Goal: Task Accomplishment & Management: Use online tool/utility

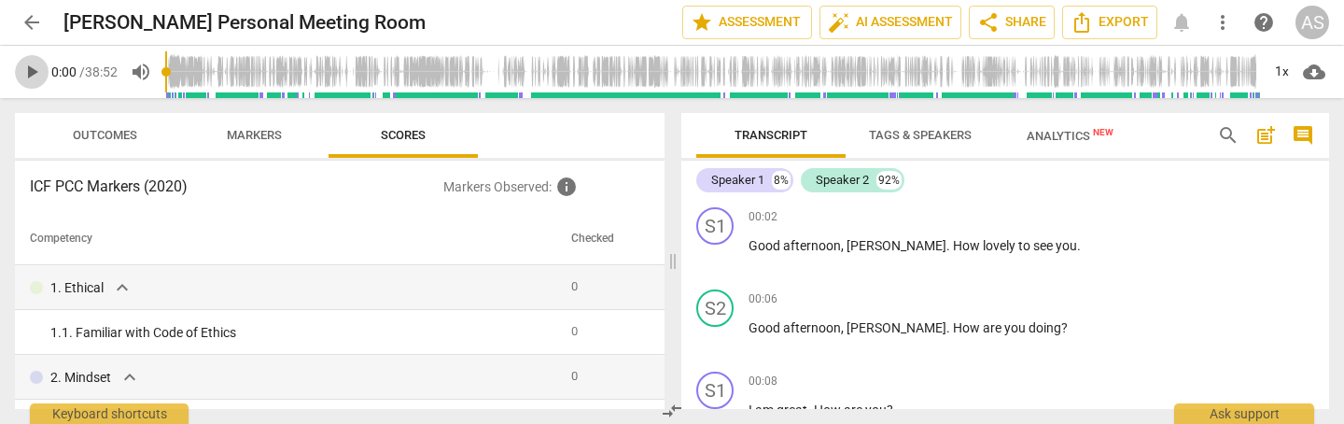
click at [31, 74] on span "play_arrow" at bounding box center [32, 72] width 22 height 22
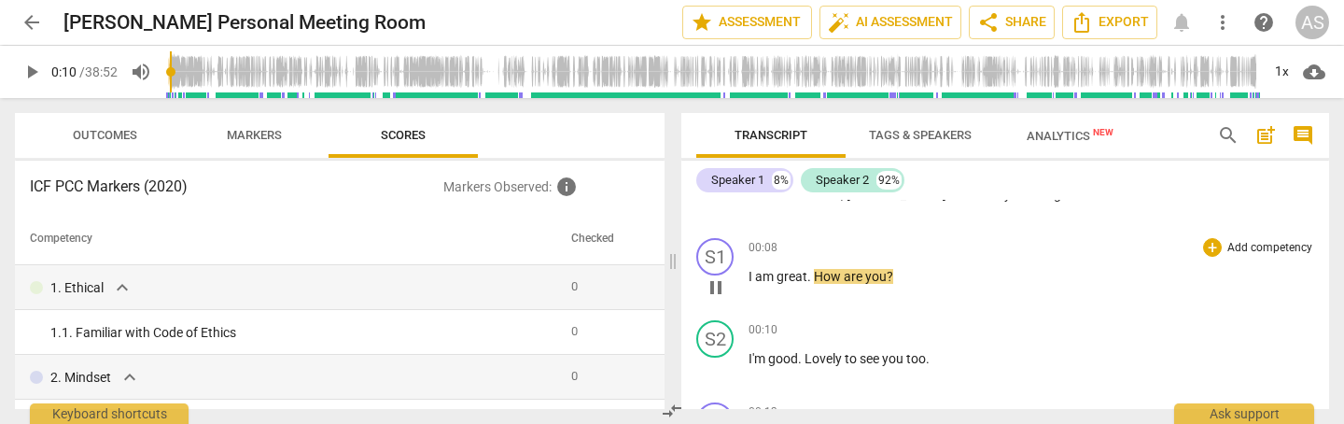
scroll to position [141, 0]
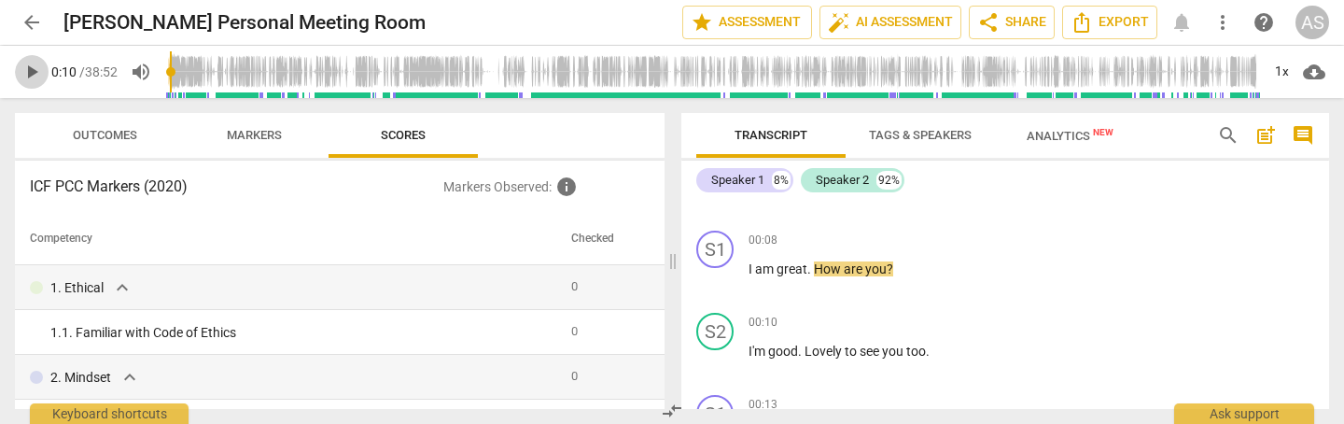
click at [29, 70] on span "play_arrow" at bounding box center [32, 72] width 22 height 22
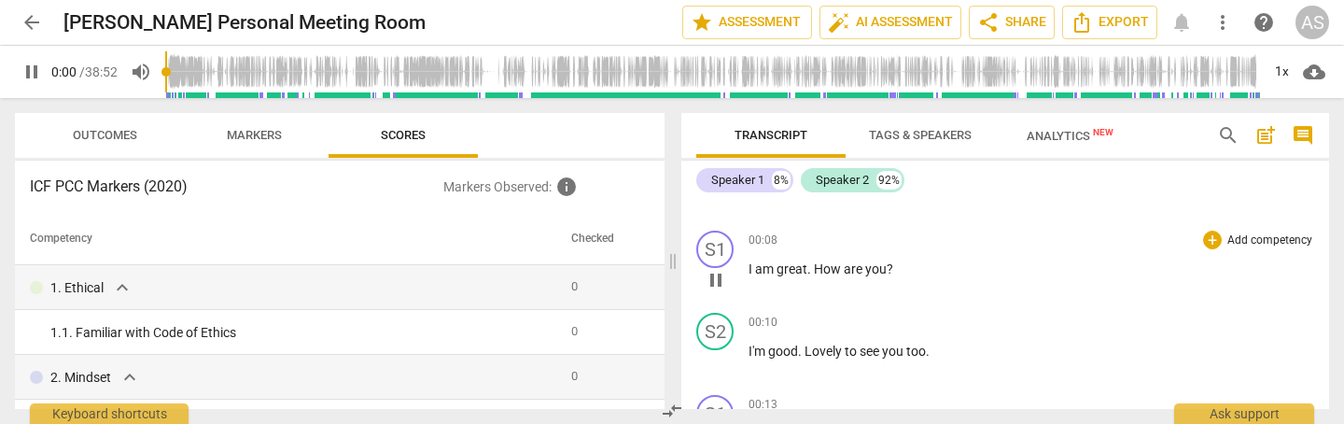
click at [718, 278] on span "pause" at bounding box center [716, 280] width 22 height 22
click at [718, 279] on span "play_arrow" at bounding box center [716, 280] width 22 height 22
type input "9"
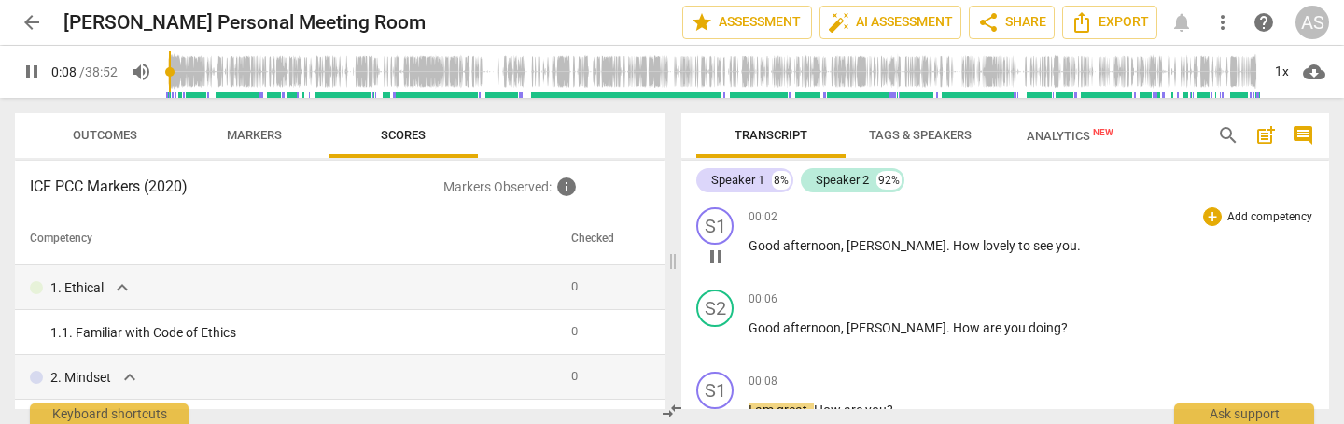
scroll to position [2, 0]
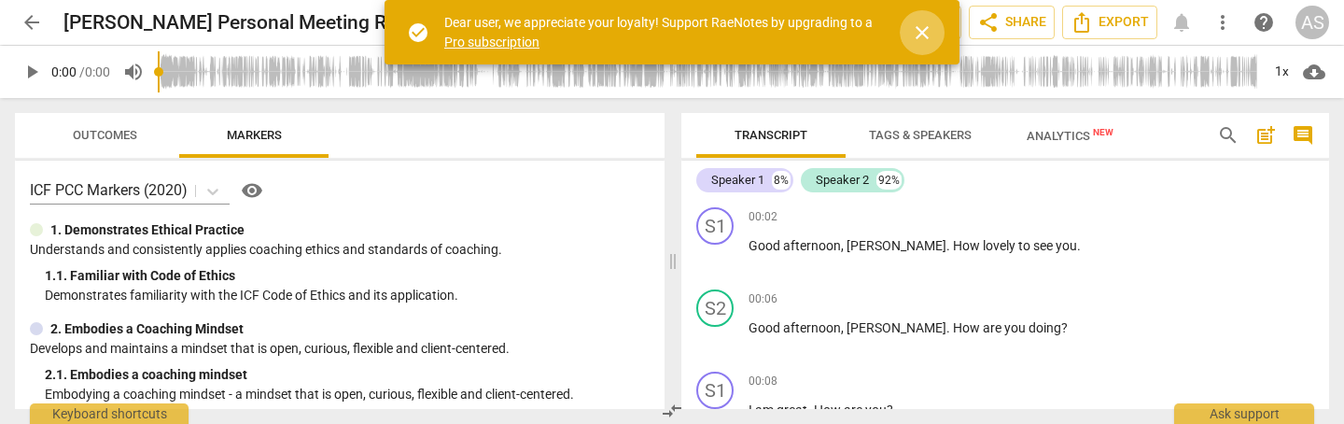
click at [920, 37] on span "close" at bounding box center [922, 32] width 22 height 22
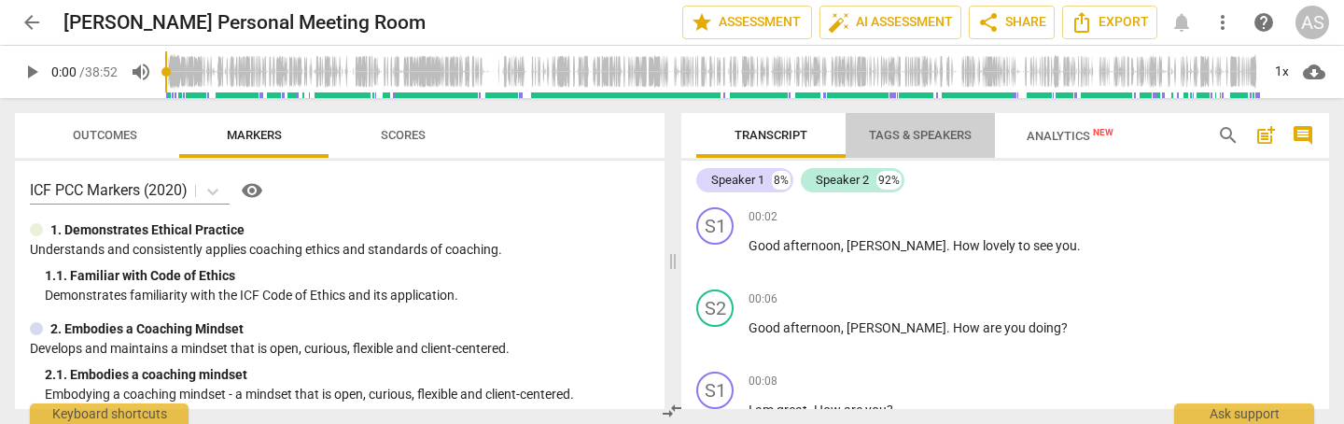
click at [937, 138] on span "Tags & Speakers" at bounding box center [920, 135] width 103 height 14
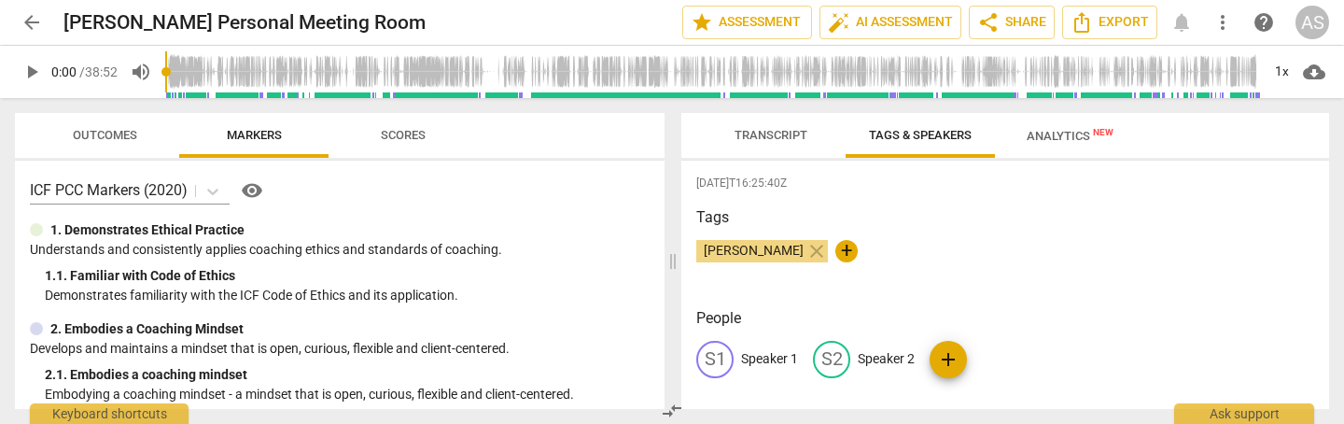
click at [781, 355] on p "Speaker 1" at bounding box center [769, 359] width 57 height 20
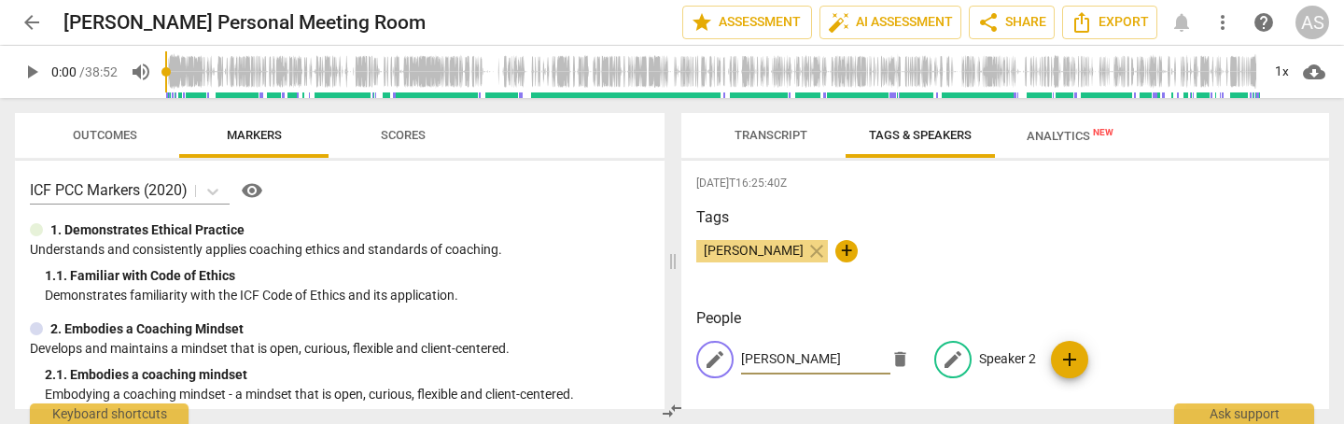
type input "[PERSON_NAME]"
click at [996, 353] on p "Speaker 2" at bounding box center [1007, 359] width 57 height 20
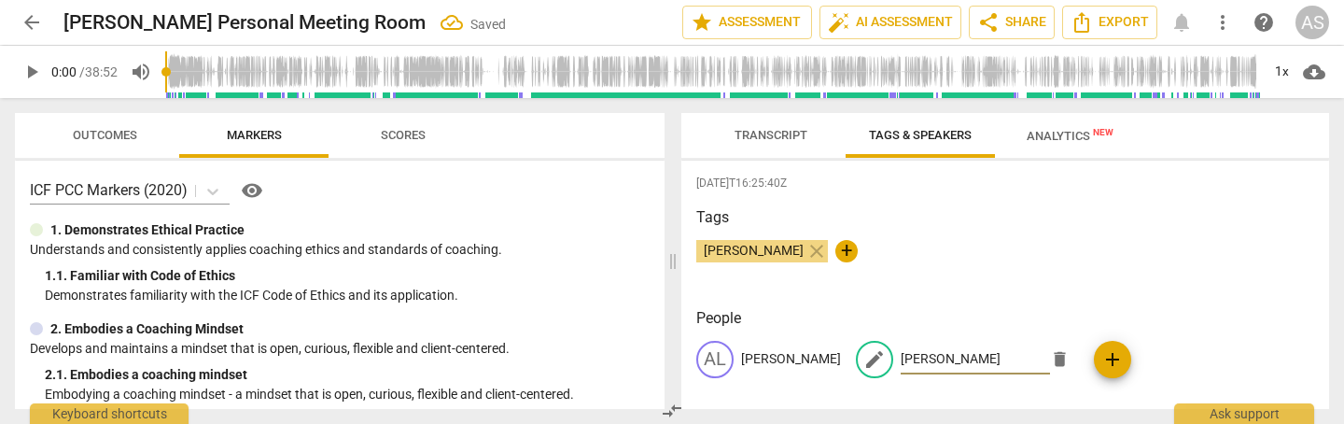
type input "[PERSON_NAME]"
click at [1131, 313] on h3 "People" at bounding box center [1005, 318] width 618 height 22
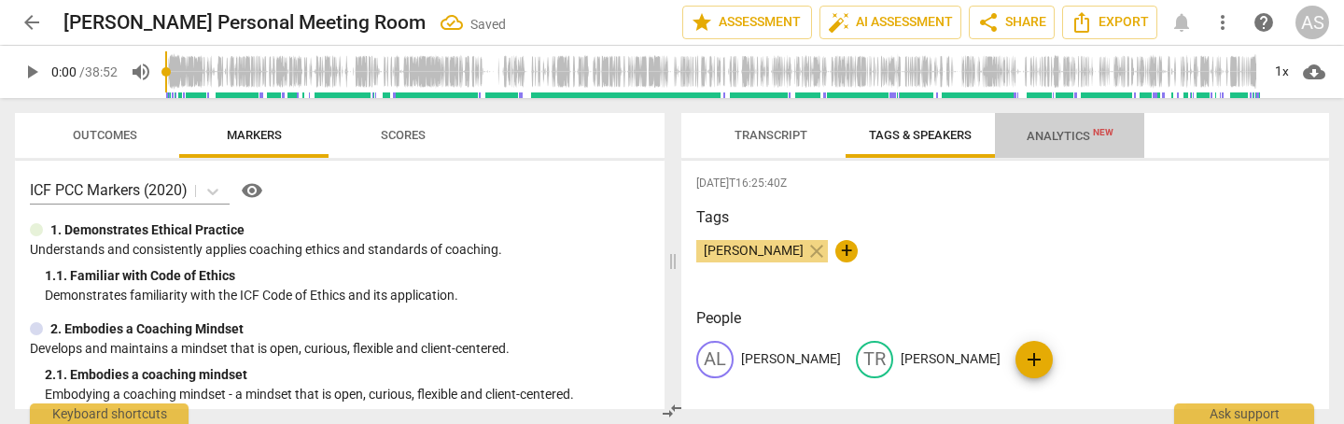
click at [1059, 133] on span "Analytics New" at bounding box center [1070, 136] width 87 height 14
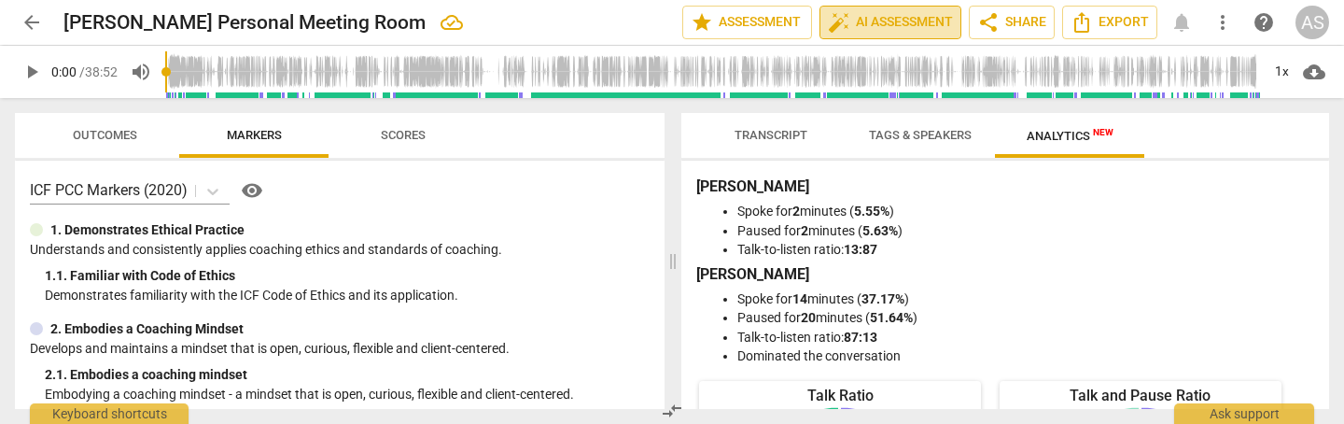
click at [899, 18] on span "auto_fix_high AI Assessment" at bounding box center [890, 22] width 125 height 22
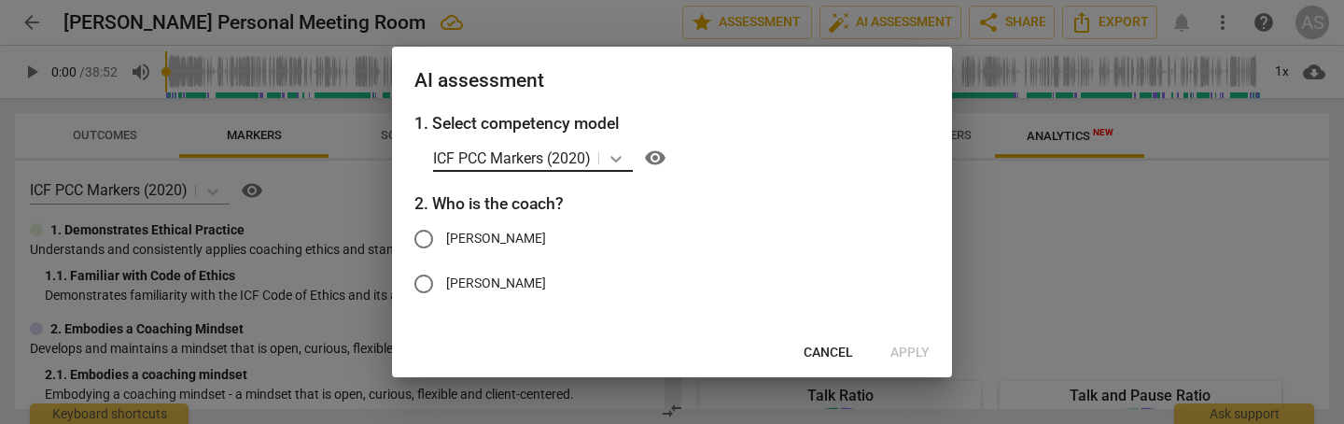
click at [621, 154] on icon at bounding box center [616, 158] width 19 height 19
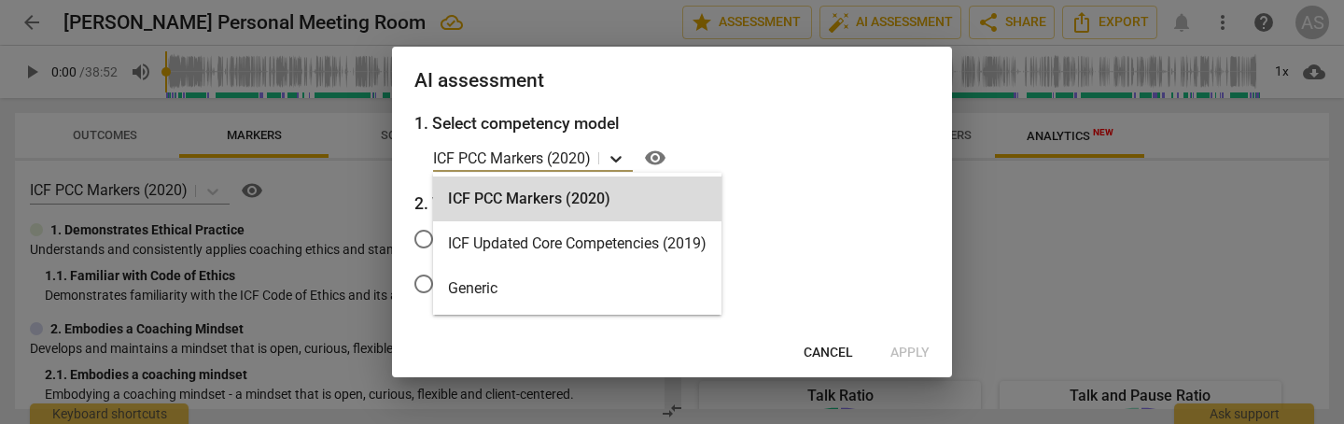
click at [621, 155] on icon at bounding box center [616, 158] width 19 height 19
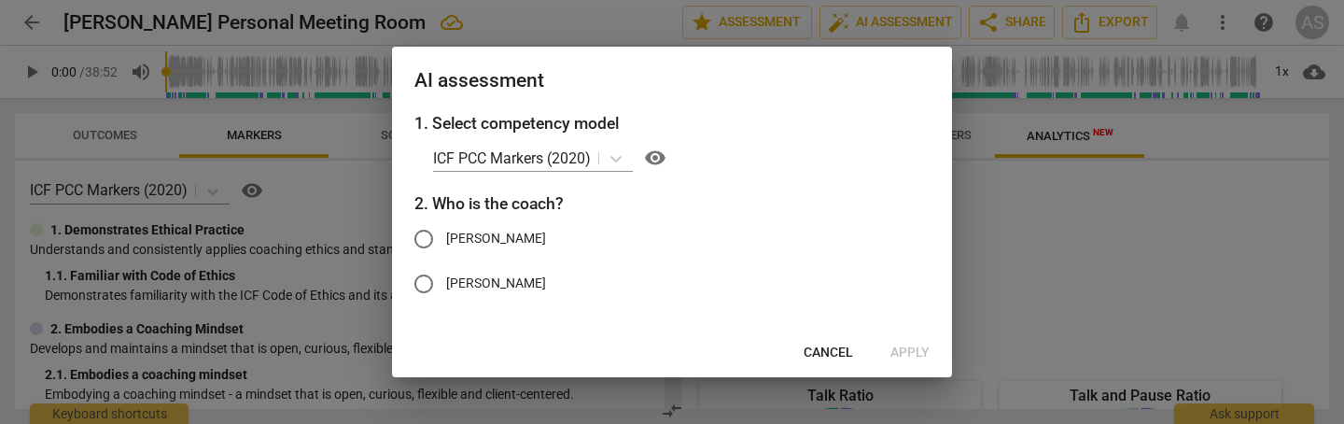
click at [446, 232] on span "[PERSON_NAME]" at bounding box center [496, 239] width 100 height 20
click at [446, 232] on input "[PERSON_NAME]" at bounding box center [423, 239] width 45 height 45
radio input "true"
click at [910, 348] on span "Apply" at bounding box center [910, 353] width 39 height 19
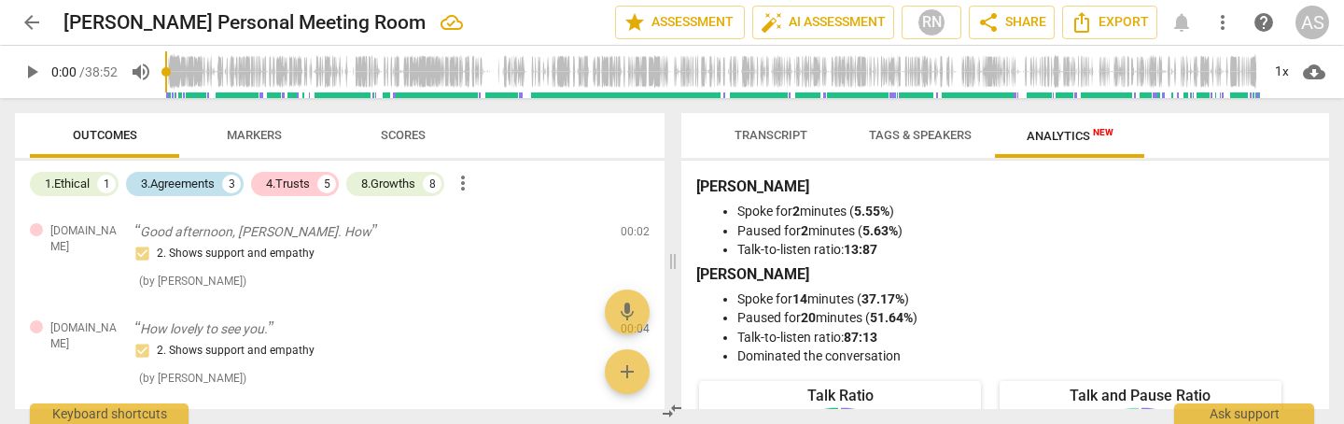
scroll to position [1, 0]
click at [177, 181] on div "3.Agreements" at bounding box center [178, 184] width 74 height 19
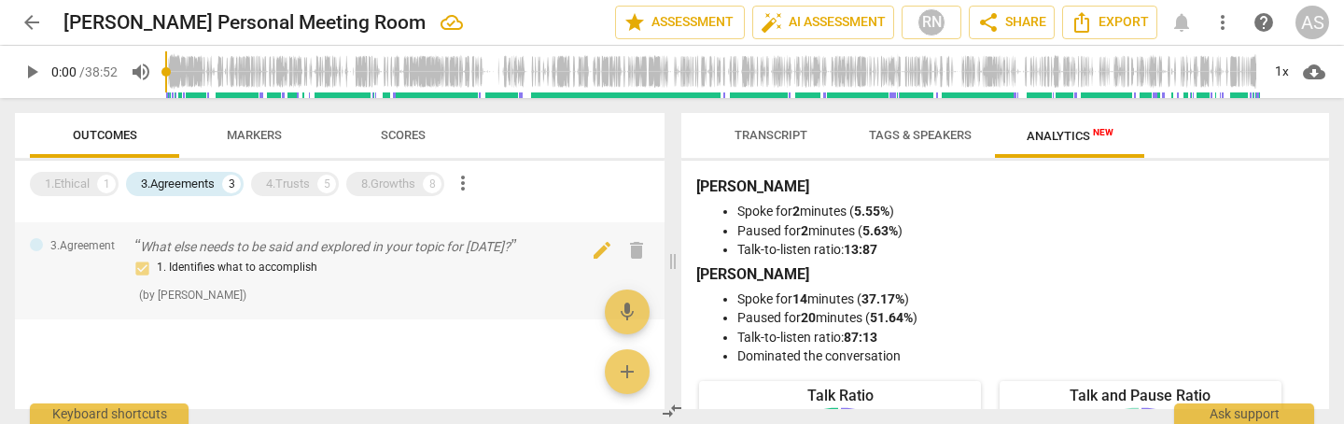
scroll to position [196, 0]
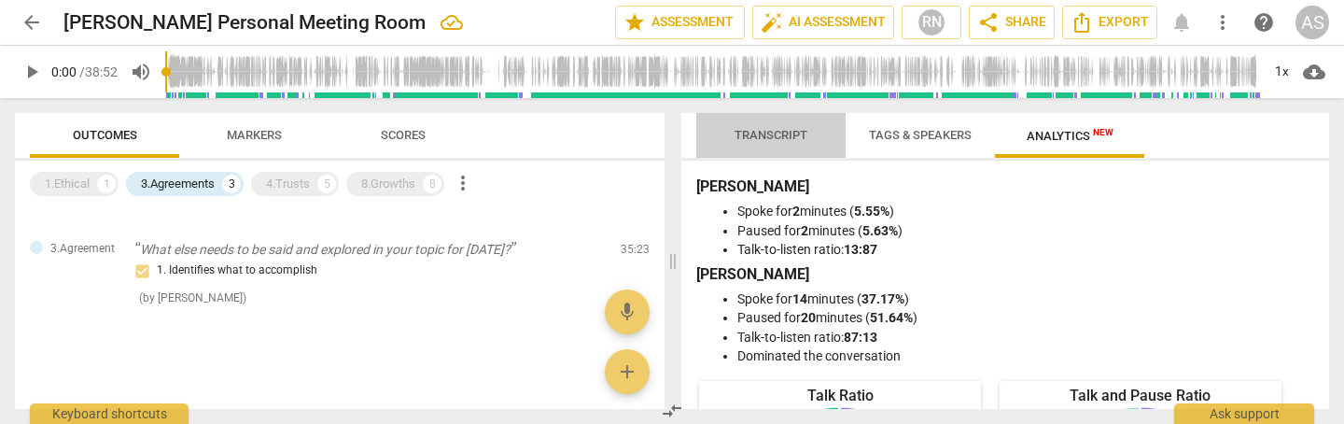
click at [773, 130] on span "Transcript" at bounding box center [771, 135] width 73 height 14
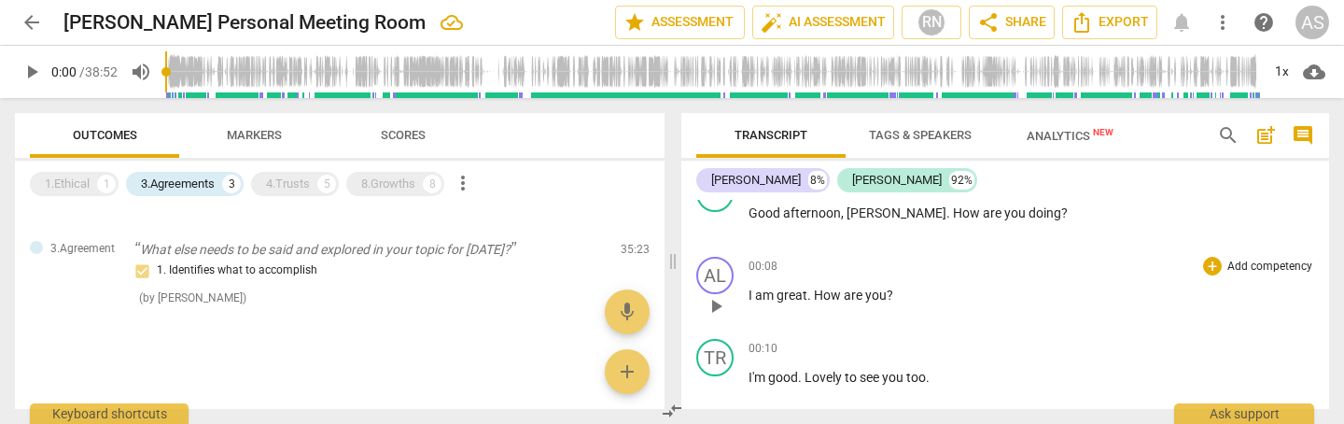
scroll to position [116, 0]
drag, startPoint x: 847, startPoint y: 210, endPoint x: 853, endPoint y: 233, distance: 24.2
click at [848, 211] on span "[PERSON_NAME]" at bounding box center [897, 211] width 100 height 15
drag, startPoint x: 852, startPoint y: 214, endPoint x: 847, endPoint y: 236, distance: 23.1
click at [852, 215] on span "[PERSON_NAME]" at bounding box center [897, 211] width 100 height 15
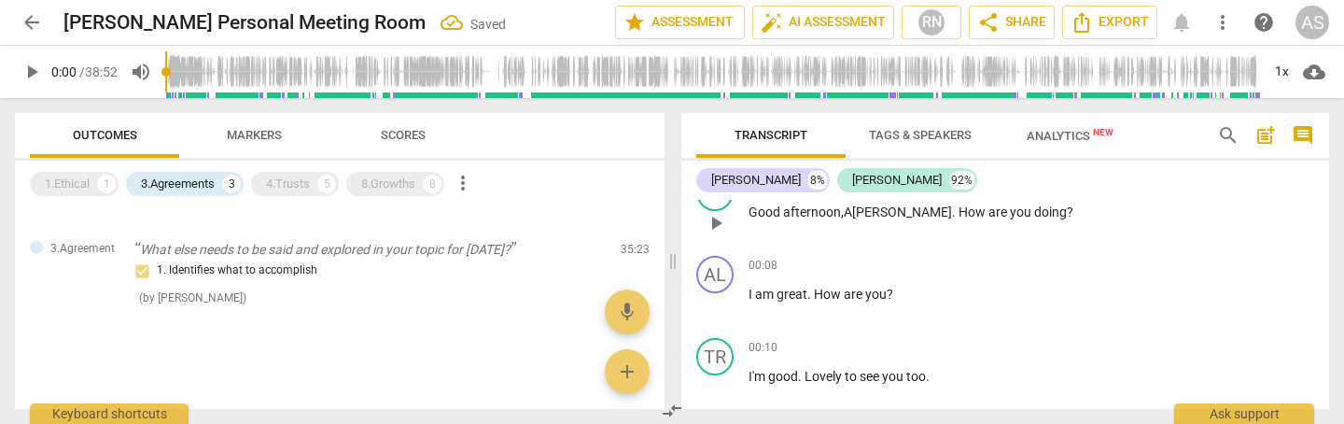
click at [713, 223] on span "play_arrow" at bounding box center [716, 223] width 22 height 22
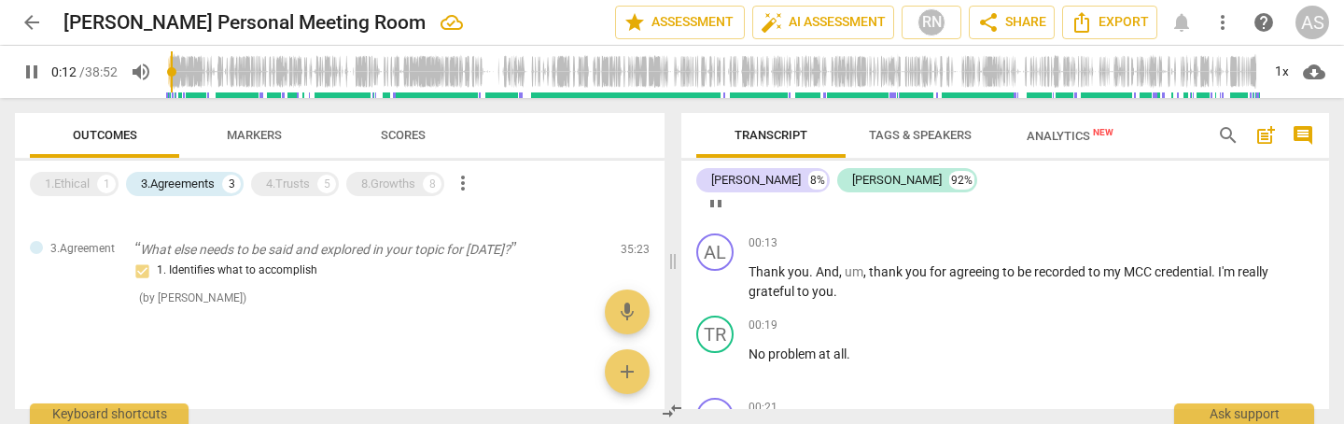
scroll to position [302, 0]
drag, startPoint x: 720, startPoint y: 281, endPoint x: 768, endPoint y: 281, distance: 48.5
click at [720, 281] on span "pause" at bounding box center [716, 284] width 22 height 22
type input "19"
click at [1283, 241] on p "Add competency" at bounding box center [1270, 244] width 89 height 17
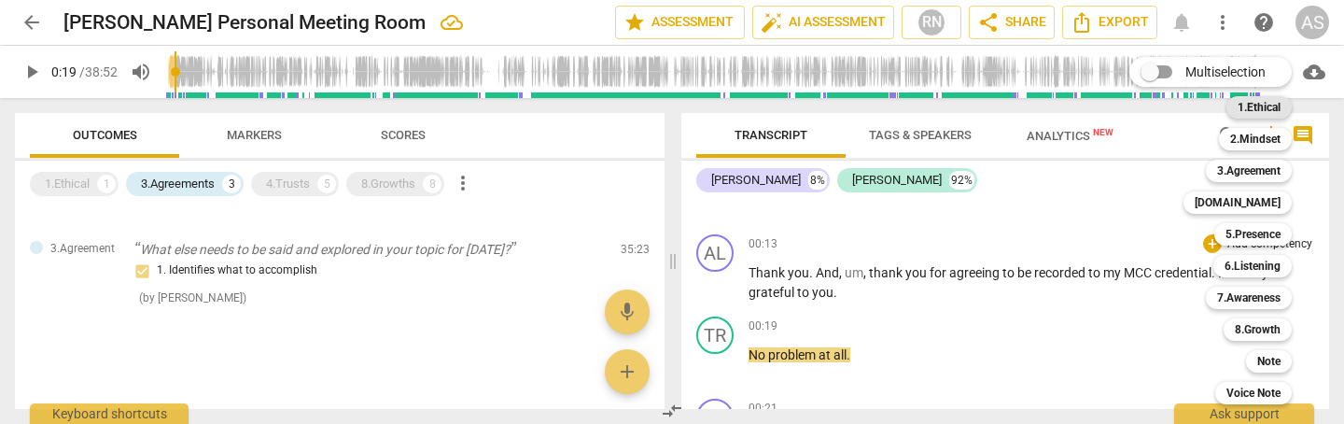
click at [1265, 110] on b "1.Ethical" at bounding box center [1259, 107] width 43 height 22
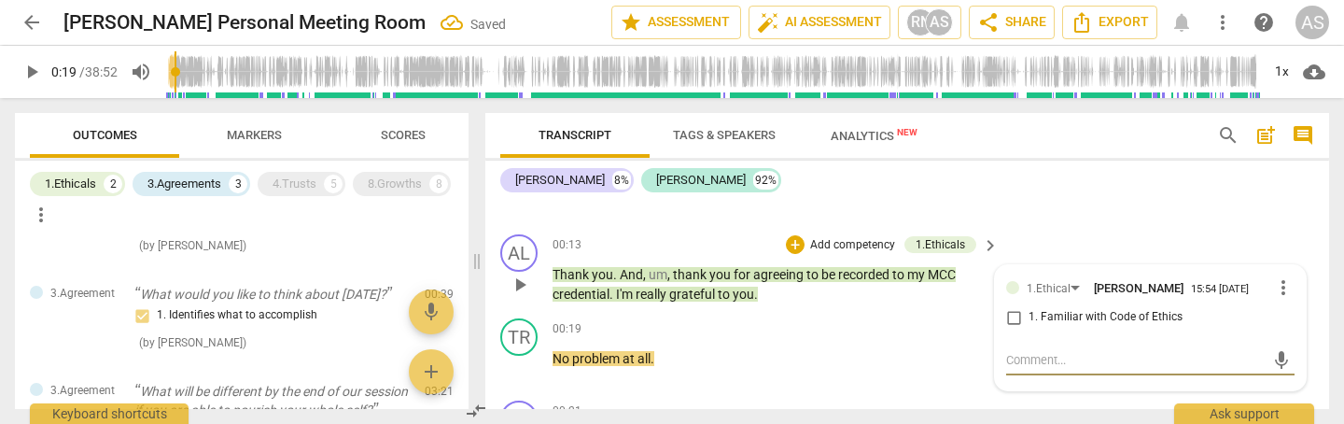
scroll to position [0, 0]
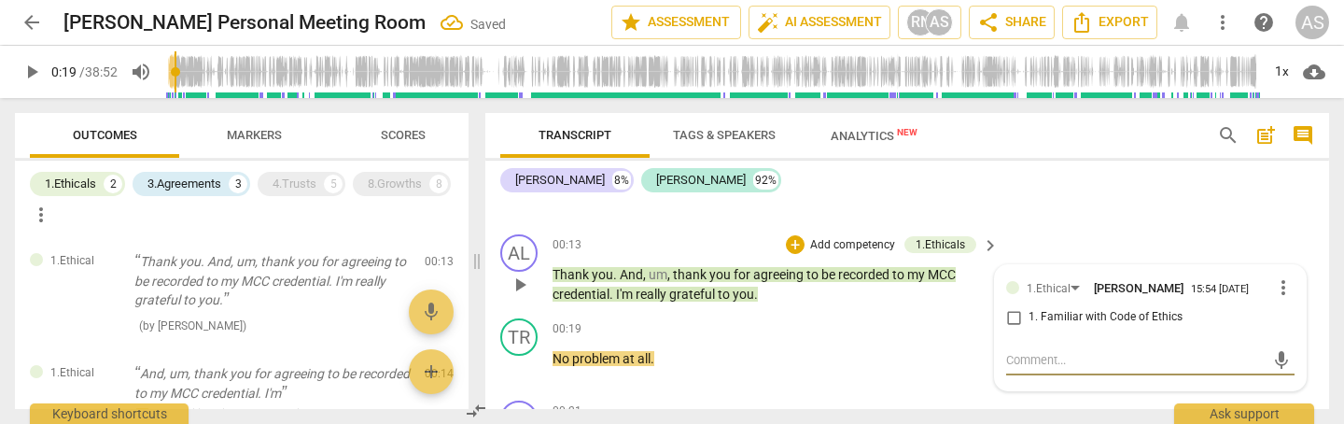
click at [1042, 317] on span "1. Familiar with Code of Ethics" at bounding box center [1106, 317] width 154 height 17
click at [1029, 317] on input "1. Familiar with Code of Ethics" at bounding box center [1014, 317] width 30 height 22
checkbox input "true"
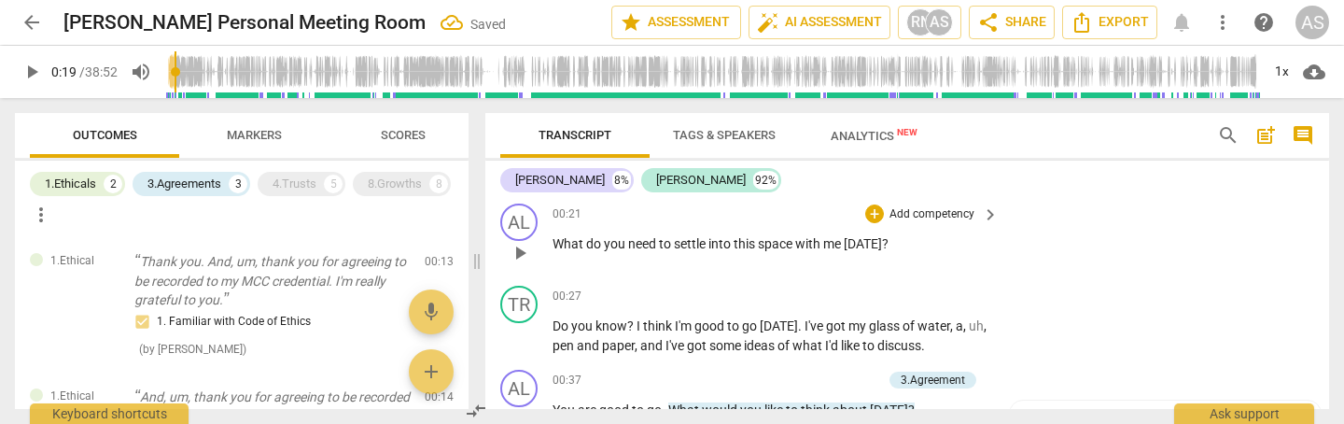
scroll to position [496, 0]
click at [917, 214] on p "Add competency" at bounding box center [932, 217] width 89 height 17
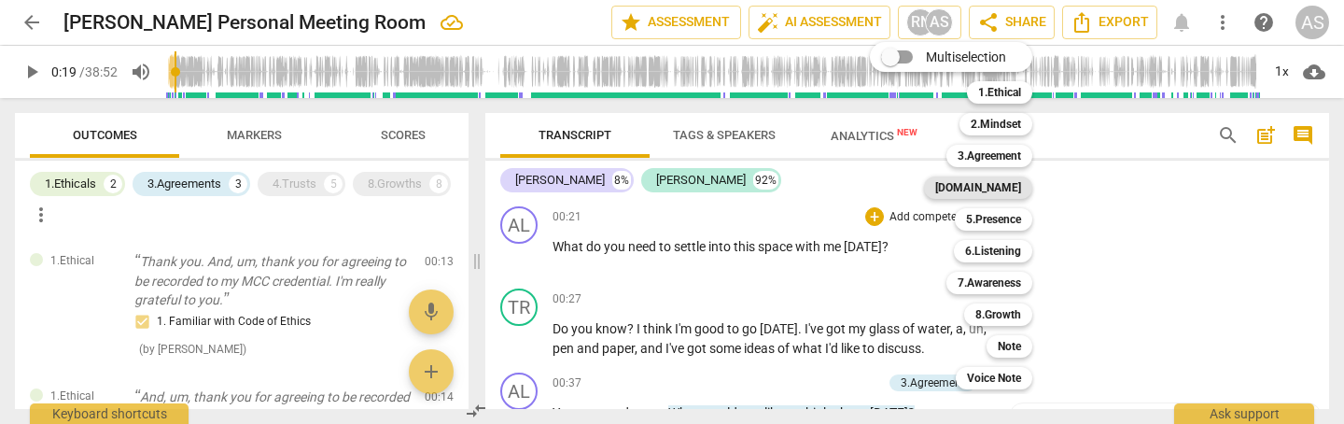
click at [1001, 188] on b "[DOMAIN_NAME]" at bounding box center [978, 187] width 86 height 22
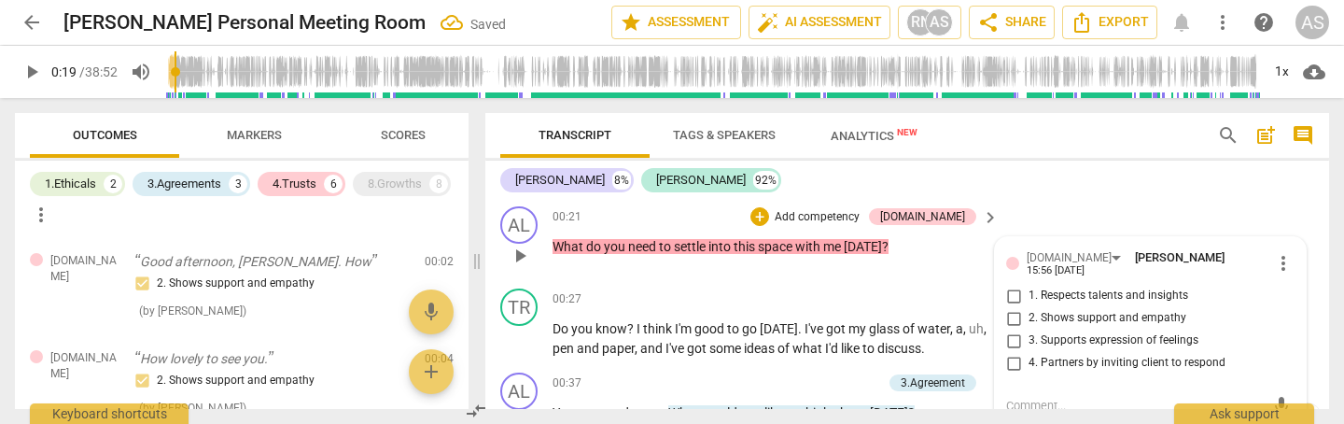
scroll to position [593, 0]
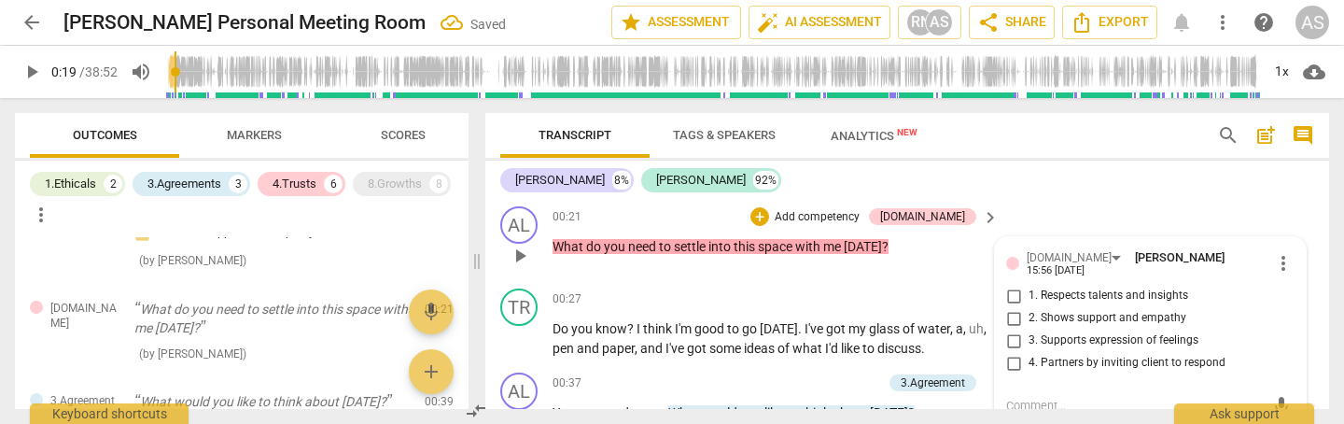
click at [1040, 313] on span "2. Shows support and empathy" at bounding box center [1108, 318] width 158 height 17
click at [1029, 313] on input "2. Shows support and empathy" at bounding box center [1014, 318] width 30 height 22
checkbox input "true"
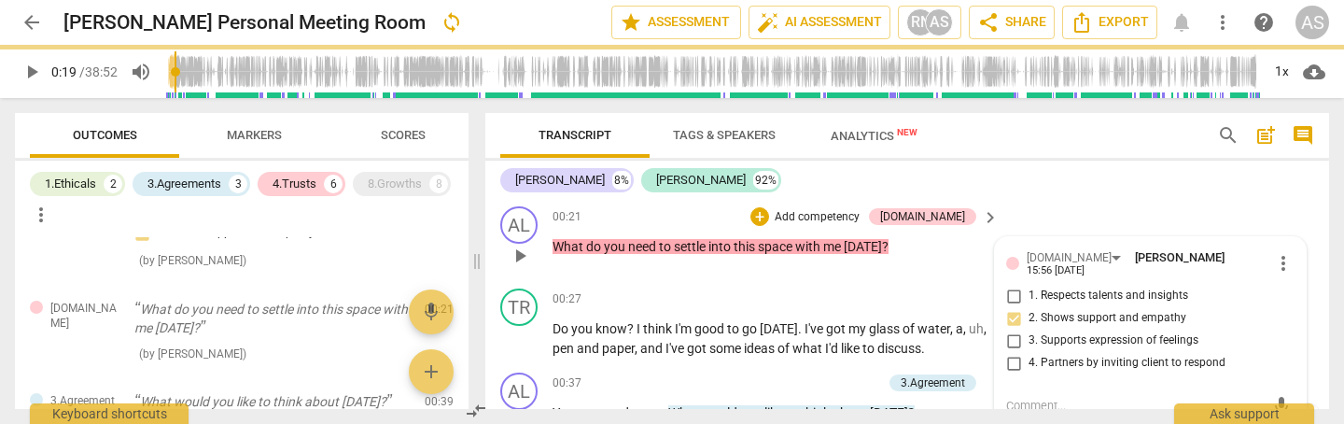
drag, startPoint x: 1119, startPoint y: 148, endPoint x: 915, endPoint y: 263, distance: 234.5
click at [1119, 148] on div "Transcript Tags & Speakers Analytics New" at bounding box center [843, 135] width 687 height 45
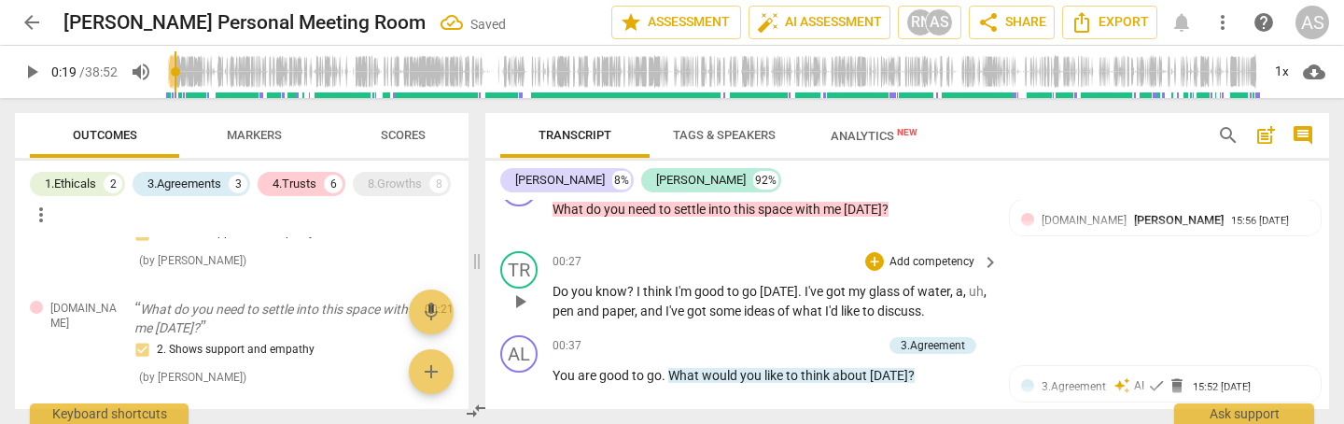
scroll to position [528, 0]
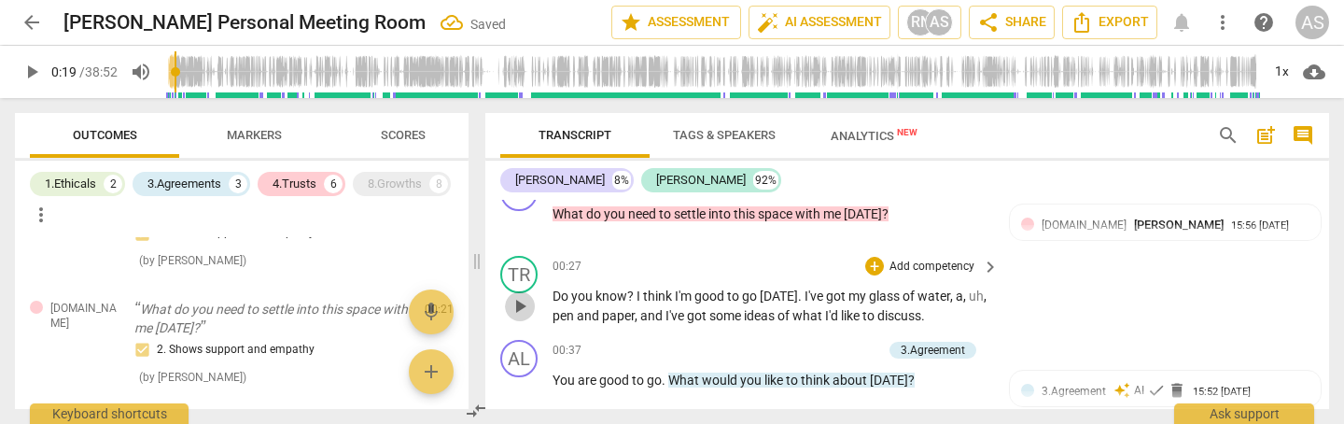
click at [519, 303] on span "play_arrow" at bounding box center [520, 306] width 22 height 22
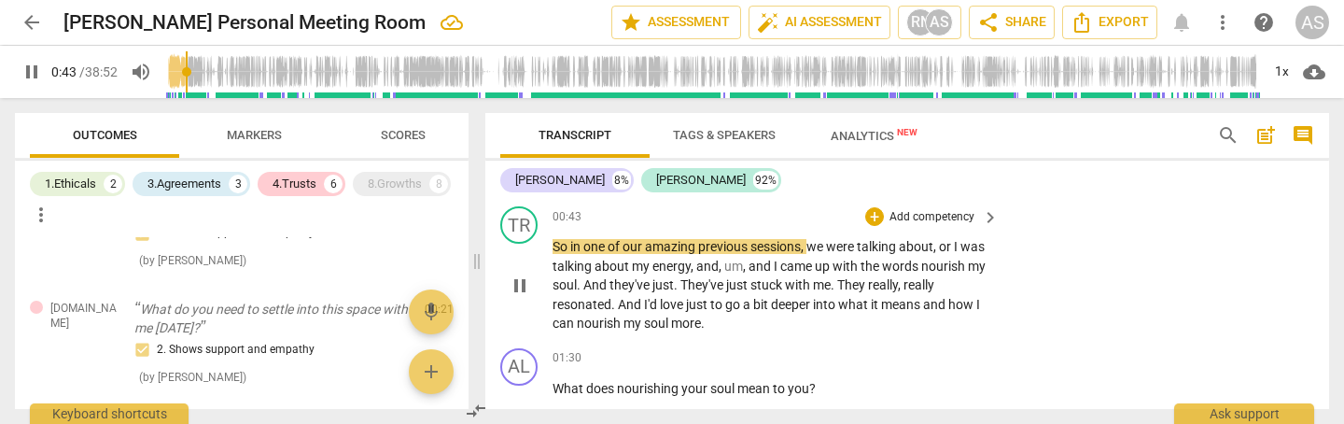
scroll to position [750, 0]
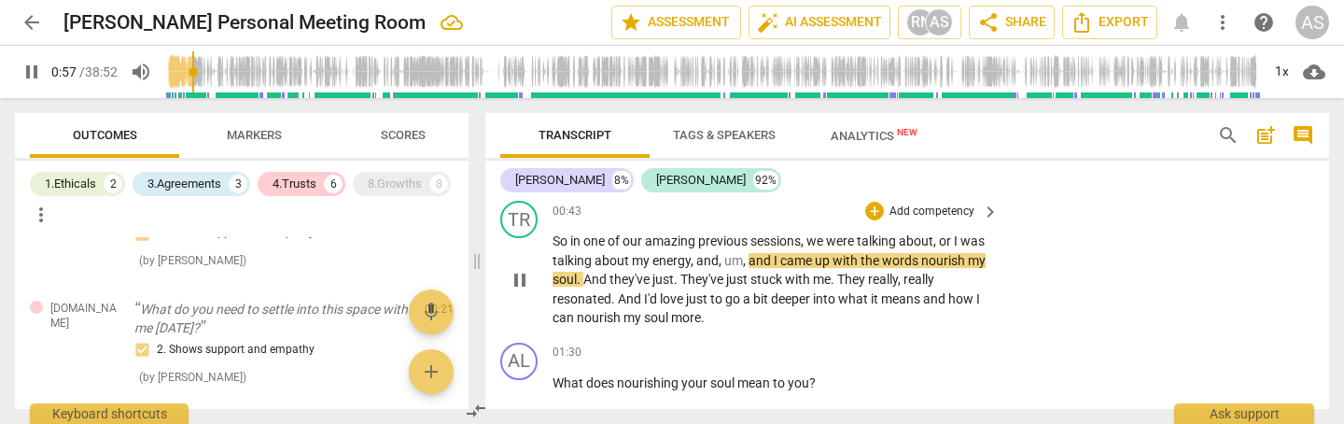
drag, startPoint x: 950, startPoint y: 260, endPoint x: 941, endPoint y: 297, distance: 37.6
click at [948, 263] on p "So in one of our amazing previous sessions , we were talking about , or I was t…" at bounding box center [771, 280] width 437 height 96
type input "59"
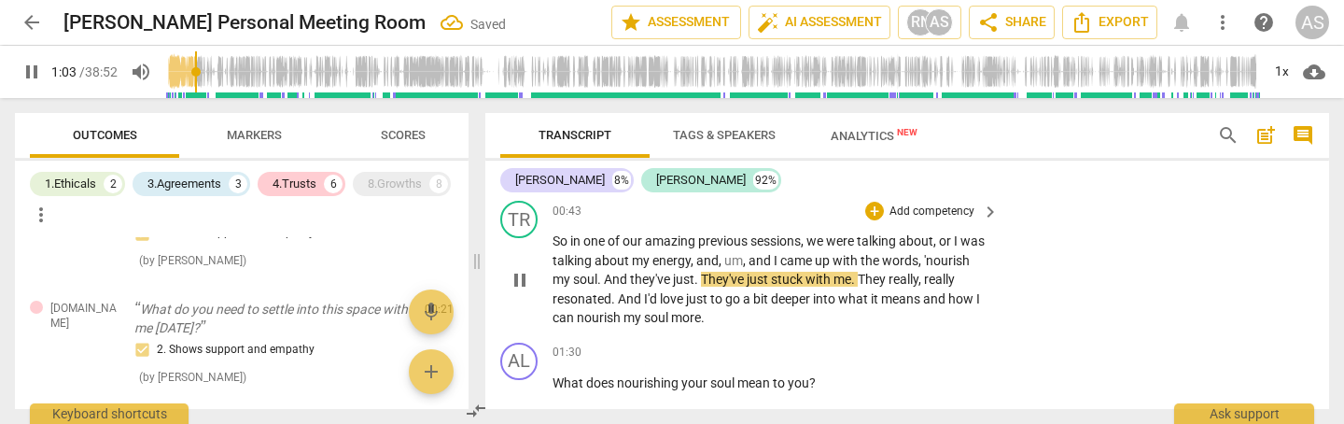
drag, startPoint x: 647, startPoint y: 274, endPoint x: 647, endPoint y: 319, distance: 44.8
click at [604, 280] on span "." at bounding box center [600, 279] width 7 height 15
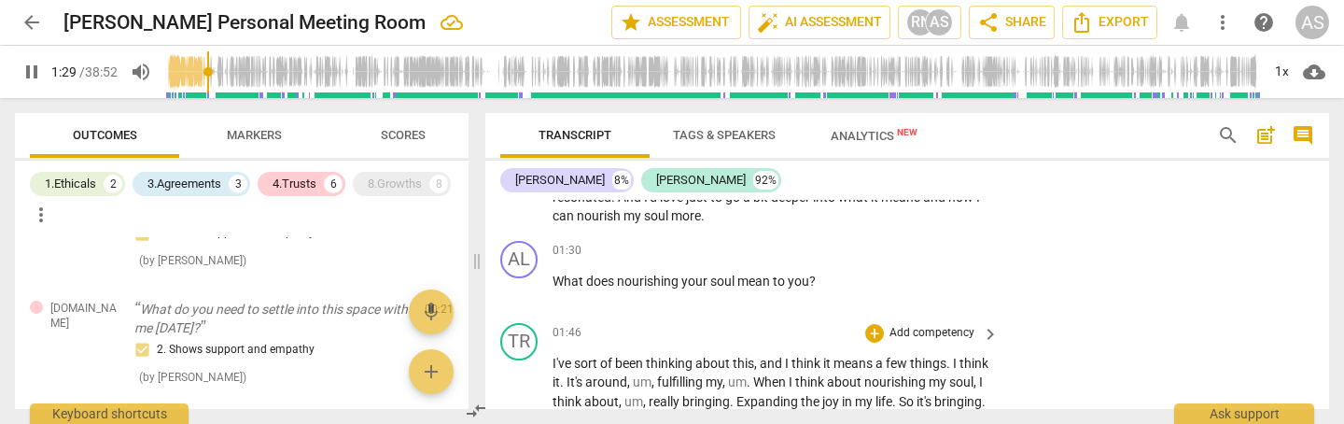
scroll to position [890, 0]
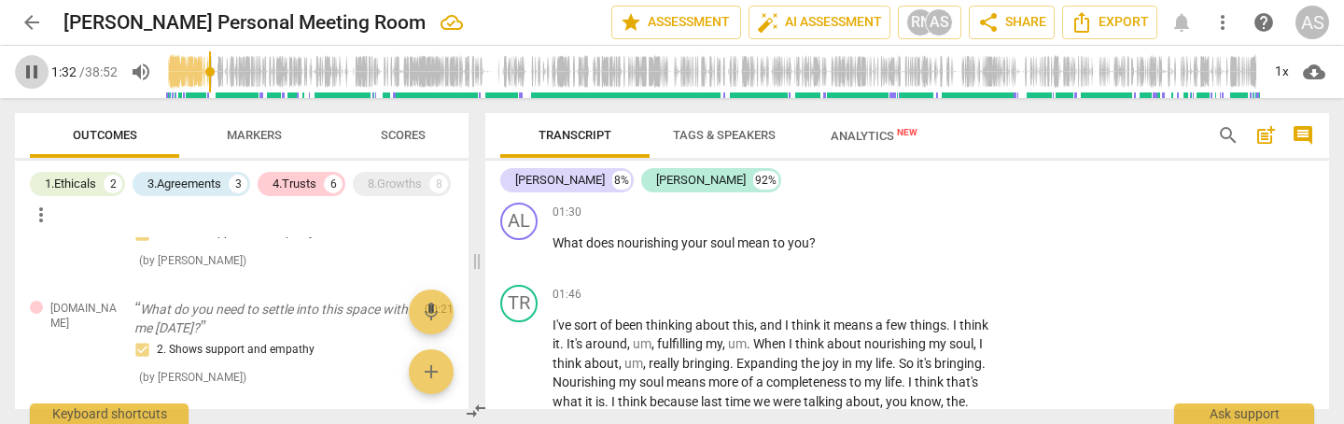
click at [35, 77] on span "pause" at bounding box center [32, 72] width 22 height 22
type input "93"
click at [919, 206] on p "Add competency" at bounding box center [932, 212] width 89 height 17
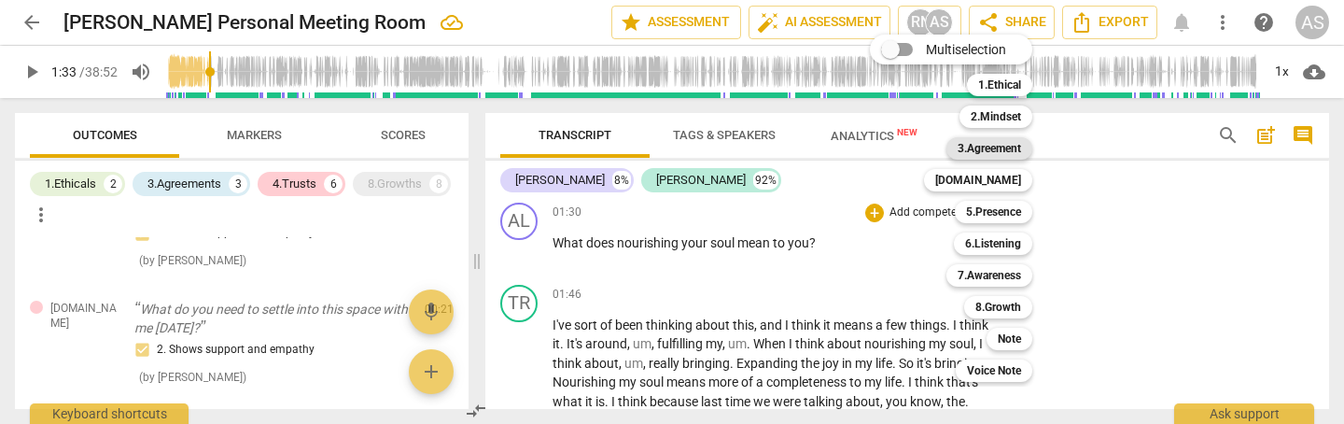
click at [1006, 144] on b "3.Agreement" at bounding box center [989, 148] width 63 height 22
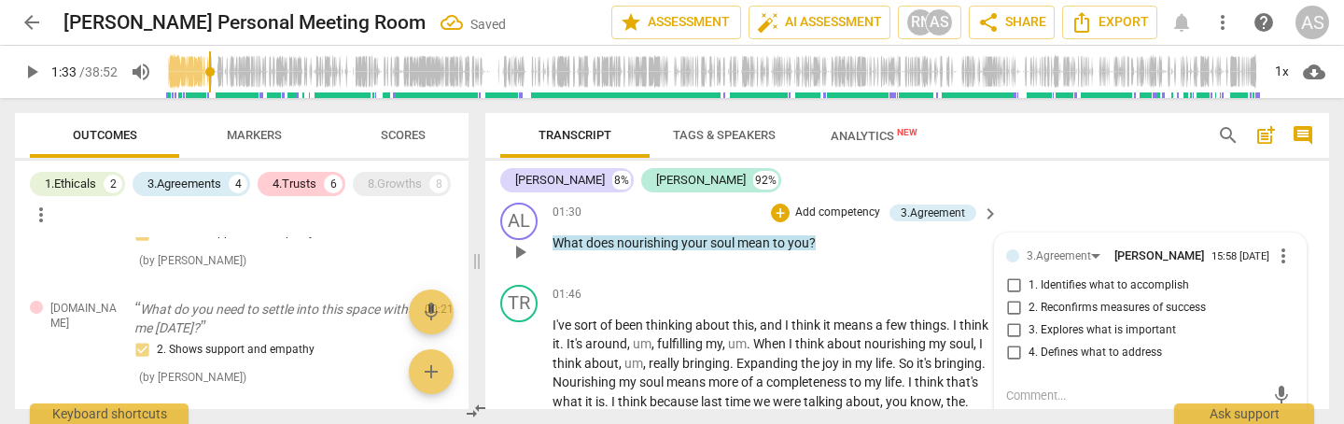
scroll to position [804, 0]
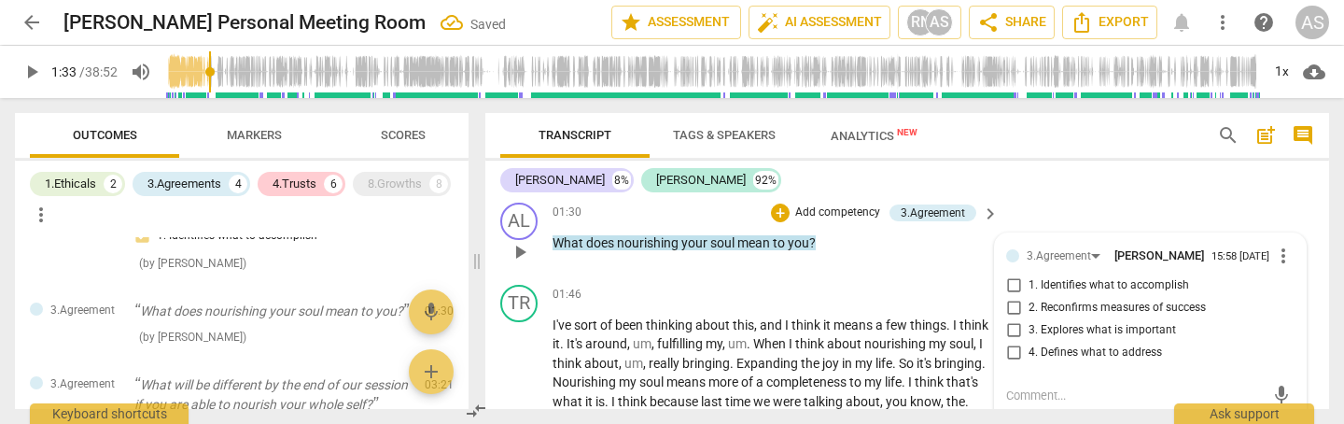
click at [1068, 332] on span "3. Explores what is important" at bounding box center [1103, 330] width 148 height 17
click at [1029, 332] on input "3. Explores what is important" at bounding box center [1014, 330] width 30 height 22
checkbox input "true"
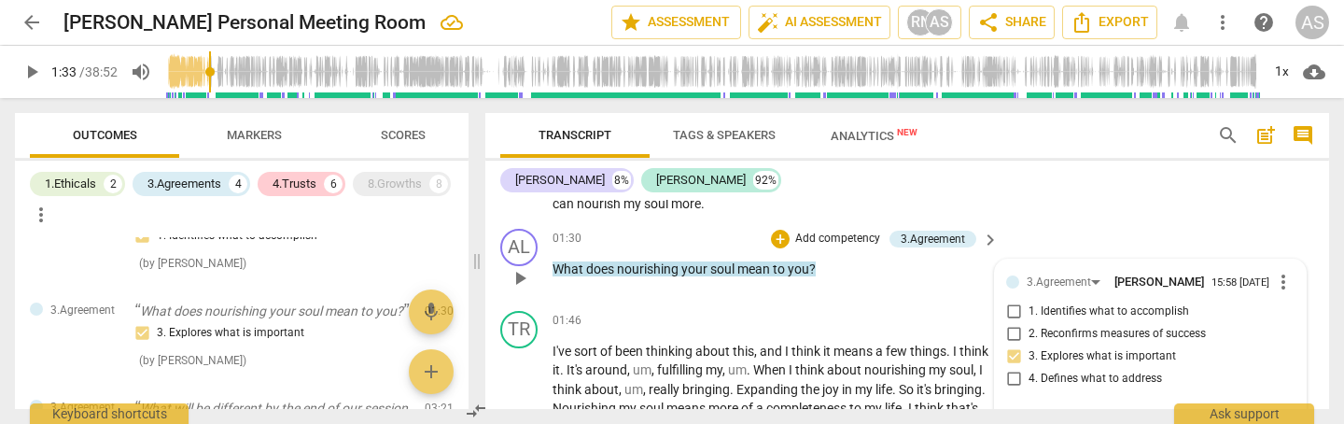
scroll to position [862, 0]
click at [515, 276] on span "play_arrow" at bounding box center [520, 280] width 22 height 22
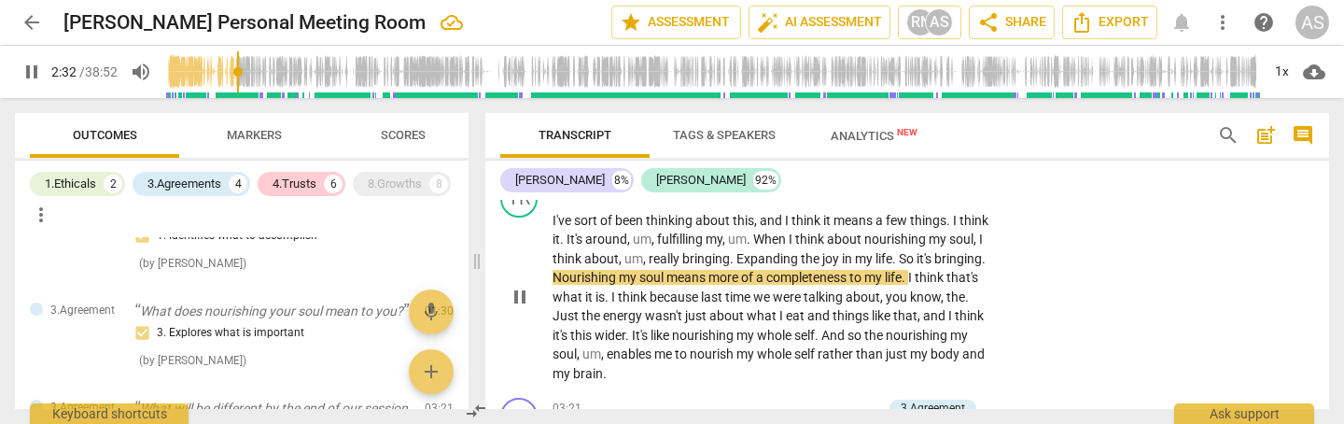
scroll to position [993, 0]
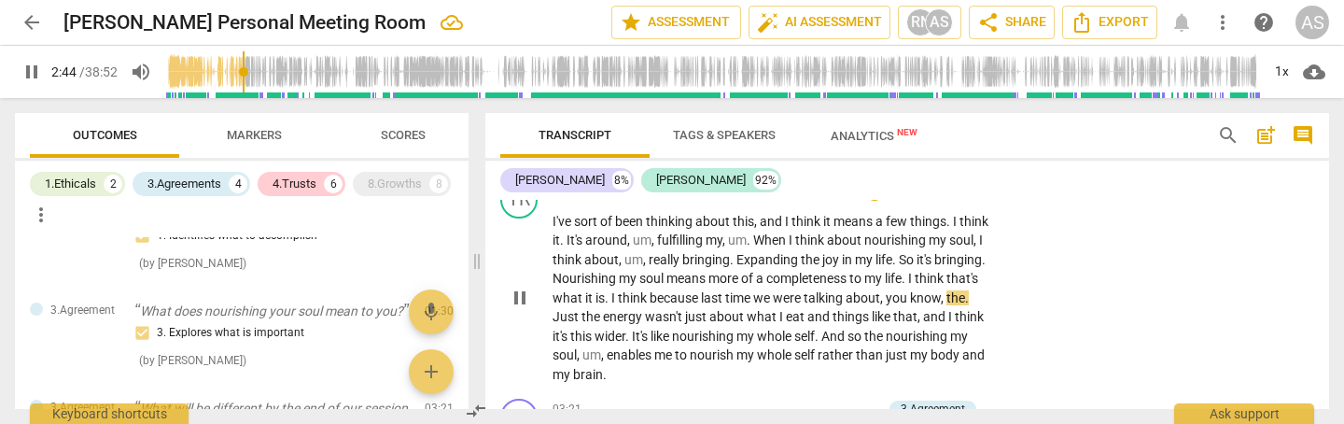
drag, startPoint x: 710, startPoint y: 293, endPoint x: 714, endPoint y: 310, distance: 17.2
click at [650, 294] on span "think" at bounding box center [634, 297] width 32 height 15
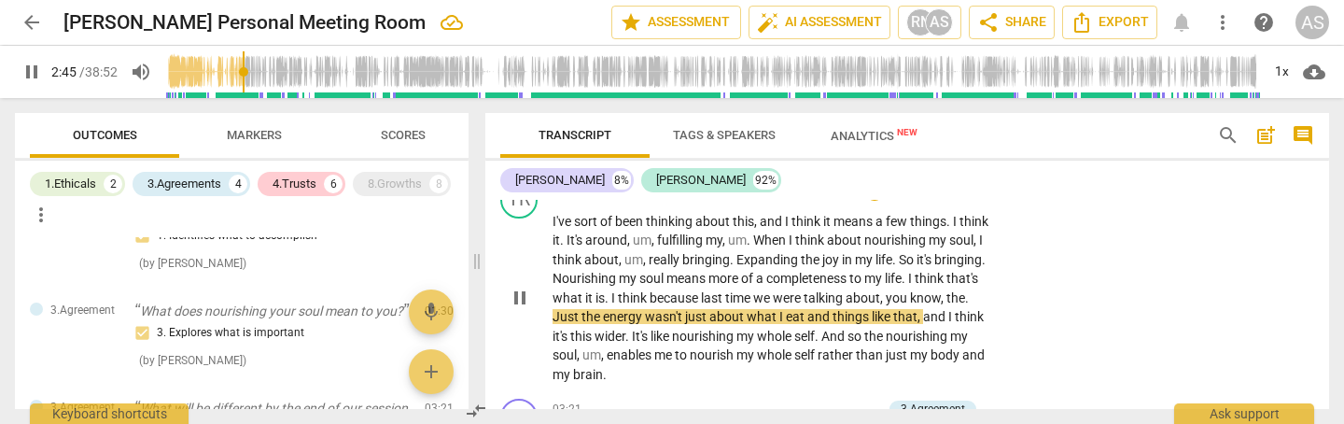
type input "166"
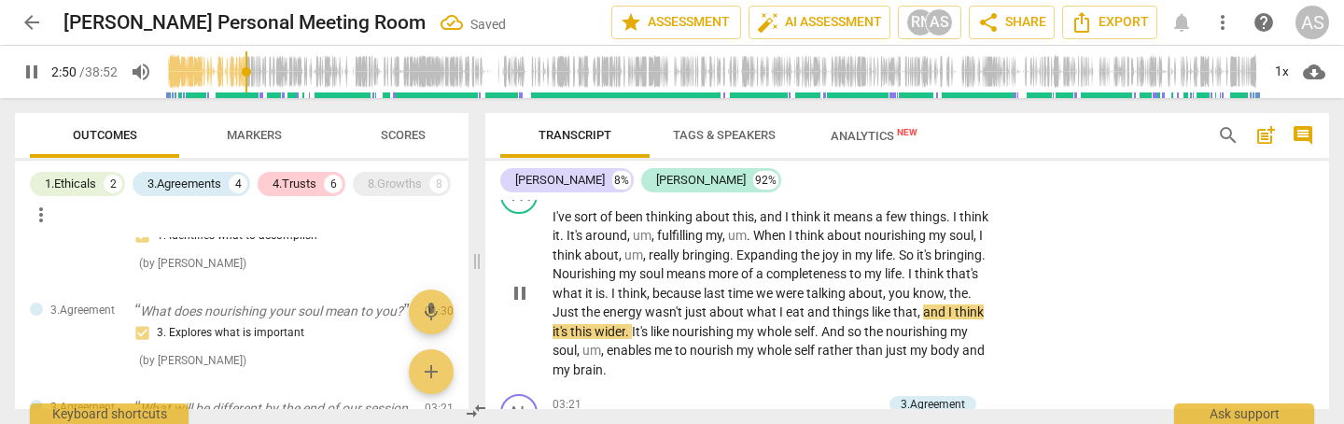
drag, startPoint x: 620, startPoint y: 304, endPoint x: 633, endPoint y: 316, distance: 17.2
click at [582, 305] on span "Just" at bounding box center [567, 311] width 29 height 15
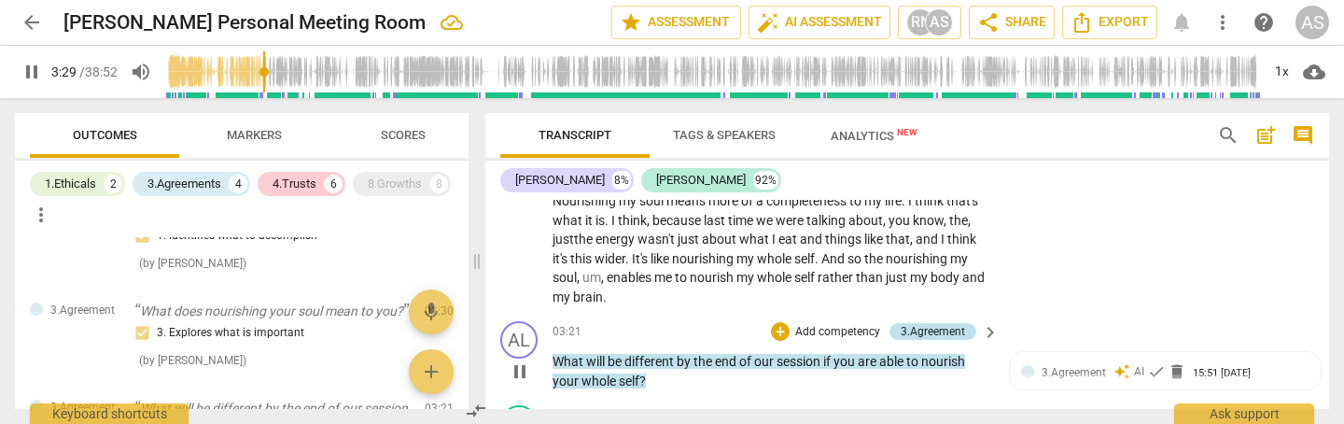
scroll to position [1093, 0]
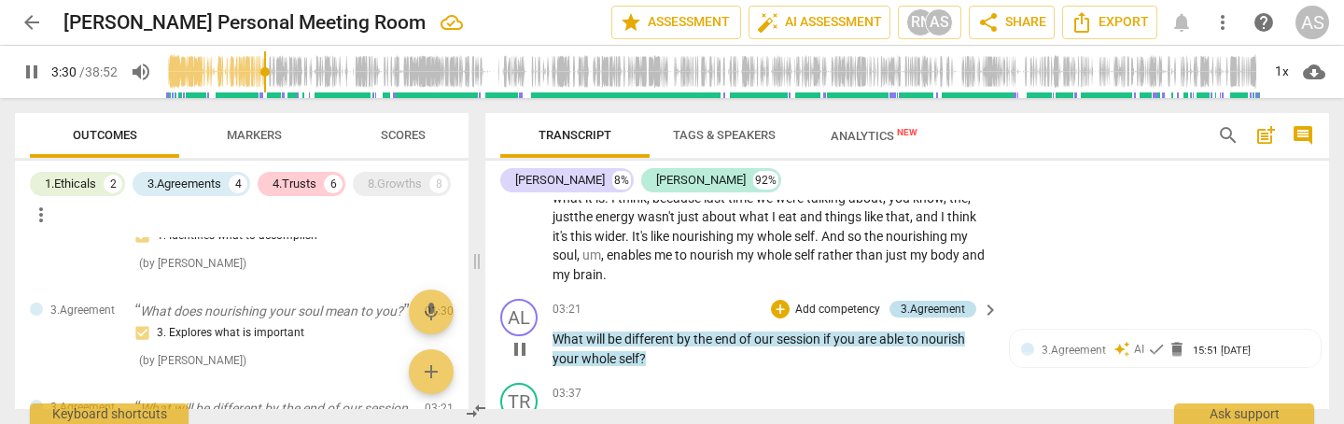
click at [927, 301] on div "3.Agreement" at bounding box center [933, 309] width 64 height 17
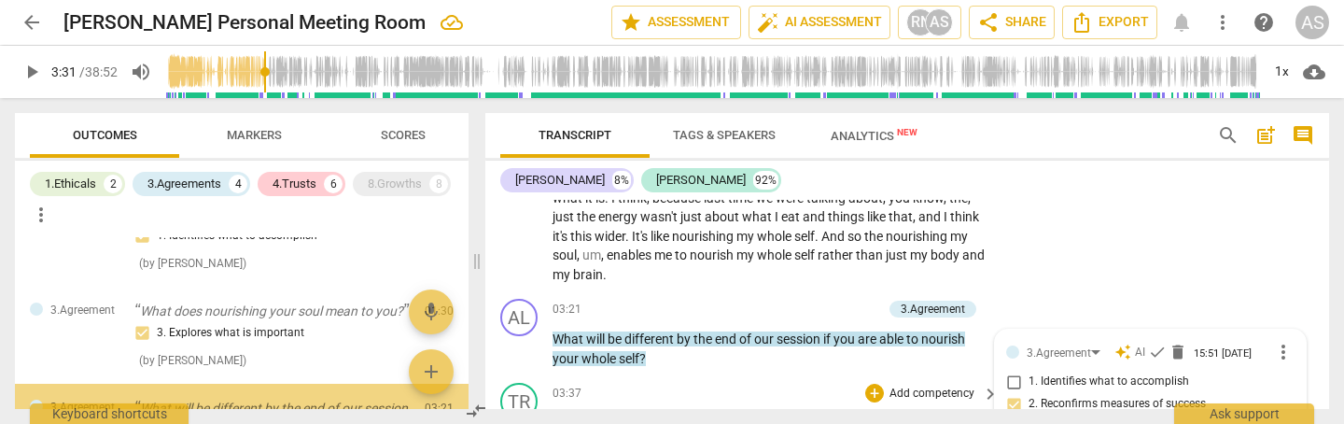
type input "211"
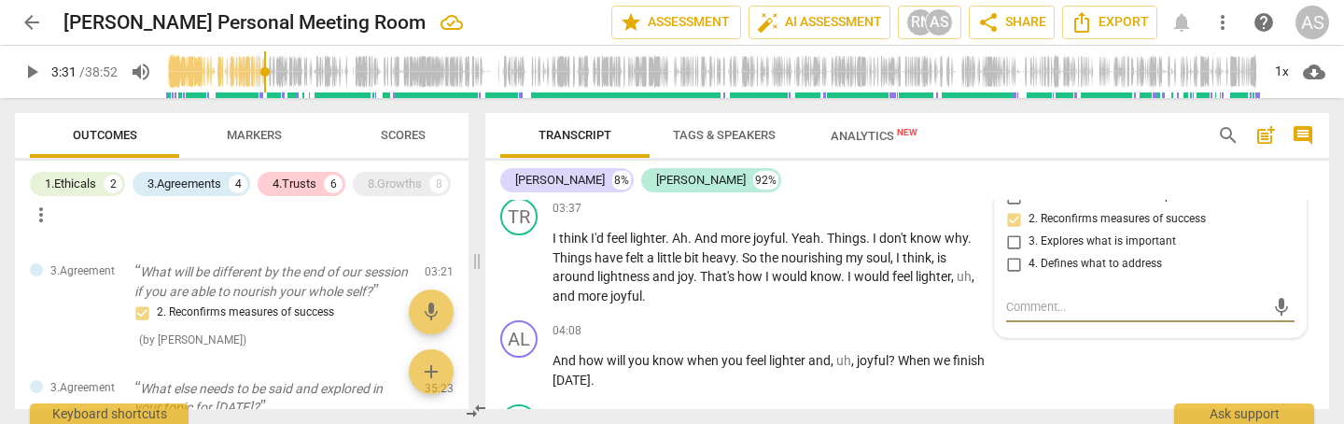
scroll to position [1245, 0]
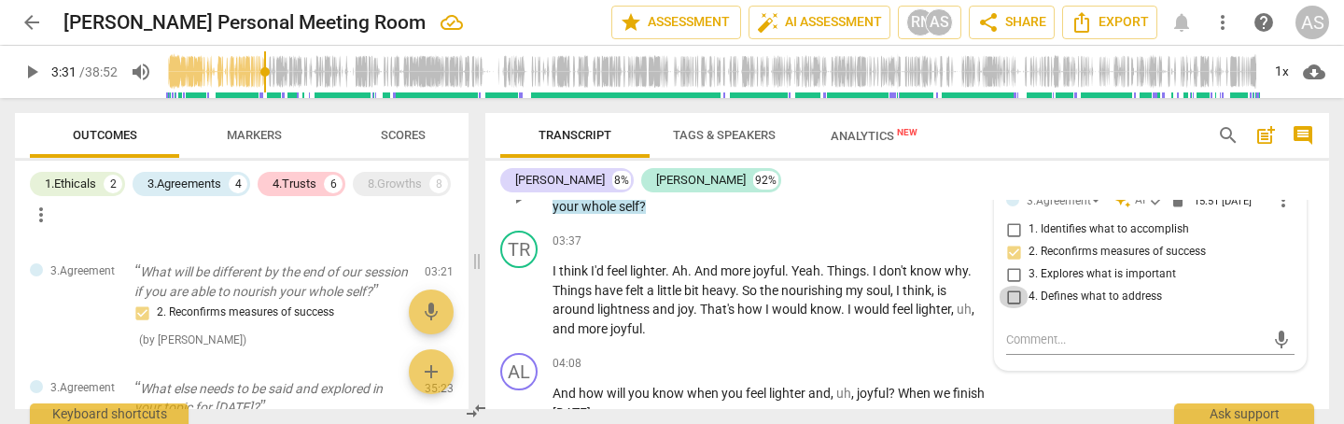
click at [1010, 298] on input "4. Defines what to address" at bounding box center [1014, 297] width 30 height 22
checkbox input "true"
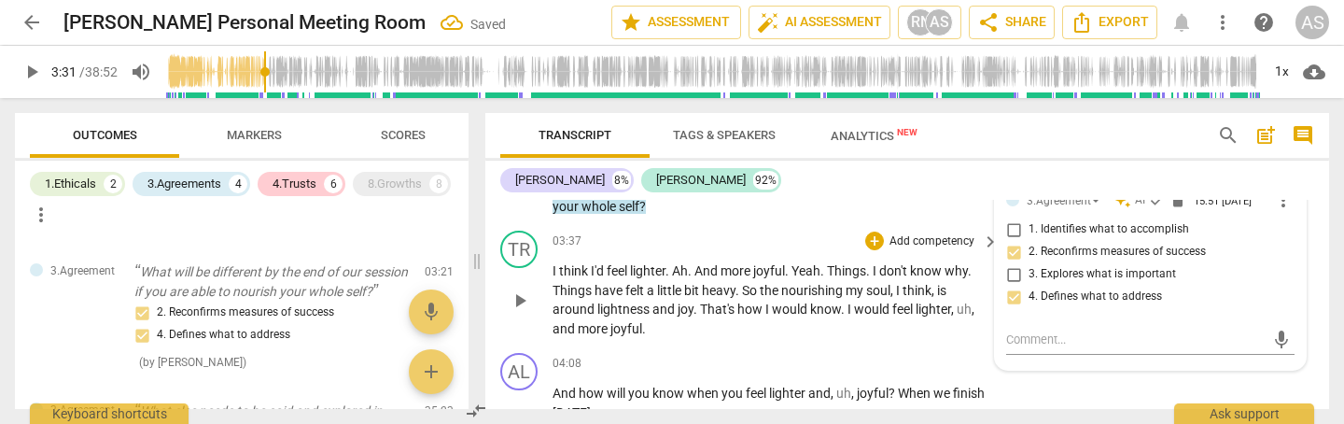
scroll to position [1186, 0]
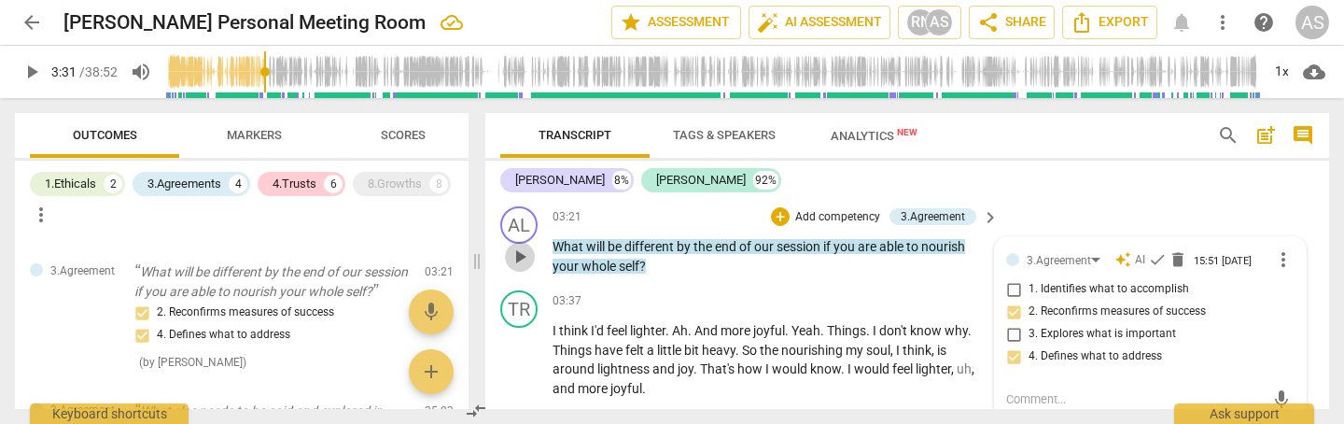
click at [516, 252] on span "play_arrow" at bounding box center [520, 257] width 22 height 22
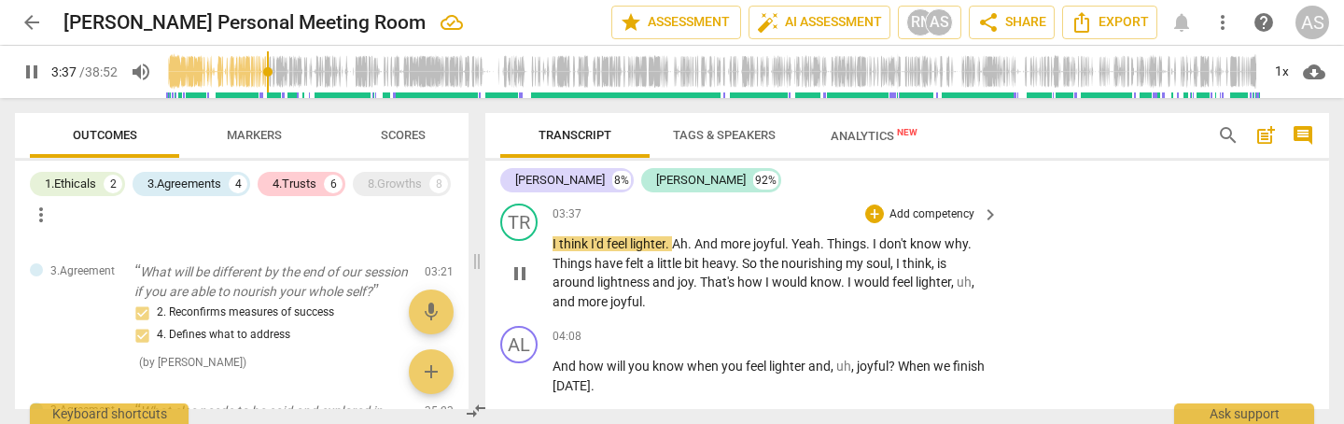
scroll to position [1272, 0]
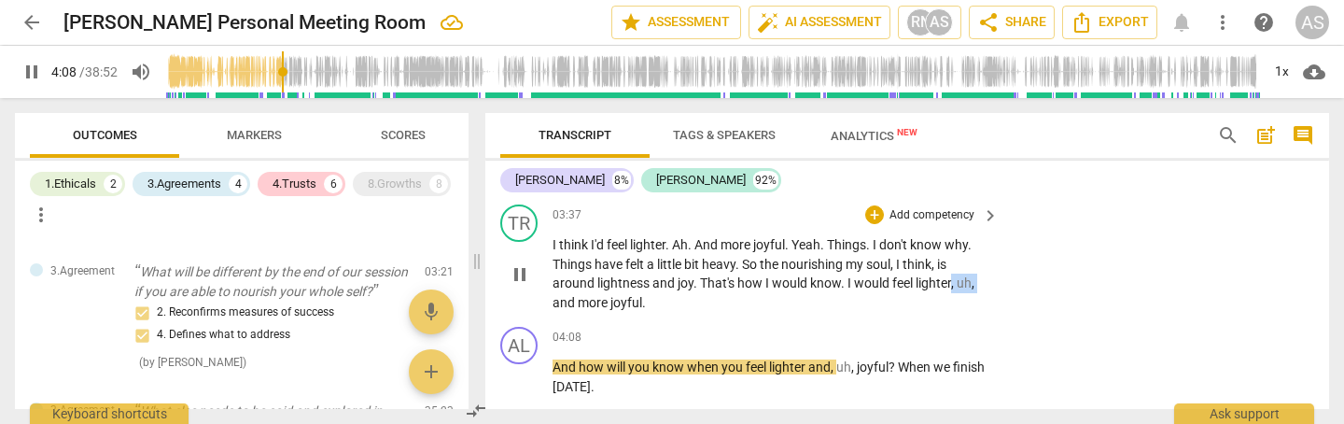
drag, startPoint x: 977, startPoint y: 274, endPoint x: 1008, endPoint y: 272, distance: 30.9
click at [1008, 271] on div "TR play_arrow pause 03:37 + Add competency keyboard_arrow_right I think I'd fee…" at bounding box center [907, 258] width 844 height 122
type input "250"
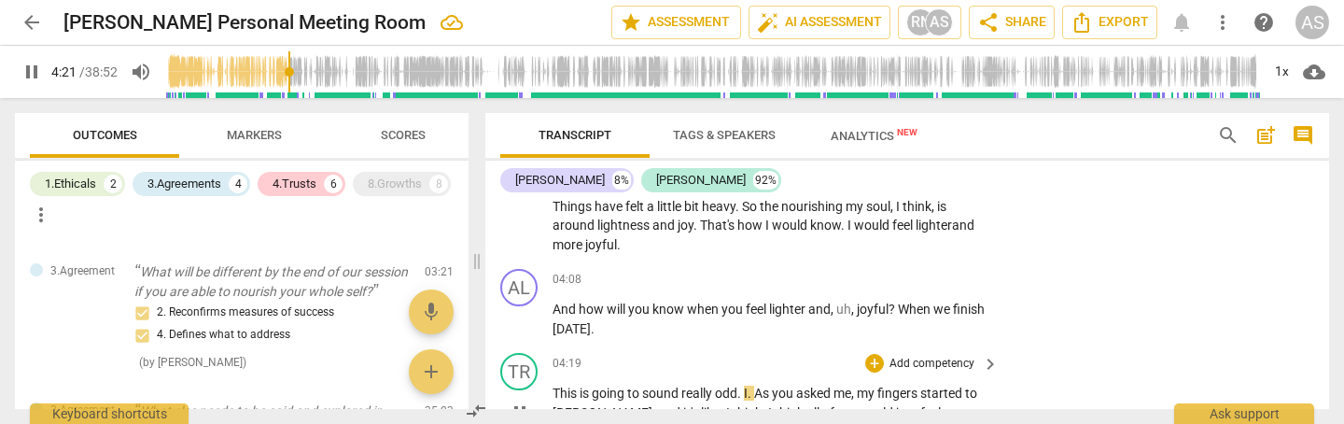
scroll to position [1327, 0]
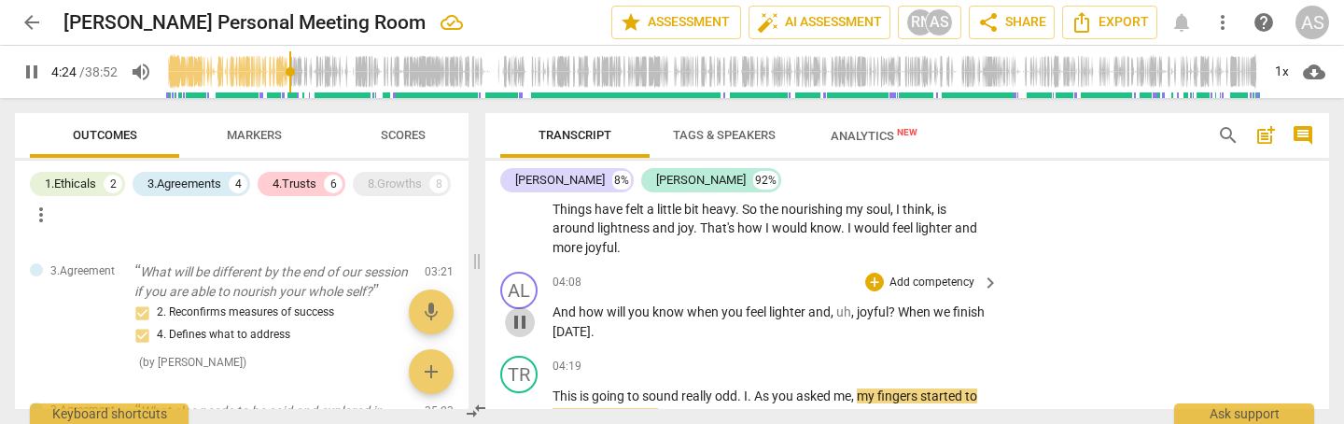
drag, startPoint x: 517, startPoint y: 309, endPoint x: 679, endPoint y: 314, distance: 161.6
click at [517, 311] on span "pause" at bounding box center [520, 322] width 22 height 22
type input "265"
drag, startPoint x: 858, startPoint y: 299, endPoint x: 859, endPoint y: 342, distance: 43.0
click at [859, 304] on span "joyful" at bounding box center [873, 311] width 32 height 15
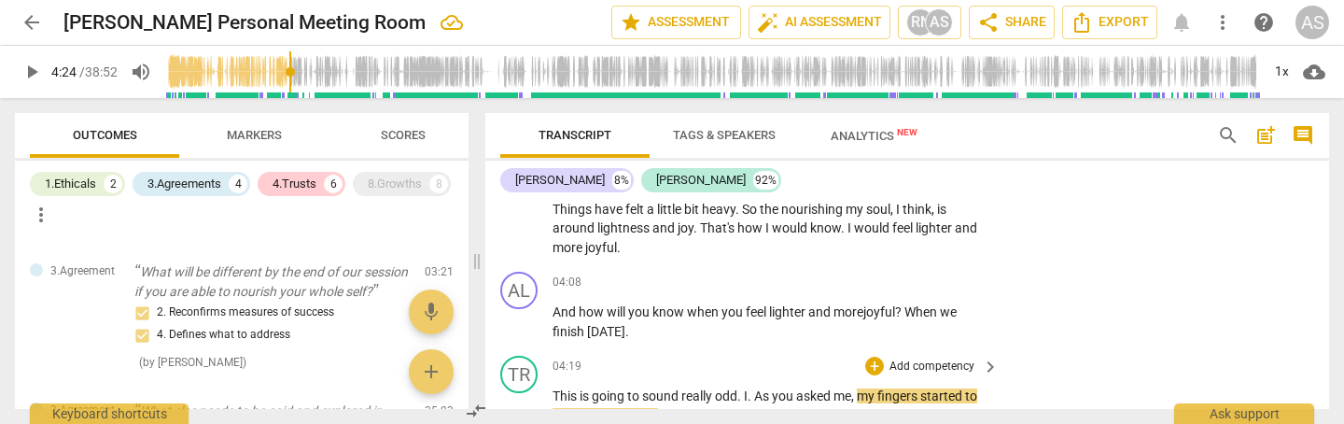
scroll to position [1317, 0]
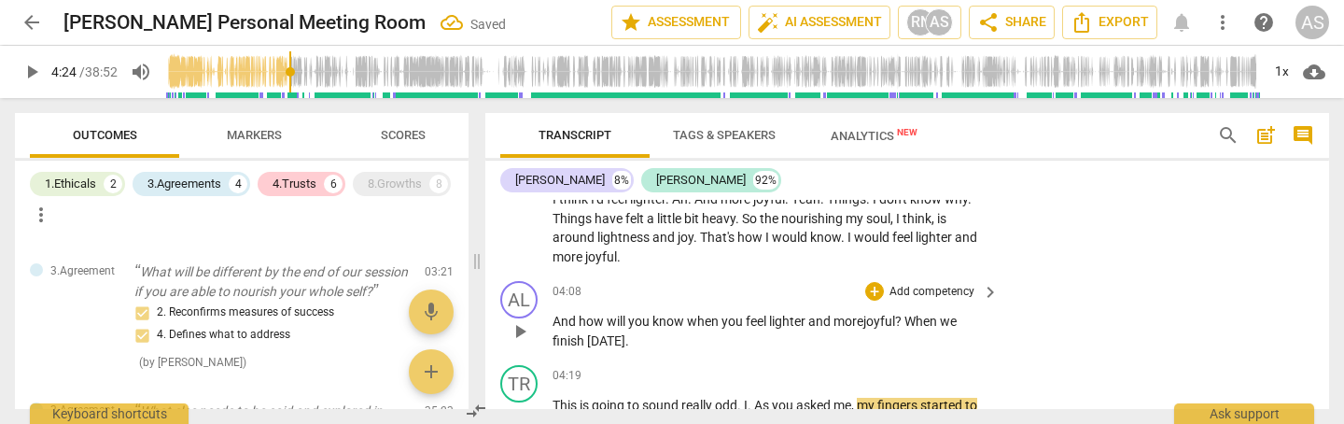
drag, startPoint x: 916, startPoint y: 312, endPoint x: 911, endPoint y: 337, distance: 25.6
click at [916, 314] on span "When" at bounding box center [922, 321] width 35 height 15
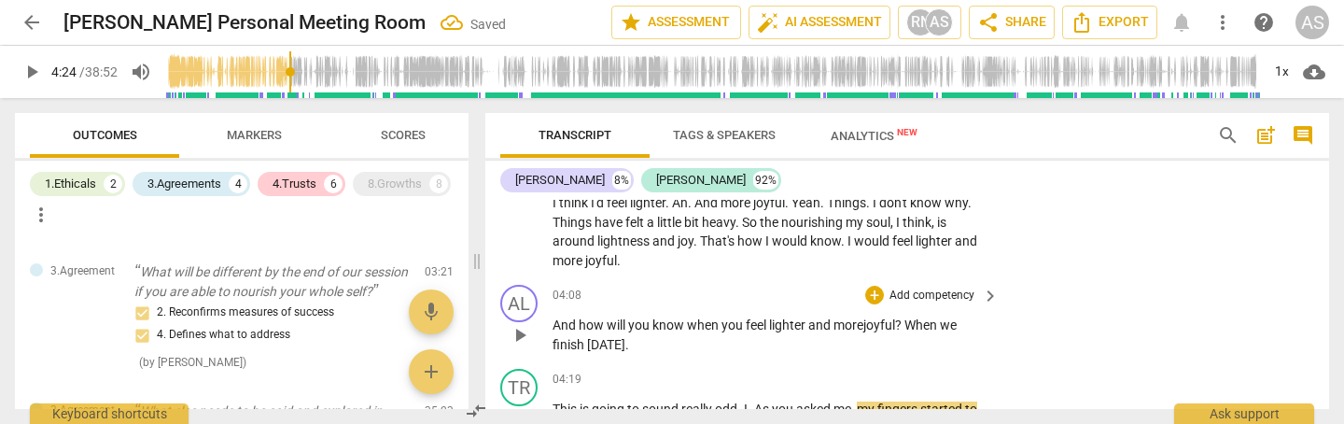
scroll to position [1314, 0]
click at [673, 333] on p "And how will you know when you feel lighter and more joyful when we finish [DAT…" at bounding box center [771, 334] width 437 height 38
click at [921, 287] on p "Add competency" at bounding box center [932, 295] width 89 height 17
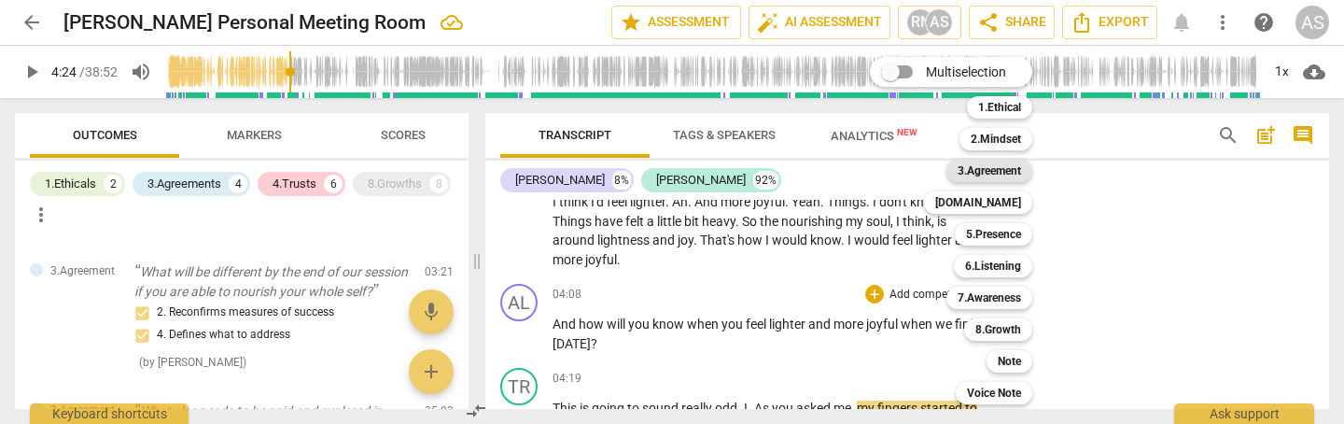
click at [1002, 165] on b "3.Agreement" at bounding box center [989, 171] width 63 height 22
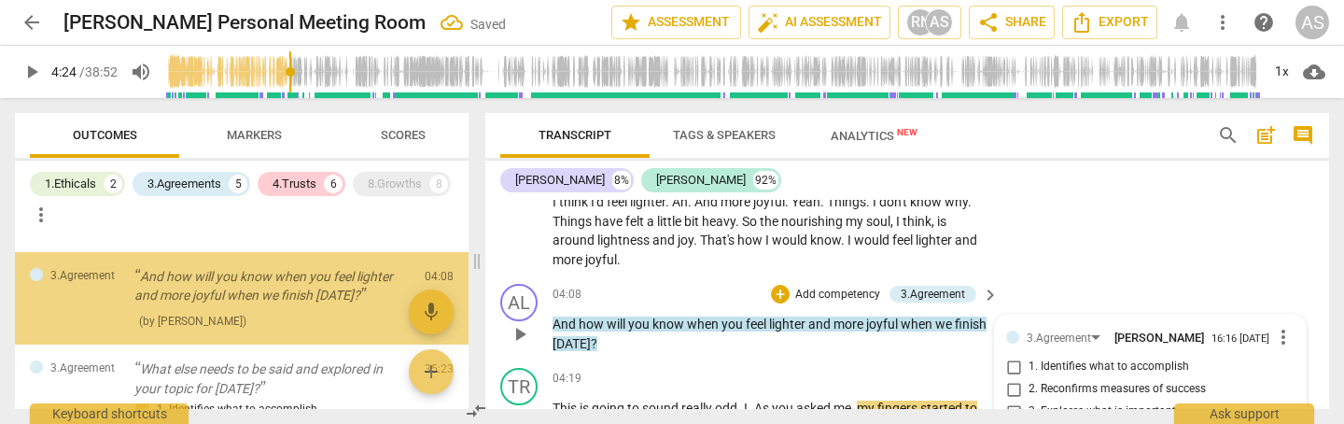
scroll to position [1482, 0]
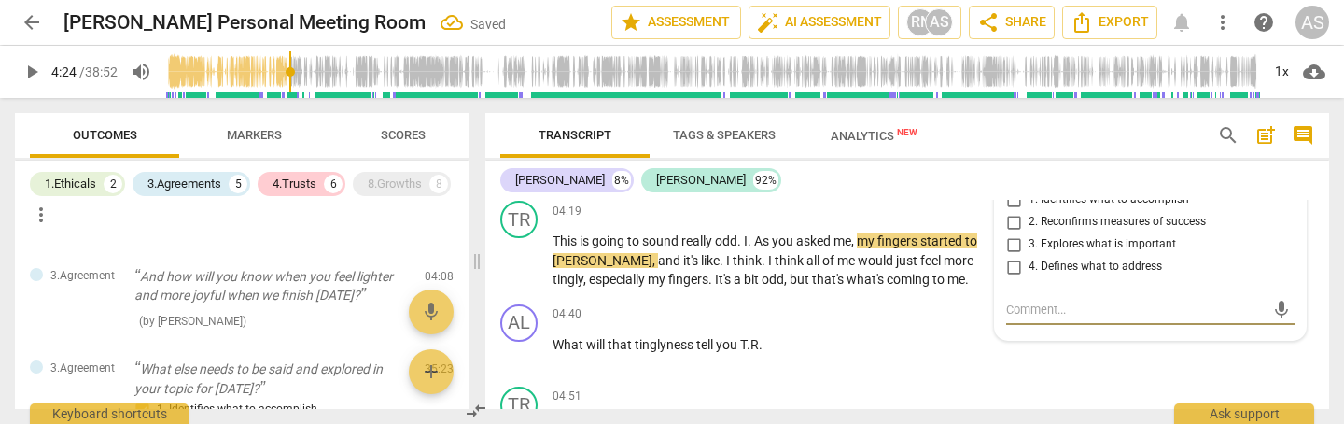
click at [1074, 260] on span "4. Defines what to address" at bounding box center [1096, 267] width 134 height 17
click at [1029, 260] on input "4. Defines what to address" at bounding box center [1014, 267] width 30 height 22
checkbox input "true"
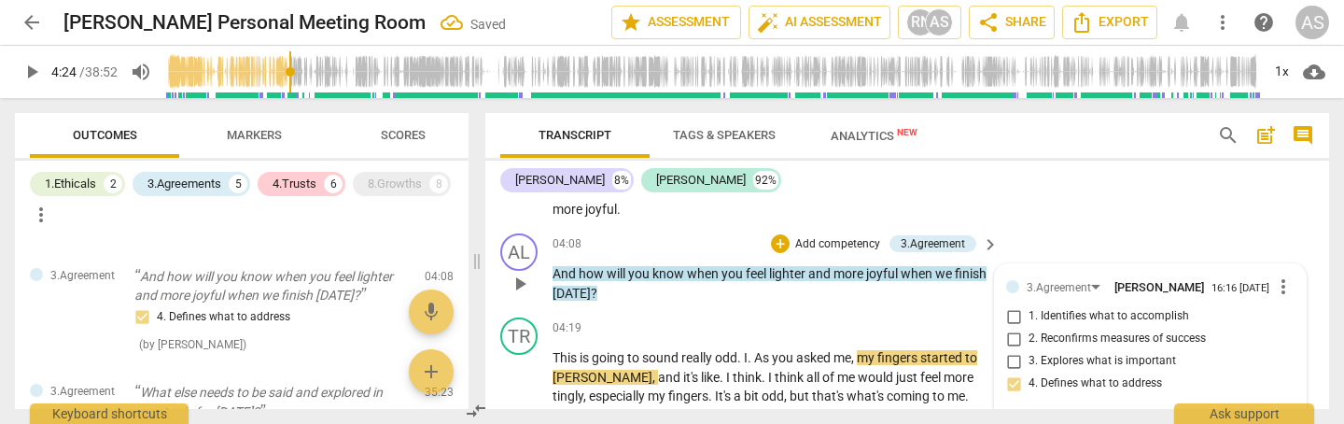
scroll to position [1364, 0]
click at [1035, 206] on div "TR play_arrow pause 03:37 + Add competency keyboard_arrow_right I think I'd fee…" at bounding box center [907, 166] width 844 height 122
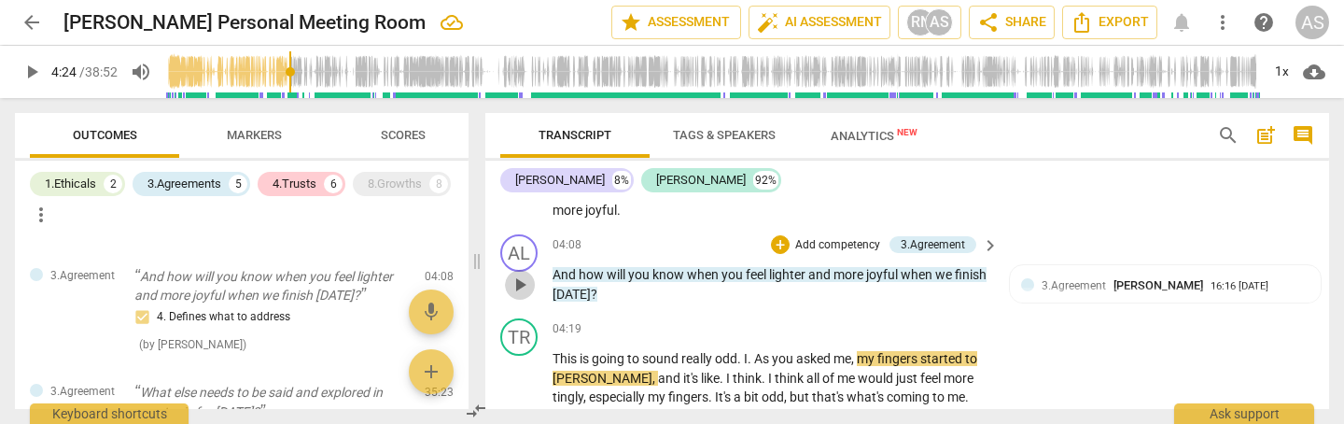
click at [522, 275] on span "play_arrow" at bounding box center [520, 285] width 22 height 22
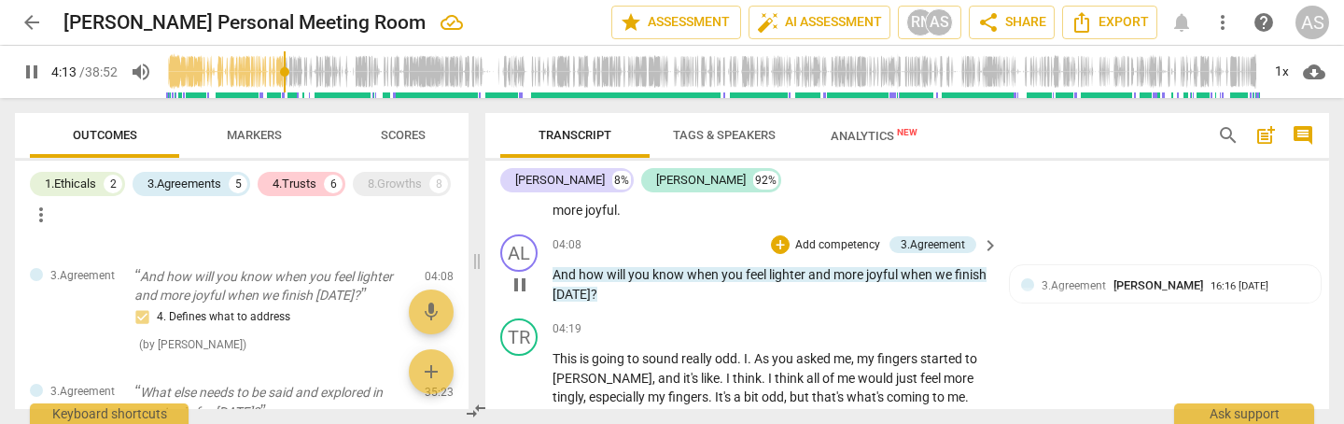
click at [523, 274] on span "pause" at bounding box center [520, 285] width 22 height 22
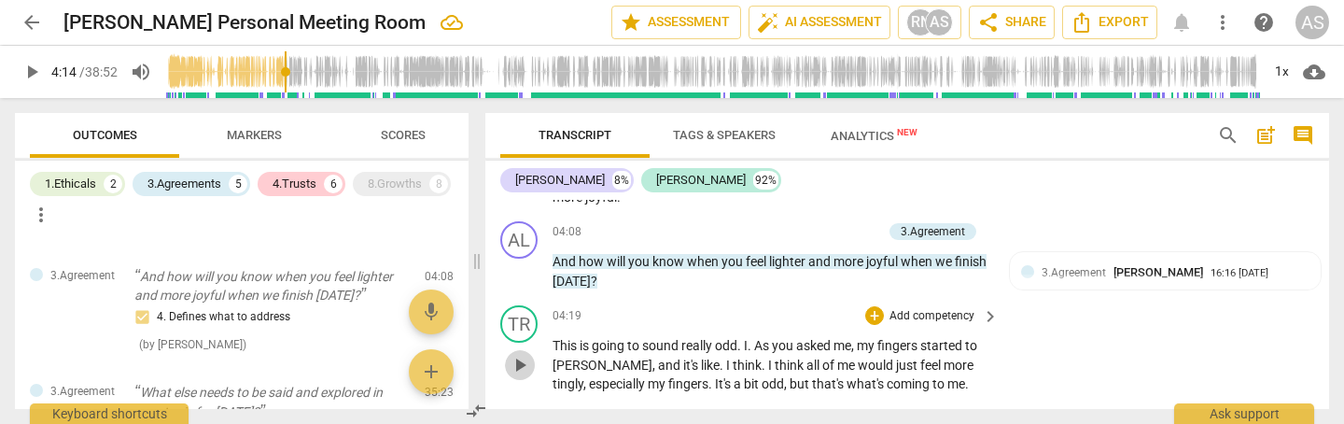
click at [521, 355] on span "play_arrow" at bounding box center [520, 365] width 22 height 22
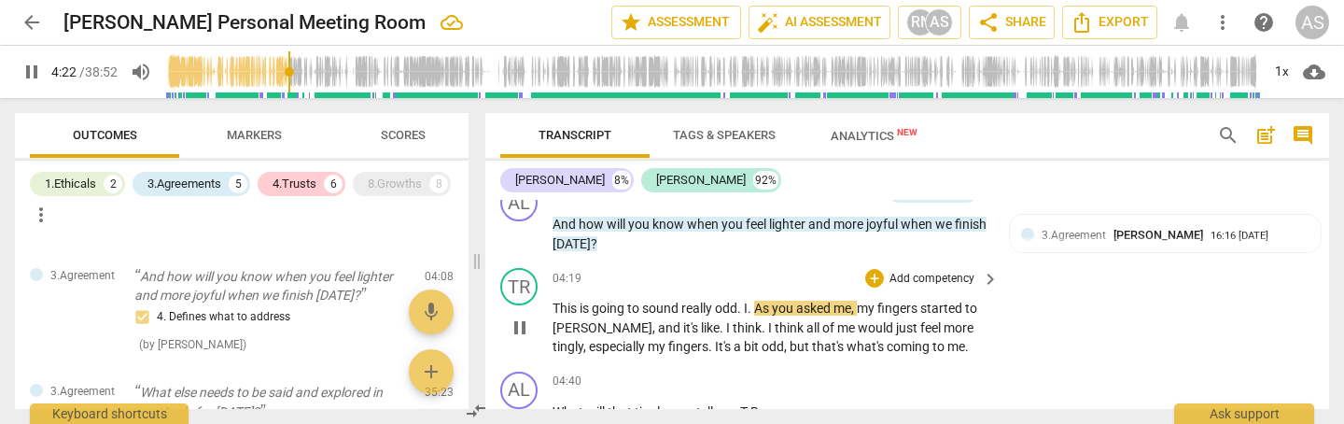
scroll to position [1413, 0]
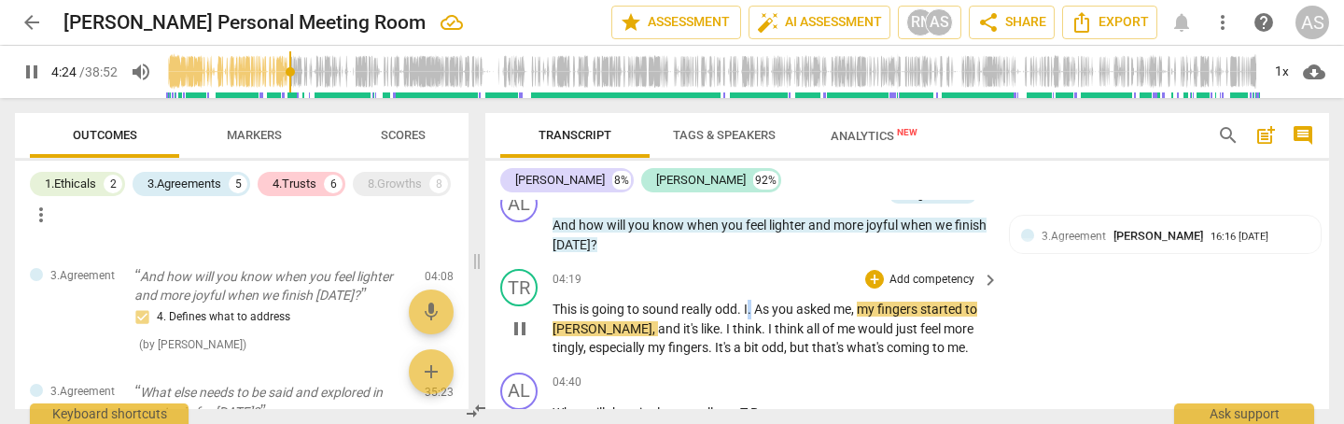
drag, startPoint x: 752, startPoint y: 299, endPoint x: 759, endPoint y: 315, distance: 17.5
click at [752, 302] on span "." at bounding box center [751, 309] width 7 height 15
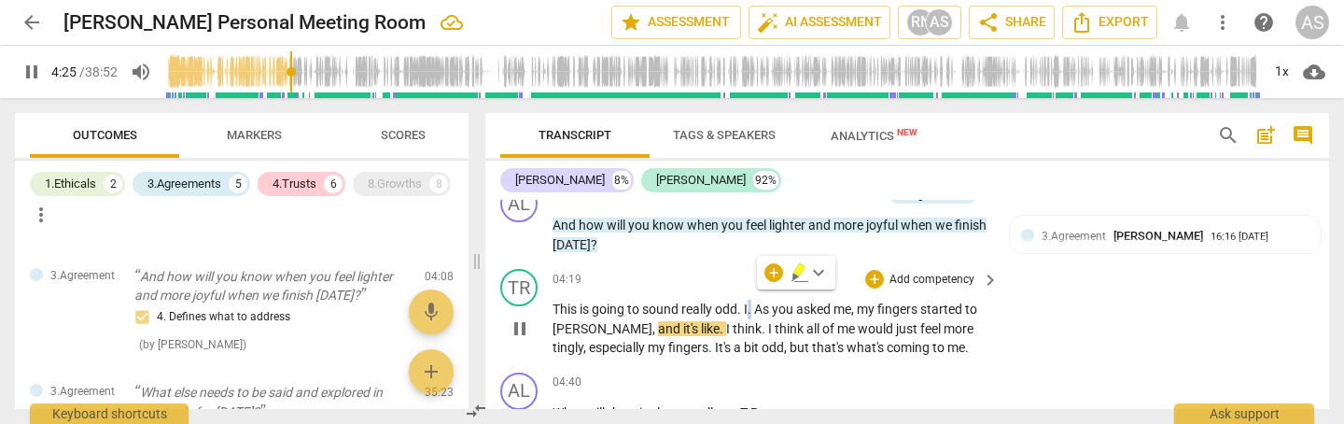
type input "266"
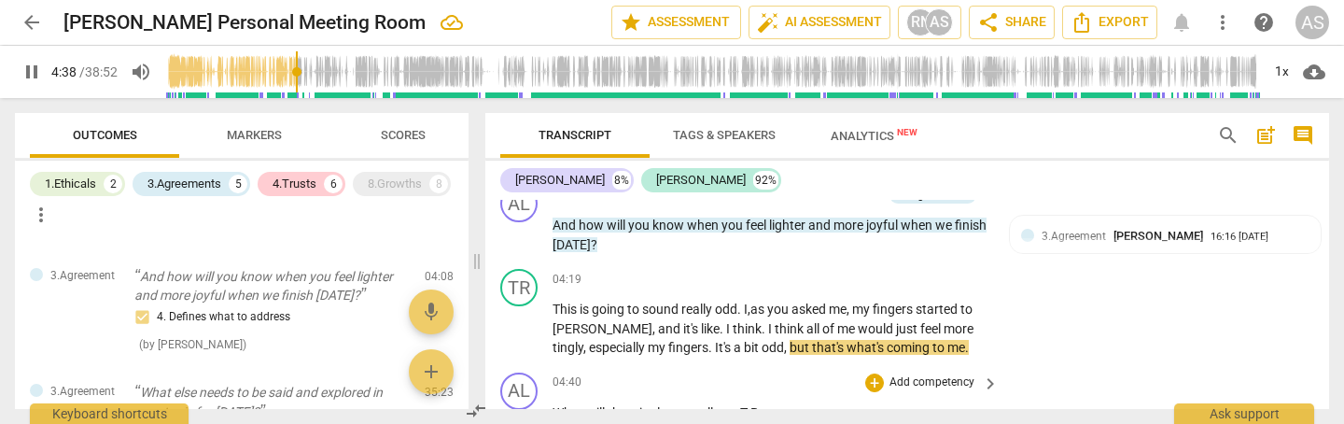
scroll to position [1468, 0]
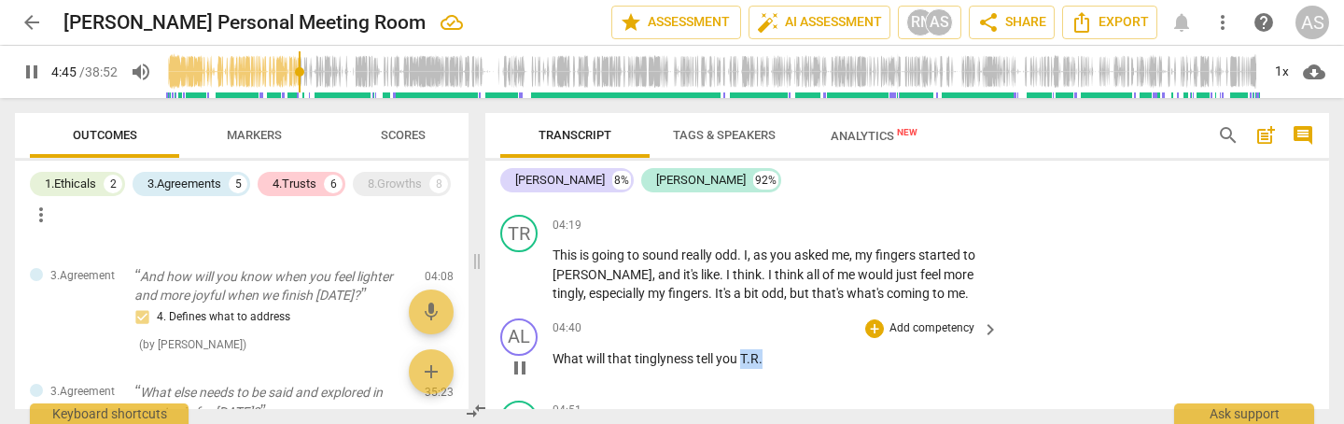
drag, startPoint x: 740, startPoint y: 348, endPoint x: 766, endPoint y: 347, distance: 26.2
click at [766, 349] on p "What will that tinglyness tell you T.R ." at bounding box center [771, 359] width 437 height 20
type input "286"
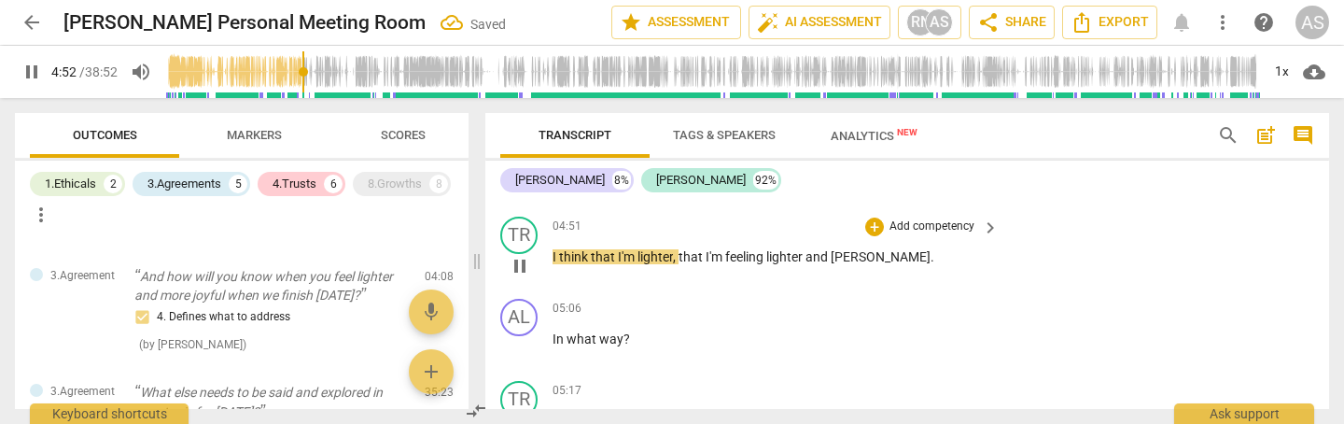
scroll to position [1647, 0]
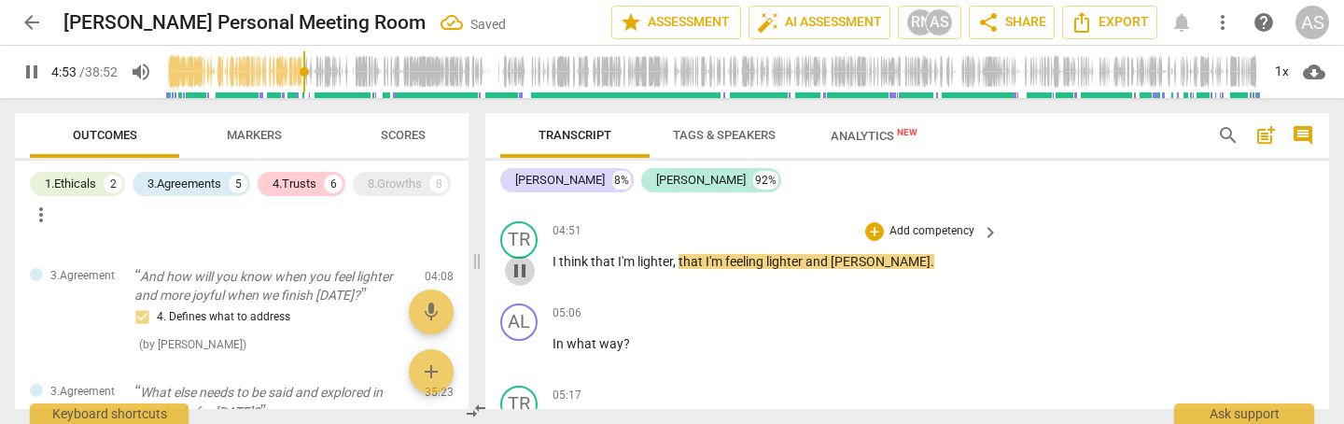
click at [523, 260] on span "pause" at bounding box center [520, 271] width 22 height 22
type input "294"
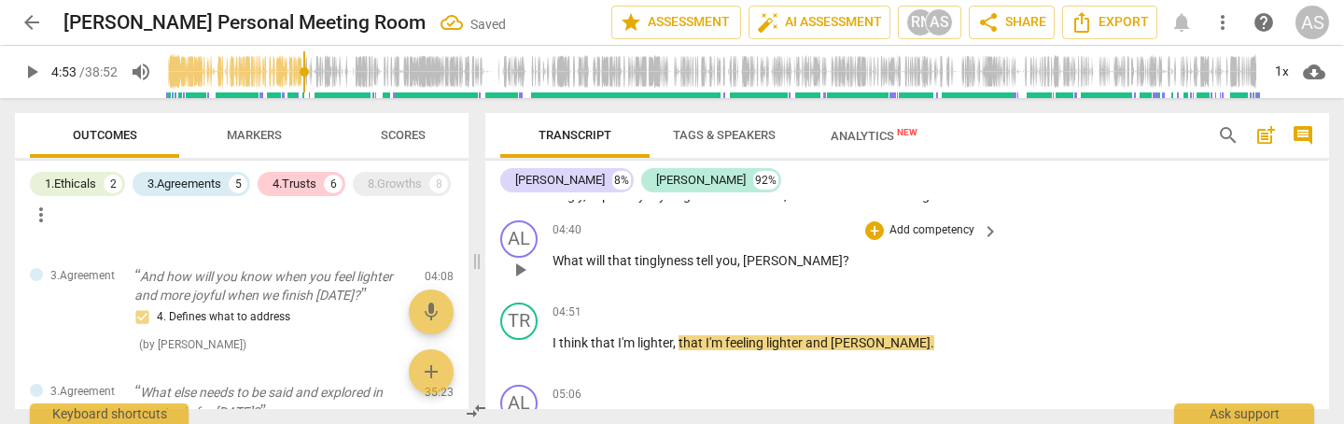
scroll to position [1569, 0]
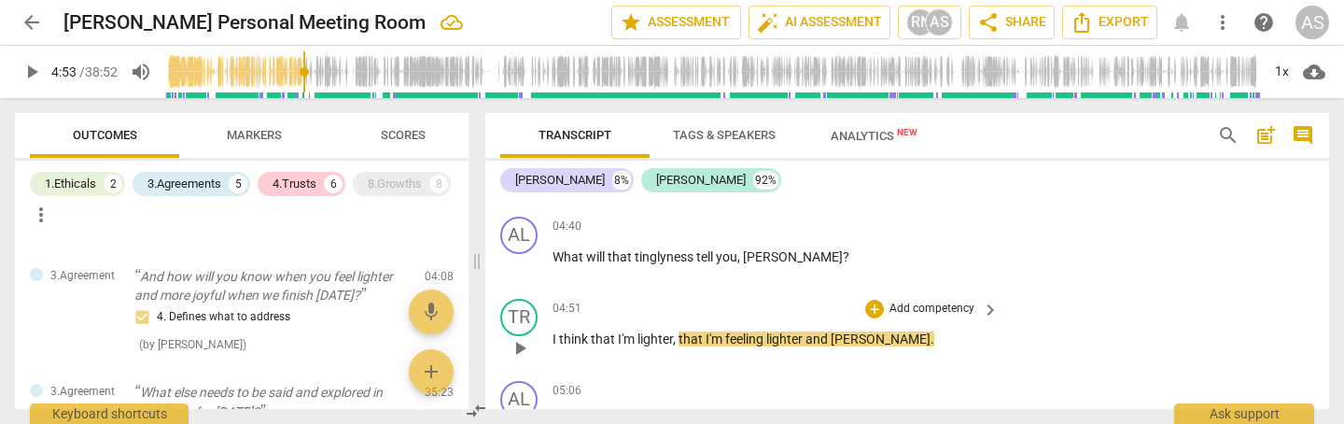
drag, startPoint x: 666, startPoint y: 241, endPoint x: 671, endPoint y: 283, distance: 42.4
click at [666, 249] on span "tinglyness" at bounding box center [666, 256] width 62 height 15
click at [907, 218] on p "Add competency" at bounding box center [932, 226] width 89 height 17
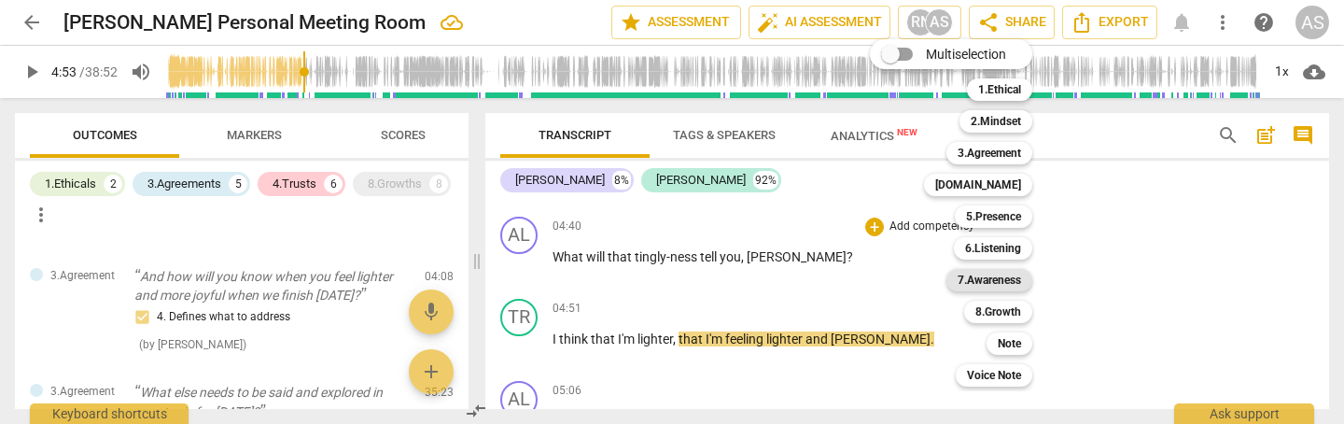
click at [981, 277] on b "7.Awareness" at bounding box center [989, 280] width 63 height 22
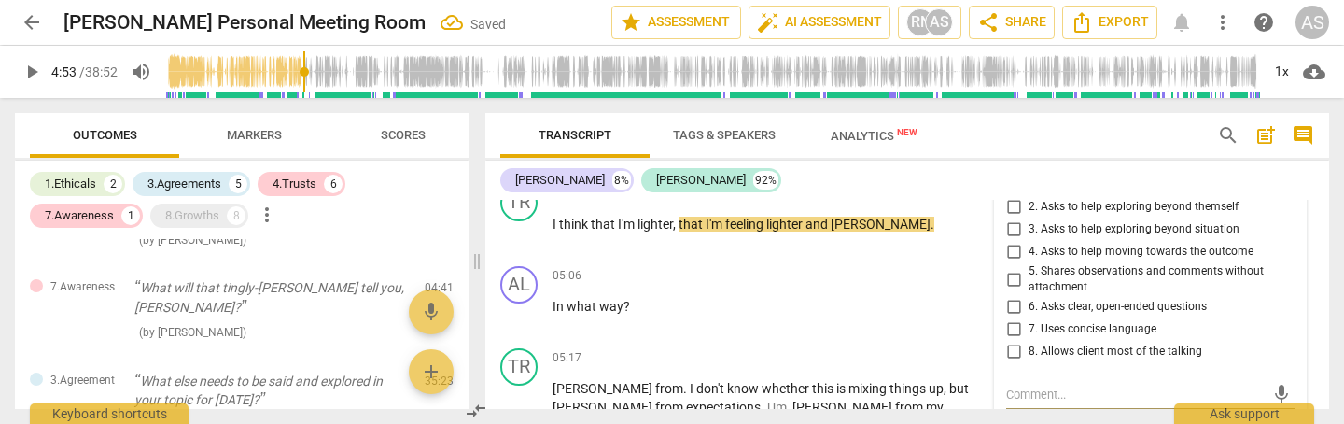
scroll to position [1606, 0]
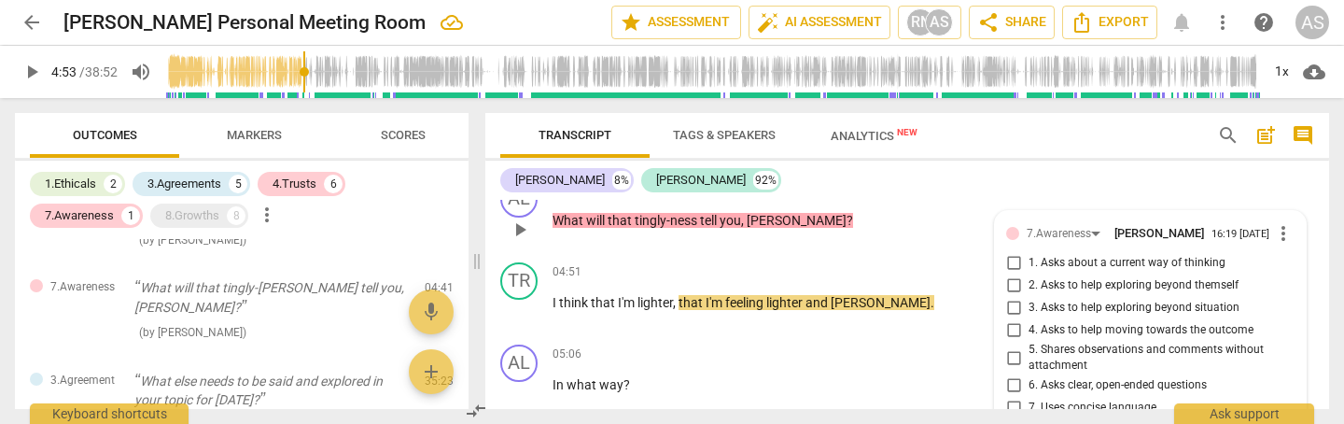
click at [1071, 280] on span "2. Asks to help exploring beyond themself" at bounding box center [1134, 285] width 210 height 17
click at [1029, 280] on input "2. Asks to help exploring beyond themself" at bounding box center [1014, 285] width 30 height 22
checkbox input "true"
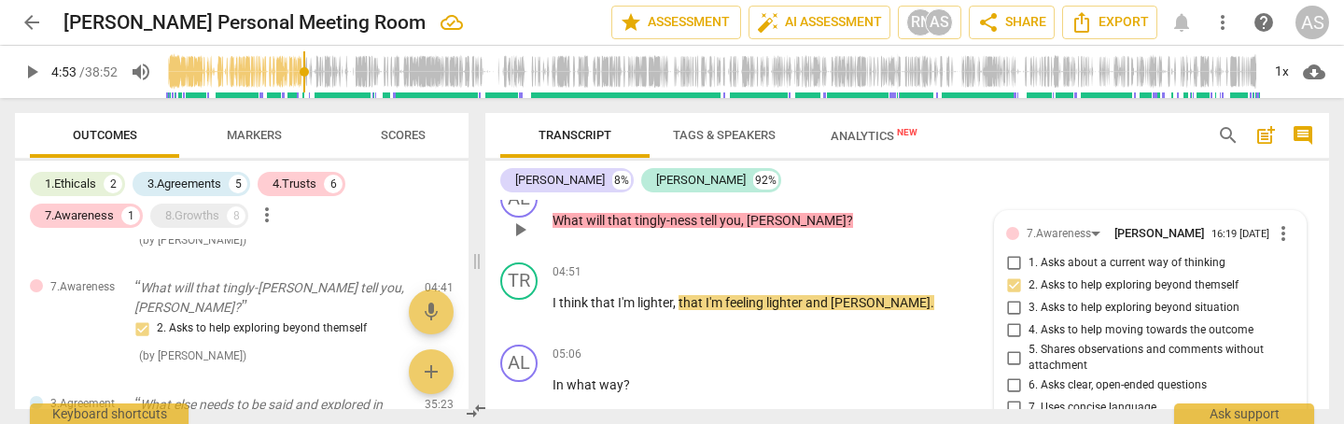
click at [1060, 300] on span "3. Asks to help exploring beyond situation" at bounding box center [1134, 308] width 211 height 17
click at [1029, 299] on input "3. Asks to help exploring beyond situation" at bounding box center [1014, 308] width 30 height 22
checkbox input "true"
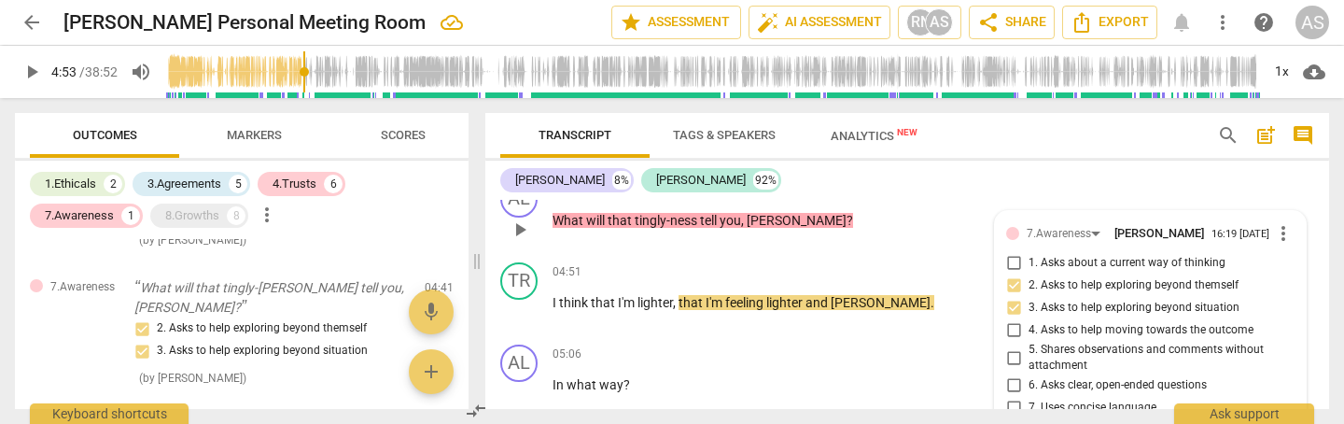
click at [521, 219] on span "play_arrow" at bounding box center [520, 229] width 22 height 22
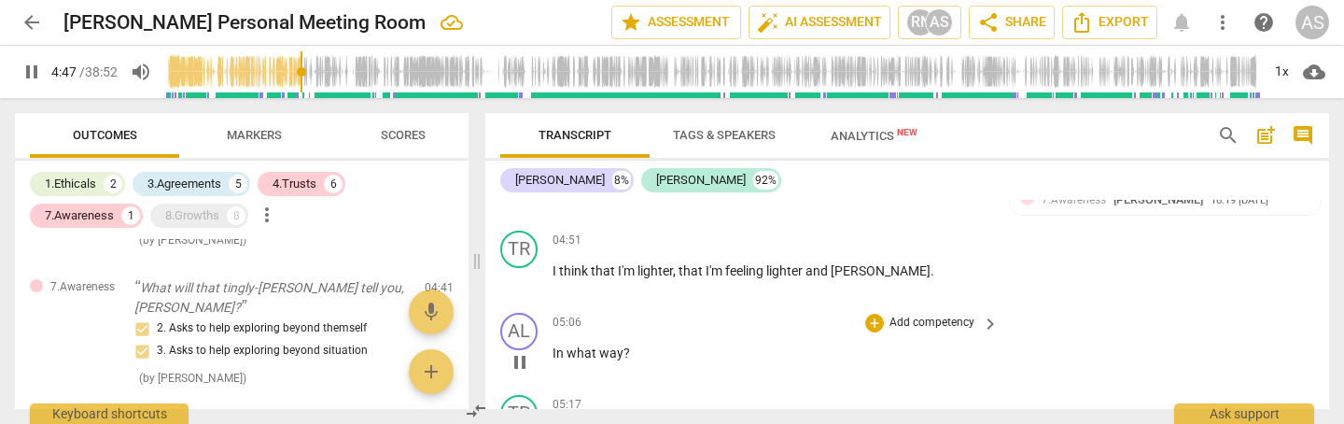
scroll to position [1593, 0]
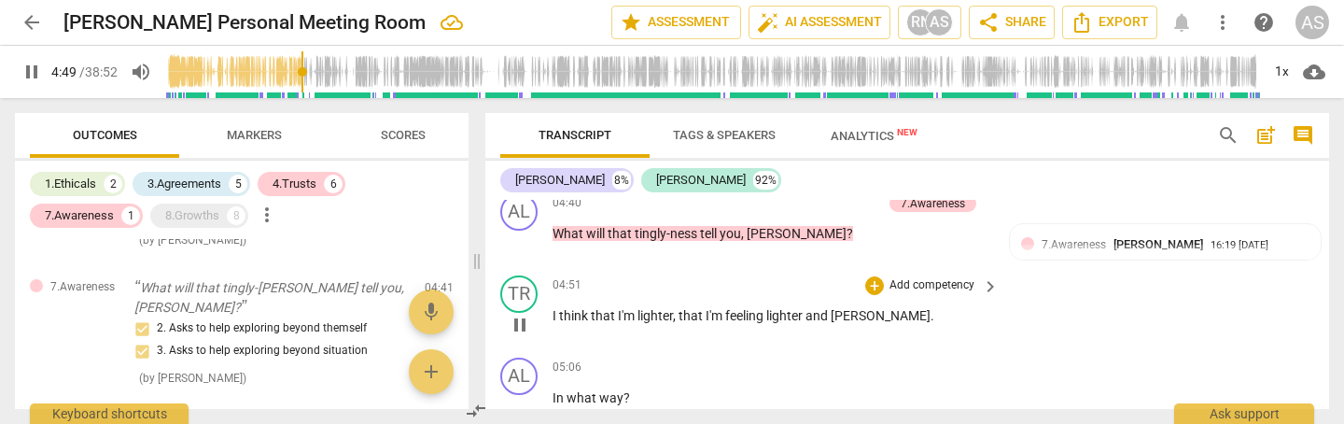
drag, startPoint x: 676, startPoint y: 302, endPoint x: 693, endPoint y: 331, distance: 34.3
click at [677, 308] on span "," at bounding box center [676, 315] width 6 height 15
type input "291"
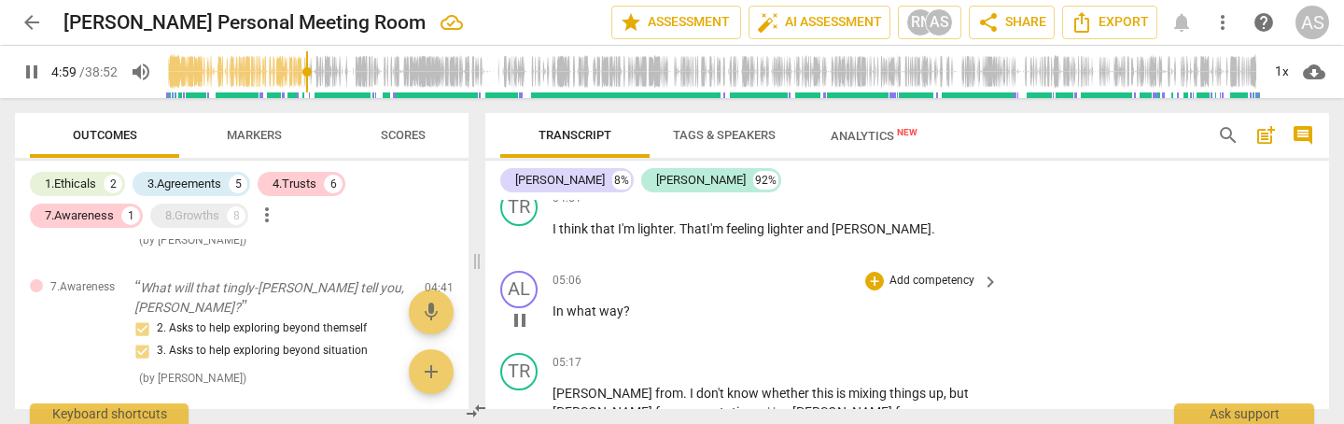
scroll to position [1681, 0]
click at [523, 307] on span "pause" at bounding box center [520, 318] width 22 height 22
type input "308"
drag, startPoint x: 554, startPoint y: 293, endPoint x: 558, endPoint y: 334, distance: 41.3
click at [553, 302] on span "In" at bounding box center [560, 309] width 14 height 15
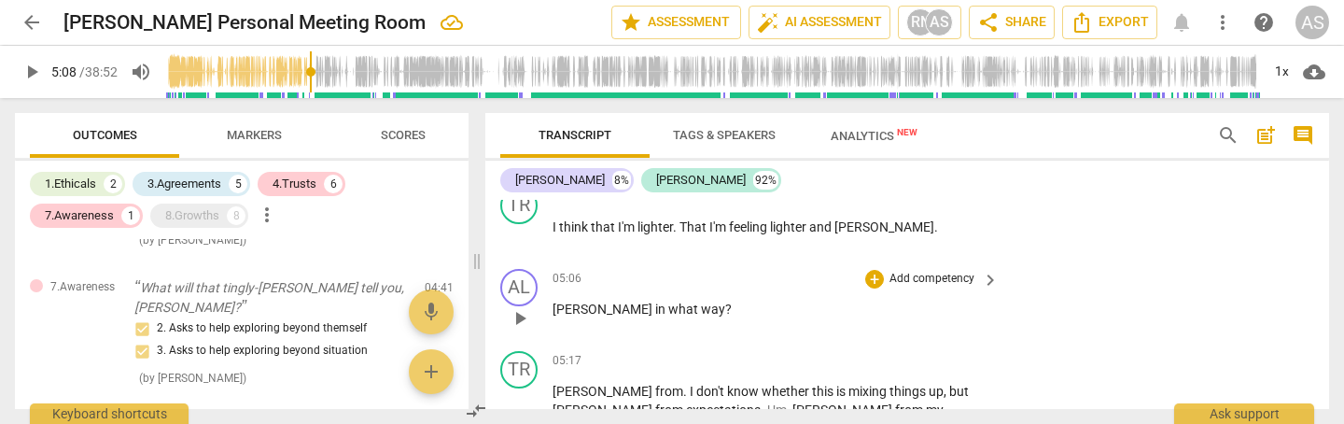
click at [916, 271] on p "Add competency" at bounding box center [932, 279] width 89 height 17
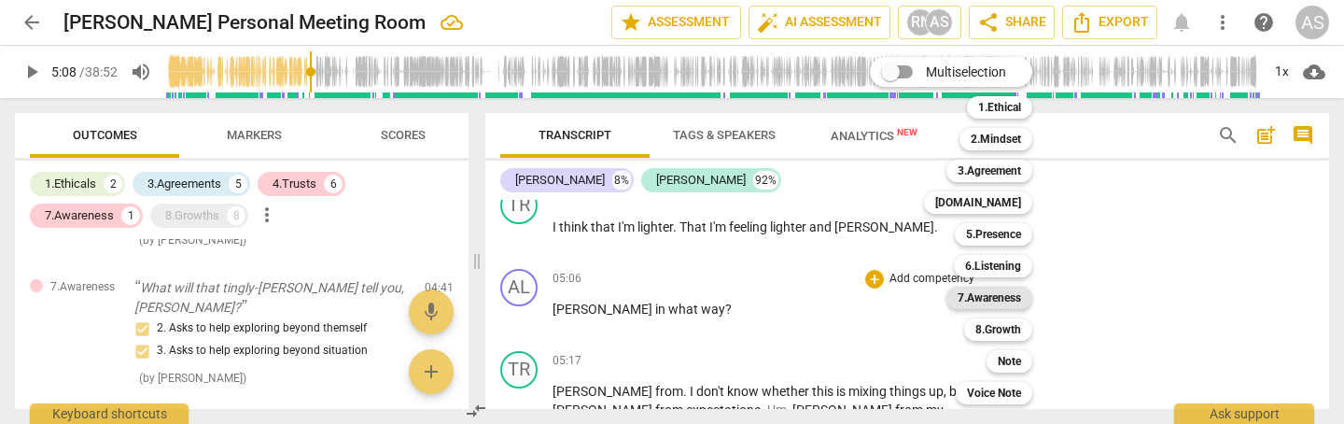
click at [995, 299] on b "7.Awareness" at bounding box center [989, 298] width 63 height 22
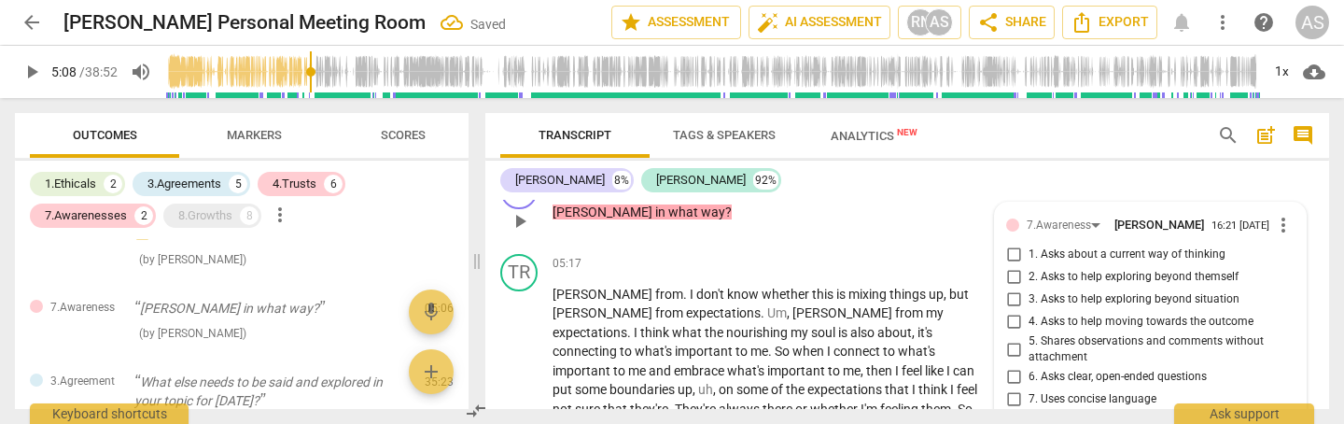
scroll to position [1754, 0]
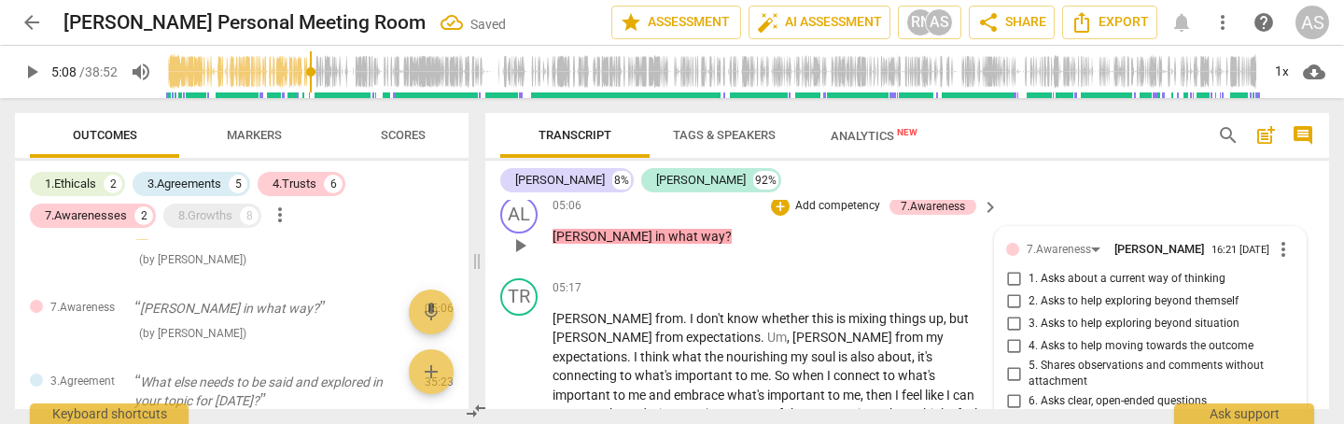
click at [1079, 271] on span "1. Asks about a current way of thinking" at bounding box center [1127, 279] width 197 height 17
click at [1029, 270] on input "1. Asks about a current way of thinking" at bounding box center [1014, 279] width 30 height 22
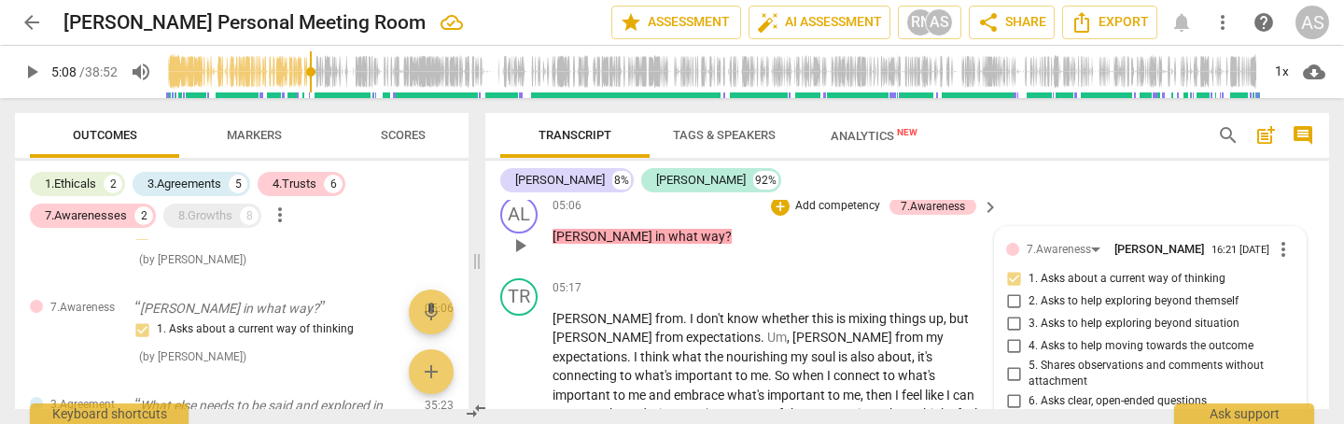
click at [1033, 271] on span "1. Asks about a current way of thinking" at bounding box center [1127, 279] width 197 height 17
click at [1029, 269] on input "1. Asks about a current way of thinking" at bounding box center [1014, 279] width 30 height 22
checkbox input "true"
click at [1016, 338] on input "4. Asks to help moving towards the outcome" at bounding box center [1014, 346] width 30 height 22
checkbox input "true"
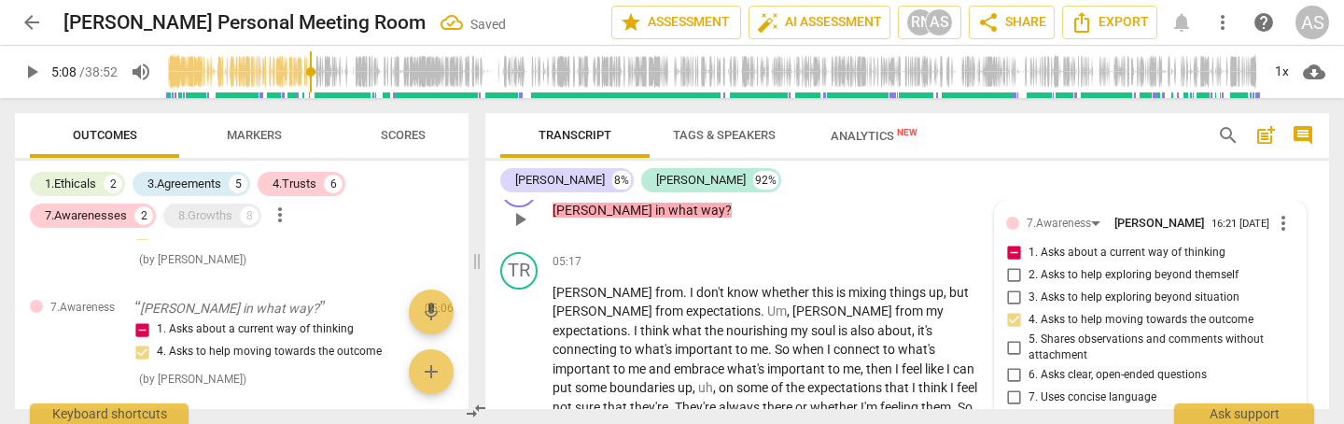
scroll to position [1781, 0]
click at [1015, 363] on input "6. Asks clear, open-ended questions" at bounding box center [1014, 374] width 30 height 22
checkbox input "true"
click at [1012, 386] on input "7. Uses concise language" at bounding box center [1014, 397] width 30 height 22
checkbox input "true"
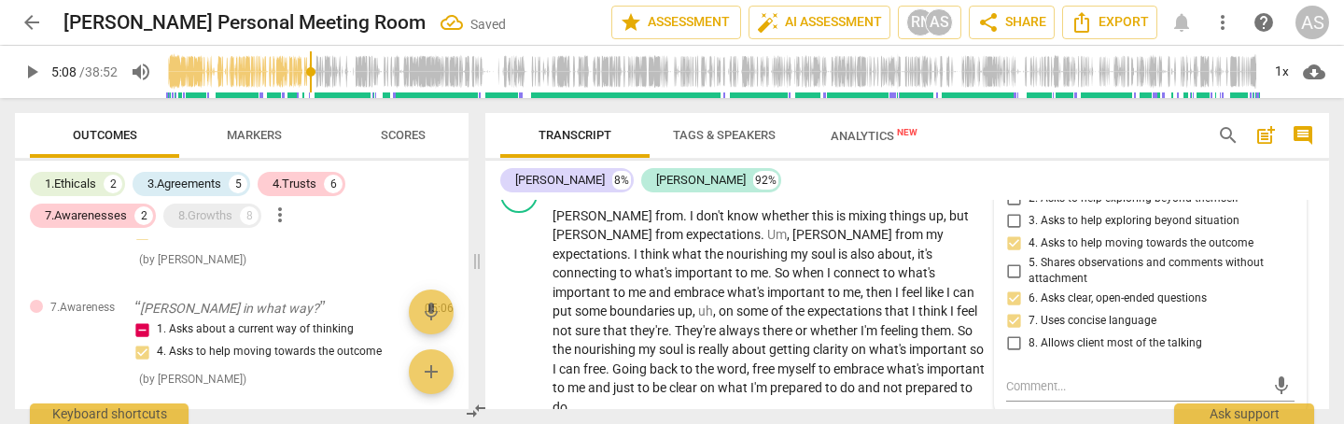
scroll to position [1855, 0]
click at [1008, 338] on input "8. Allows client most of the talking" at bounding box center [1014, 345] width 30 height 22
checkbox input "true"
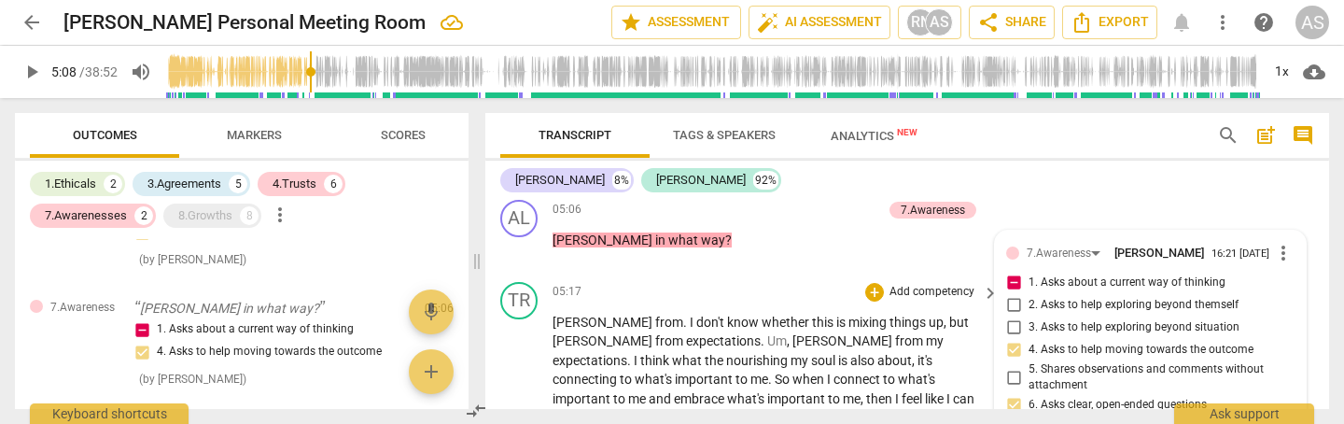
scroll to position [1722, 0]
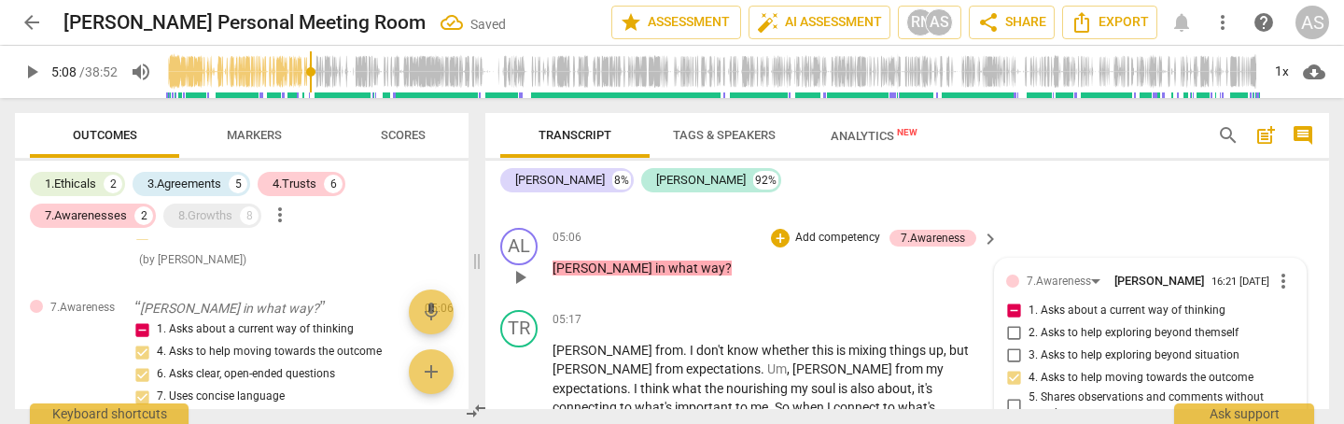
click at [524, 266] on span "play_arrow" at bounding box center [520, 277] width 22 height 22
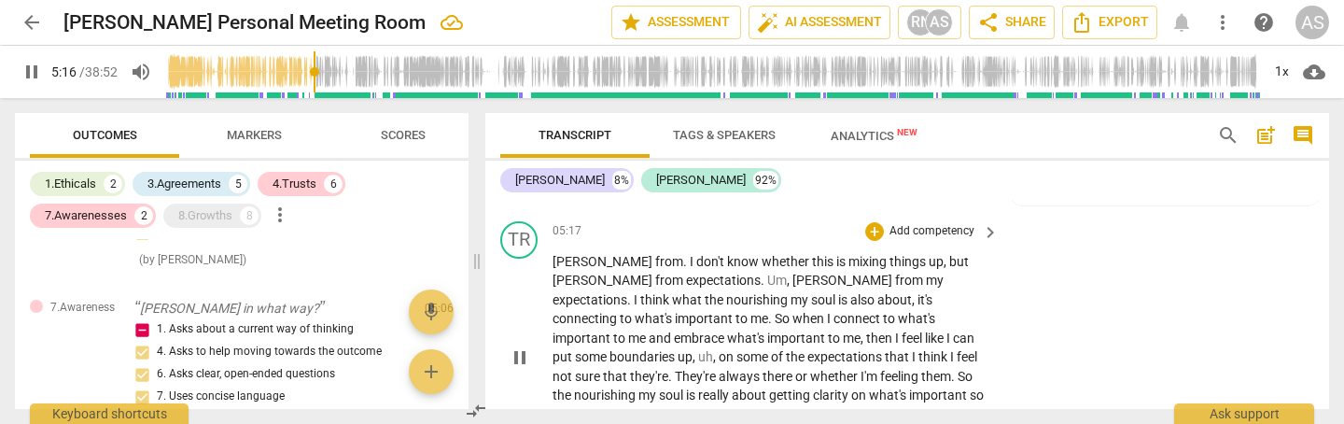
scroll to position [1807, 0]
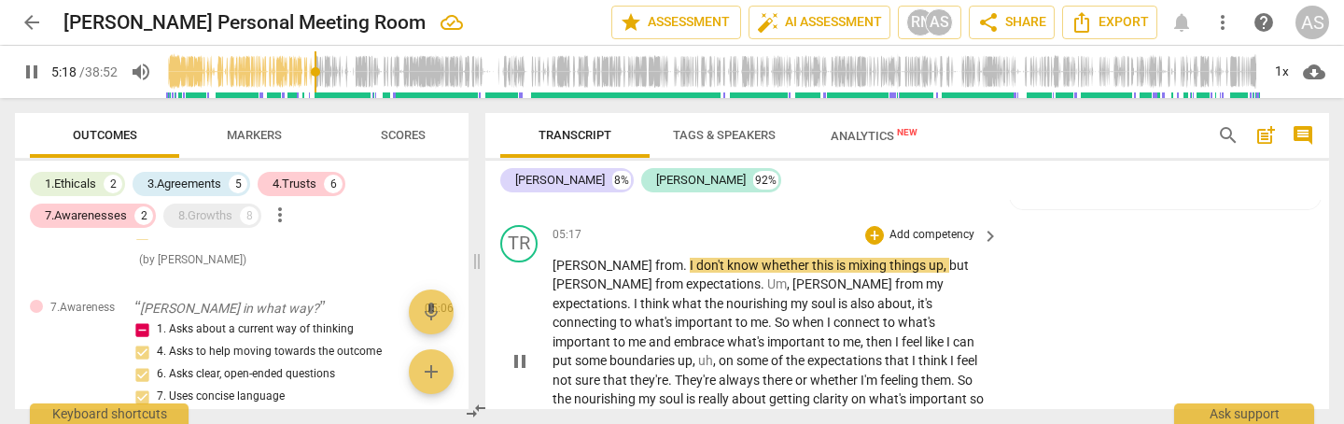
drag, startPoint x: 617, startPoint y: 249, endPoint x: 627, endPoint y: 286, distance: 37.8
click at [683, 258] on span "." at bounding box center [686, 265] width 7 height 15
type input "320"
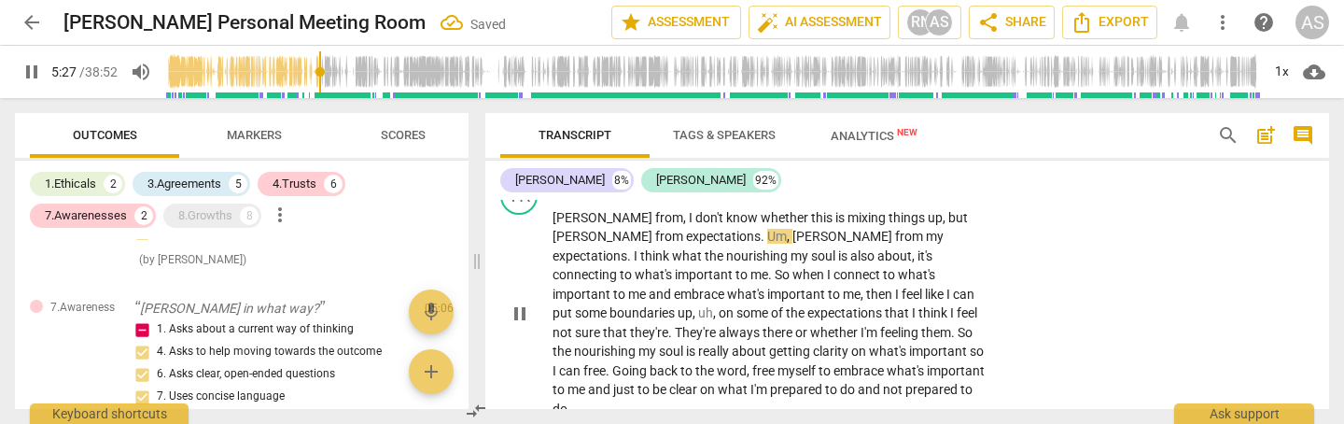
scroll to position [1849, 0]
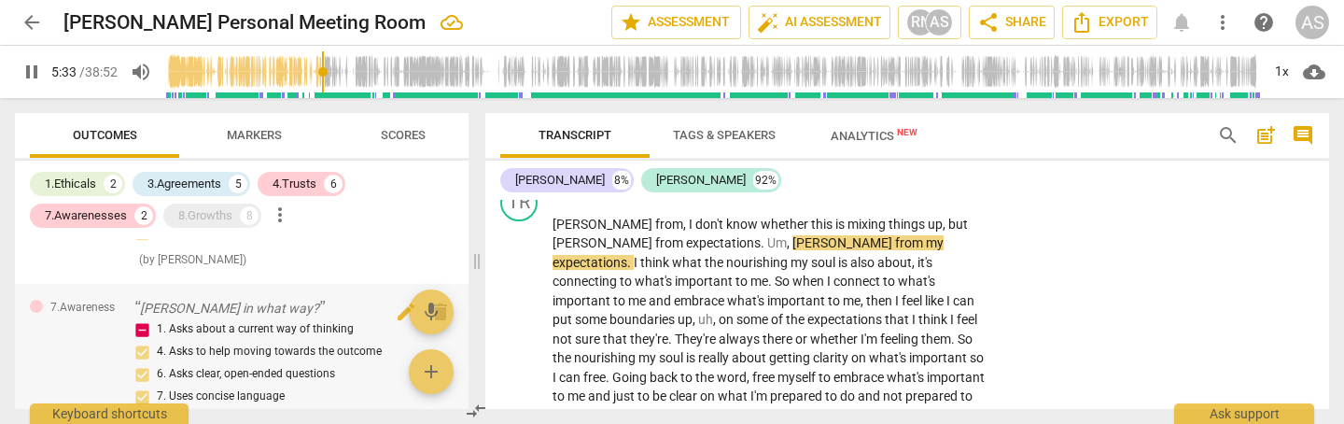
click at [145, 337] on div "1. Asks about a current way of thinking 4. Asks to help moving towards the outc…" at bounding box center [271, 374] width 275 height 112
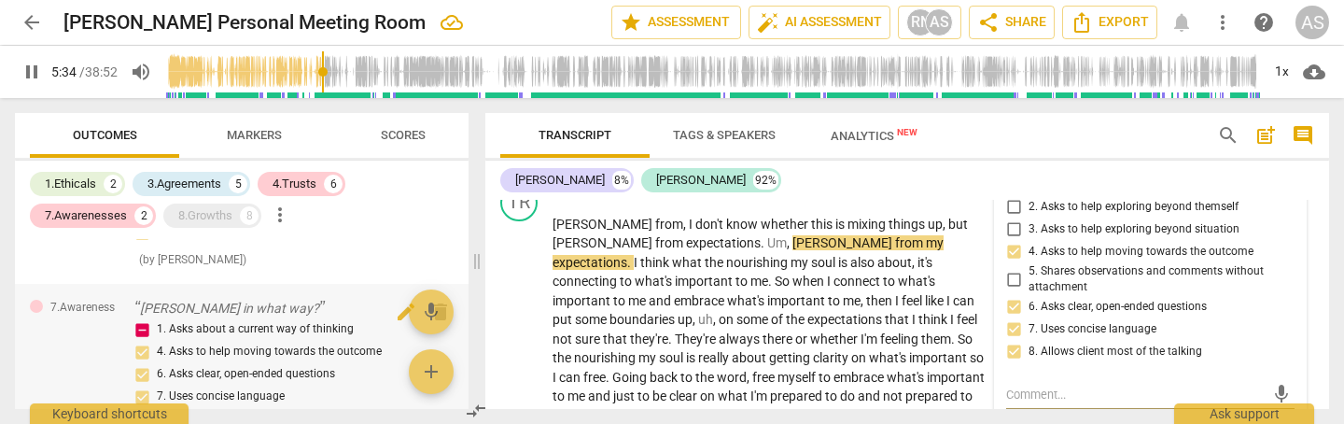
type input "335"
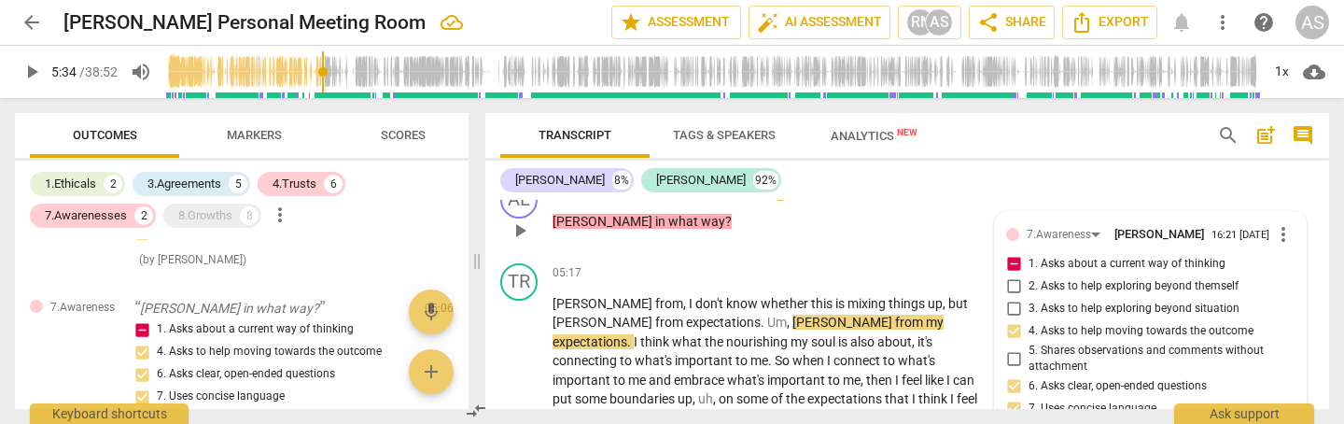
click at [1013, 258] on input "1. Asks about a current way of thinking" at bounding box center [1014, 264] width 30 height 22
checkbox input "false"
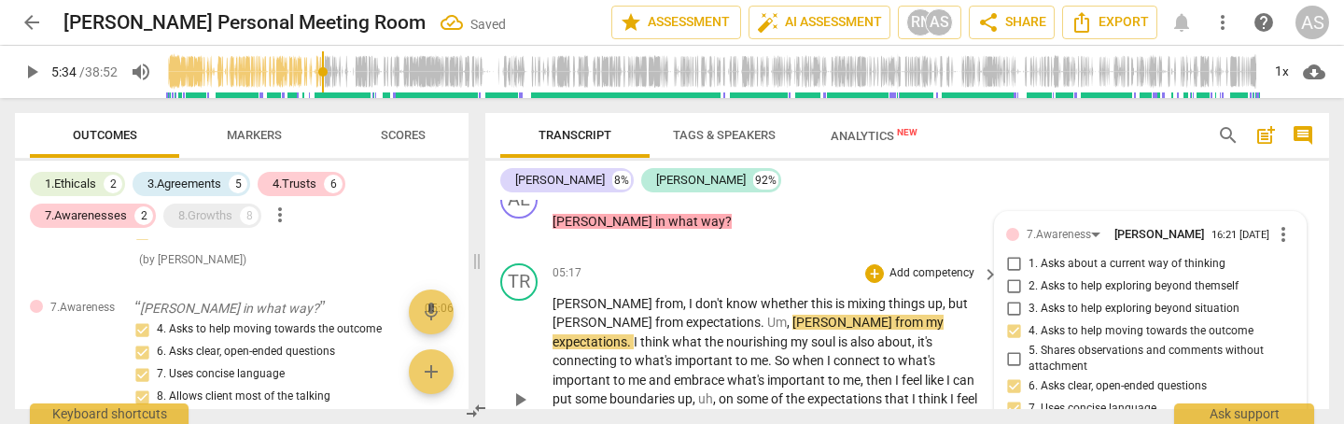
scroll to position [1815, 0]
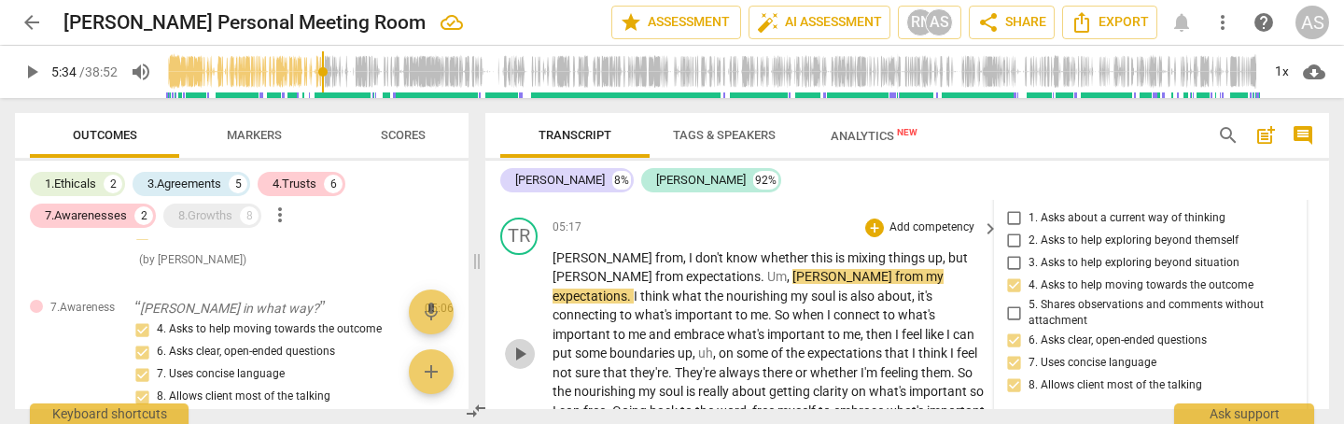
click at [522, 343] on span "play_arrow" at bounding box center [520, 354] width 22 height 22
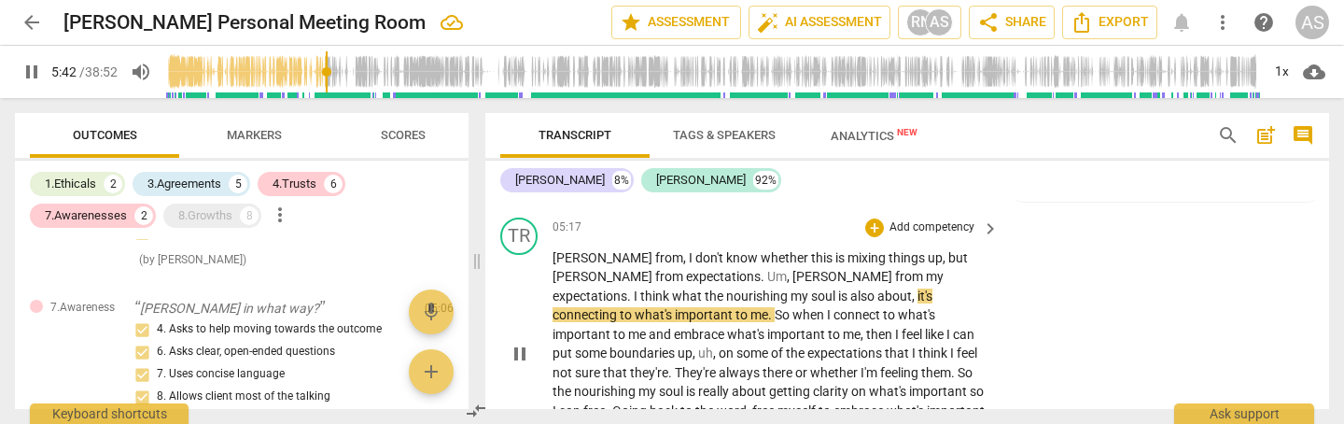
drag, startPoint x: 678, startPoint y: 279, endPoint x: 677, endPoint y: 302, distance: 22.4
click at [912, 288] on span "," at bounding box center [915, 295] width 6 height 15
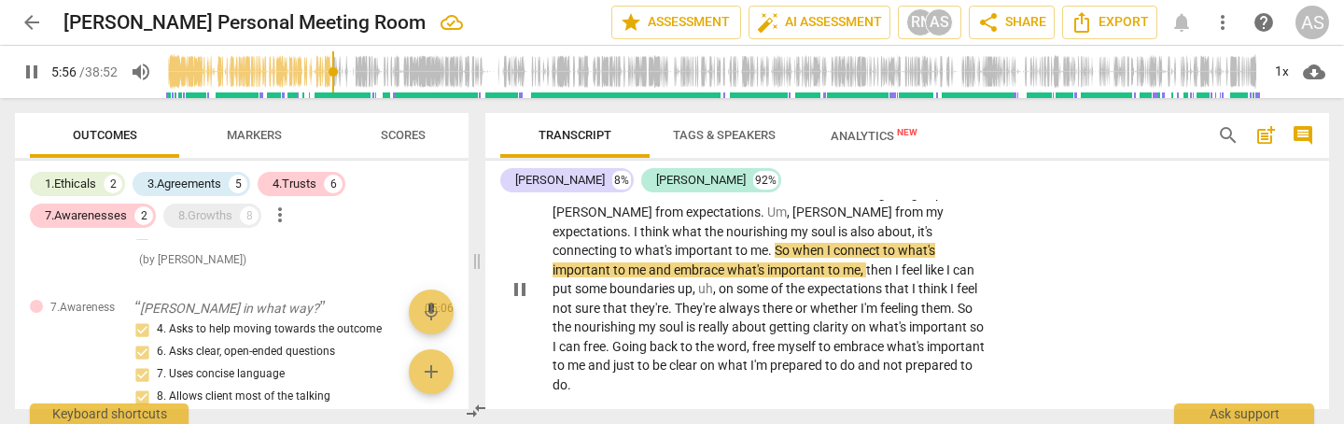
scroll to position [1877, 0]
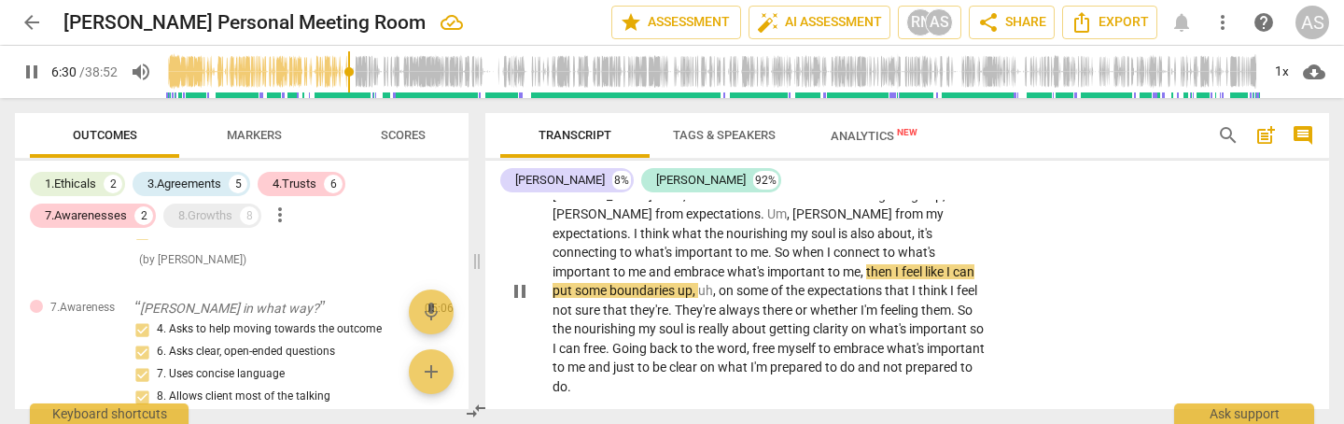
drag, startPoint x: 630, startPoint y: 256, endPoint x: 636, endPoint y: 301, distance: 45.2
click at [631, 264] on p "[PERSON_NAME] from , I don't know whether this is mixing things up , but [PERSO…" at bounding box center [771, 291] width 437 height 211
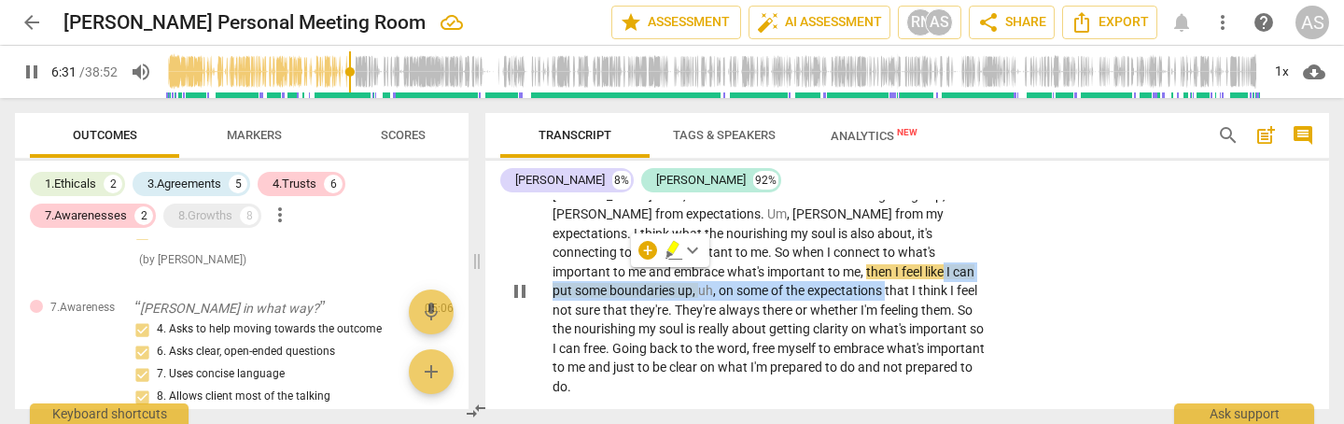
click at [925, 264] on span "like" at bounding box center [935, 271] width 21 height 15
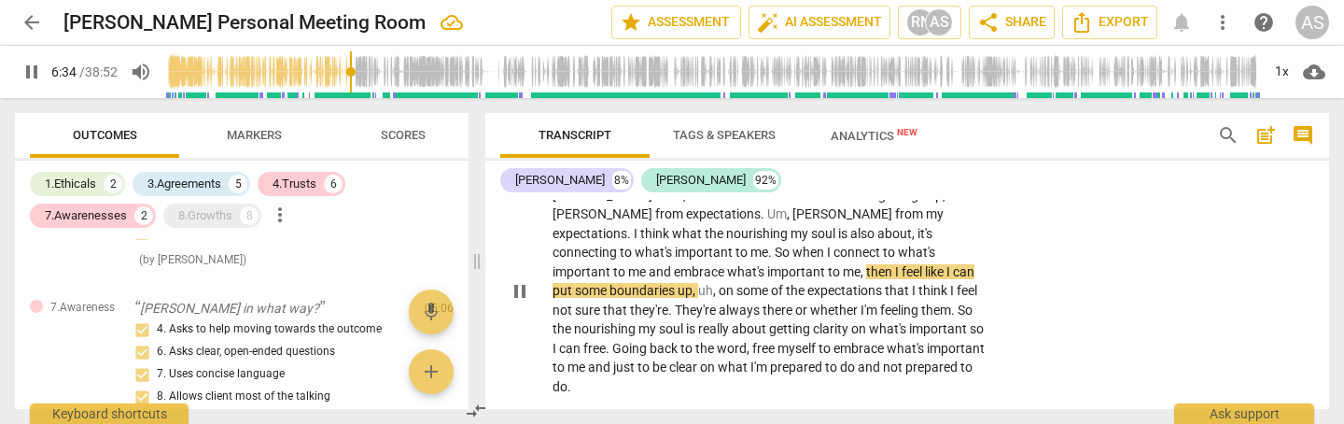
type input "394"
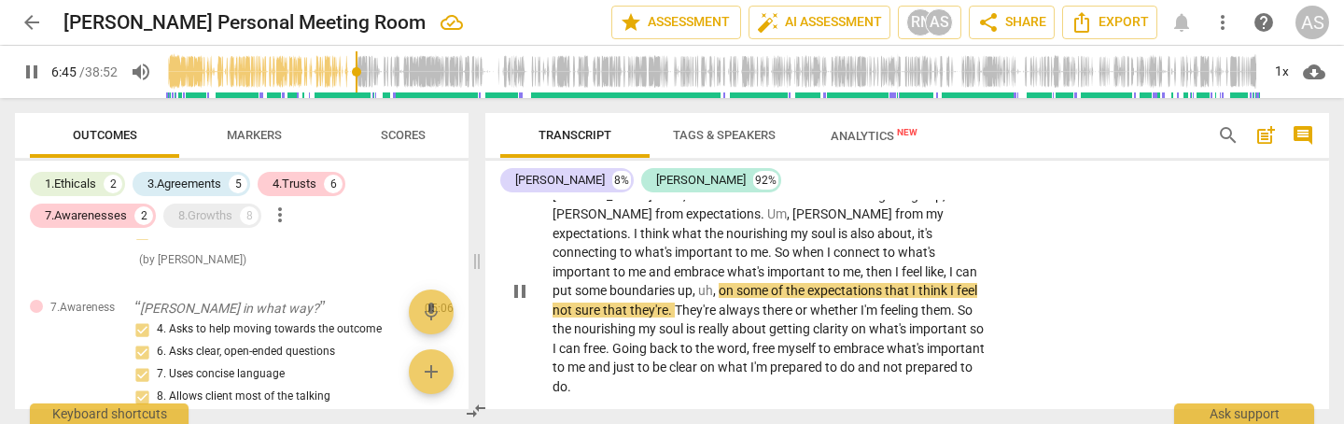
click at [521, 280] on span "pause" at bounding box center [520, 291] width 22 height 22
click at [522, 280] on span "play_arrow" at bounding box center [520, 291] width 22 height 22
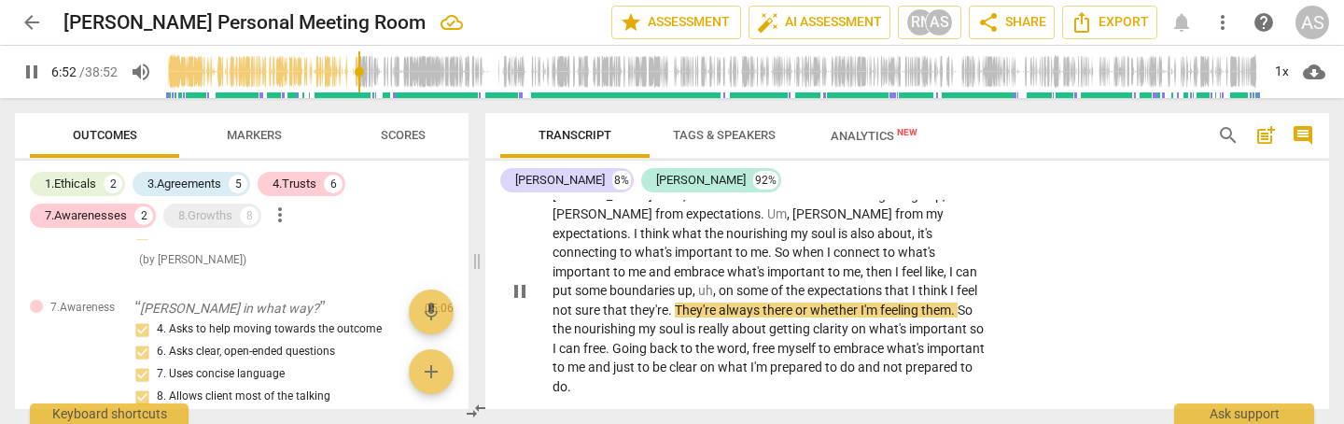
drag, startPoint x: 724, startPoint y: 271, endPoint x: 737, endPoint y: 309, distance: 40.4
click at [726, 276] on p "[PERSON_NAME] from , I don't know whether this is mixing things up , but [PERSO…" at bounding box center [771, 291] width 437 height 211
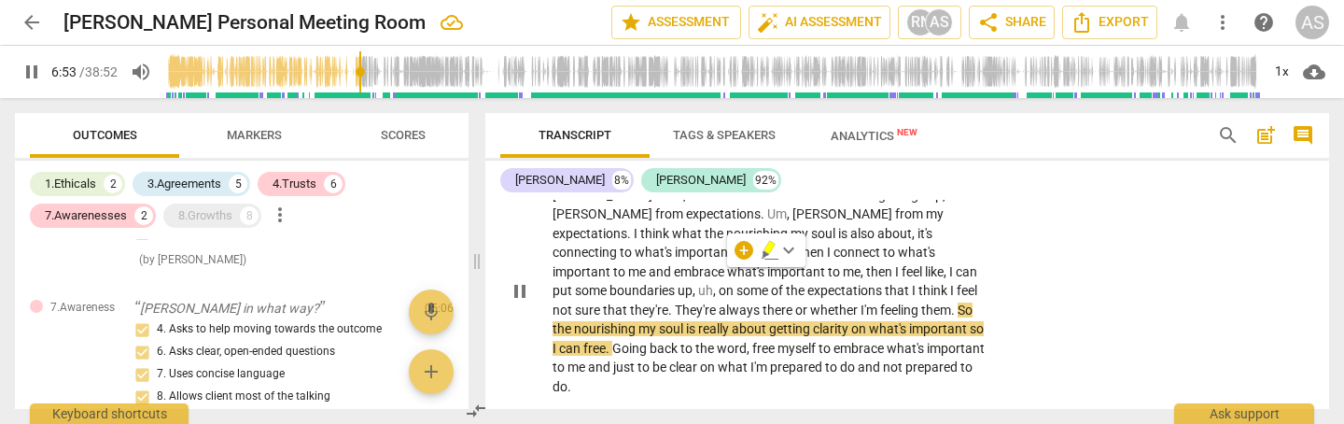
type input "414"
drag, startPoint x: 856, startPoint y: 269, endPoint x: 861, endPoint y: 288, distance: 19.2
click at [721, 302] on span "They're" at bounding box center [699, 309] width 44 height 15
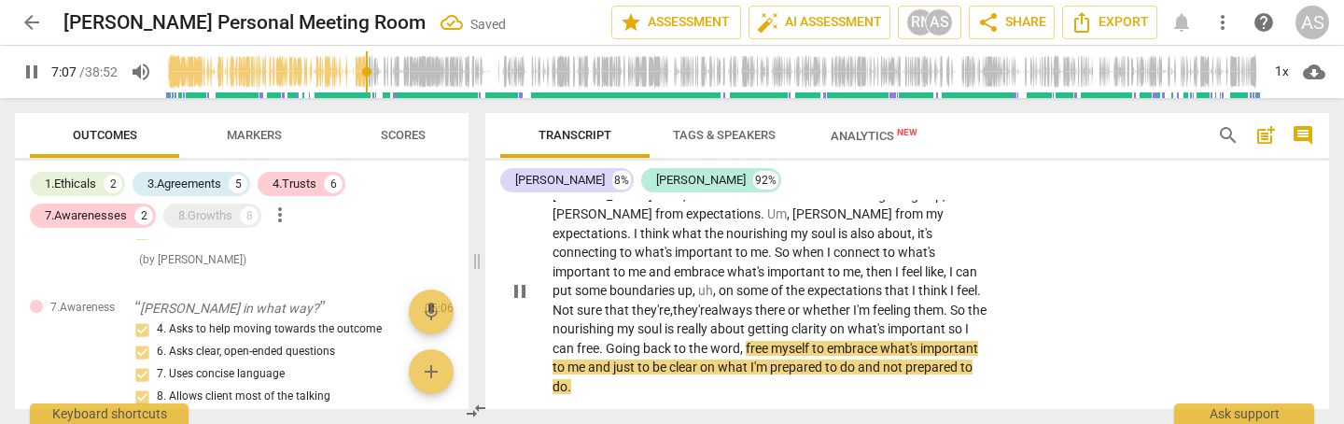
scroll to position [1909, 0]
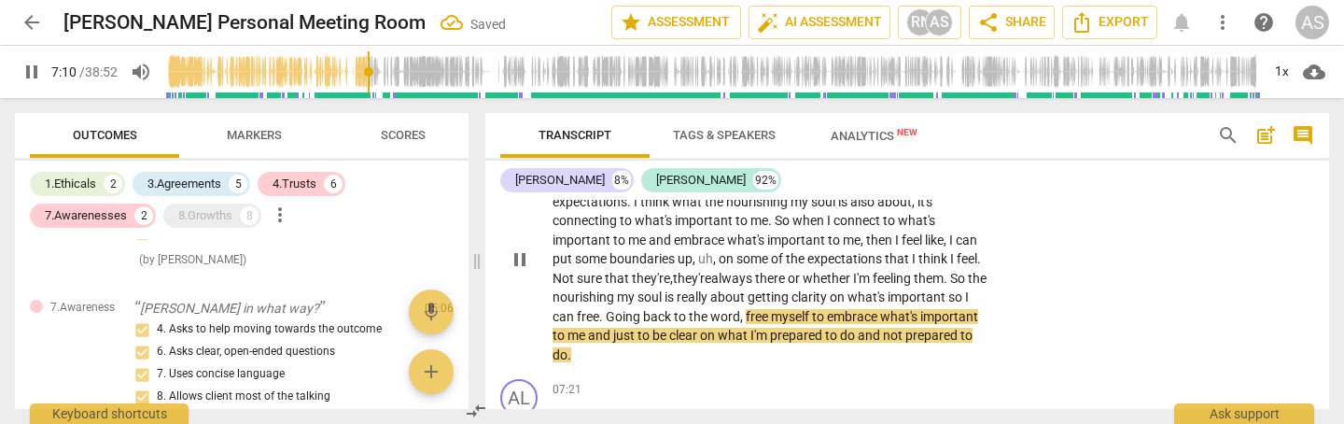
drag, startPoint x: 781, startPoint y: 278, endPoint x: 795, endPoint y: 322, distance: 46.1
click at [606, 309] on span "." at bounding box center [602, 316] width 7 height 15
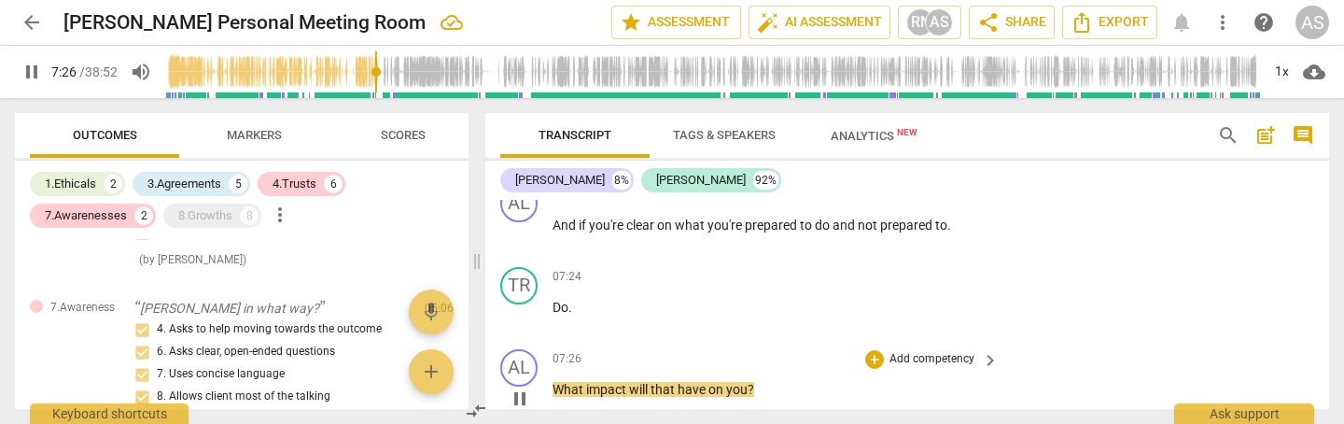
scroll to position [2031, 0]
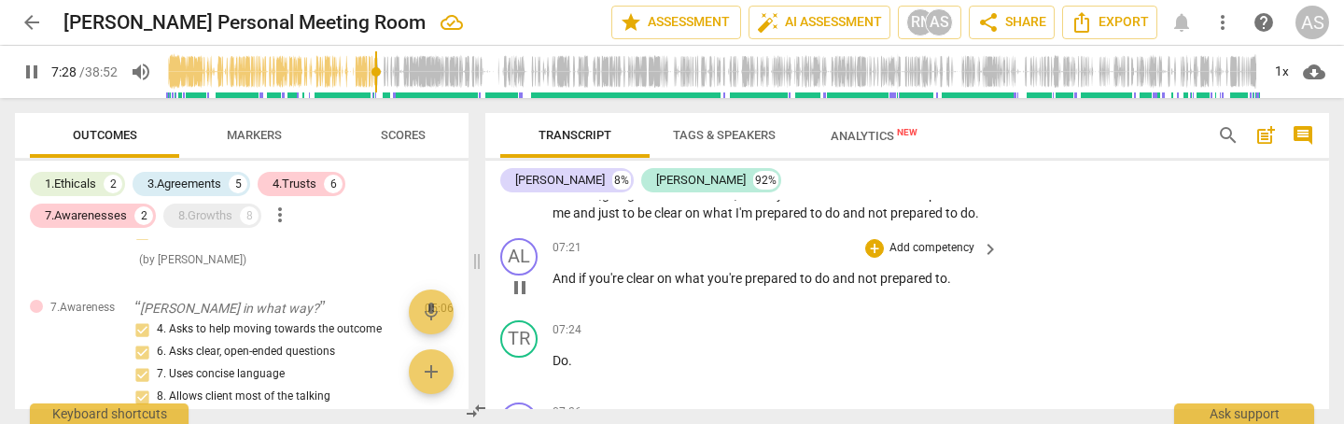
click at [515, 276] on span "pause" at bounding box center [520, 287] width 22 height 22
type input "448"
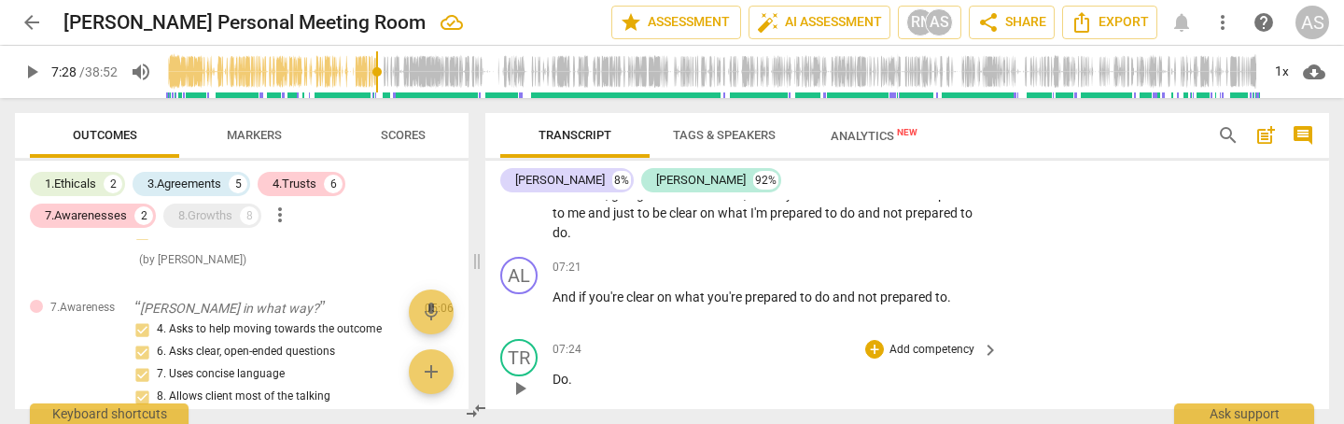
click at [552, 376] on div "play_arrow pause" at bounding box center [529, 388] width 48 height 24
click at [554, 372] on span "Do" at bounding box center [561, 379] width 16 height 15
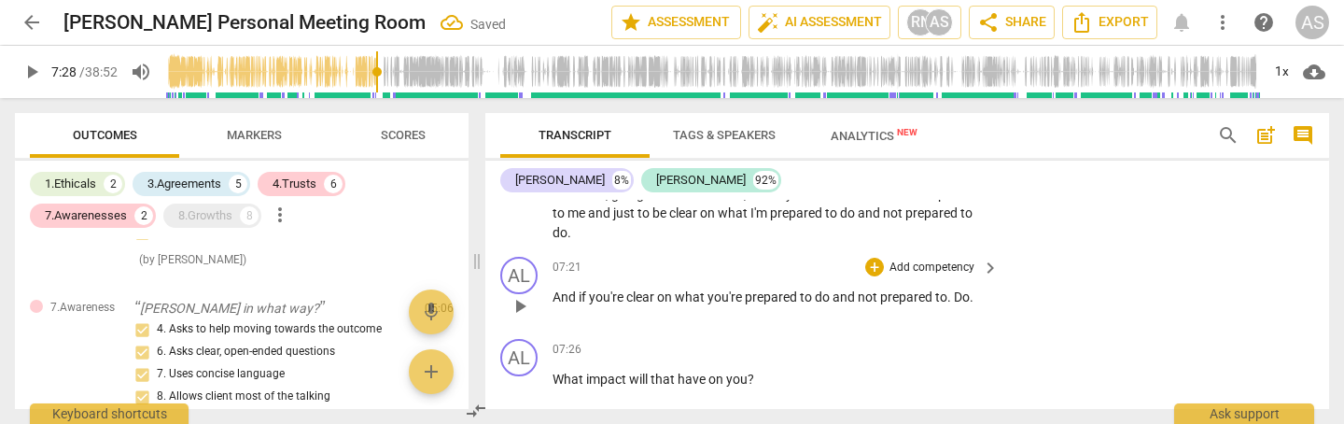
drag, startPoint x: 949, startPoint y: 260, endPoint x: 954, endPoint y: 275, distance: 15.6
click at [950, 289] on span "." at bounding box center [951, 296] width 7 height 15
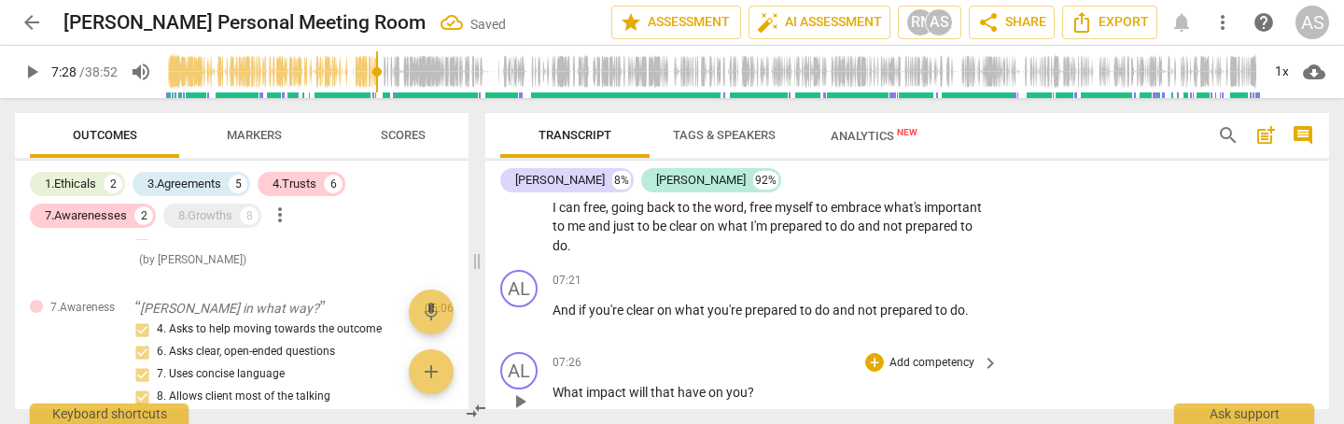
drag, startPoint x: 554, startPoint y: 351, endPoint x: 555, endPoint y: 361, distance: 10.3
click at [554, 385] on span "What" at bounding box center [570, 392] width 34 height 15
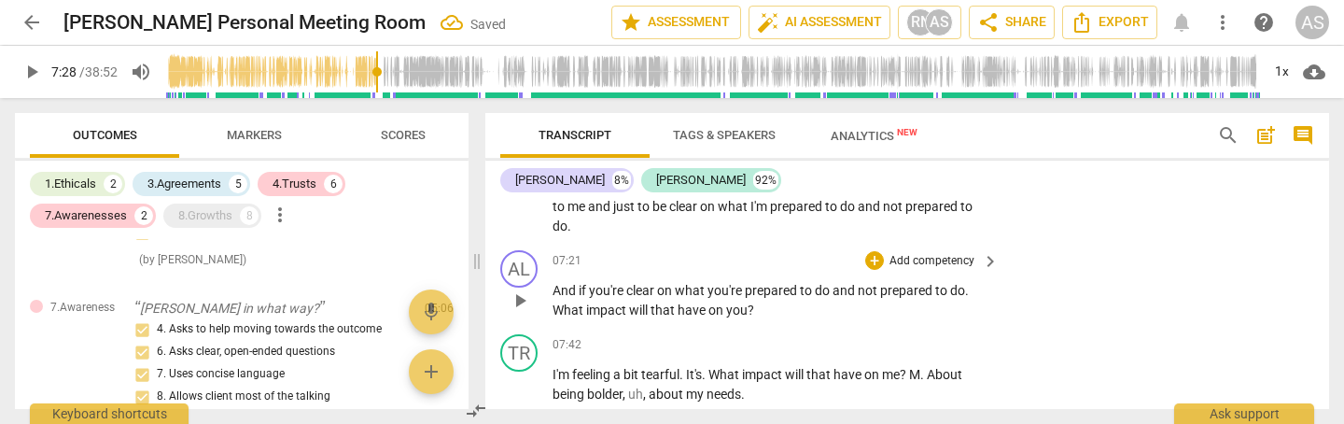
scroll to position [2036, 0]
click at [555, 302] on span "What" at bounding box center [570, 309] width 34 height 15
click at [953, 254] on p "Add competency" at bounding box center [932, 262] width 89 height 17
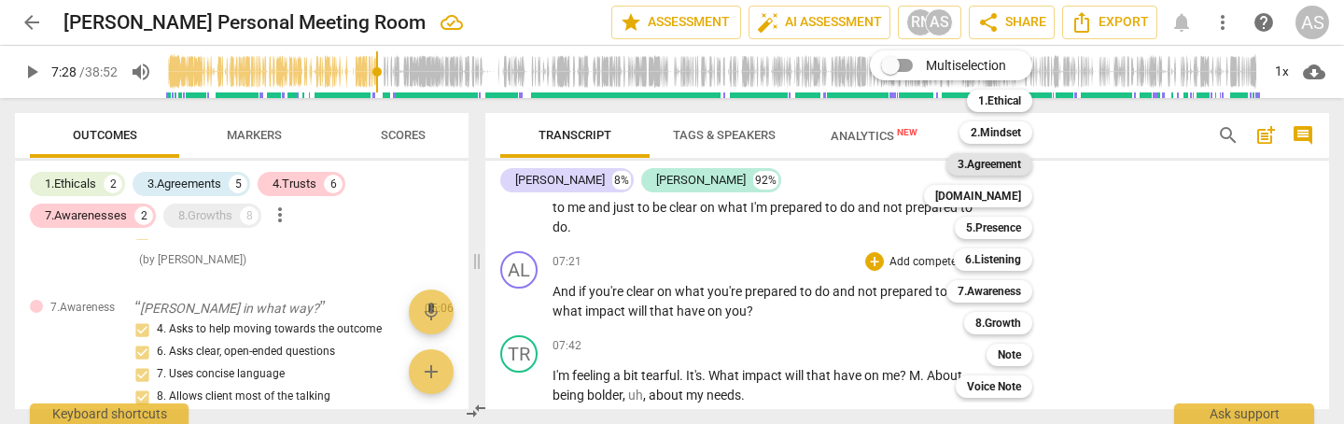
click at [991, 163] on b "3.Agreement" at bounding box center [989, 164] width 63 height 22
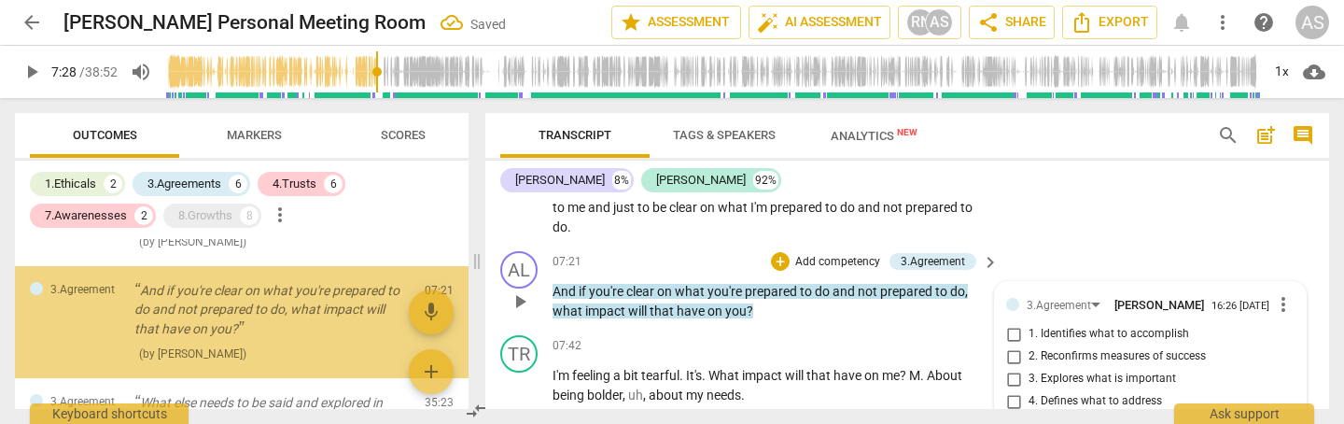
scroll to position [2047, 0]
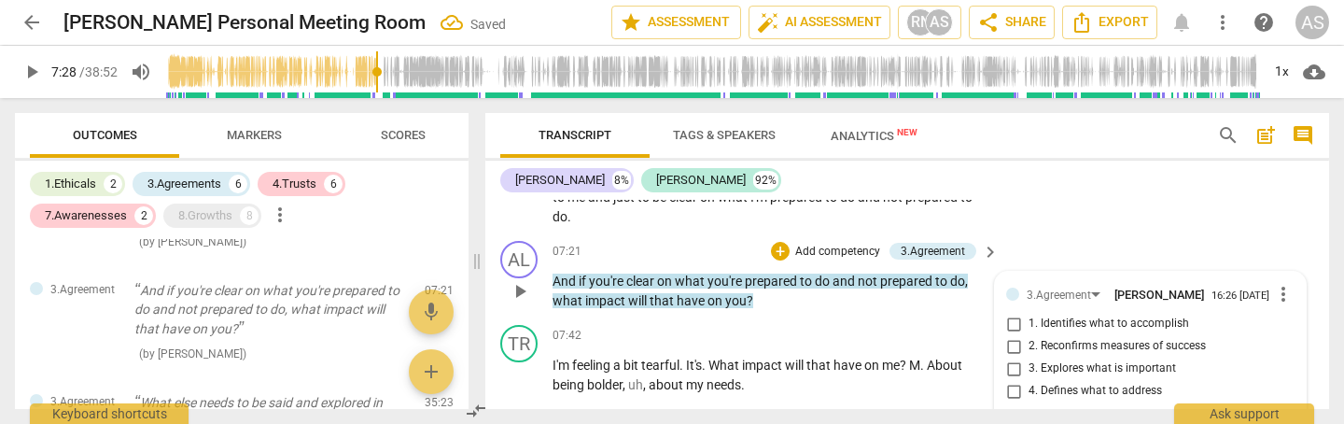
click at [1056, 360] on span "3. Explores what is important" at bounding box center [1103, 368] width 148 height 17
click at [1029, 358] on input "3. Explores what is important" at bounding box center [1014, 369] width 30 height 22
checkbox input "true"
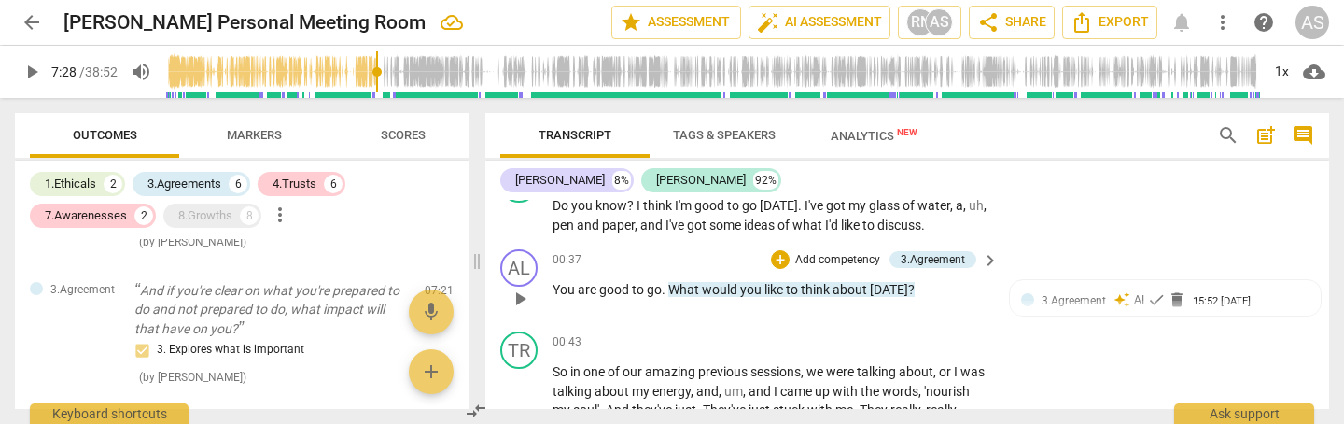
scroll to position [616, 0]
click at [834, 259] on p "Add competency" at bounding box center [838, 263] width 89 height 17
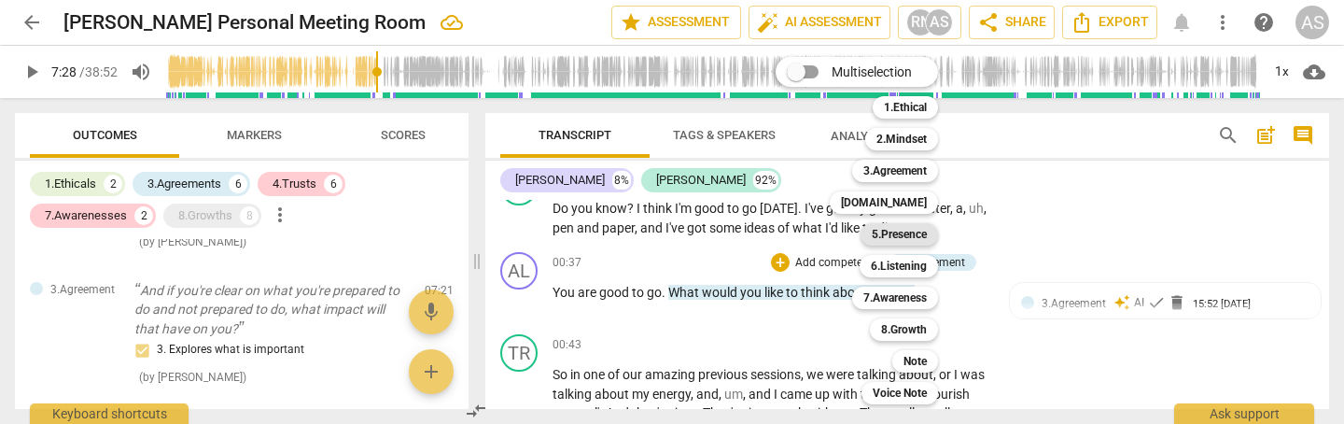
click at [908, 235] on b "5.Presence" at bounding box center [899, 234] width 55 height 22
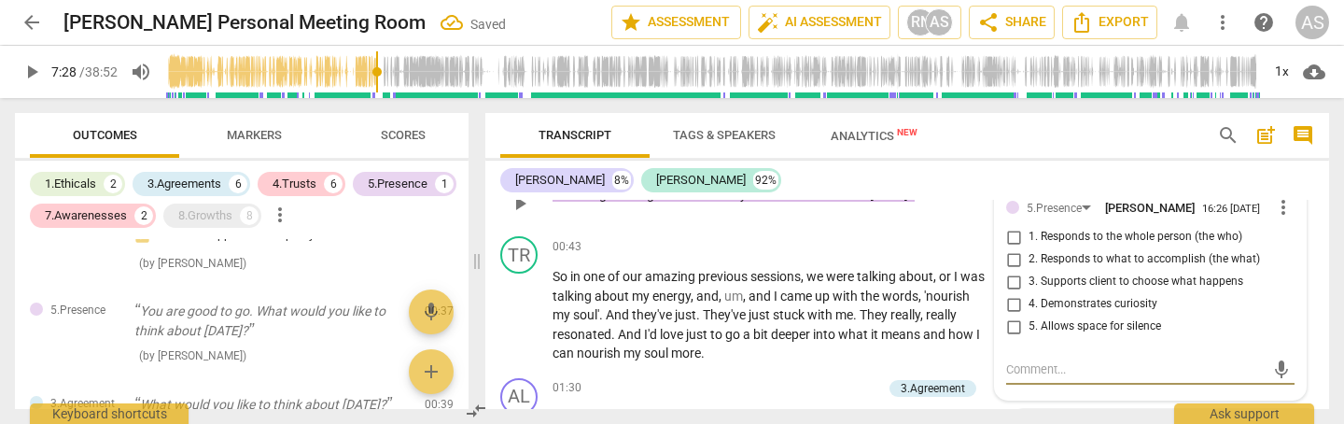
scroll to position [696, 0]
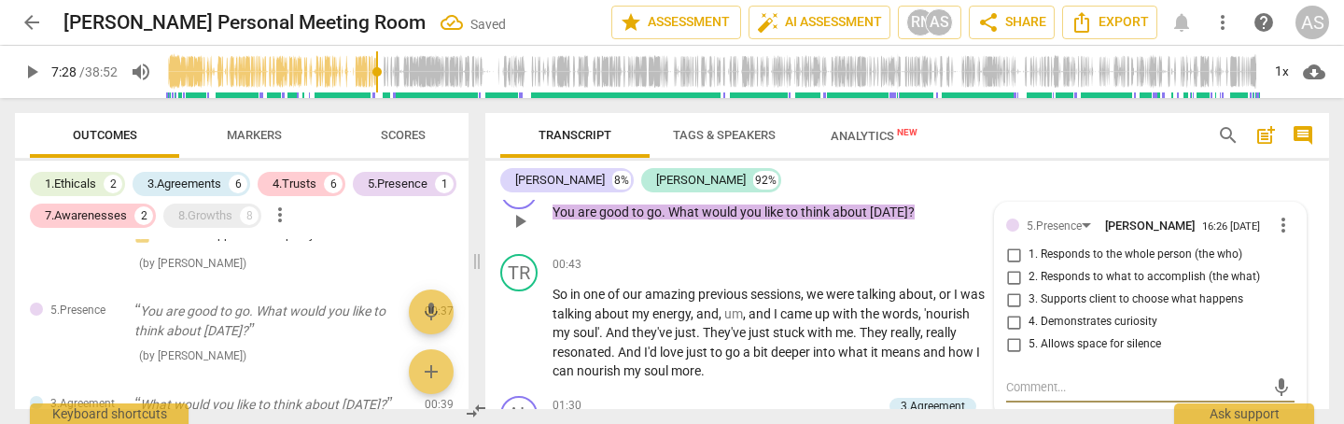
click at [1078, 304] on span "3. Supports client to choose what happens" at bounding box center [1136, 299] width 215 height 17
click at [1029, 304] on input "3. Supports client to choose what happens" at bounding box center [1014, 299] width 30 height 22
checkbox input "true"
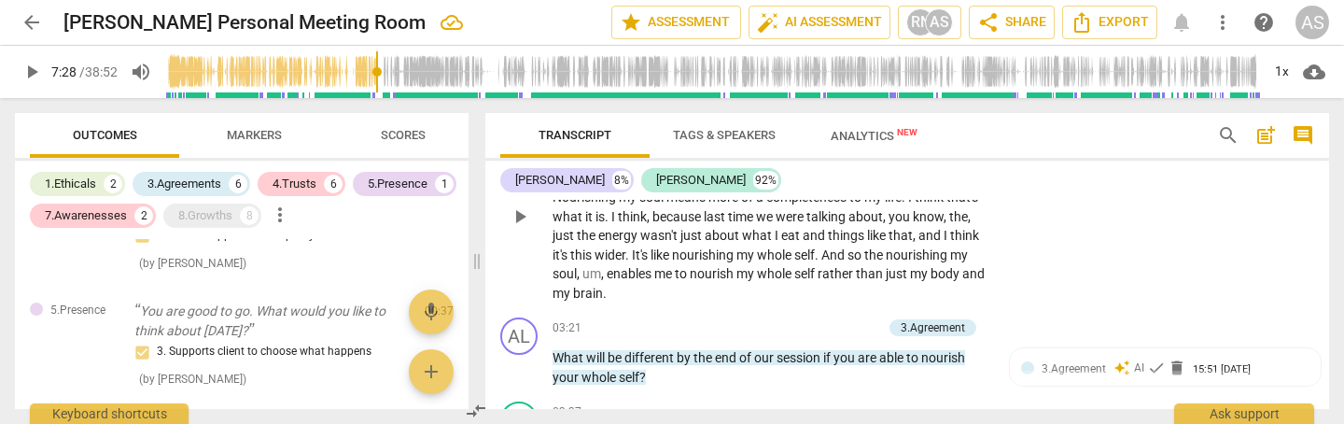
scroll to position [1143, 0]
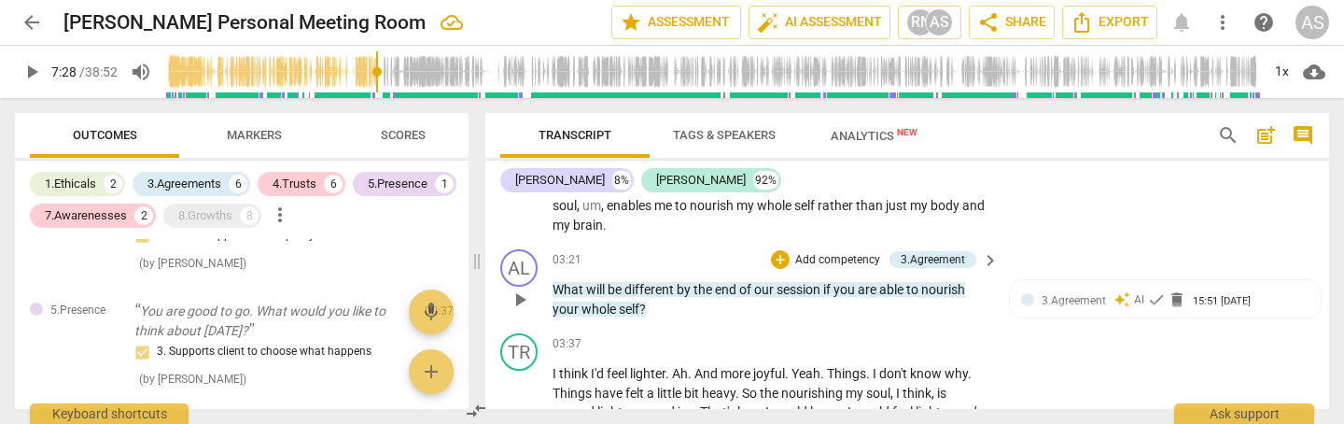
click at [836, 252] on p "Add competency" at bounding box center [838, 260] width 89 height 17
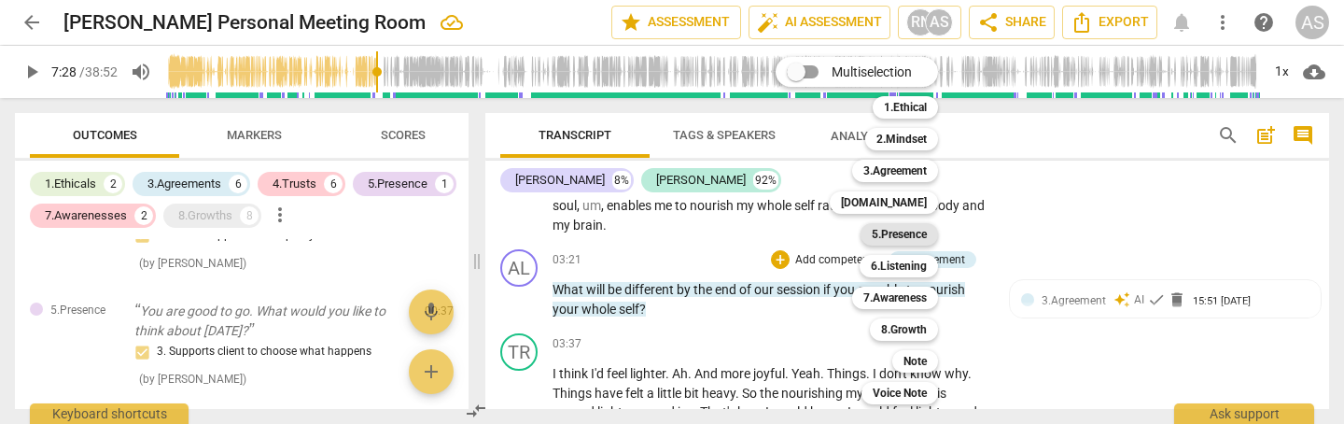
click at [899, 235] on b "5.Presence" at bounding box center [899, 234] width 55 height 22
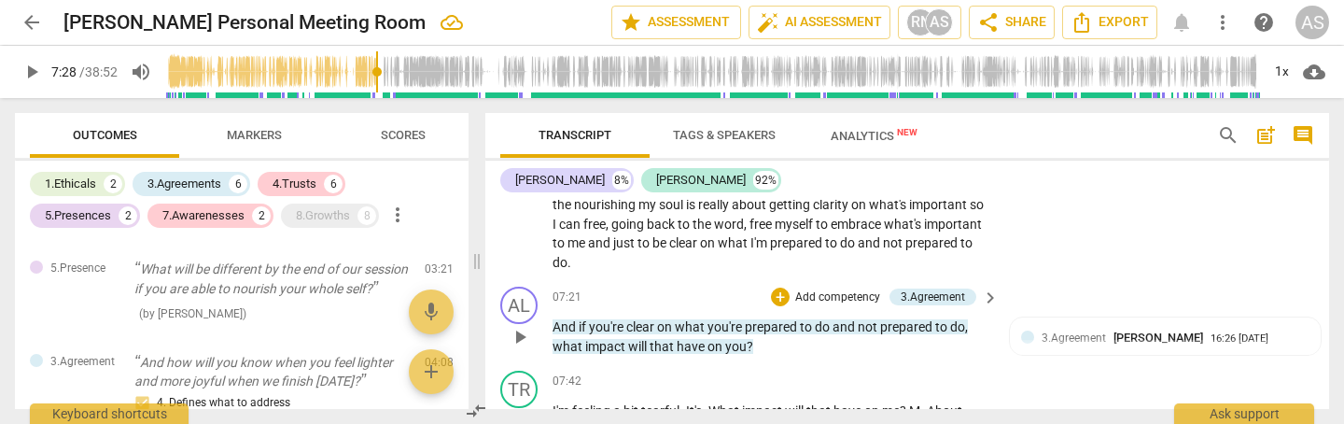
scroll to position [2001, 0]
click at [821, 290] on p "Add competency" at bounding box center [838, 298] width 89 height 17
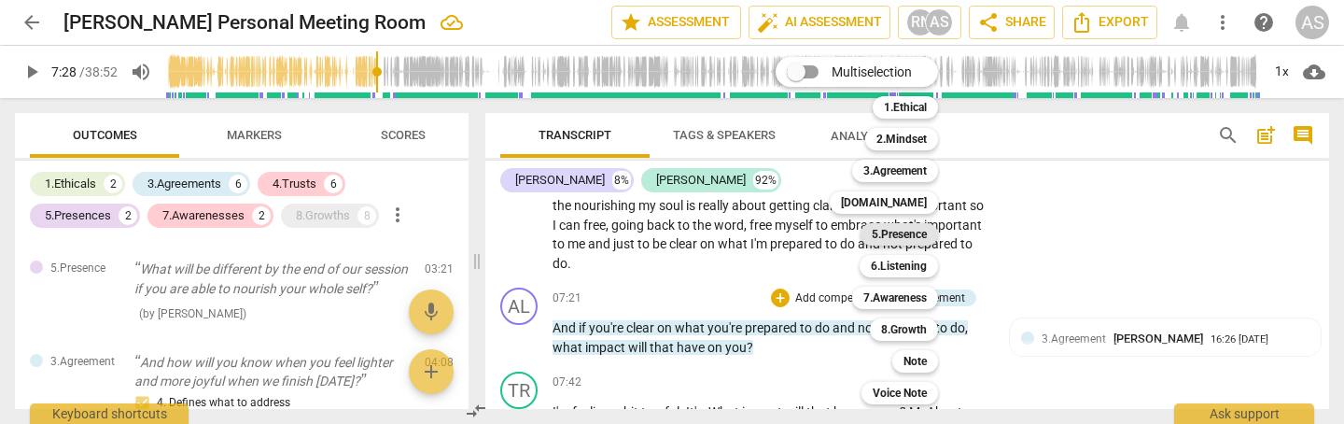
click at [899, 232] on b "5.Presence" at bounding box center [899, 234] width 55 height 22
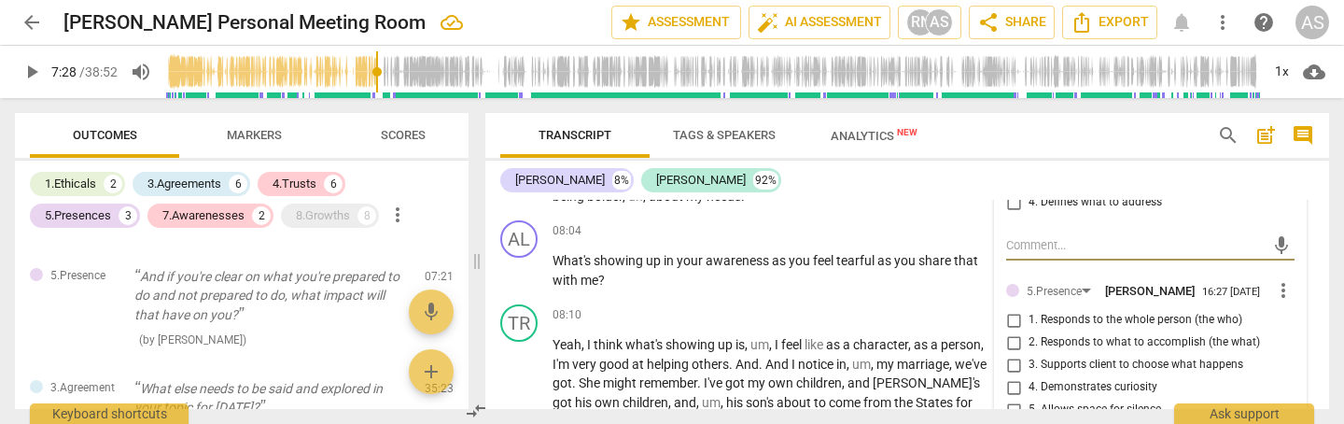
scroll to position [2285, 0]
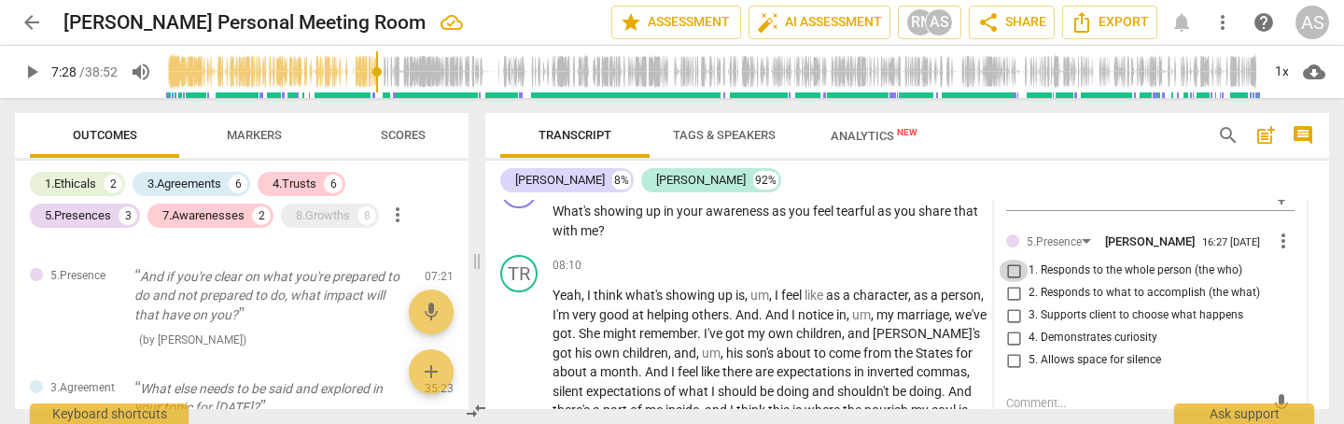
click at [1012, 260] on input "1. Responds to the whole person (the who)" at bounding box center [1014, 271] width 30 height 22
checkbox input "true"
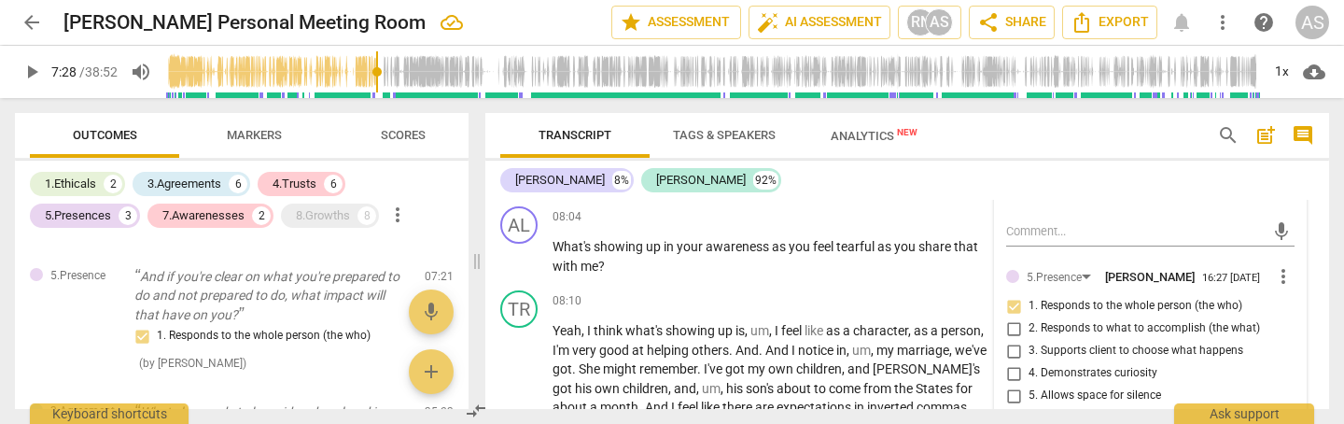
scroll to position [2245, 0]
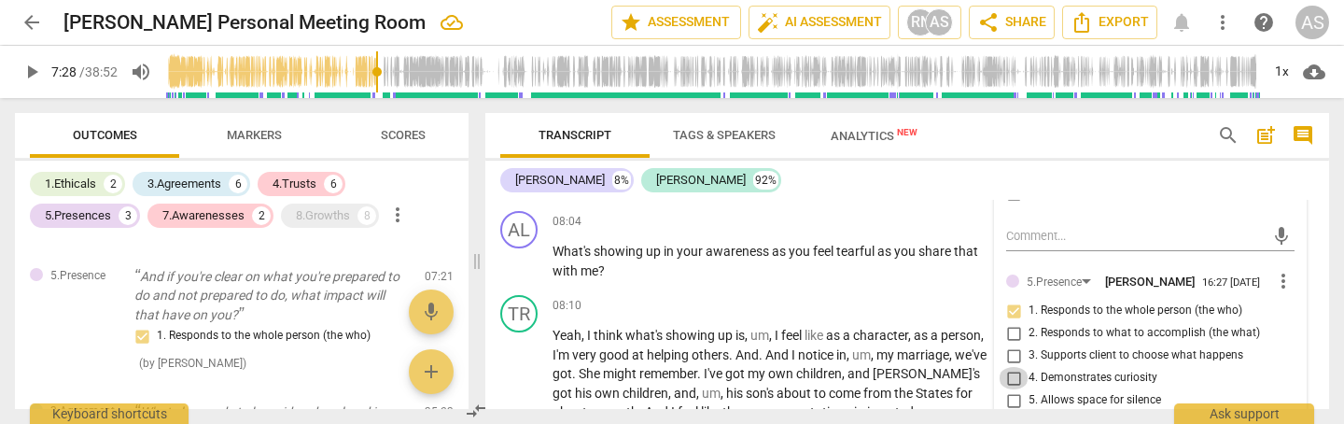
click at [1008, 367] on input "4. Demonstrates curiosity" at bounding box center [1014, 378] width 30 height 22
checkbox input "true"
click at [1021, 389] on input "5. Allows space for silence" at bounding box center [1014, 400] width 30 height 22
checkbox input "true"
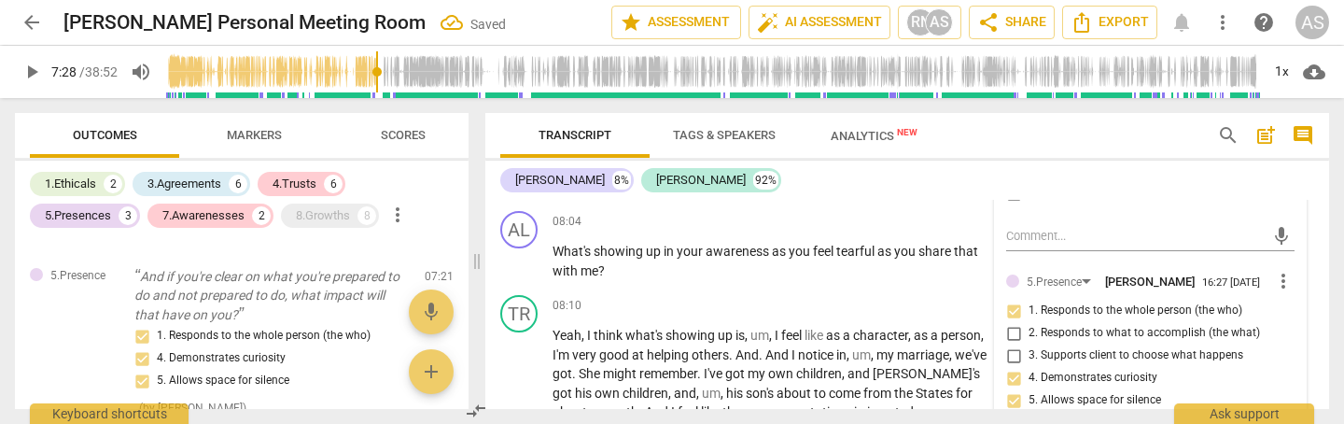
click at [1074, 325] on span "2. Responds to what to accomplish (the what)" at bounding box center [1145, 333] width 232 height 17
click at [1029, 322] on input "2. Responds to what to accomplish (the what)" at bounding box center [1014, 333] width 30 height 22
checkbox input "true"
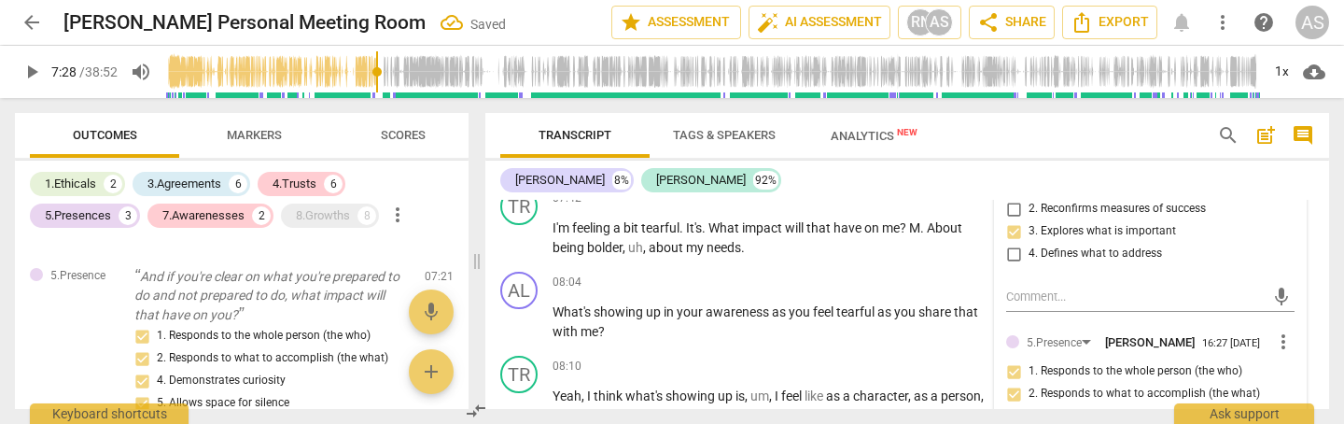
scroll to position [2031, 0]
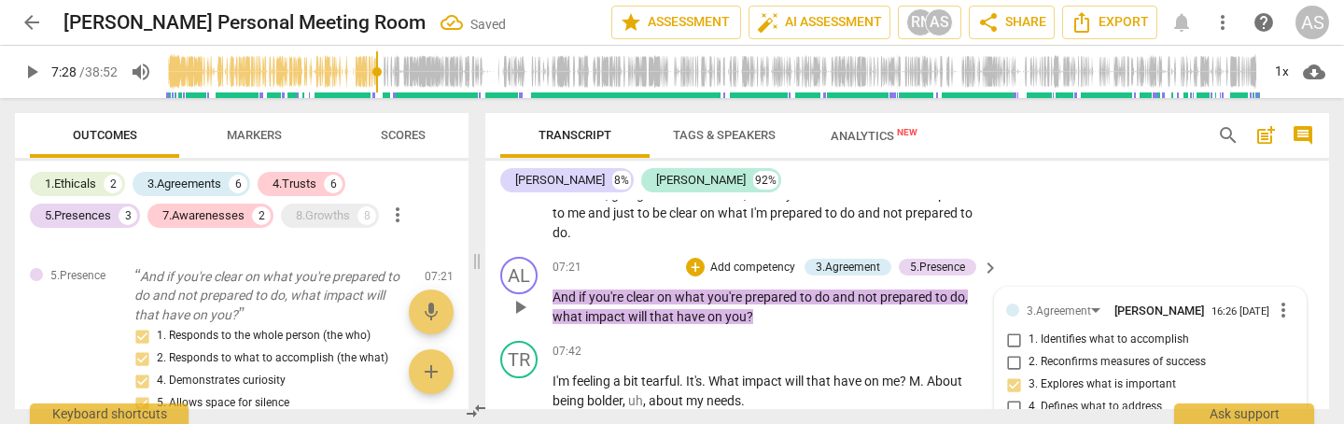
click at [518, 296] on span "play_arrow" at bounding box center [520, 307] width 22 height 22
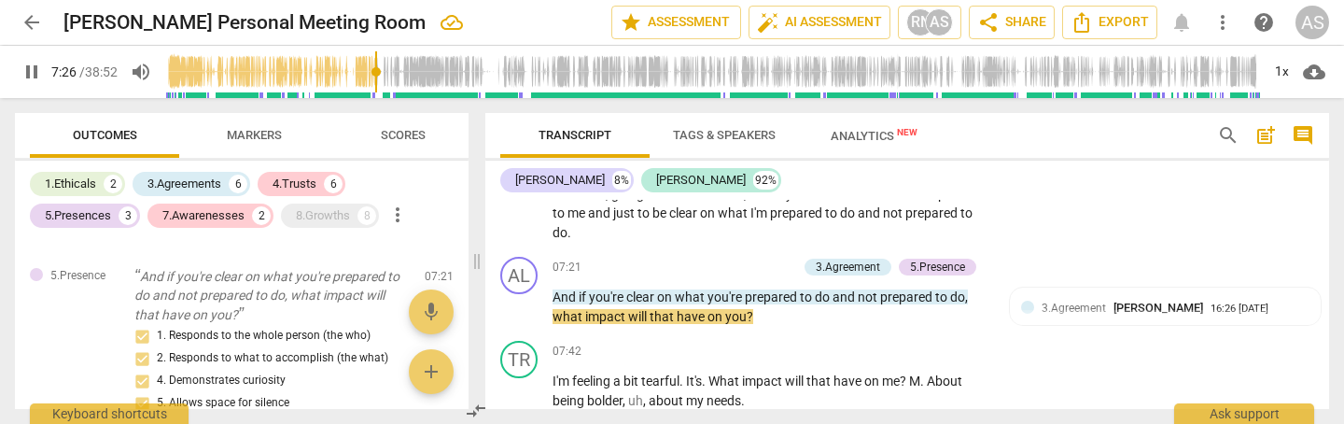
scroll to position [2093, 0]
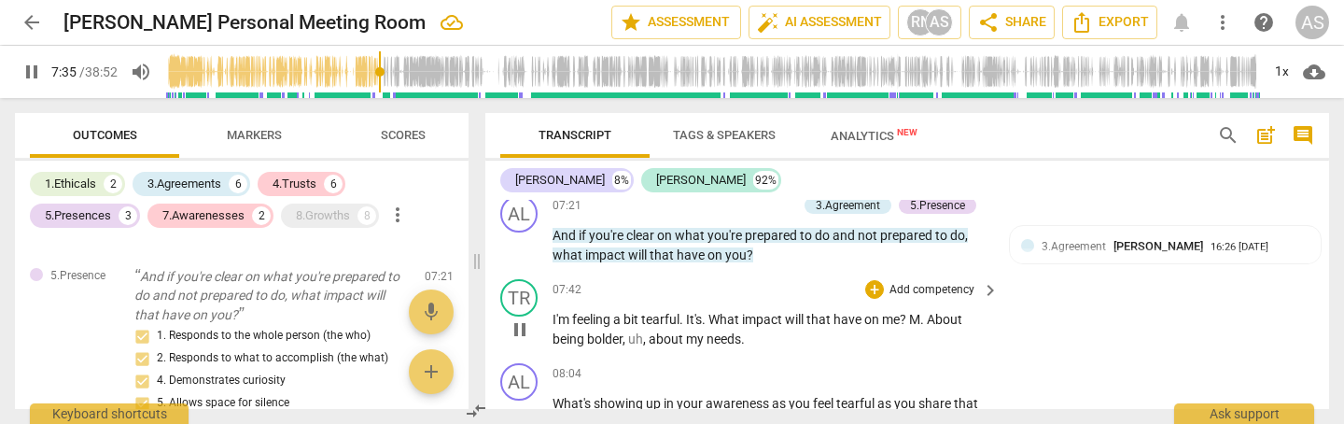
click at [522, 318] on span "pause" at bounding box center [520, 329] width 22 height 22
click at [516, 318] on span "play_arrow" at bounding box center [520, 329] width 22 height 22
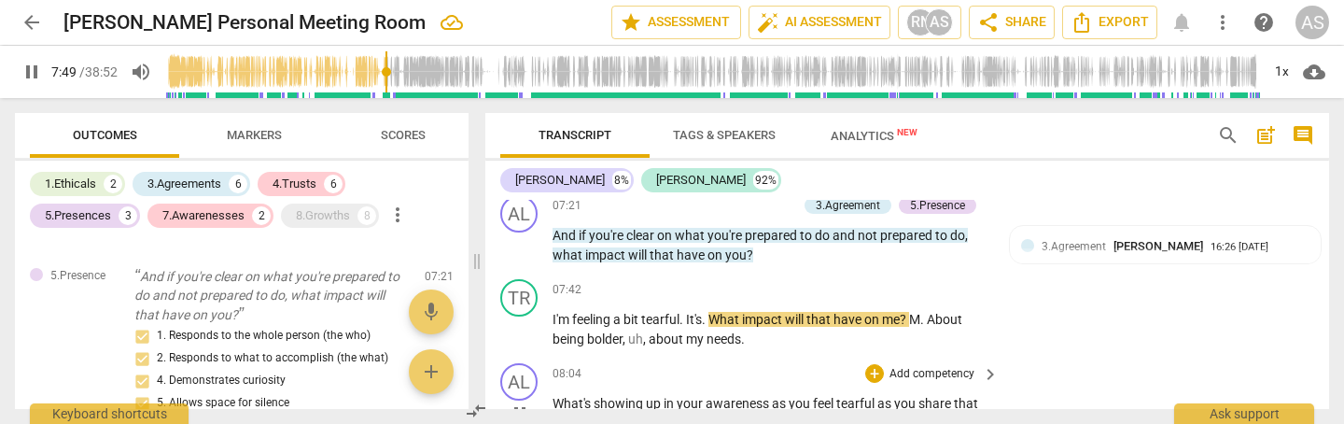
drag, startPoint x: 707, startPoint y: 277, endPoint x: 710, endPoint y: 317, distance: 40.2
click at [707, 312] on span "." at bounding box center [705, 319] width 7 height 15
type input "471"
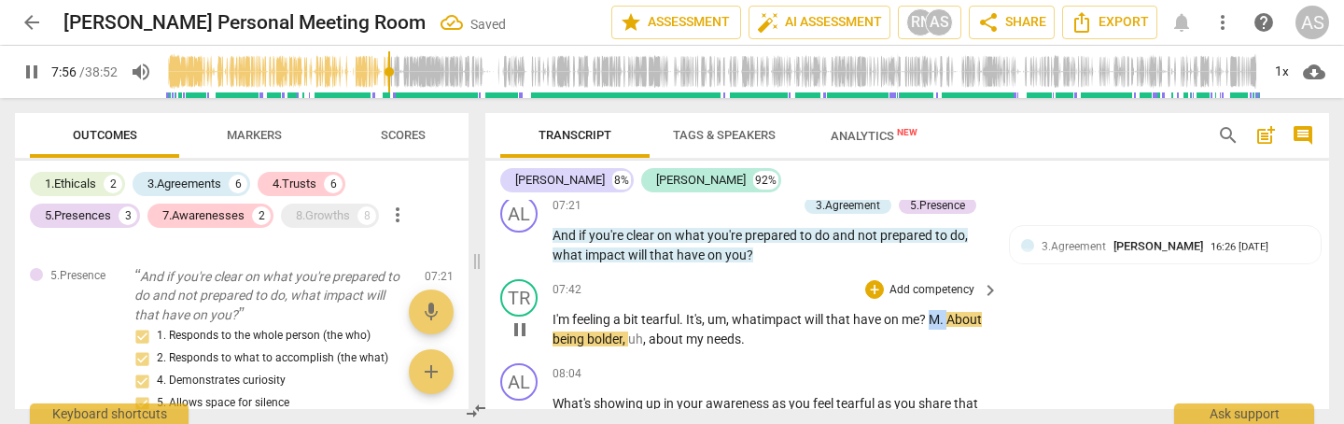
drag, startPoint x: 939, startPoint y: 283, endPoint x: 955, endPoint y: 281, distance: 16.0
click at [953, 310] on p "I'm feeling a bit tearful . It's, um, what impact will that have on me ? M . Ab…" at bounding box center [771, 329] width 437 height 38
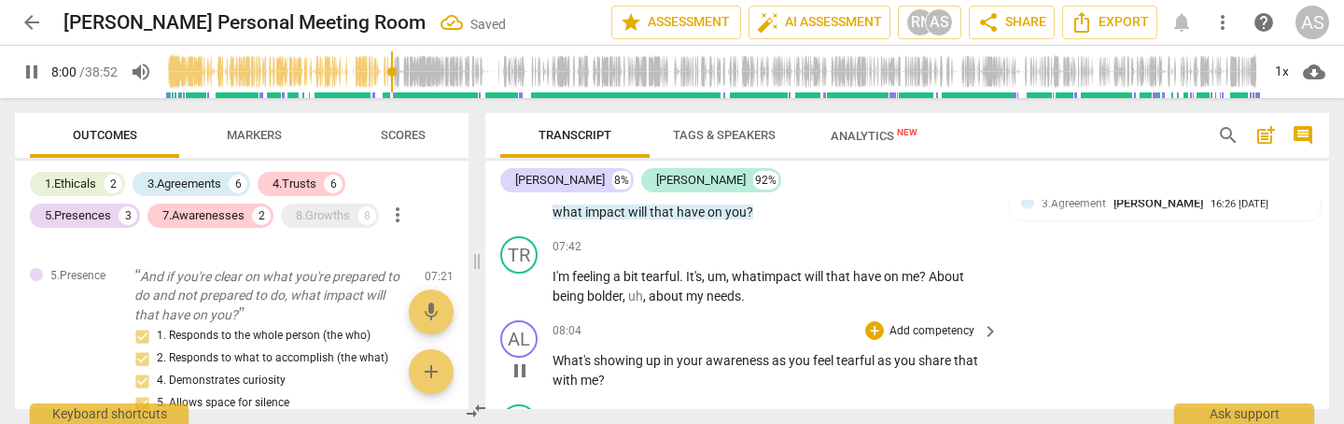
scroll to position [2147, 0]
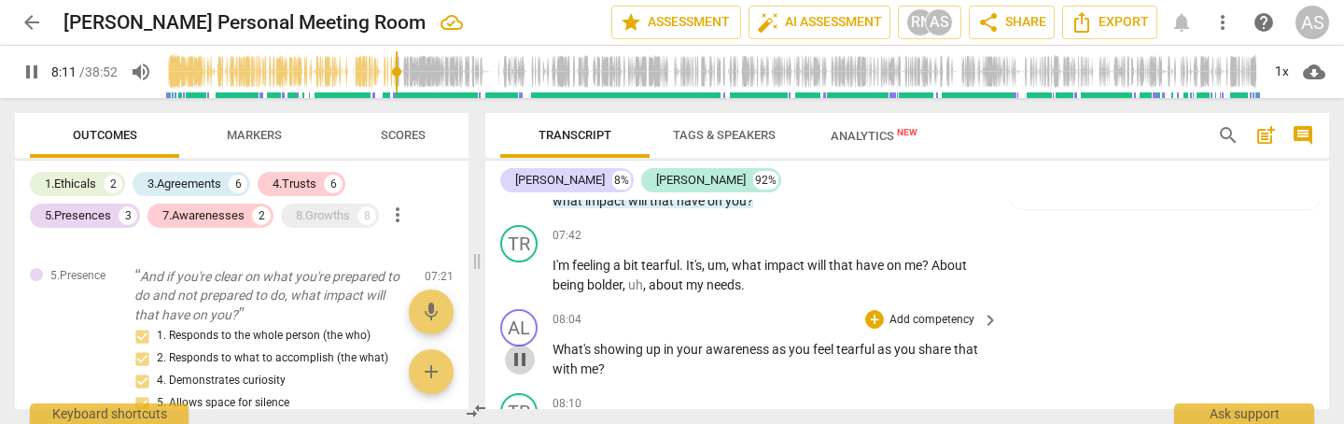
click at [522, 348] on span "pause" at bounding box center [520, 359] width 22 height 22
type input "492"
click at [947, 312] on p "Add competency" at bounding box center [932, 320] width 89 height 17
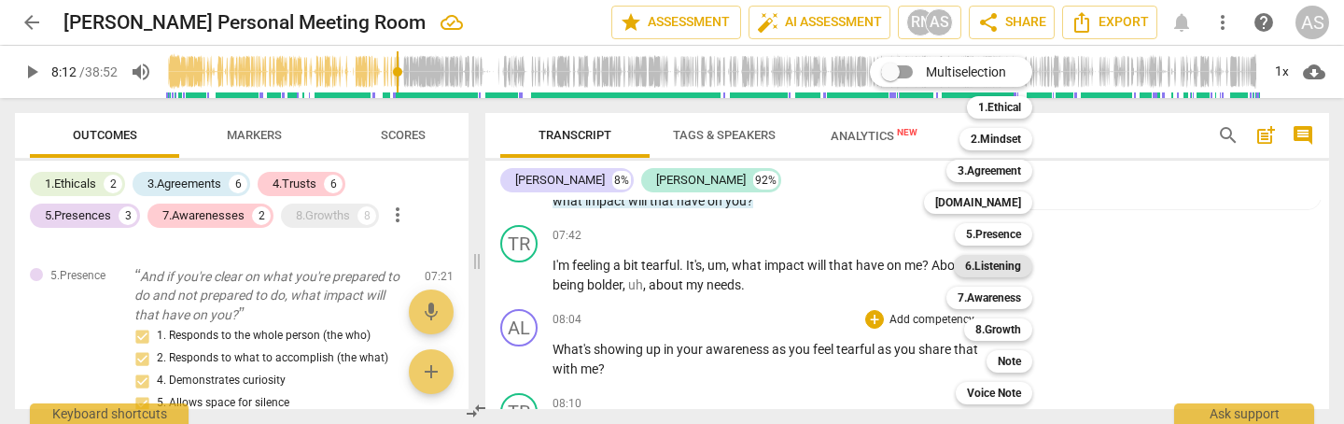
click at [1007, 266] on b "6.Listening" at bounding box center [993, 266] width 56 height 22
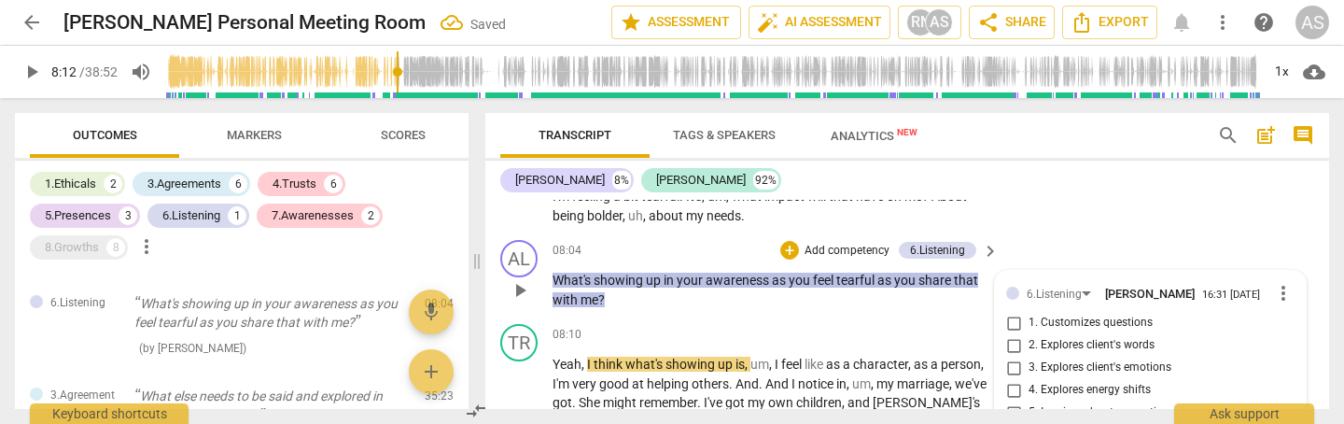
scroll to position [2220, 0]
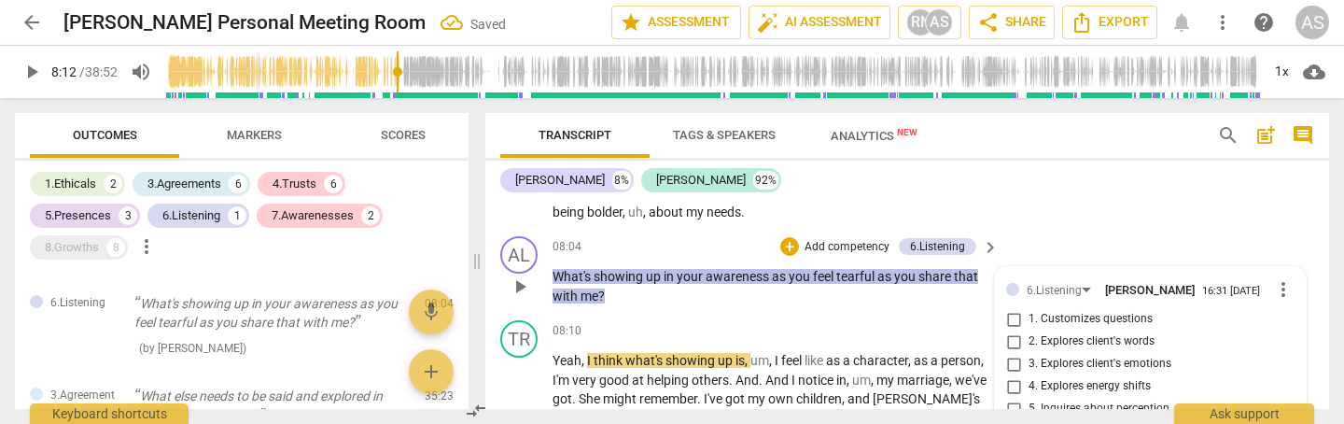
click at [1110, 311] on span "1. Customizes questions" at bounding box center [1091, 319] width 124 height 17
click at [1029, 308] on input "1. Customizes questions" at bounding box center [1014, 319] width 30 height 22
checkbox input "true"
click at [1118, 333] on span "2. Explores client's words" at bounding box center [1092, 341] width 126 height 17
click at [1029, 330] on input "2. Explores client's words" at bounding box center [1014, 341] width 30 height 22
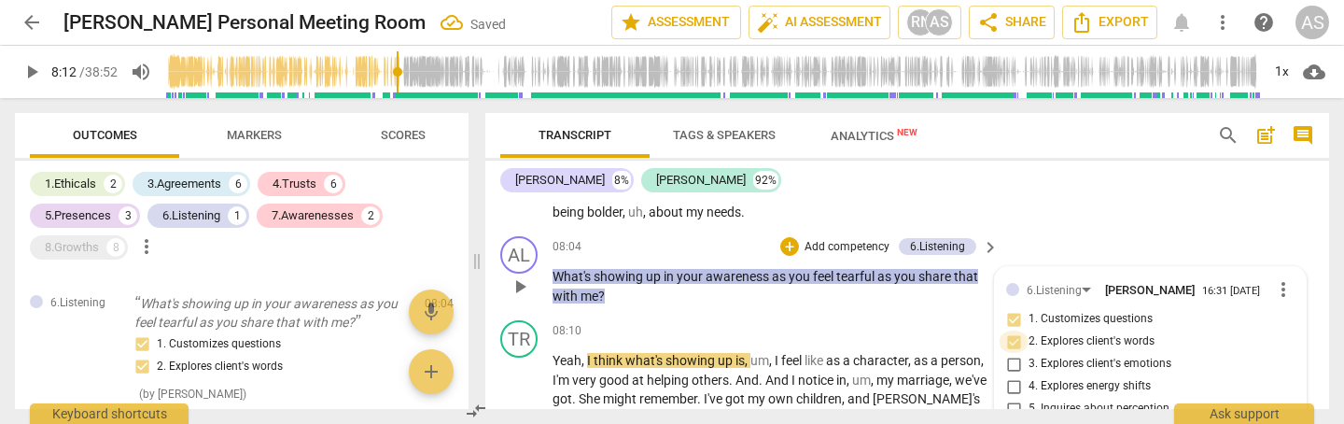
click at [1015, 330] on input "2. Explores client's words" at bounding box center [1014, 341] width 30 height 22
click at [1011, 330] on input "2. Explores client's words" at bounding box center [1014, 341] width 30 height 22
checkbox input "false"
click at [1010, 353] on input "3. Explores client's emotions" at bounding box center [1014, 364] width 30 height 22
checkbox input "true"
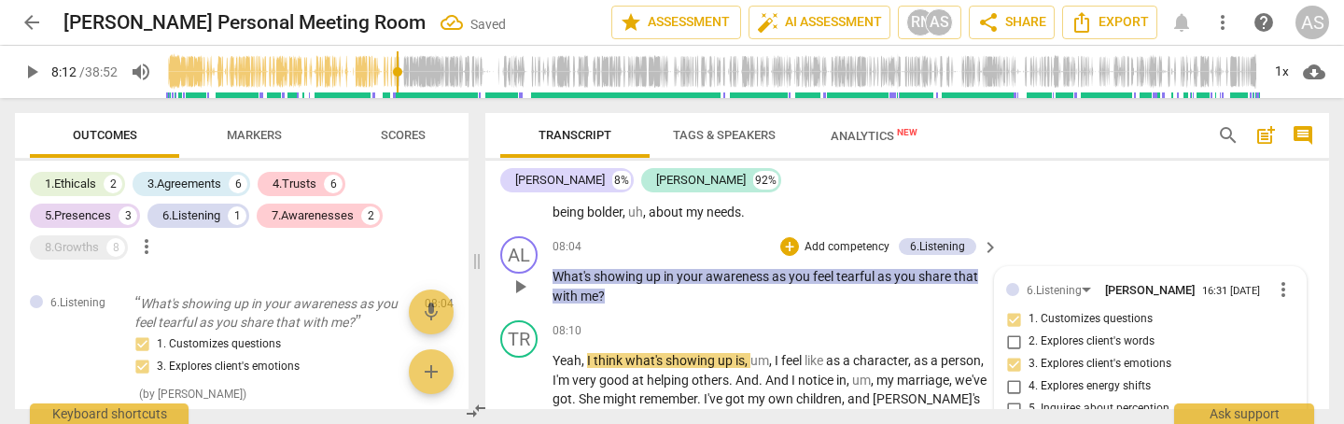
scroll to position [2261, 0]
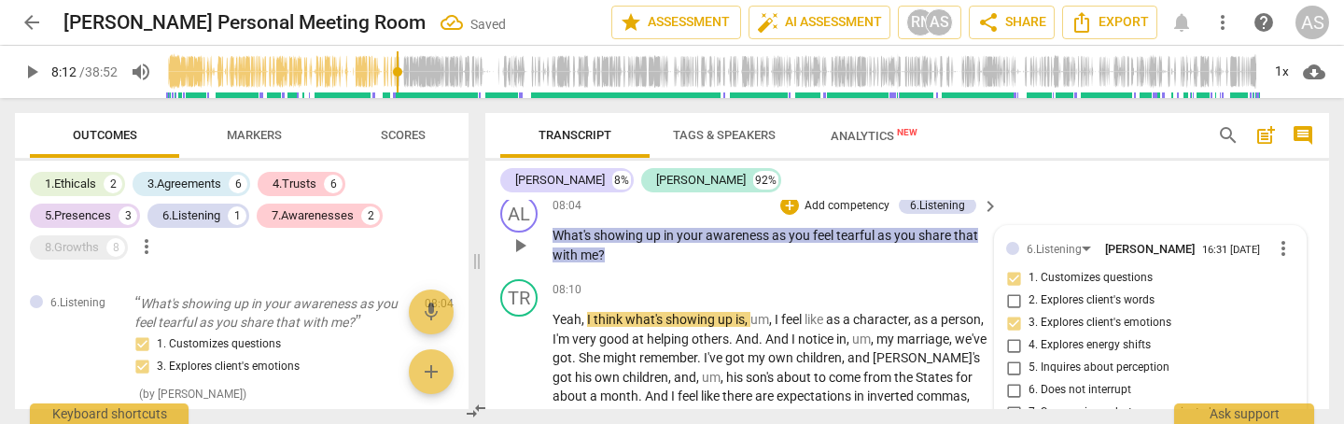
click at [1080, 359] on span "5. Inquires about perception" at bounding box center [1099, 367] width 141 height 17
click at [1029, 357] on input "5. Inquires about perception" at bounding box center [1014, 368] width 30 height 22
checkbox input "true"
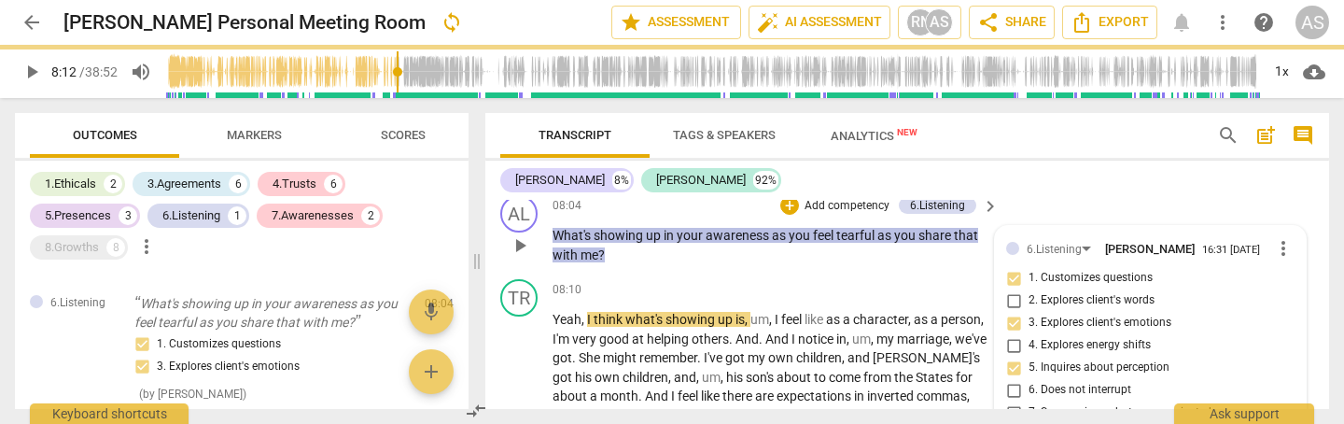
click at [1095, 382] on span "6. Does not interrupt" at bounding box center [1080, 390] width 103 height 17
click at [1029, 379] on input "6. Does not interrupt" at bounding box center [1014, 390] width 30 height 22
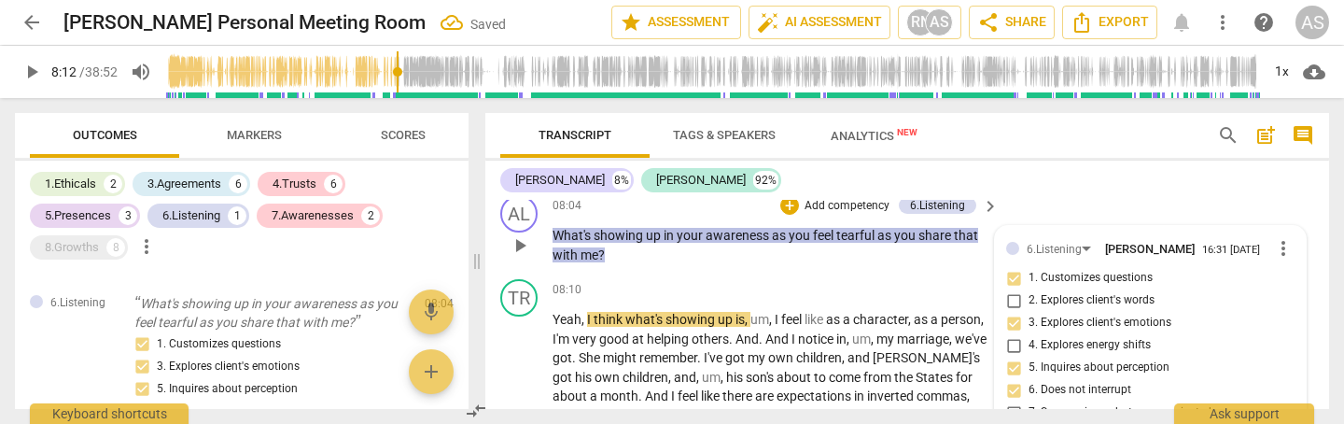
click at [1010, 379] on input "6. Does not interrupt" at bounding box center [1014, 390] width 30 height 22
click at [1009, 379] on input "6. Does not interrupt" at bounding box center [1014, 390] width 30 height 22
click at [1013, 379] on input "6. Does not interrupt" at bounding box center [1014, 390] width 30 height 22
checkbox input "true"
click at [1008, 401] on input "7. Summarizes what communicated" at bounding box center [1014, 412] width 30 height 22
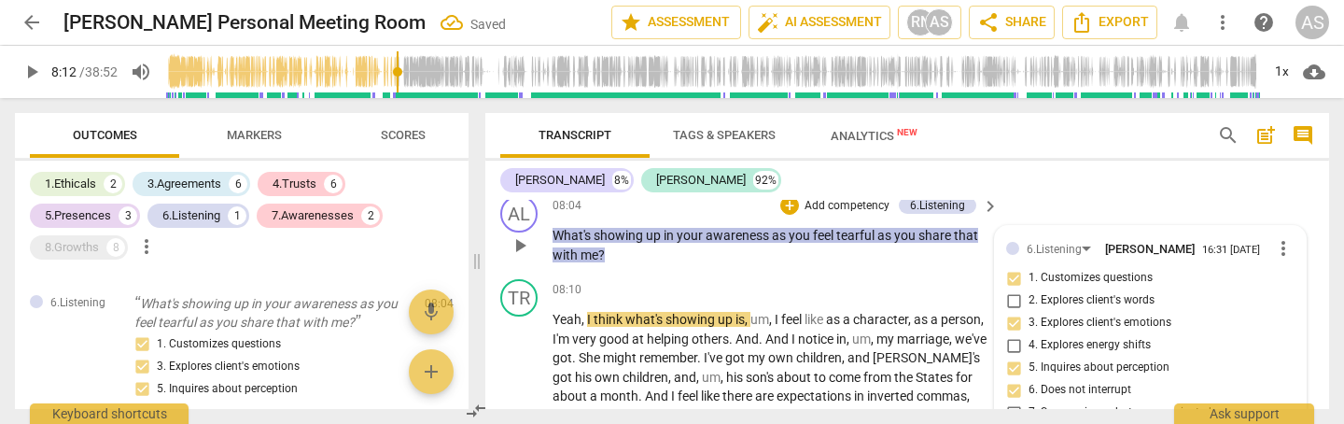
checkbox input "true"
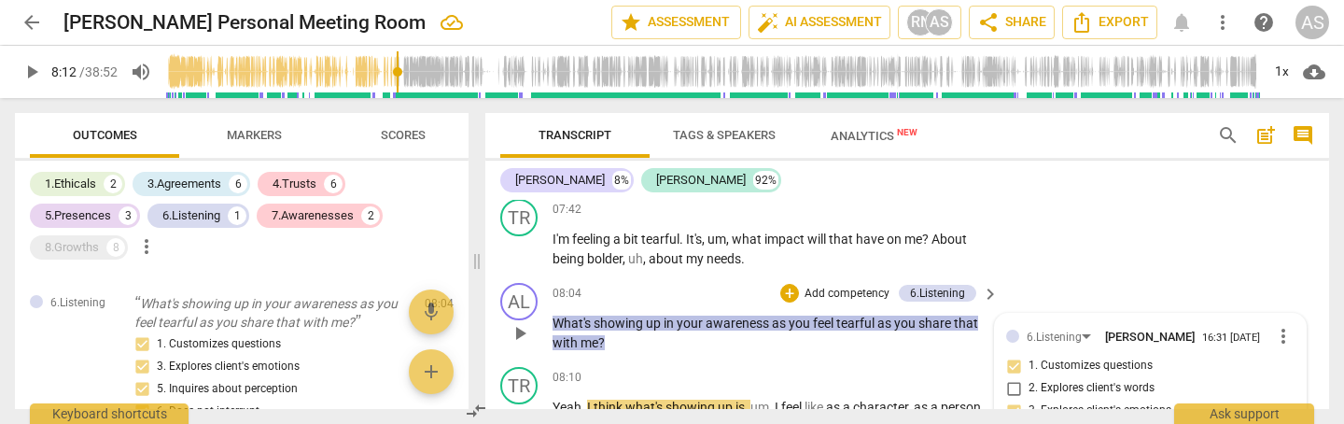
click at [847, 286] on p "Add competency" at bounding box center [847, 294] width 89 height 17
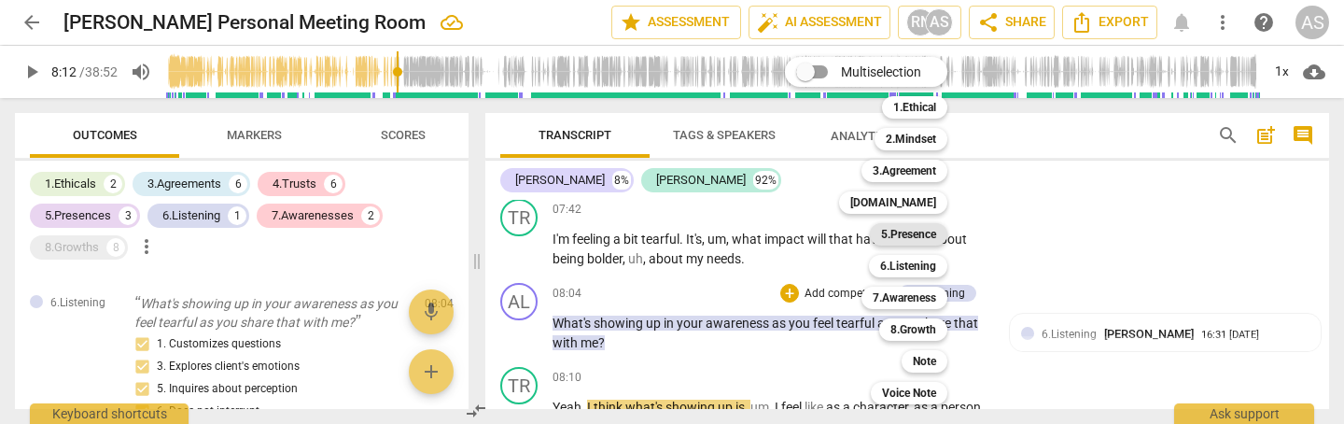
click at [915, 234] on b "5.Presence" at bounding box center [908, 234] width 55 height 22
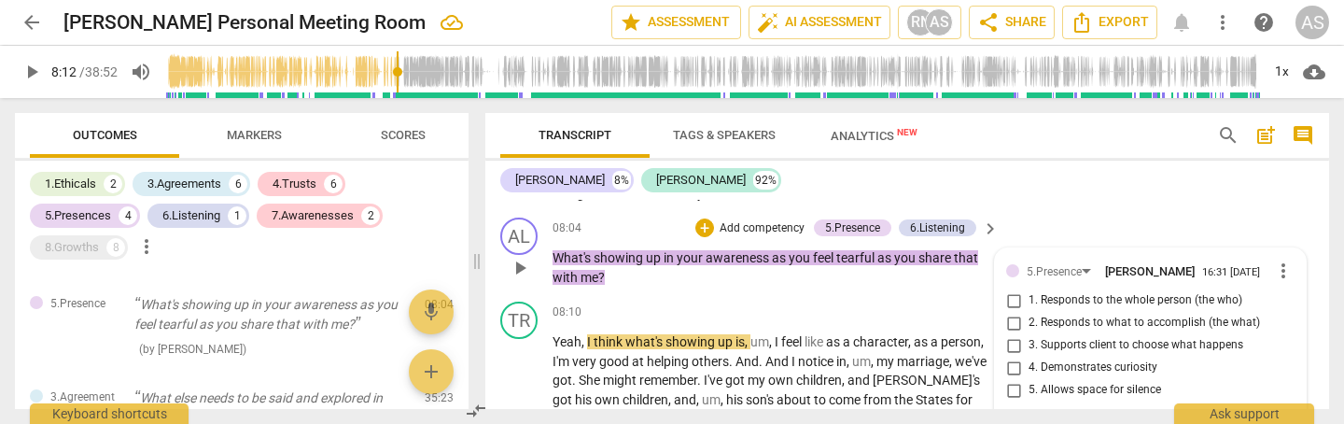
scroll to position [2238, 0]
click at [1081, 293] on span "1. Responds to the whole person (the who)" at bounding box center [1136, 301] width 214 height 17
click at [1029, 290] on input "1. Responds to the whole person (the who)" at bounding box center [1014, 301] width 30 height 22
checkbox input "true"
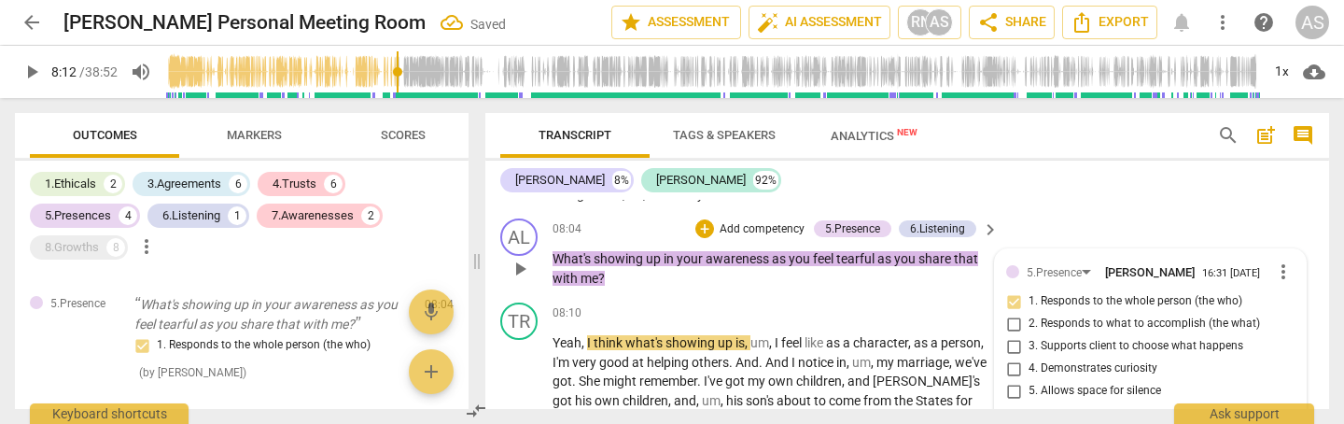
click at [1091, 360] on span "4. Demonstrates curiosity" at bounding box center [1093, 368] width 129 height 17
click at [1029, 358] on input "4. Demonstrates curiosity" at bounding box center [1014, 369] width 30 height 22
checkbox input "true"
click at [1049, 383] on span "5. Allows space for silence" at bounding box center [1095, 391] width 133 height 17
click at [1029, 380] on input "5. Allows space for silence" at bounding box center [1014, 391] width 30 height 22
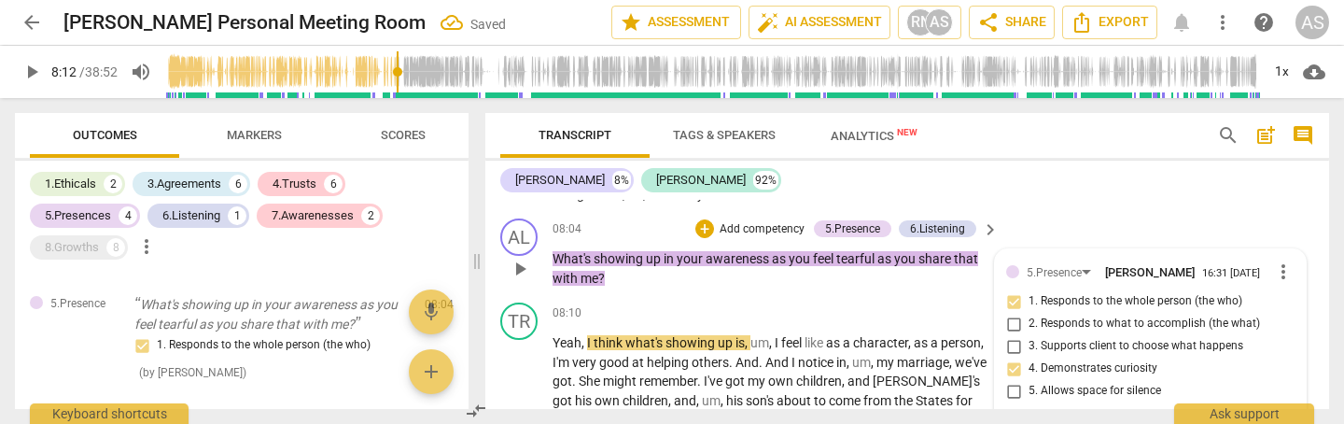
checkbox input "true"
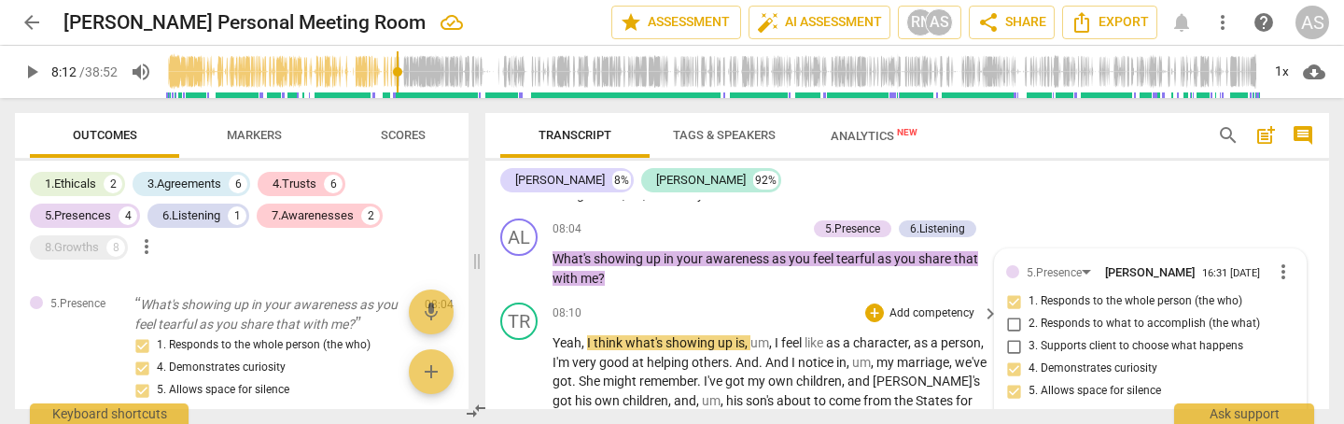
scroll to position [2196, 0]
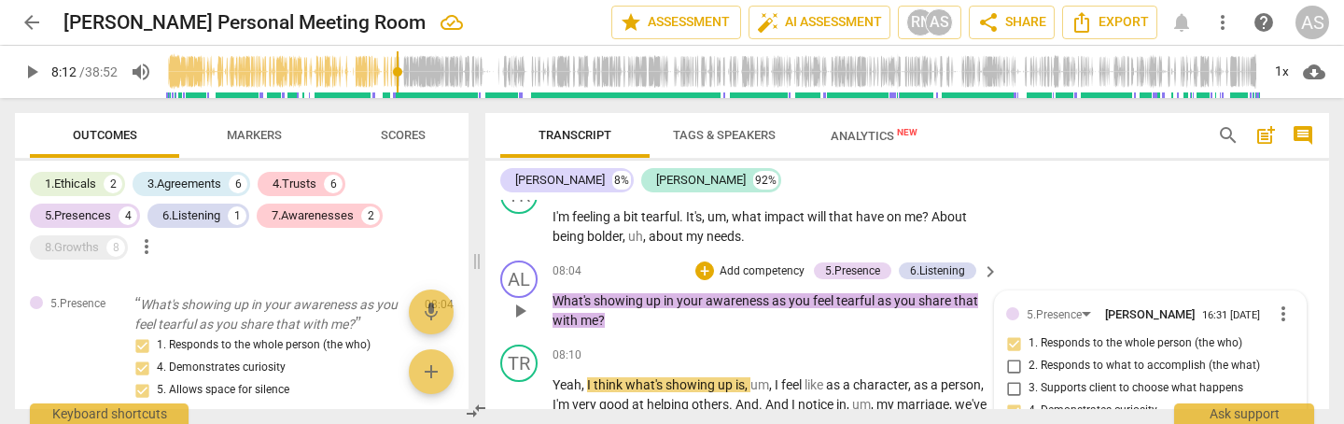
click at [761, 263] on p "Add competency" at bounding box center [762, 271] width 89 height 17
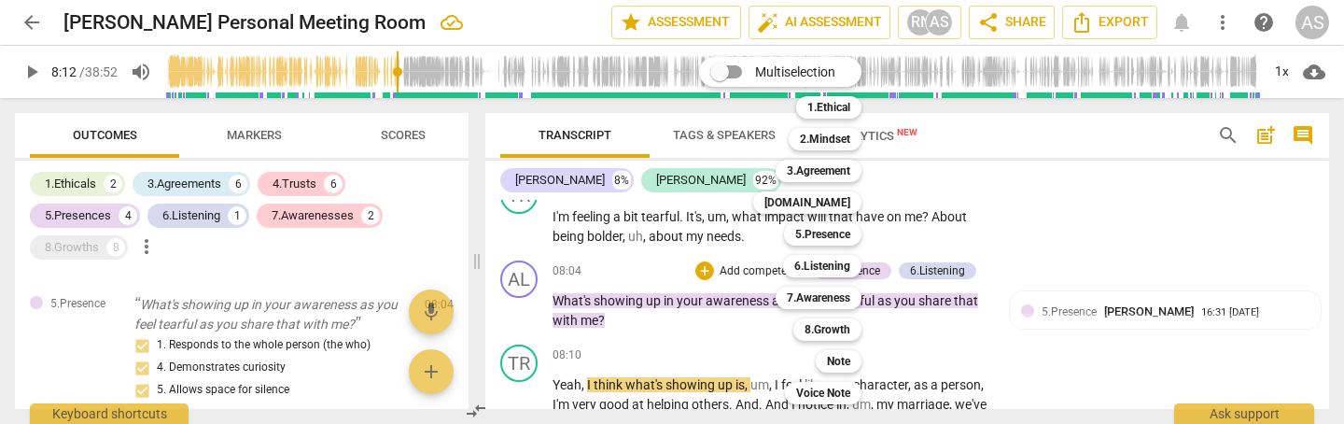
click at [761, 232] on div "Multiselection m 1.Ethical 1 2.Mindset 2 3.Agreement 3 [DOMAIN_NAME] 4 5.Presen…" at bounding box center [794, 230] width 205 height 357
click at [836, 204] on b "[DOMAIN_NAME]" at bounding box center [808, 202] width 86 height 22
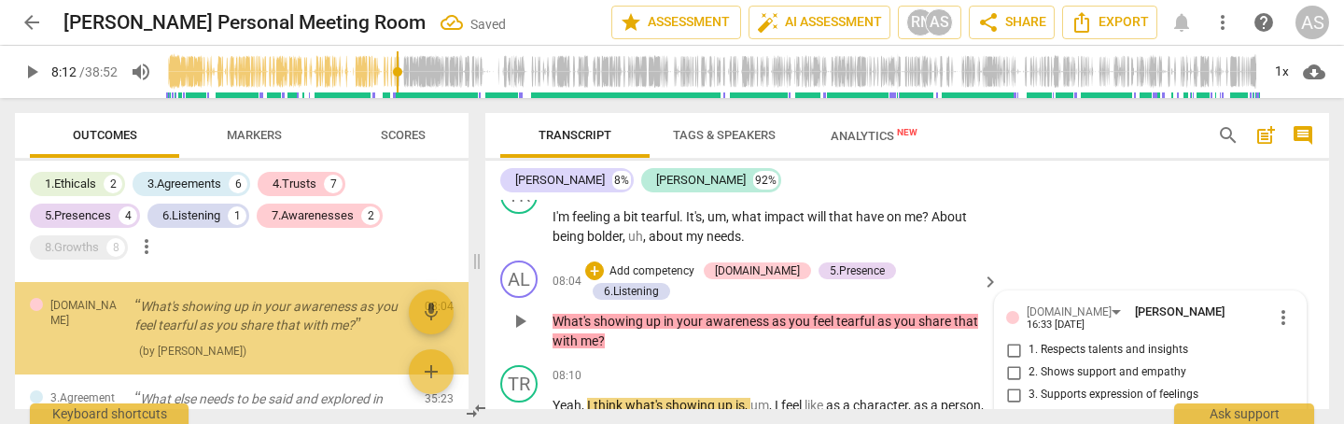
scroll to position [2208, 0]
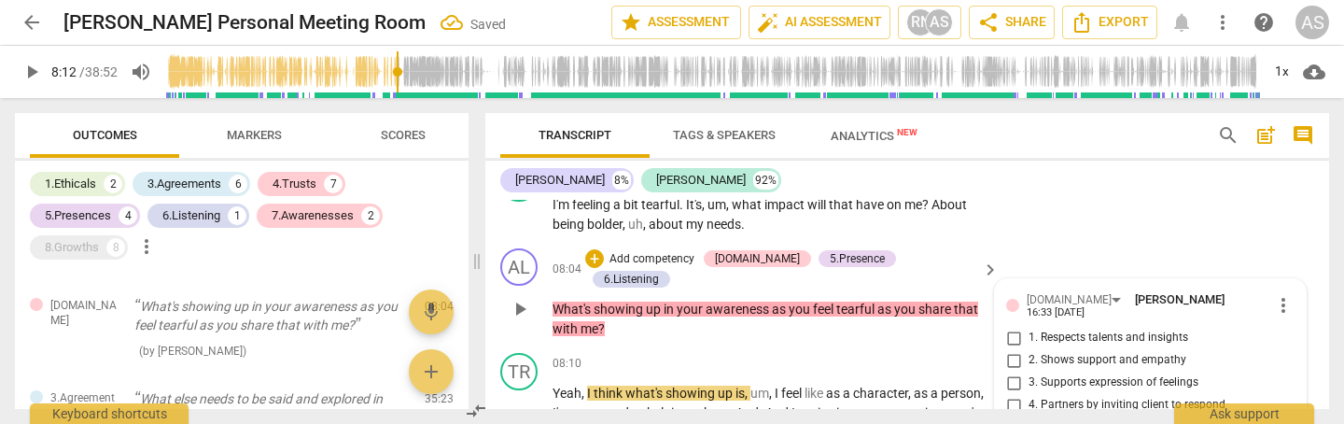
click at [1083, 352] on span "2. Shows support and empathy" at bounding box center [1108, 360] width 158 height 17
click at [1029, 349] on input "2. Shows support and empathy" at bounding box center [1014, 360] width 30 height 22
checkbox input "true"
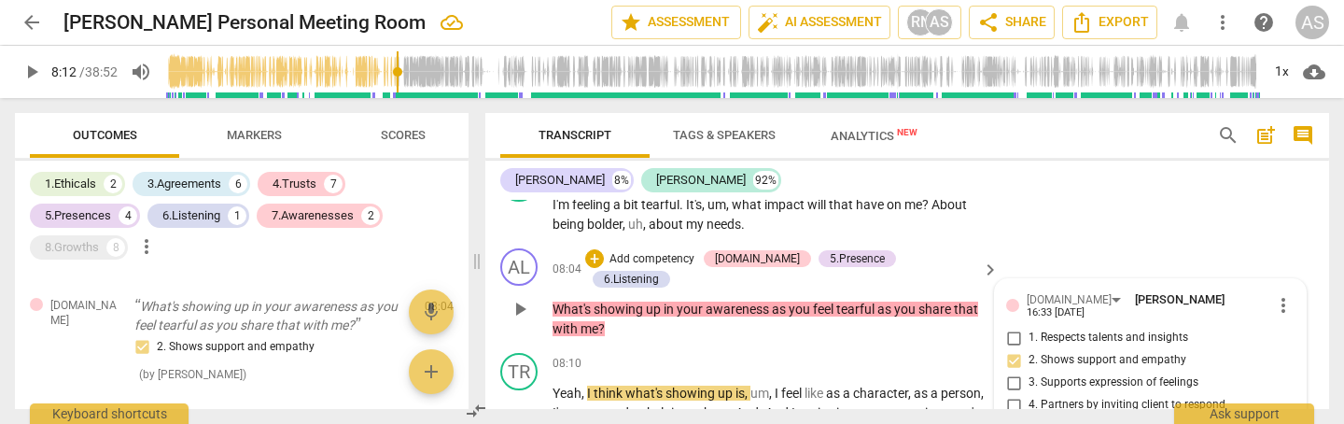
click at [1088, 374] on span "3. Supports expression of feelings" at bounding box center [1114, 382] width 170 height 17
click at [1029, 372] on input "3. Supports expression of feelings" at bounding box center [1014, 383] width 30 height 22
checkbox input "true"
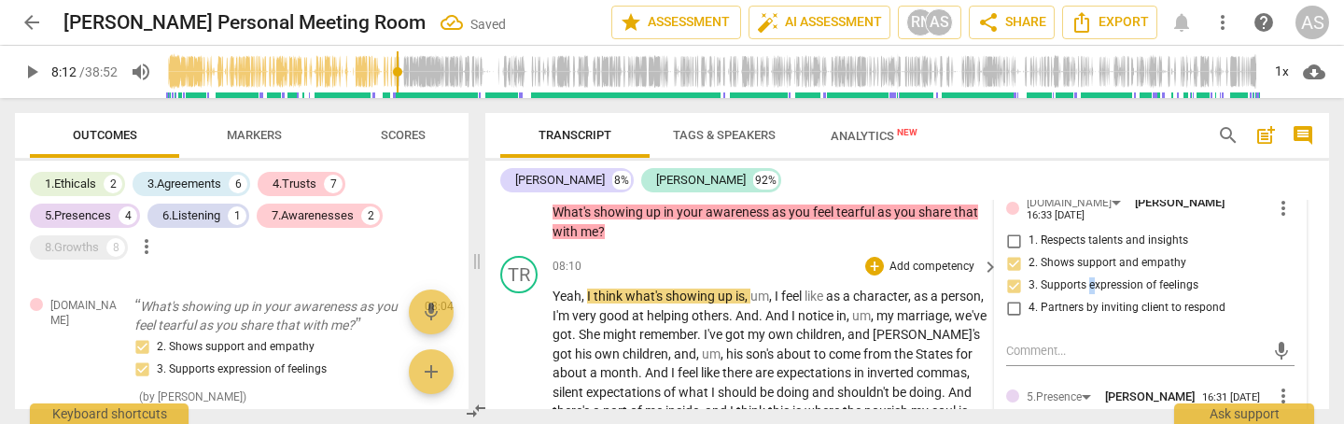
scroll to position [2214, 0]
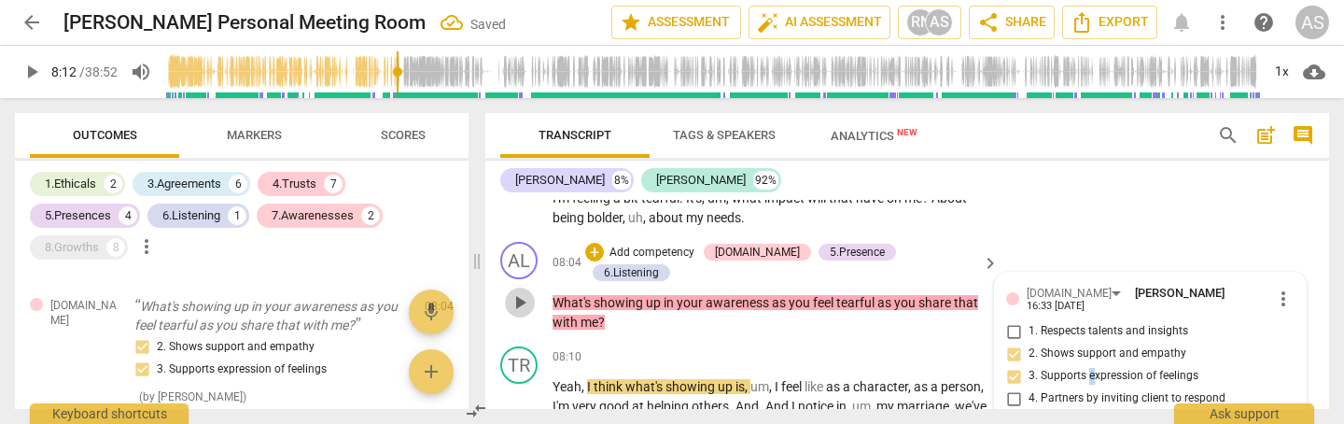
click at [516, 291] on span "play_arrow" at bounding box center [520, 302] width 22 height 22
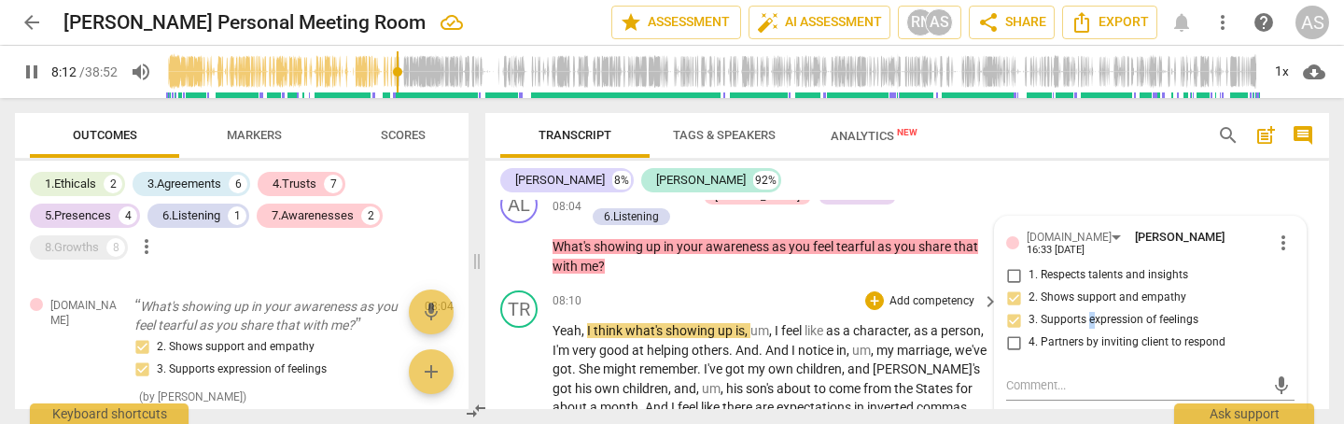
scroll to position [2291, 0]
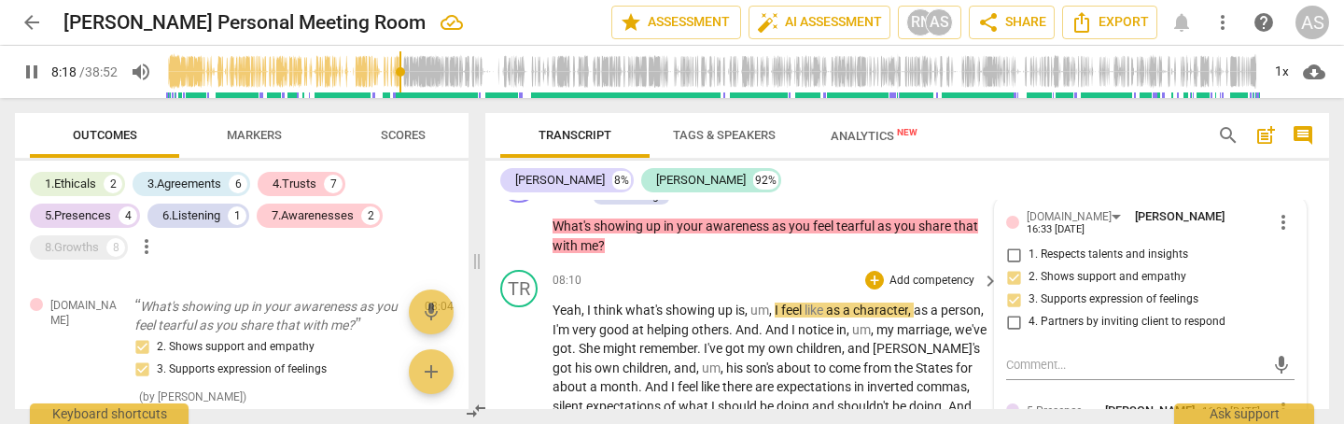
click at [805, 302] on span "feel" at bounding box center [792, 309] width 23 height 15
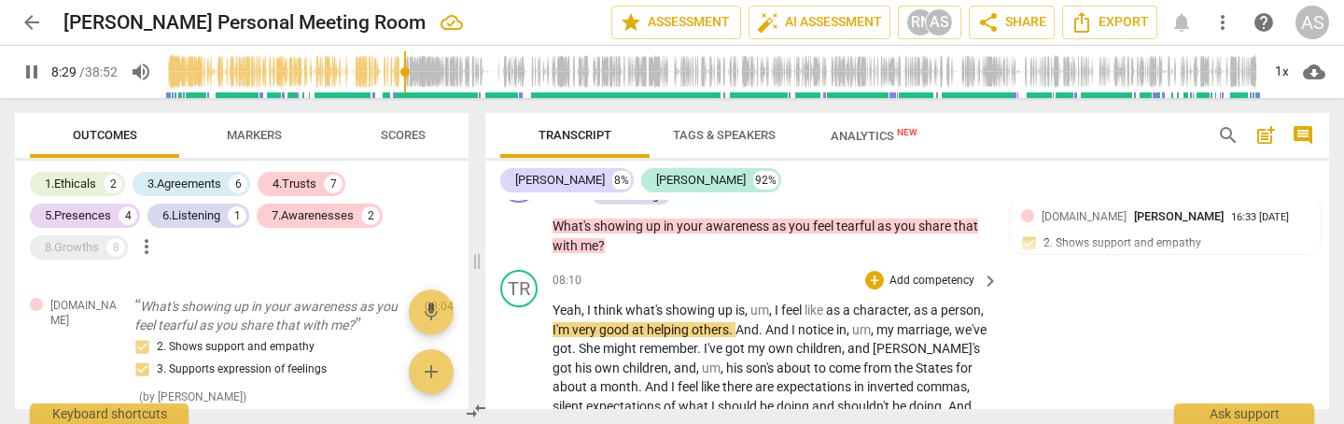
click at [826, 302] on span "like" at bounding box center [815, 309] width 21 height 15
type input "511"
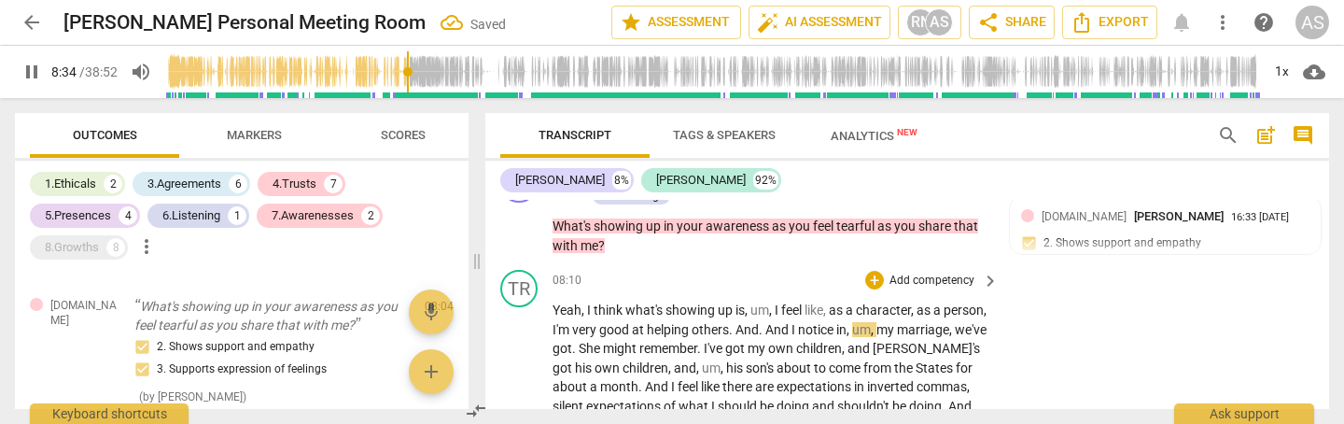
drag, startPoint x: 808, startPoint y: 263, endPoint x: 826, endPoint y: 300, distance: 40.9
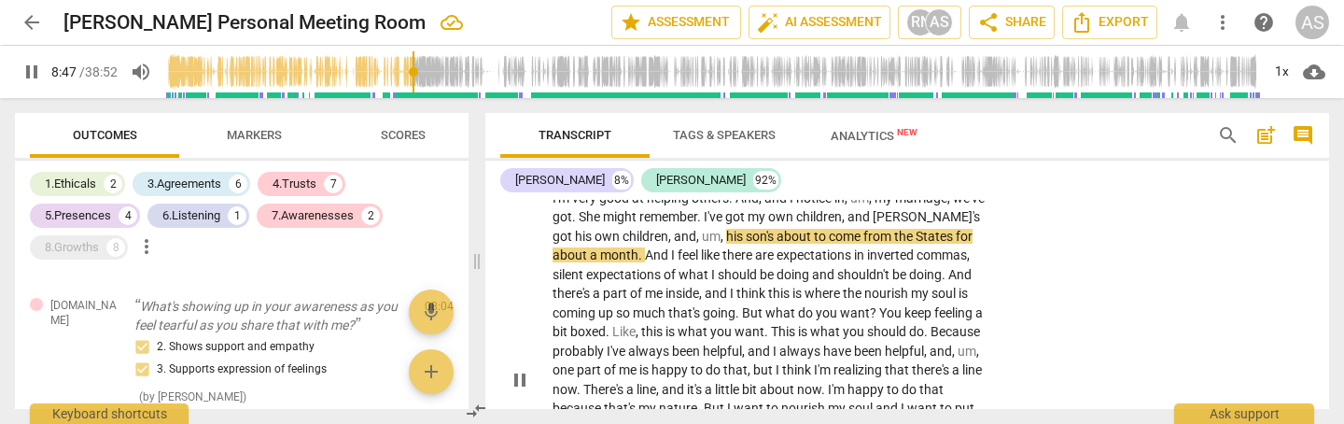
scroll to position [2427, 0]
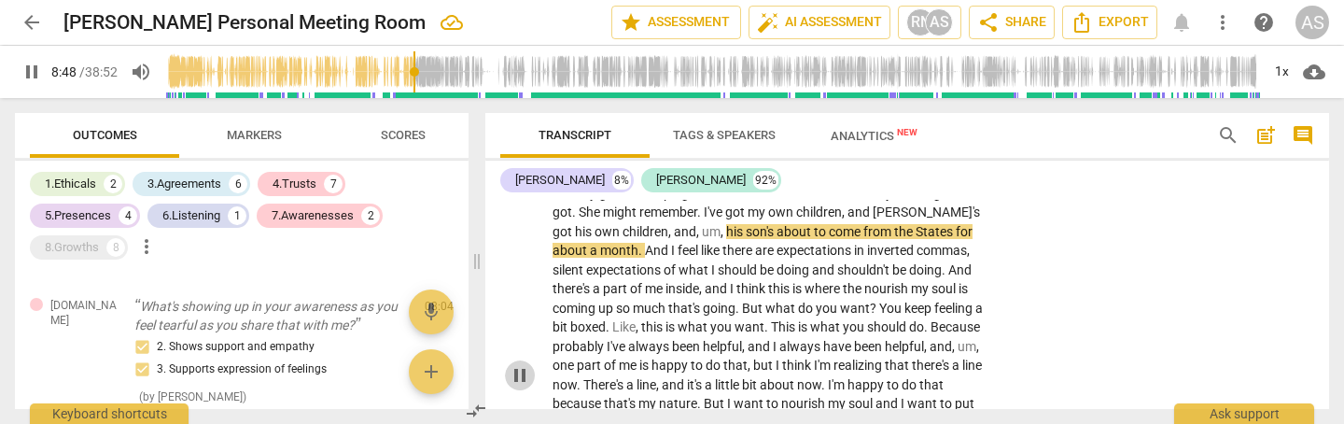
drag, startPoint x: 517, startPoint y: 312, endPoint x: 794, endPoint y: 306, distance: 276.4
click at [517, 364] on span "pause" at bounding box center [520, 375] width 22 height 22
type input "528"
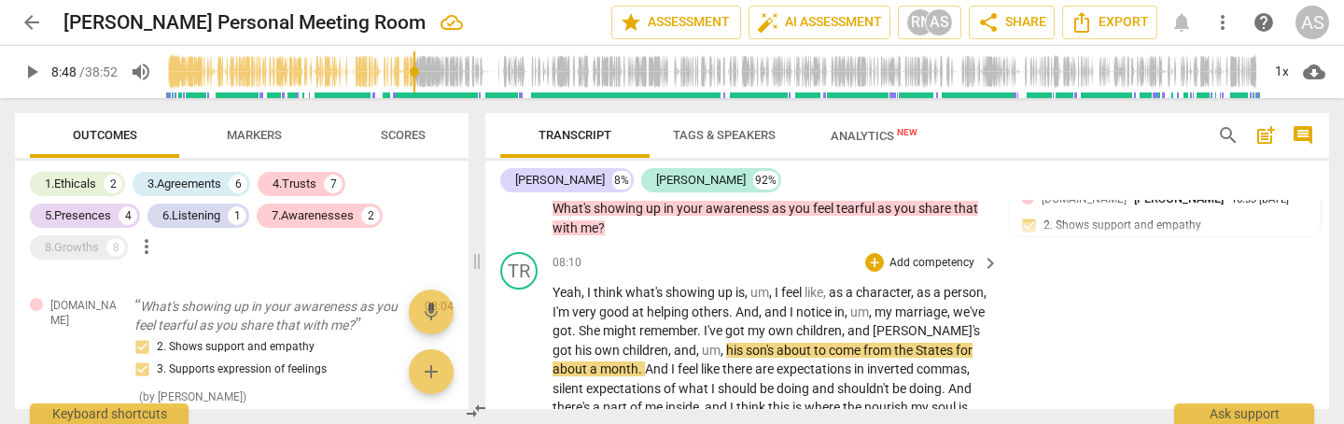
scroll to position [2296, 0]
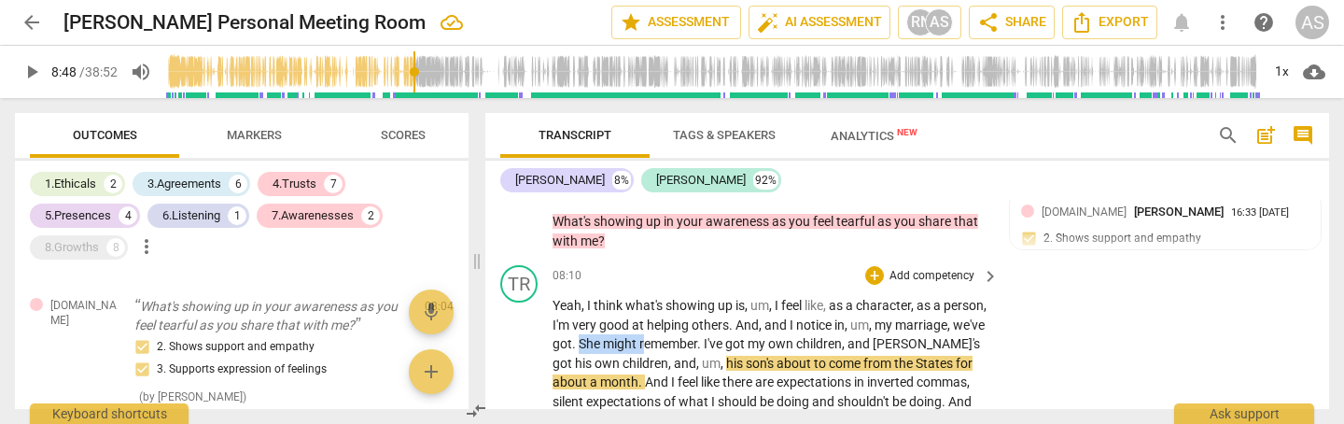
drag, startPoint x: 677, startPoint y: 281, endPoint x: 738, endPoint y: 279, distance: 60.7
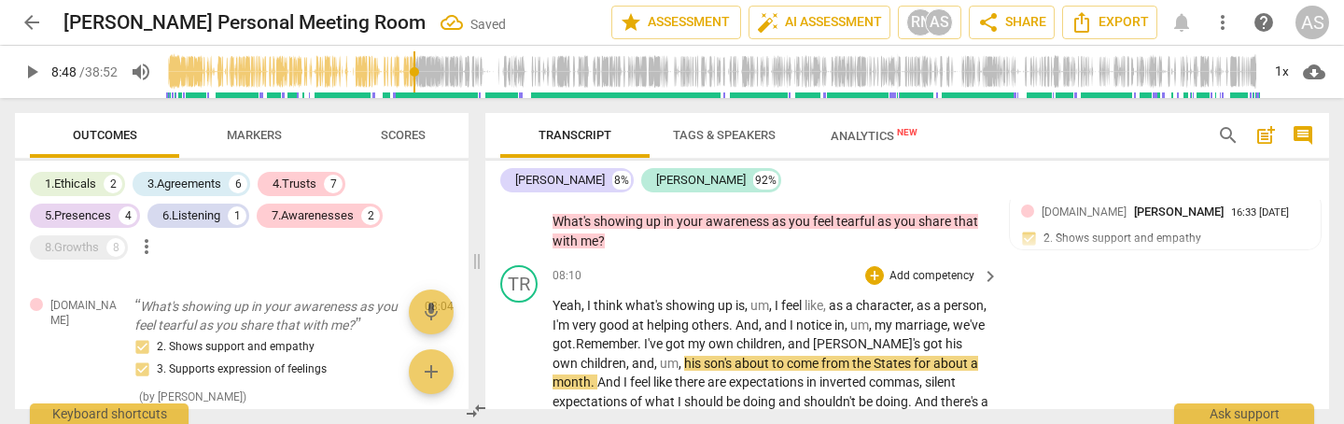
drag, startPoint x: 737, startPoint y: 283, endPoint x: 745, endPoint y: 322, distance: 40.1
click at [644, 336] on span "." at bounding box center [641, 343] width 7 height 15
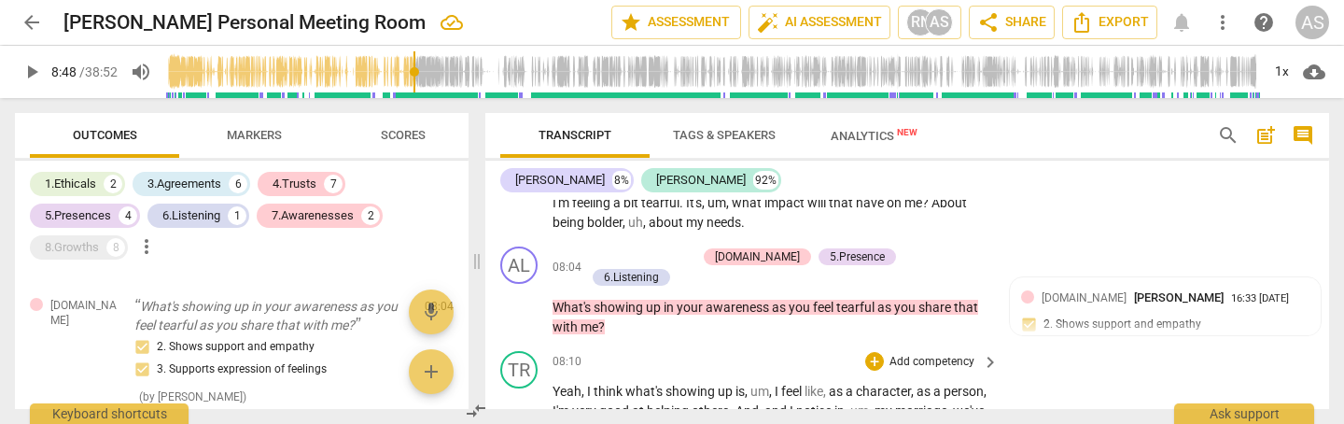
scroll to position [2205, 0]
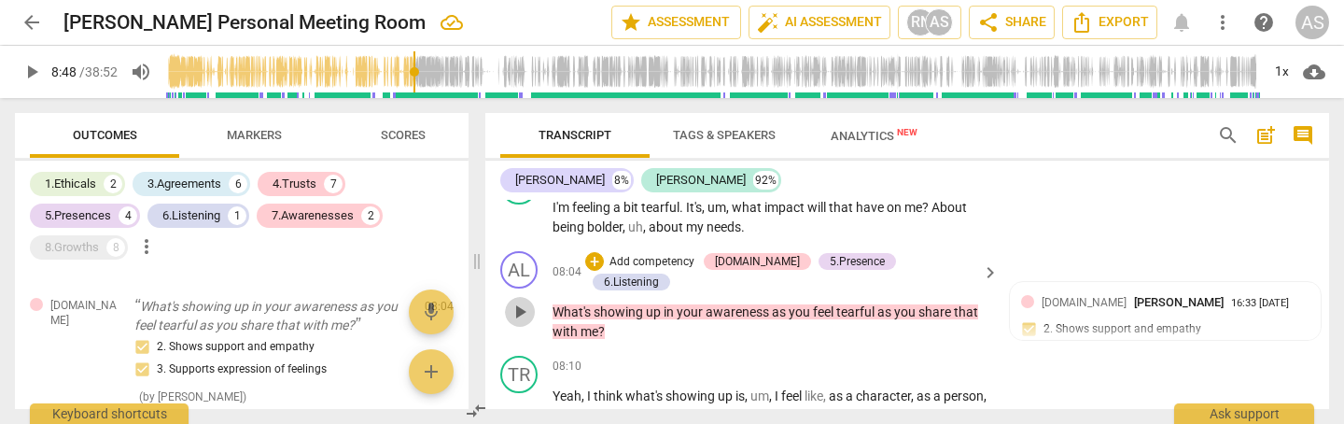
click at [520, 301] on span "play_arrow" at bounding box center [520, 312] width 22 height 22
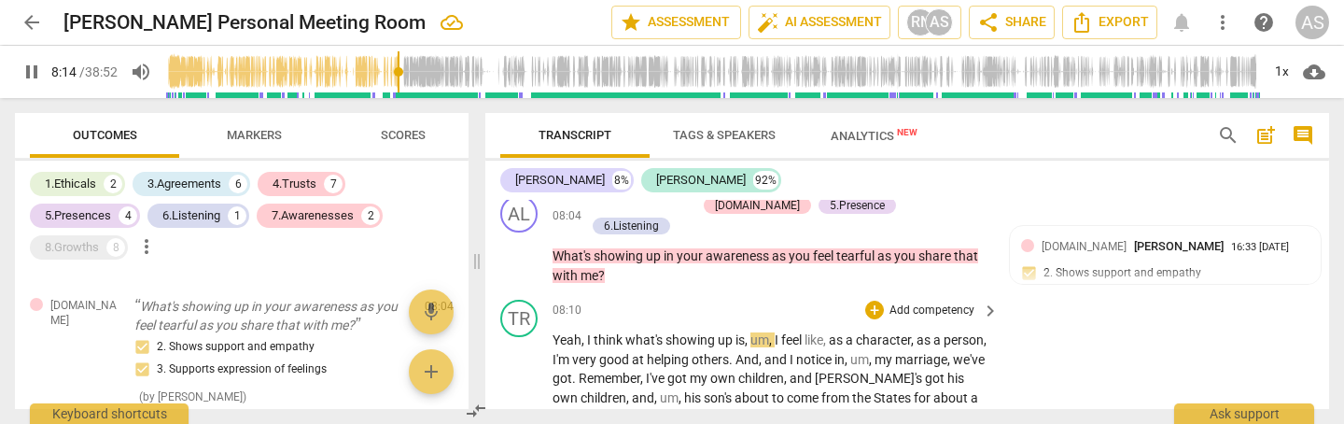
scroll to position [2297, 0]
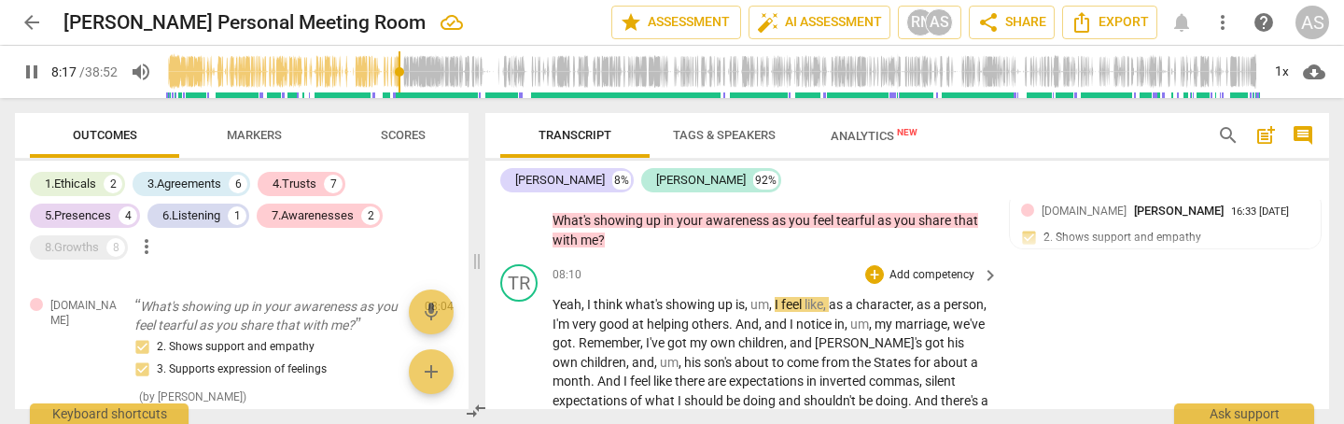
drag, startPoint x: 777, startPoint y: 245, endPoint x: 777, endPoint y: 270, distance: 25.2
click at [776, 297] on span "I" at bounding box center [778, 304] width 7 height 15
type input "498"
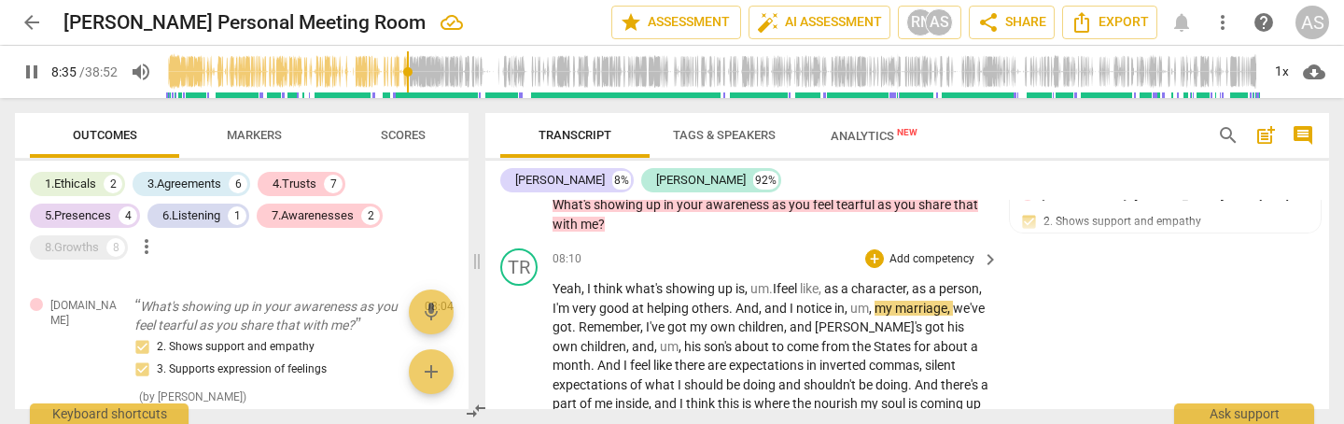
scroll to position [2314, 0]
click at [835, 299] on span "notice" at bounding box center [815, 306] width 38 height 15
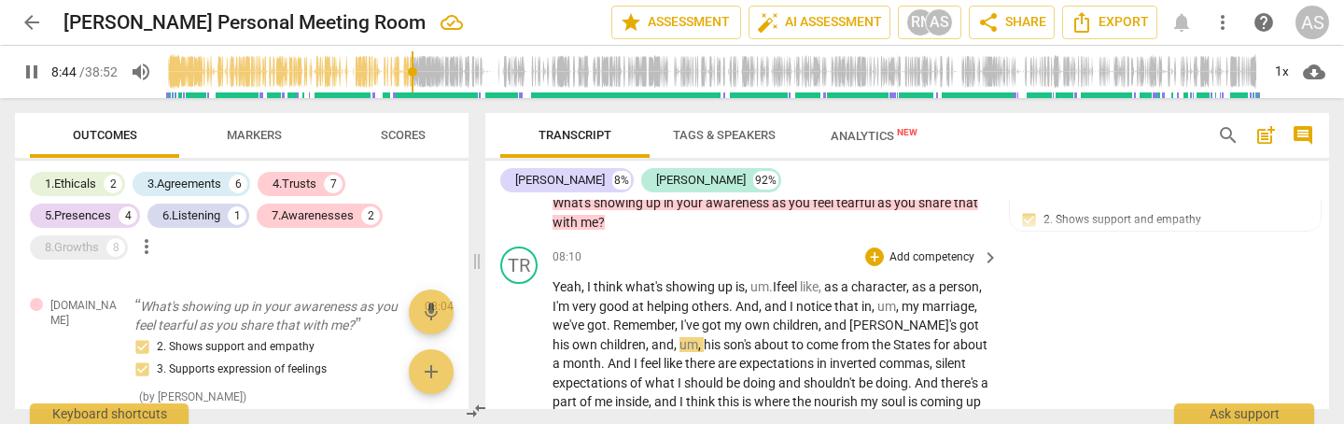
scroll to position [2312, 0]
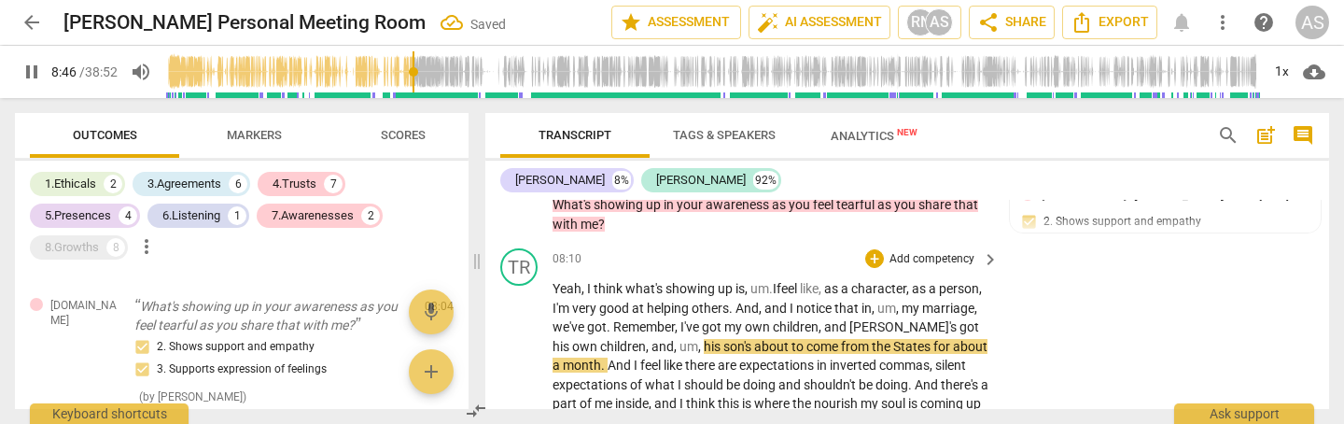
drag, startPoint x: 740, startPoint y: 261, endPoint x: 751, endPoint y: 274, distance: 16.6
click at [702, 319] on span "I've" at bounding box center [691, 326] width 21 height 15
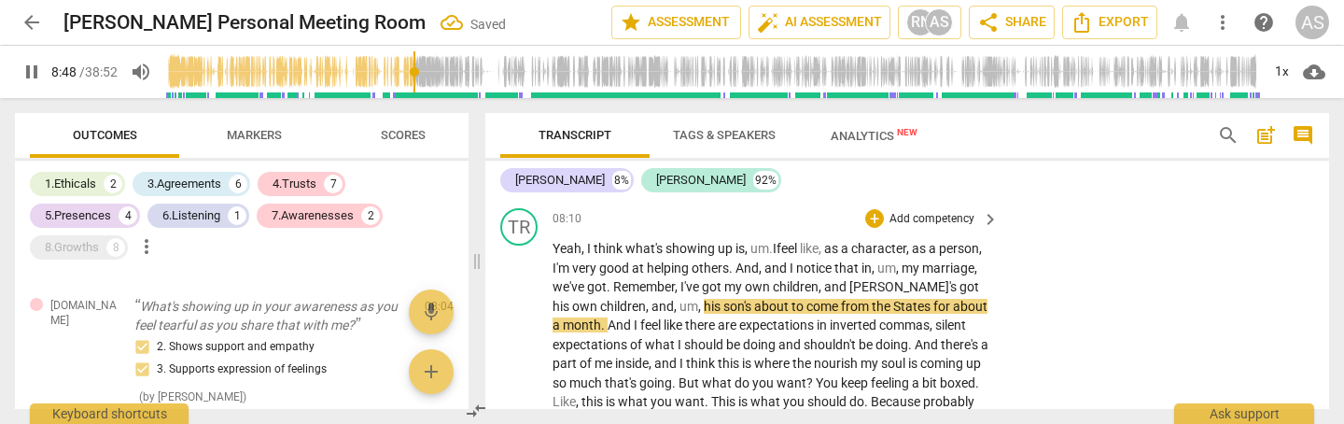
scroll to position [2347, 0]
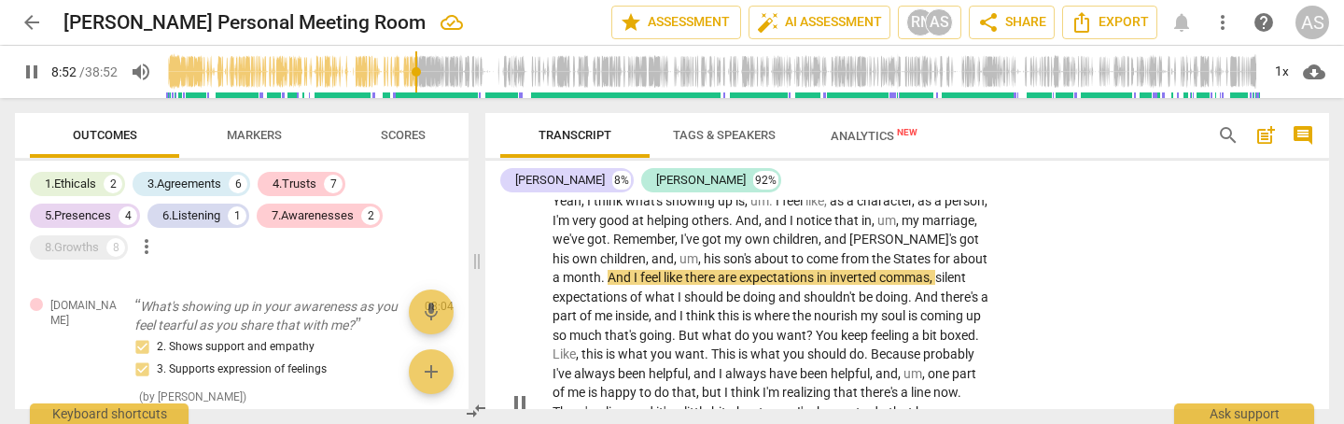
scroll to position [2399, 0]
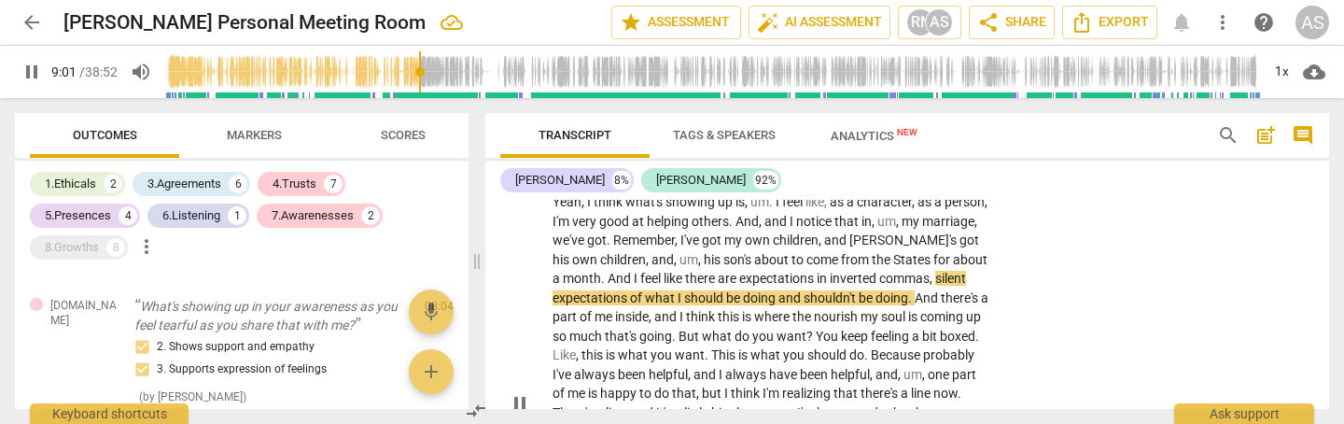
drag, startPoint x: 974, startPoint y: 213, endPoint x: 984, endPoint y: 232, distance: 21.3
click at [935, 271] on span "," at bounding box center [933, 278] width 6 height 15
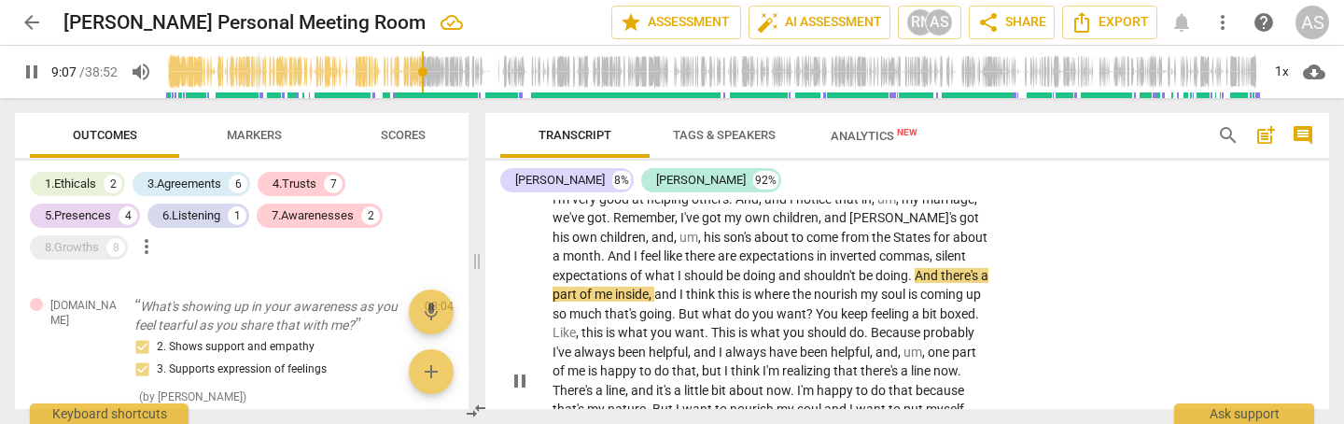
scroll to position [2425, 0]
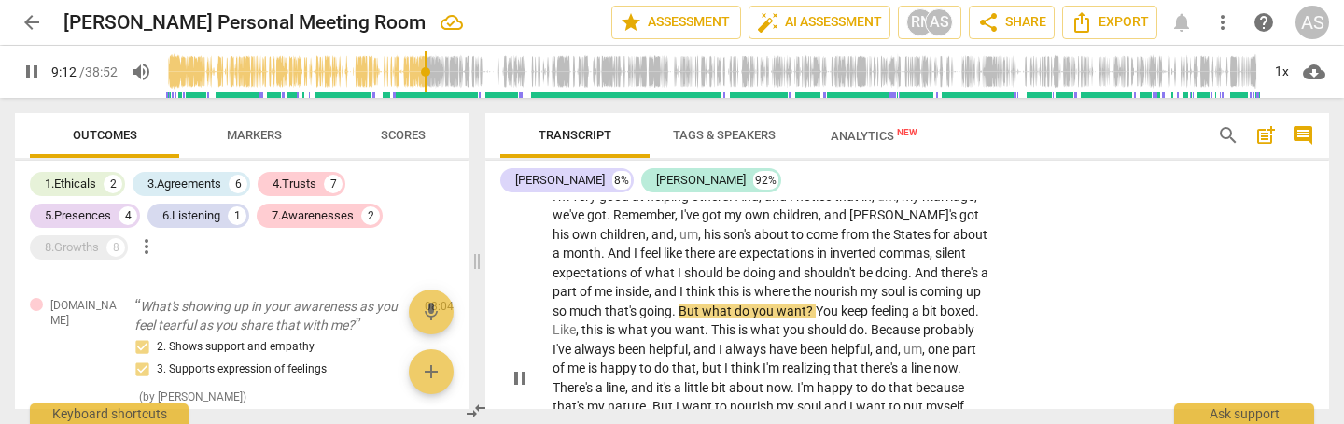
drag, startPoint x: 744, startPoint y: 248, endPoint x: 745, endPoint y: 274, distance: 25.2
click at [702, 303] on span "But" at bounding box center [690, 310] width 23 height 15
type input "553"
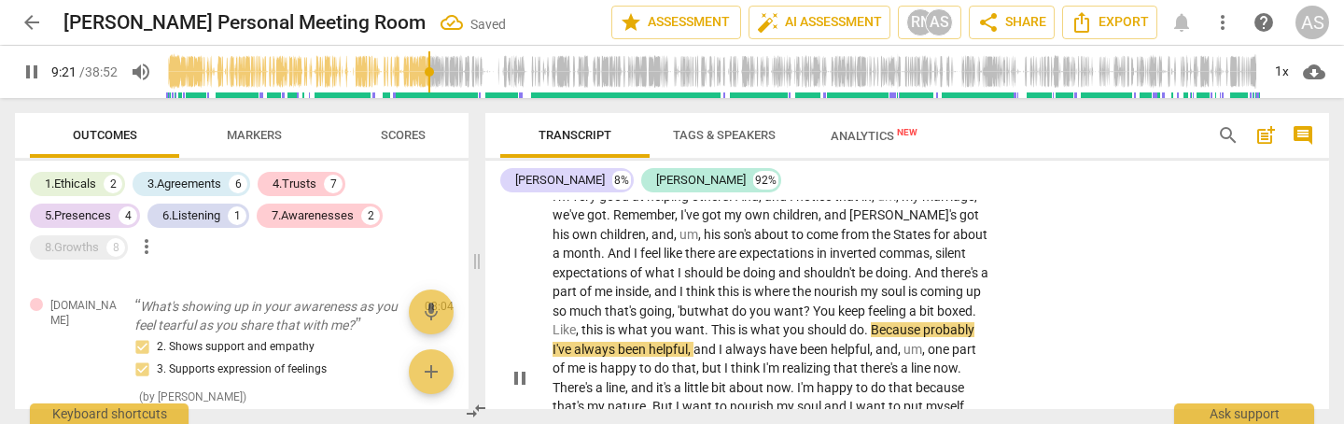
click at [813, 303] on span "?" at bounding box center [808, 310] width 9 height 15
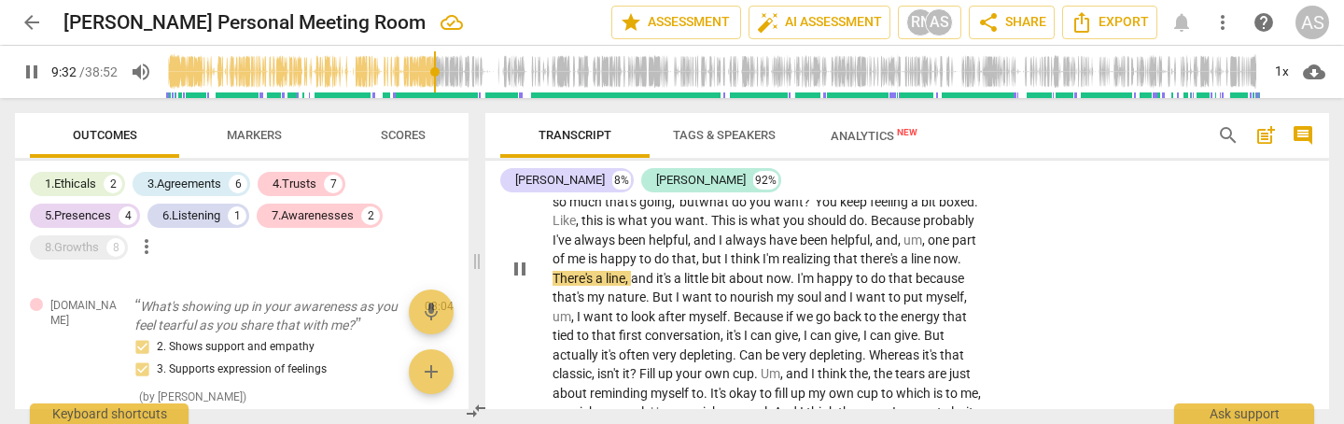
scroll to position [2530, 0]
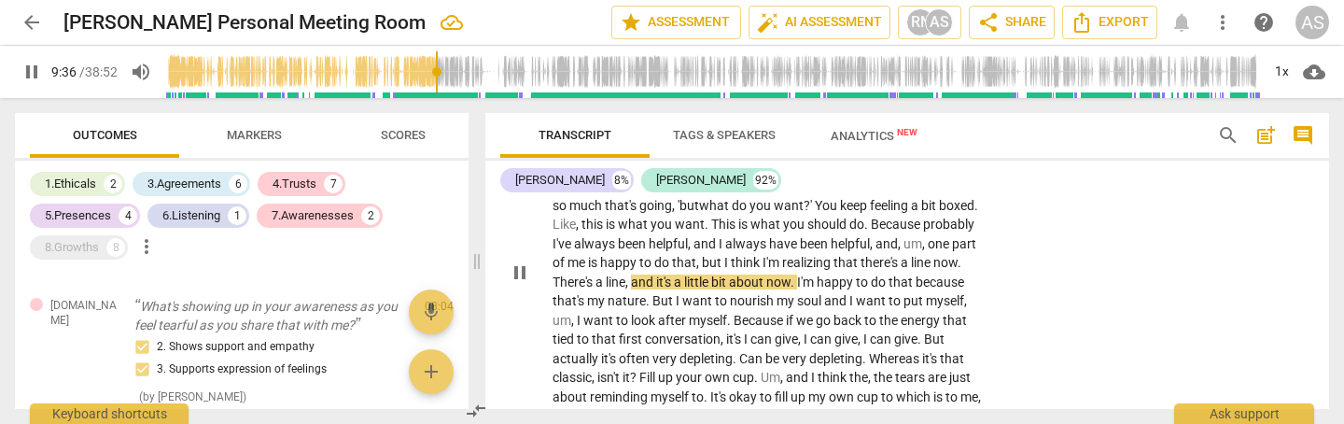
click at [656, 274] on span "and" at bounding box center [643, 281] width 25 height 15
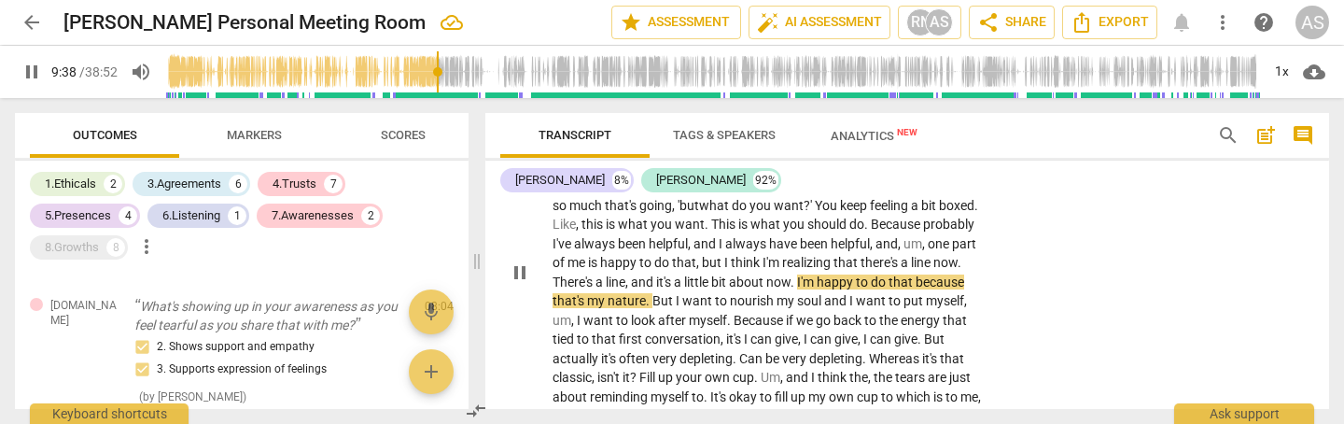
drag, startPoint x: 744, startPoint y: 215, endPoint x: 757, endPoint y: 232, distance: 22.0
click at [656, 274] on span "and" at bounding box center [643, 281] width 25 height 15
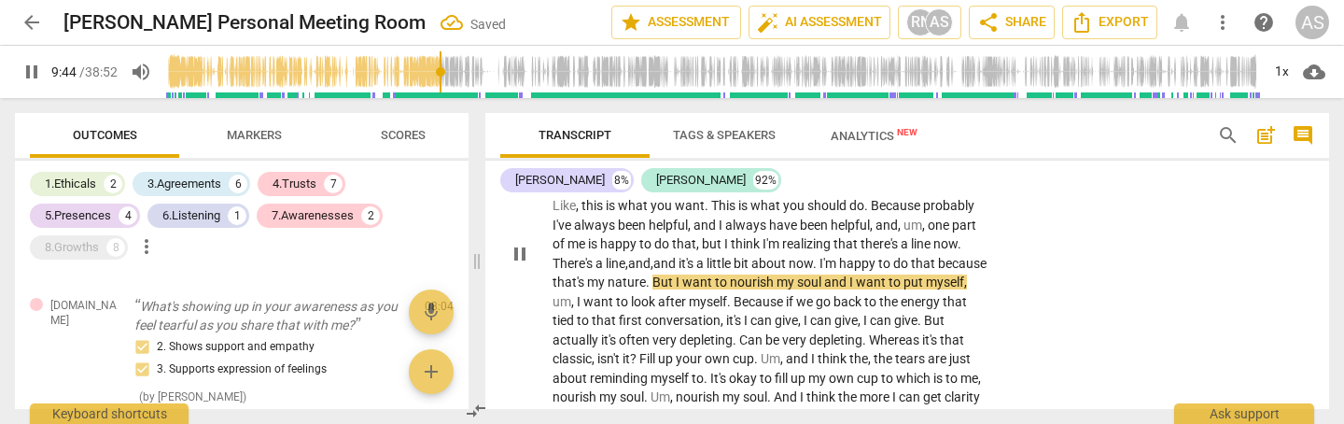
scroll to position [2546, 0]
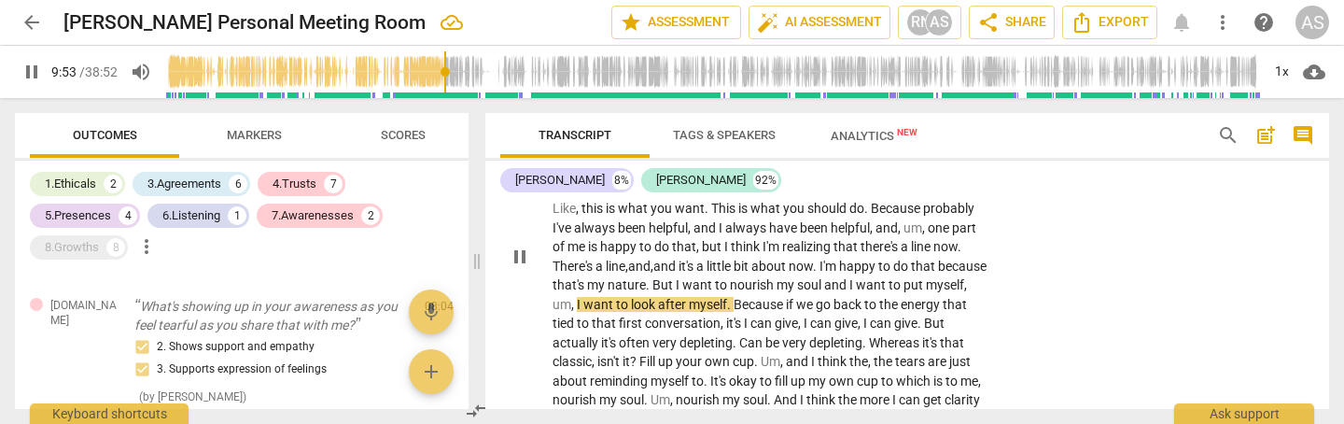
drag, startPoint x: 719, startPoint y: 236, endPoint x: 717, endPoint y: 270, distance: 33.7
click at [577, 297] on span "," at bounding box center [574, 304] width 6 height 15
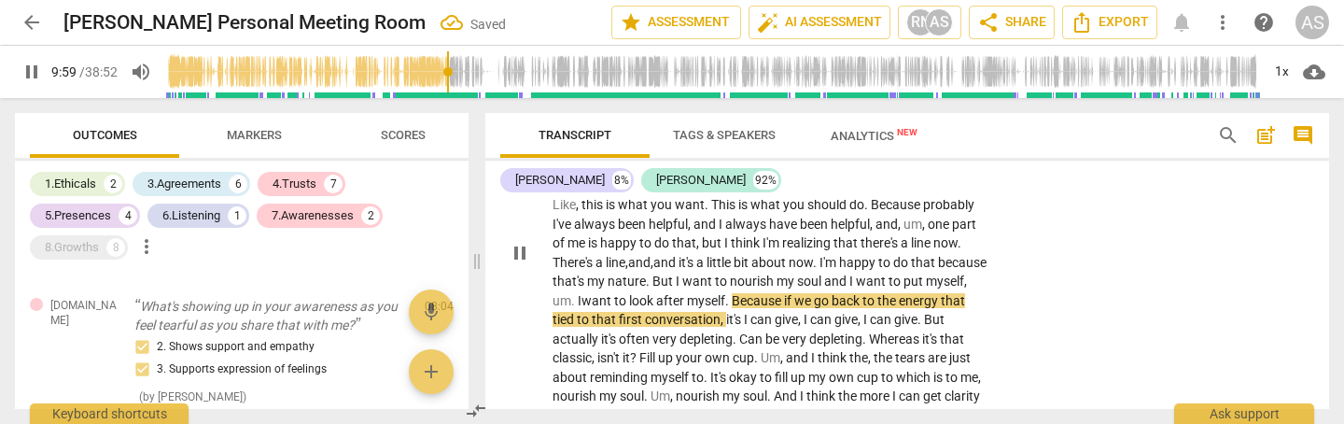
scroll to position [2549, 0]
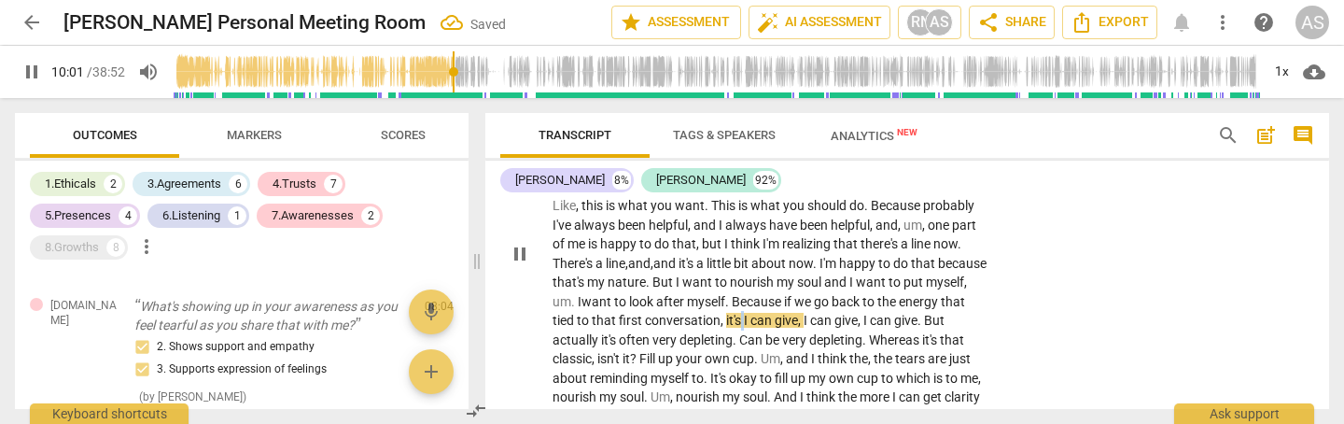
drag, startPoint x: 879, startPoint y: 251, endPoint x: 876, endPoint y: 268, distance: 17.2
click at [744, 313] on span "it's" at bounding box center [735, 320] width 18 height 15
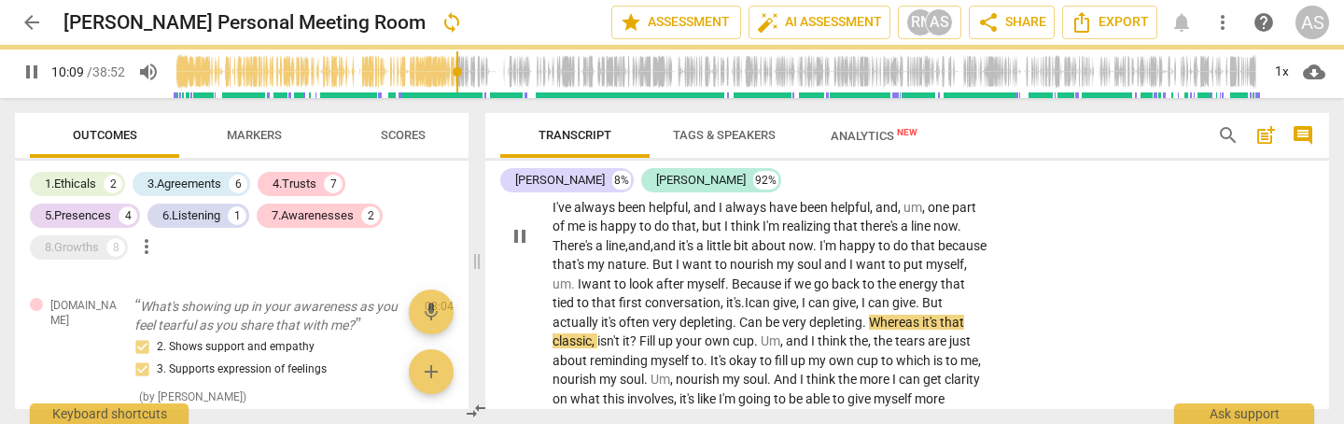
scroll to position [2571, 0]
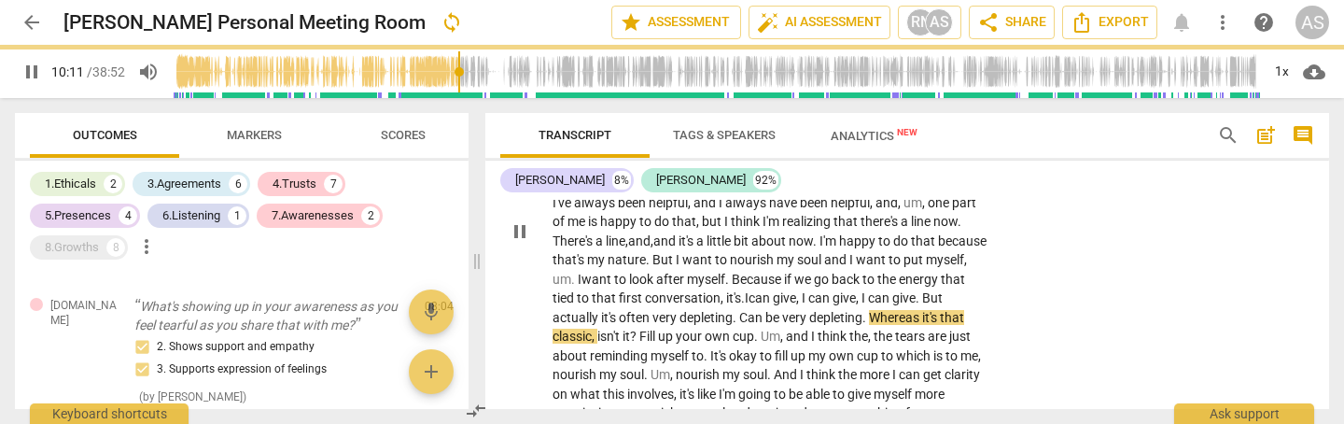
drag, startPoint x: 601, startPoint y: 262, endPoint x: 601, endPoint y: 310, distance: 47.6
click at [869, 310] on span "Whereas" at bounding box center [895, 317] width 53 height 15
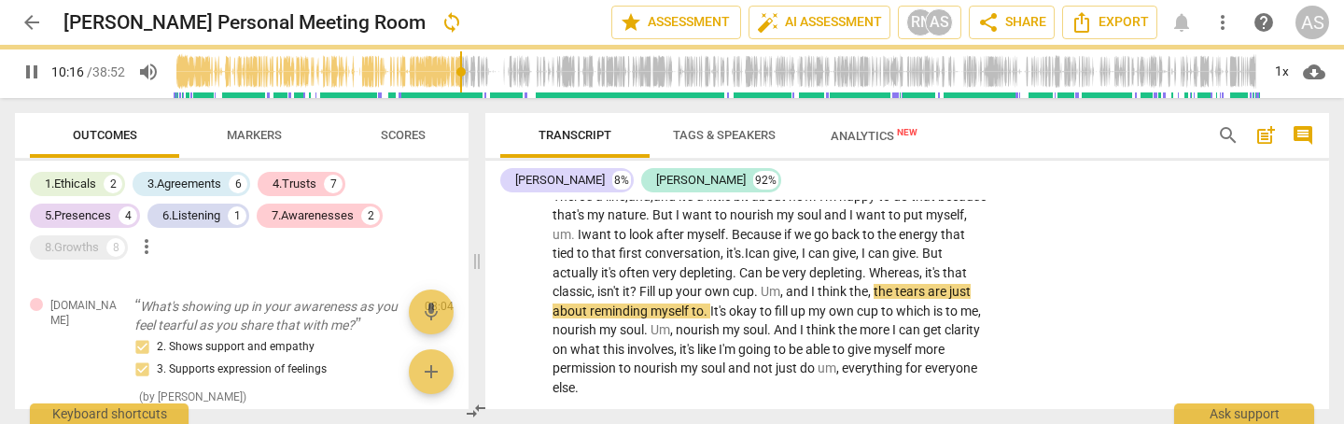
scroll to position [2615, 0]
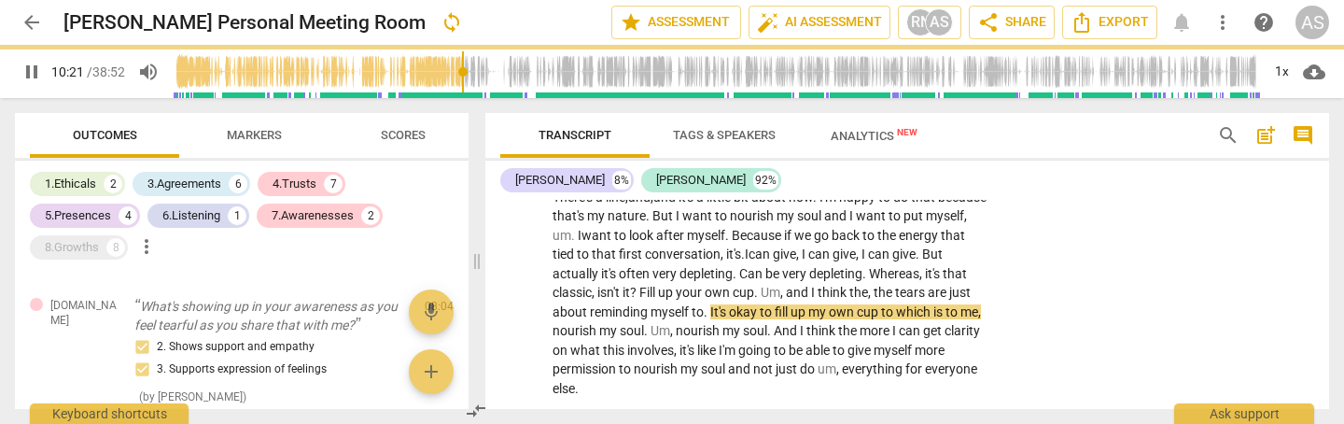
click at [710, 304] on span "." at bounding box center [707, 311] width 7 height 15
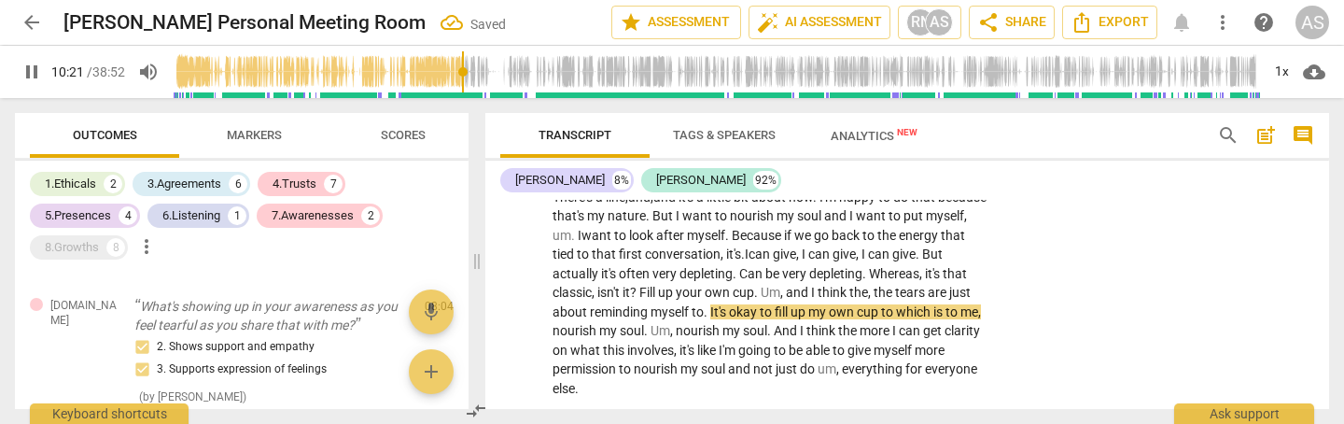
click at [710, 304] on span "." at bounding box center [707, 311] width 7 height 15
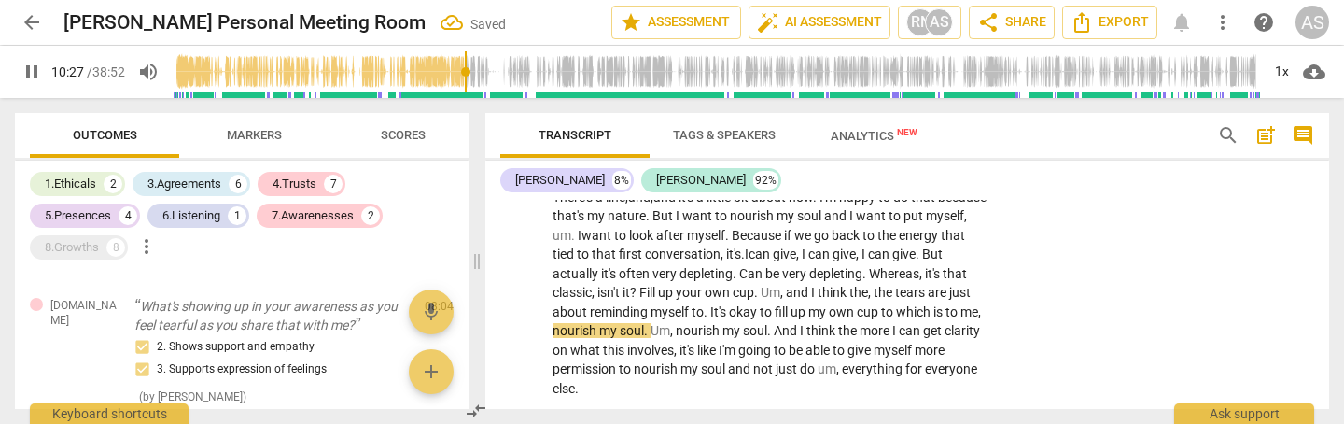
drag, startPoint x: 978, startPoint y: 241, endPoint x: 981, endPoint y: 256, distance: 15.2
click at [881, 304] on span "cup" at bounding box center [869, 311] width 24 height 15
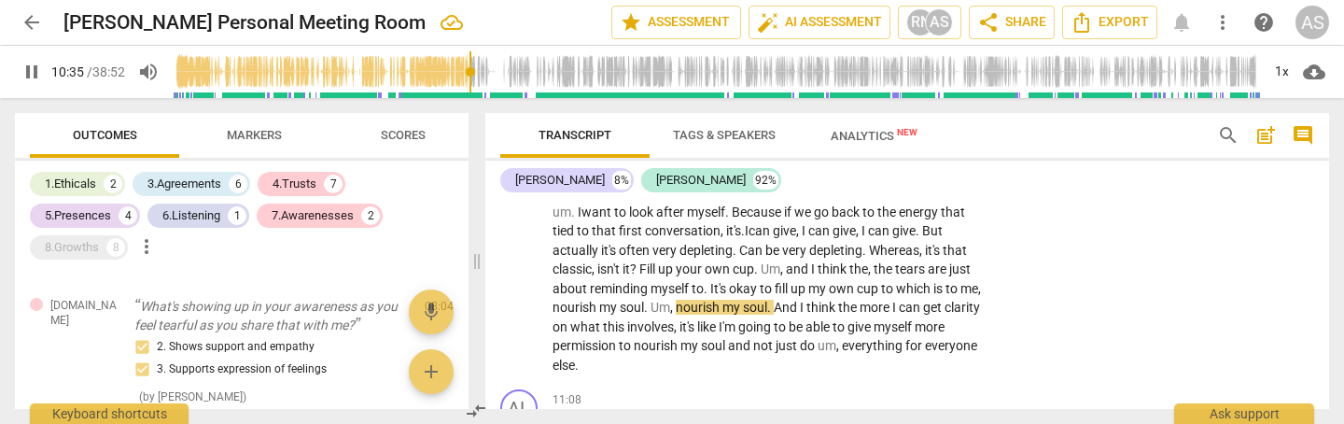
scroll to position [2634, 0]
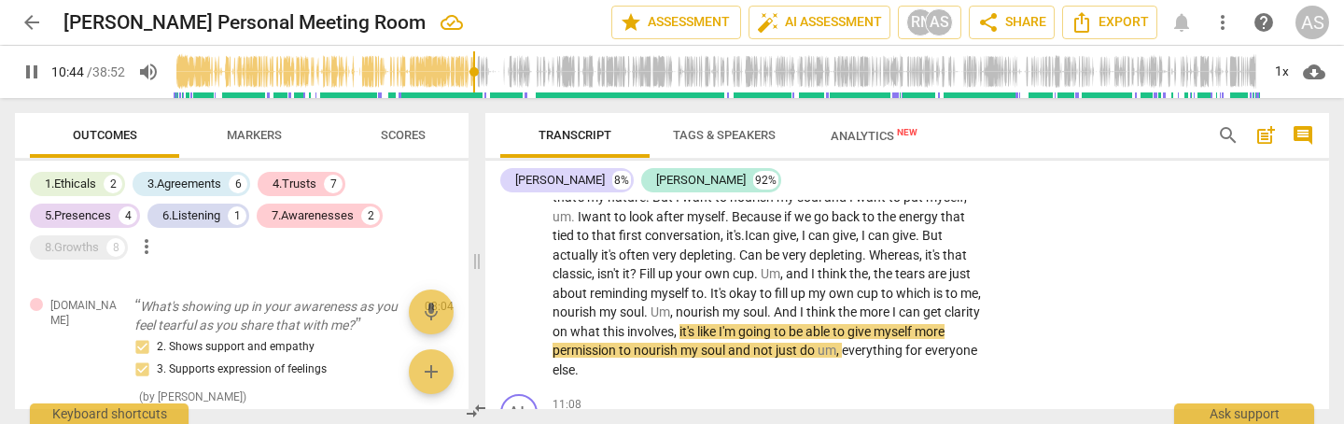
drag, startPoint x: 804, startPoint y: 260, endPoint x: 814, endPoint y: 292, distance: 34.3
click at [697, 324] on span "it's" at bounding box center [689, 331] width 18 height 15
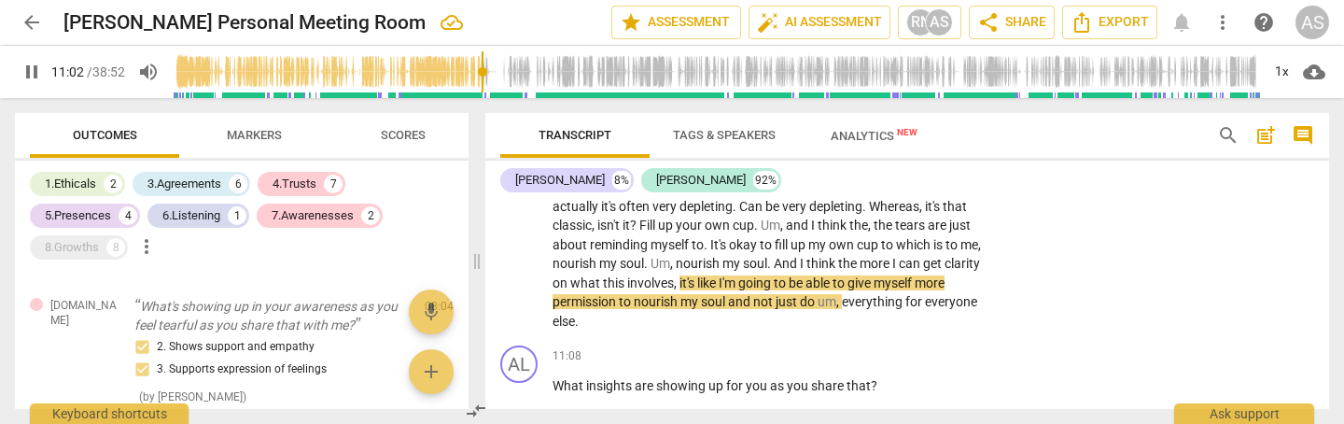
scroll to position [2689, 0]
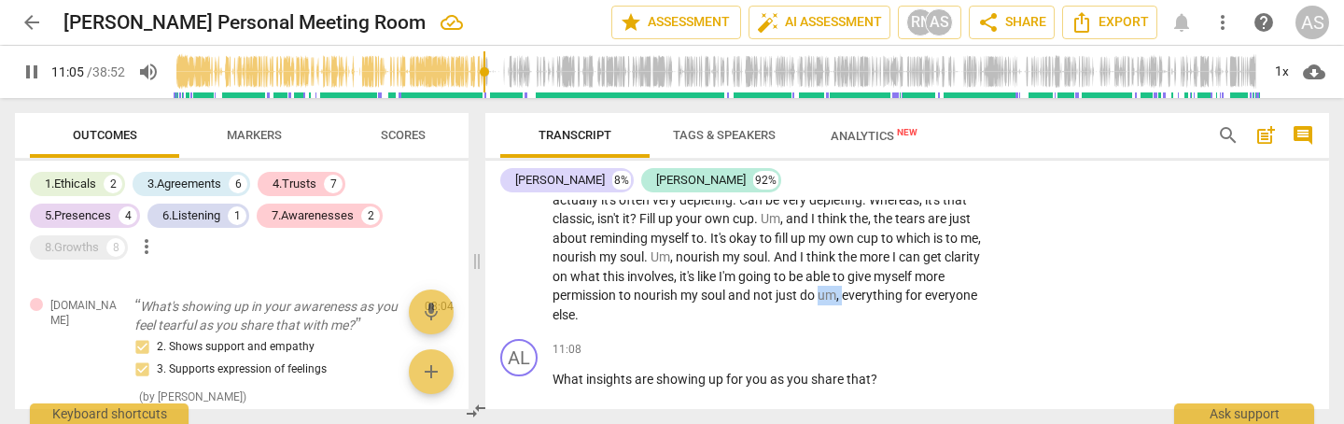
drag, startPoint x: 923, startPoint y: 221, endPoint x: 966, endPoint y: 223, distance: 43.0
click at [966, 223] on p "Yeah , I think what's showing up is , um . I feel like , as a character , as a …" at bounding box center [771, 113] width 437 height 421
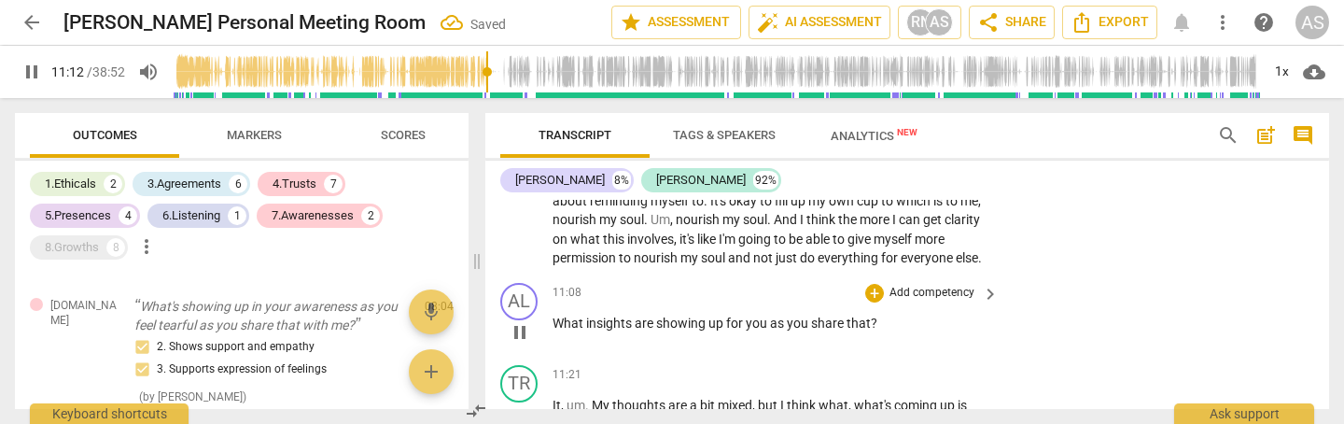
scroll to position [2747, 0]
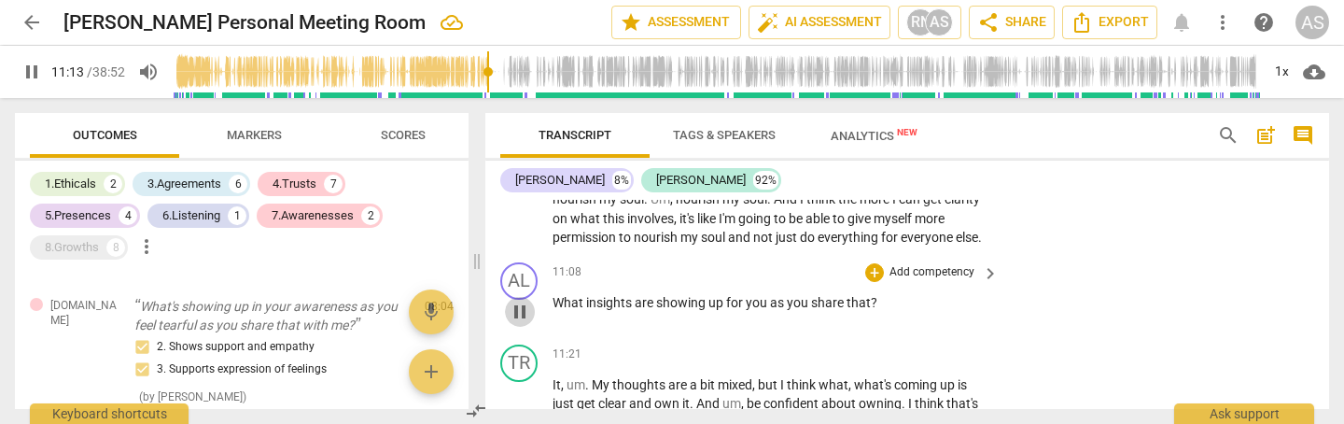
click at [521, 301] on span "pause" at bounding box center [520, 312] width 22 height 22
type input "674"
click at [931, 264] on p "Add competency" at bounding box center [932, 272] width 89 height 17
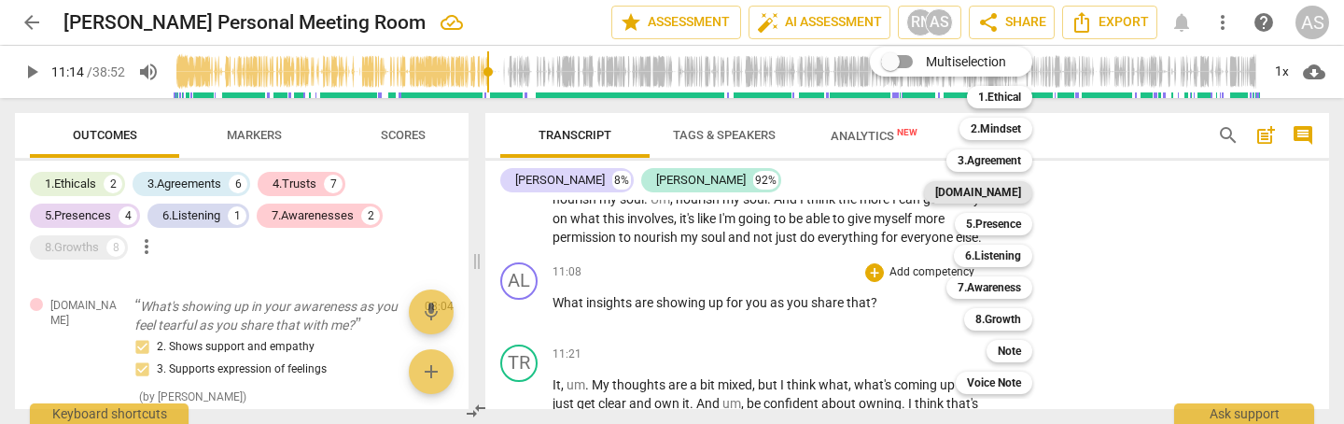
click at [1008, 192] on b "[DOMAIN_NAME]" at bounding box center [978, 192] width 86 height 22
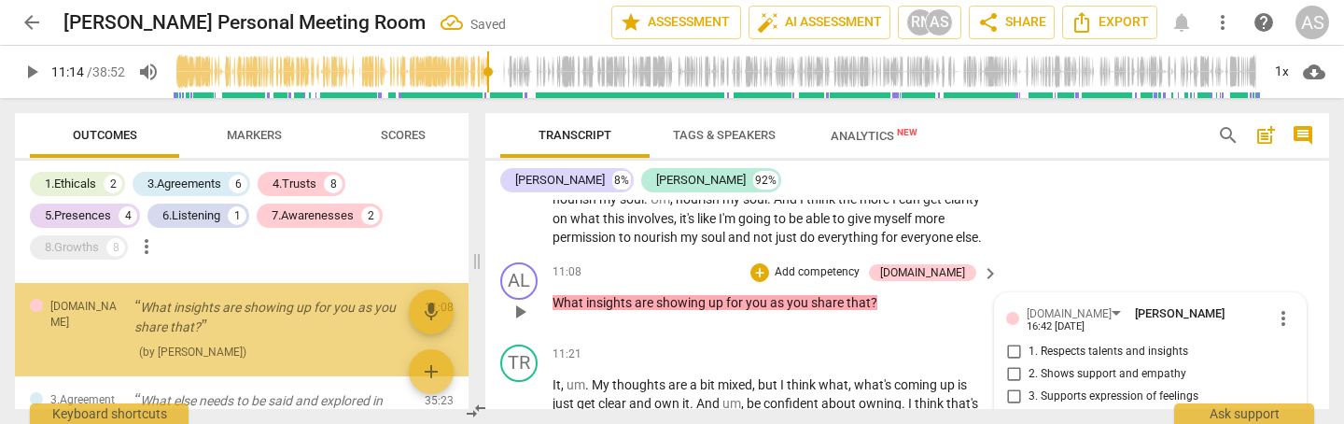
scroll to position [2748, 0]
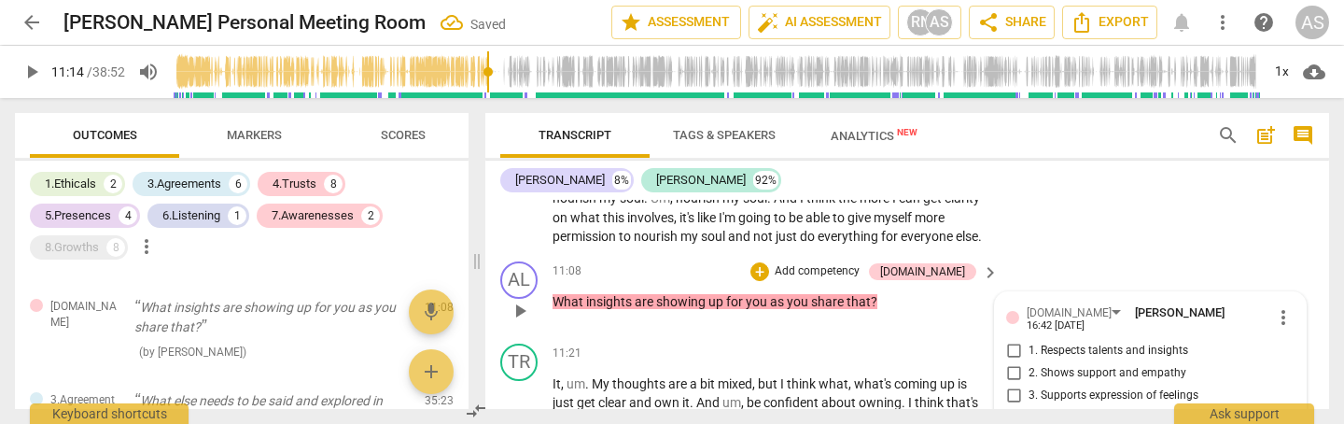
click at [1040, 343] on span "1. Respects talents and insights" at bounding box center [1109, 351] width 160 height 17
click at [1029, 340] on input "1. Respects talents and insights" at bounding box center [1014, 351] width 30 height 22
checkbox input "true"
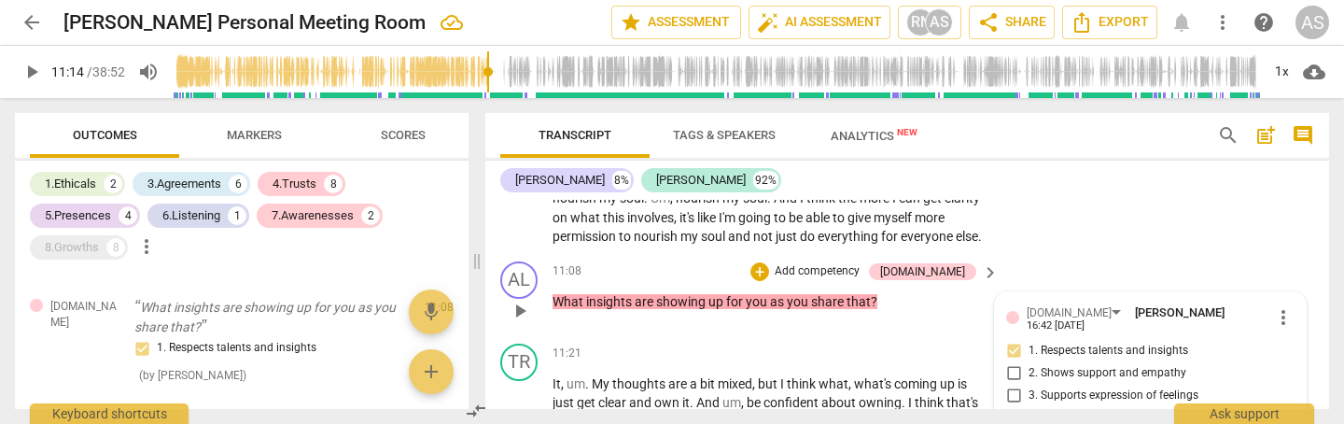
click at [1051, 387] on span "3. Supports expression of feelings" at bounding box center [1114, 395] width 170 height 17
click at [1029, 385] on input "3. Supports expression of feelings" at bounding box center [1014, 396] width 30 height 22
checkbox input "true"
click at [1081, 410] on span "4. Partners by inviting client to respond" at bounding box center [1127, 418] width 197 height 17
click at [1029, 407] on input "4. Partners by inviting client to respond" at bounding box center [1014, 418] width 30 height 22
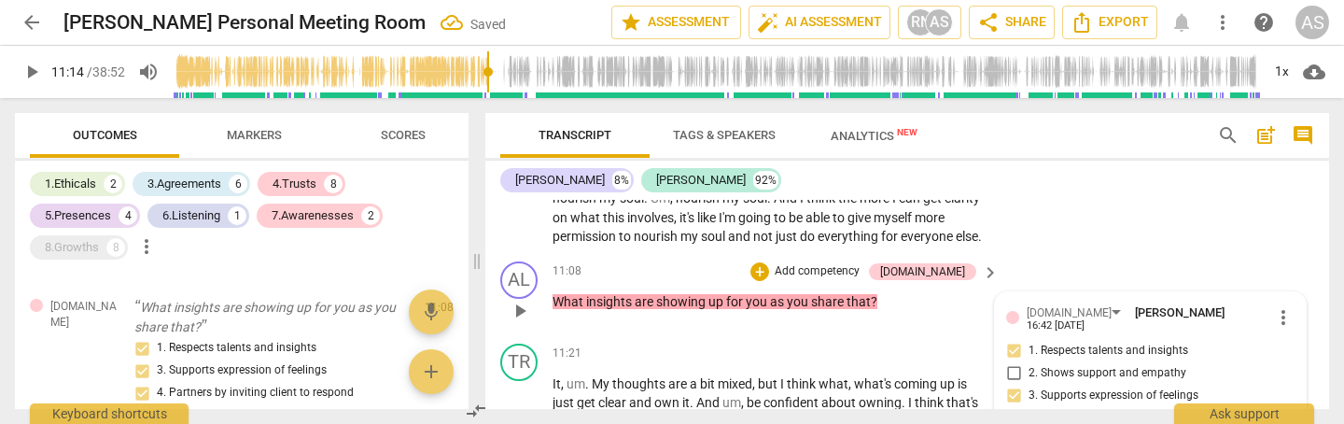
click at [1112, 410] on span "4. Partners by inviting client to respond" at bounding box center [1127, 418] width 197 height 17
click at [1029, 407] on input "4. Partners by inviting client to respond" at bounding box center [1014, 418] width 30 height 22
click at [1013, 407] on input "4. Partners by inviting client to respond" at bounding box center [1014, 418] width 30 height 22
checkbox input "false"
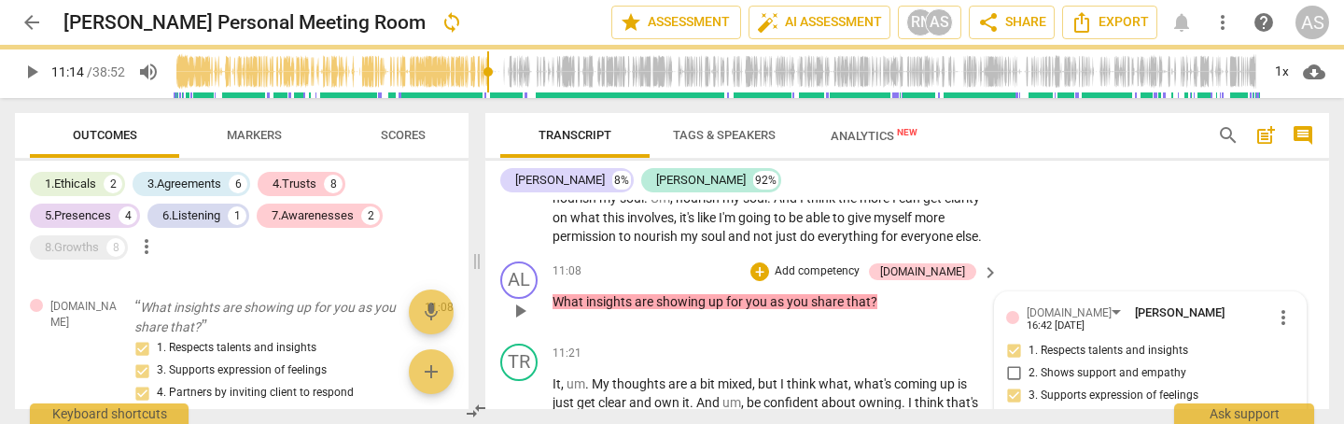
click at [862, 263] on p "Add competency" at bounding box center [817, 271] width 89 height 17
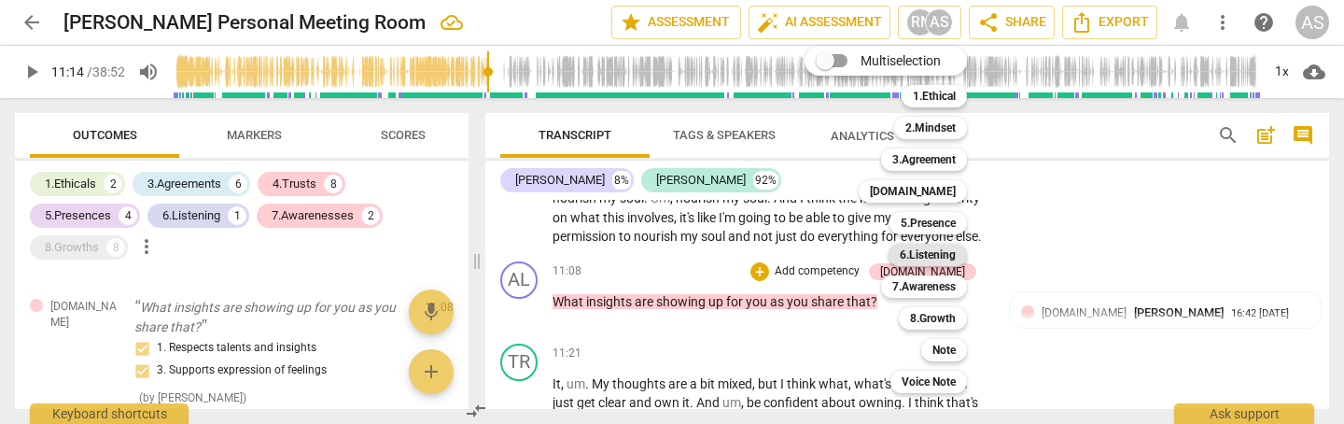
click at [930, 256] on b "6.Listening" at bounding box center [928, 255] width 56 height 22
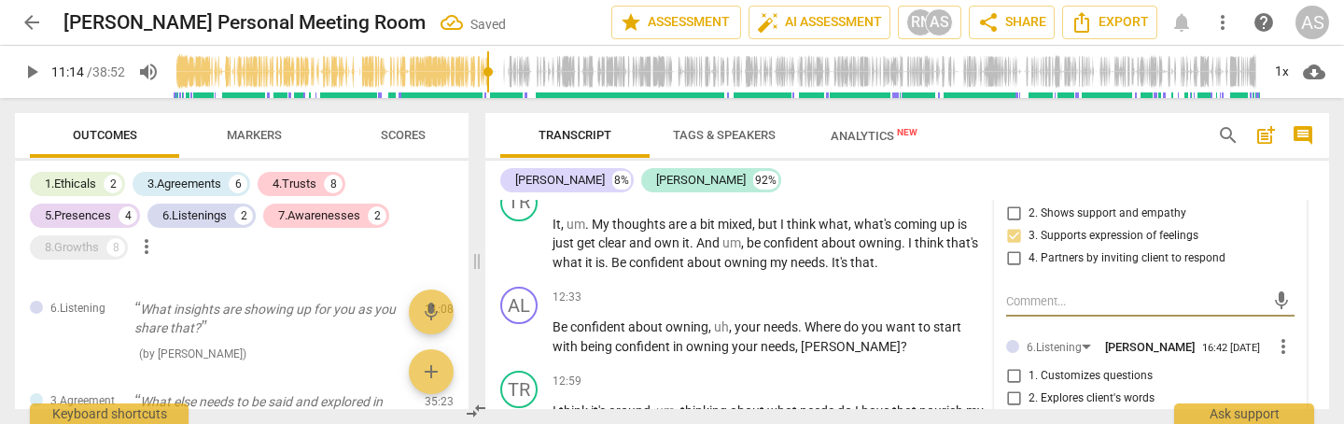
scroll to position [2906, 0]
click at [1068, 369] on span "1. Customizes questions" at bounding box center [1091, 377] width 124 height 17
click at [1029, 366] on input "1. Customizes questions" at bounding box center [1014, 377] width 30 height 22
checkbox input "true"
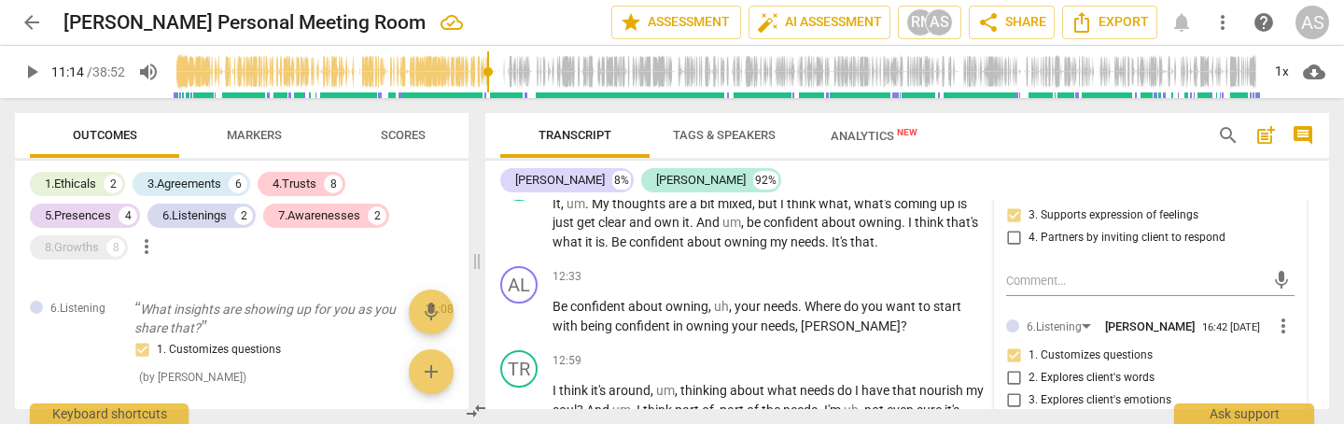
scroll to position [2940, 0]
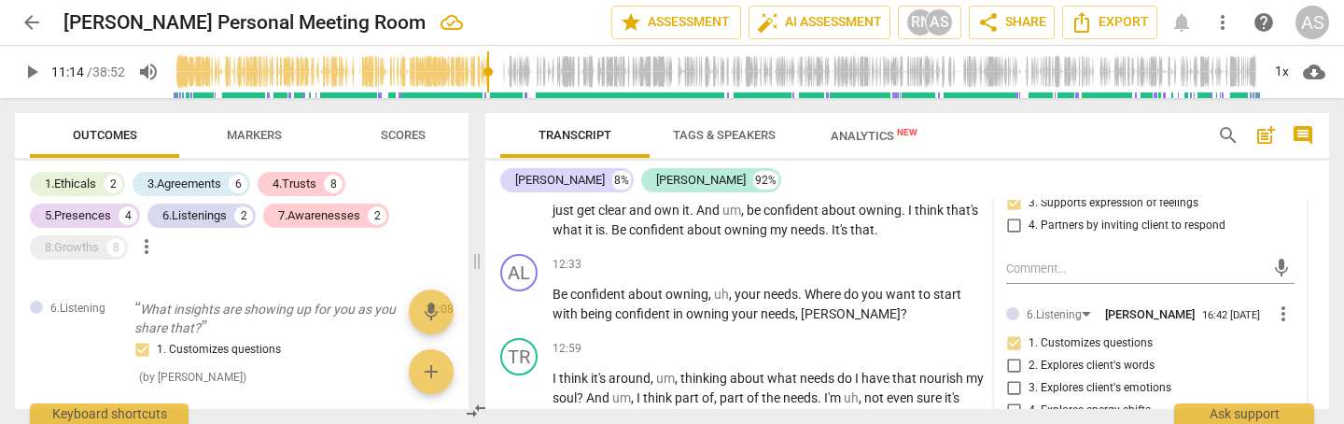
checkbox input "true"
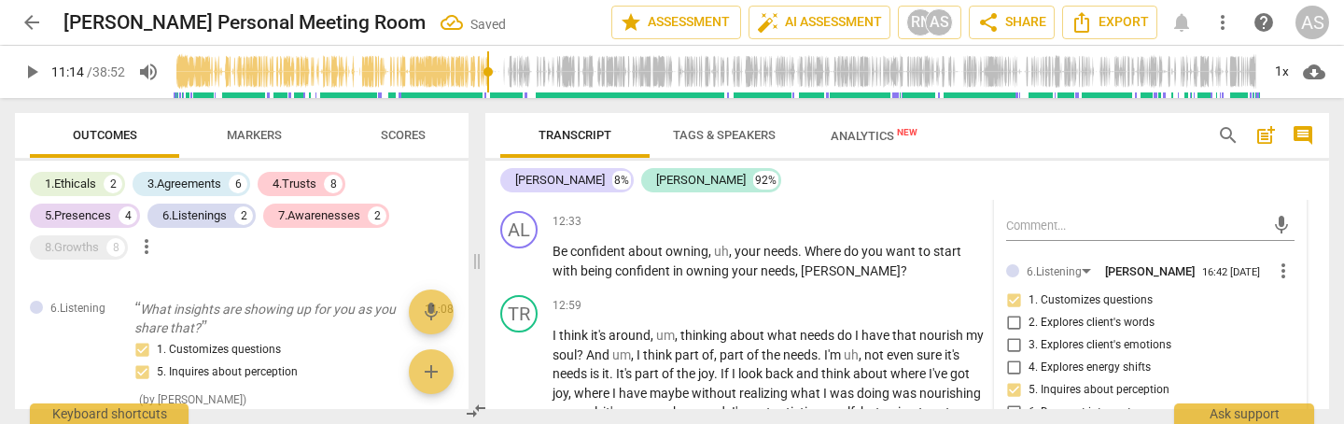
scroll to position [2991, 0]
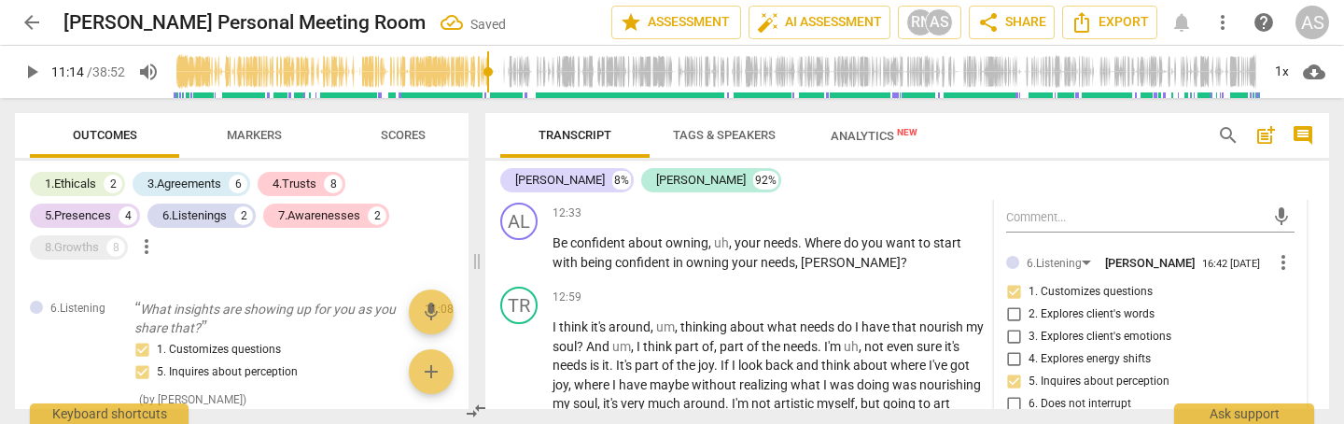
click at [1076, 396] on span "6. Does not interrupt" at bounding box center [1080, 404] width 103 height 17
click at [1029, 393] on input "6. Does not interrupt" at bounding box center [1014, 404] width 30 height 22
checkbox input "true"
click at [1042, 418] on span "7. Summarizes what communicated" at bounding box center [1120, 426] width 183 height 17
click at [1029, 415] on input "7. Summarizes what communicated" at bounding box center [1014, 426] width 30 height 22
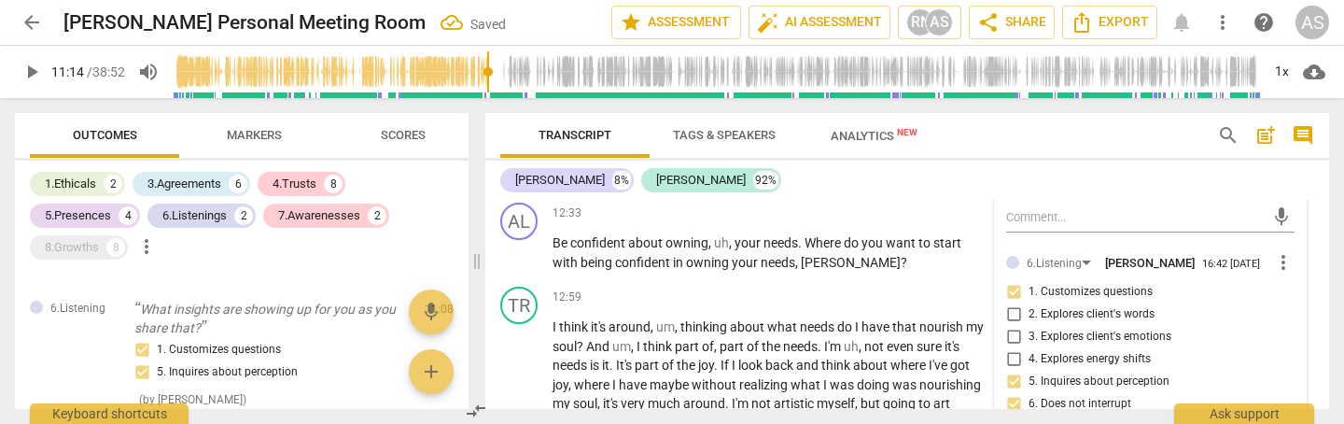
checkbox input "true"
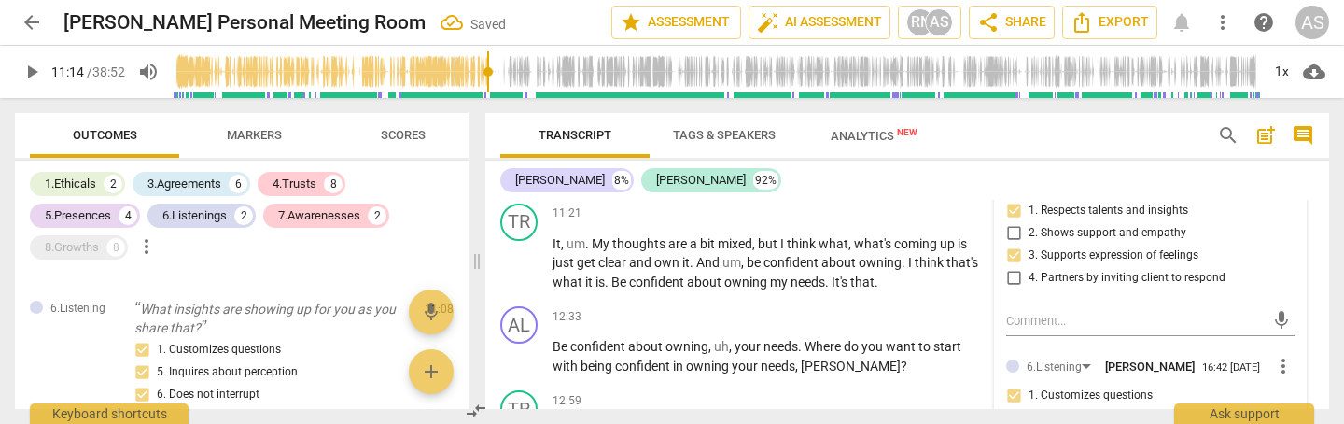
scroll to position [2722, 0]
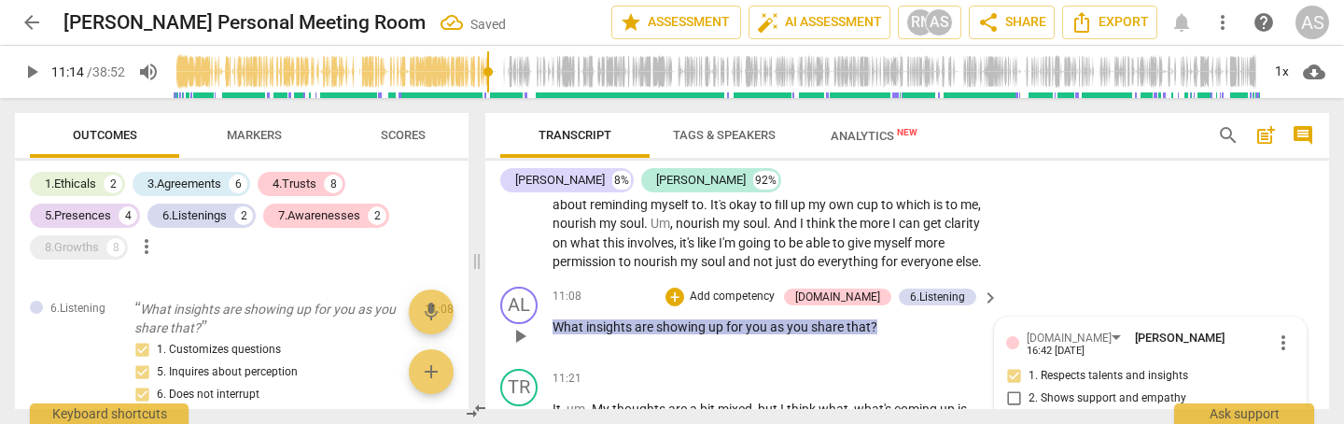
click at [523, 325] on span "play_arrow" at bounding box center [520, 336] width 22 height 22
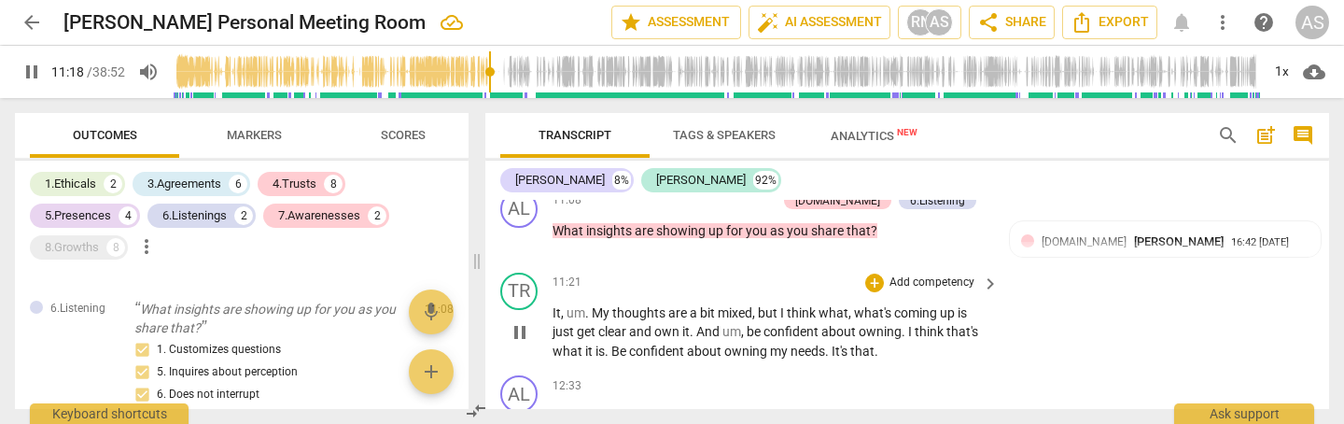
scroll to position [2814, 0]
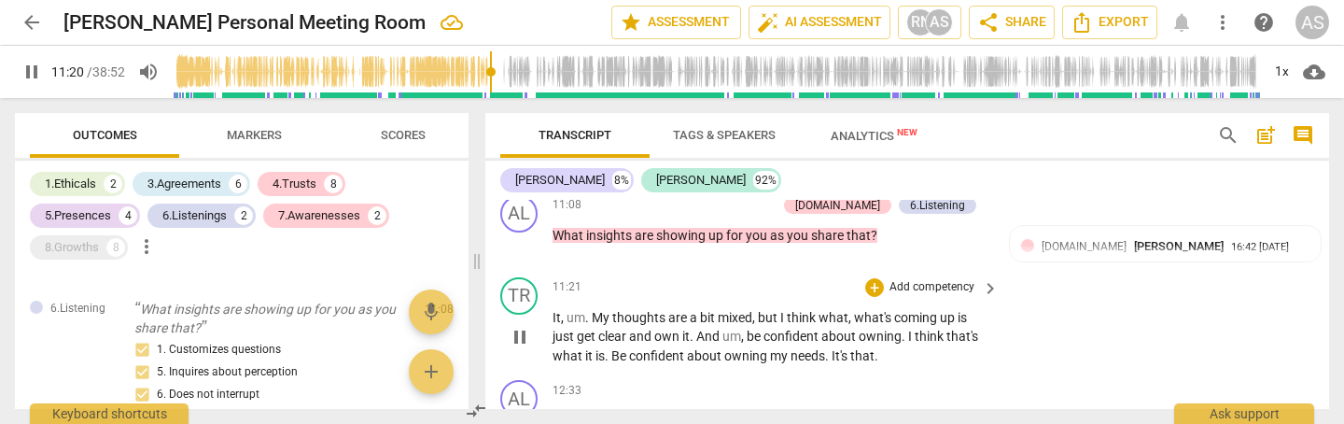
drag, startPoint x: 590, startPoint y: 264, endPoint x: 603, endPoint y: 303, distance: 41.3
click at [590, 310] on span "." at bounding box center [588, 317] width 7 height 15
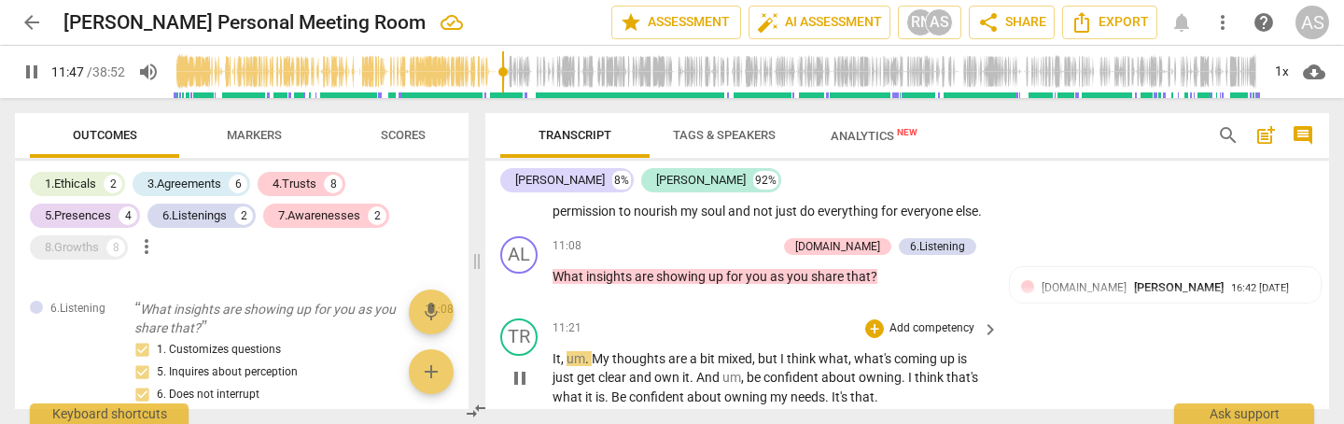
scroll to position [2774, 0]
drag, startPoint x: 567, startPoint y: 305, endPoint x: 575, endPoint y: 317, distance: 14.8
click at [567, 350] on span "um" at bounding box center [576, 357] width 19 height 15
type input "710"
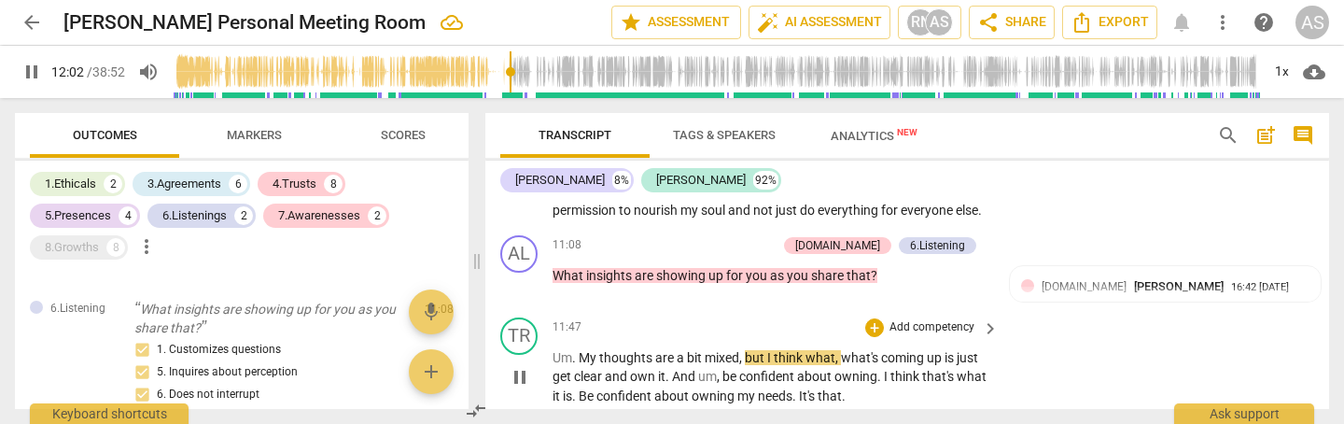
drag, startPoint x: 745, startPoint y: 302, endPoint x: 744, endPoint y: 330, distance: 29.0
click at [745, 350] on span "," at bounding box center [742, 357] width 6 height 15
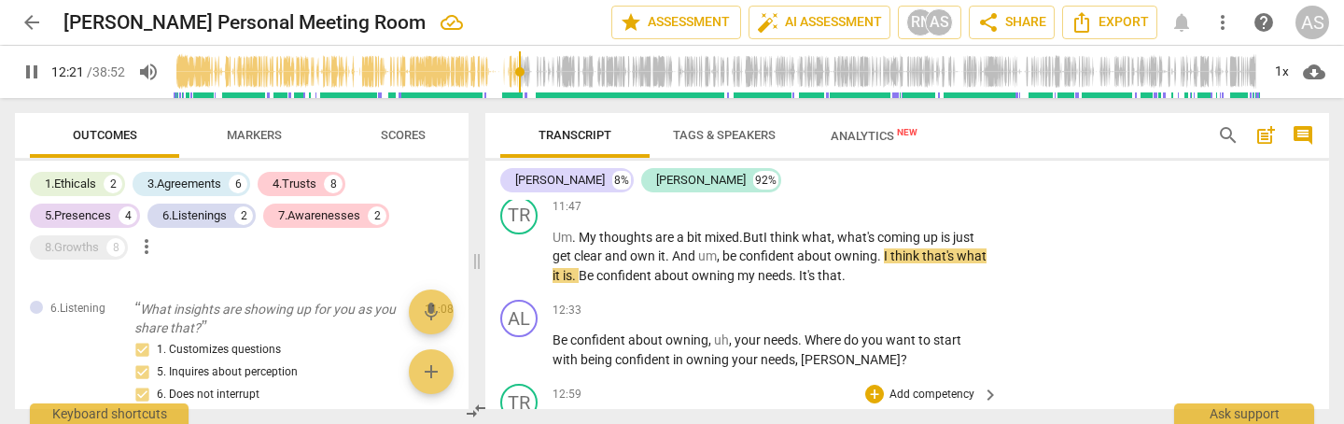
scroll to position [2882, 0]
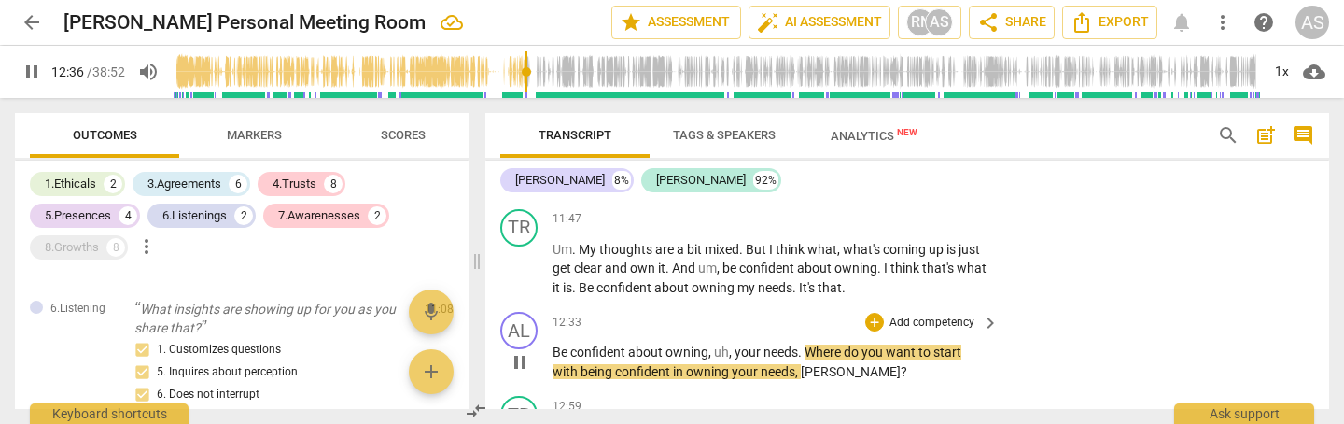
click at [735, 343] on p "Be confident about owning , uh , your needs . Where do you want to start with b…" at bounding box center [771, 362] width 437 height 38
type input "758"
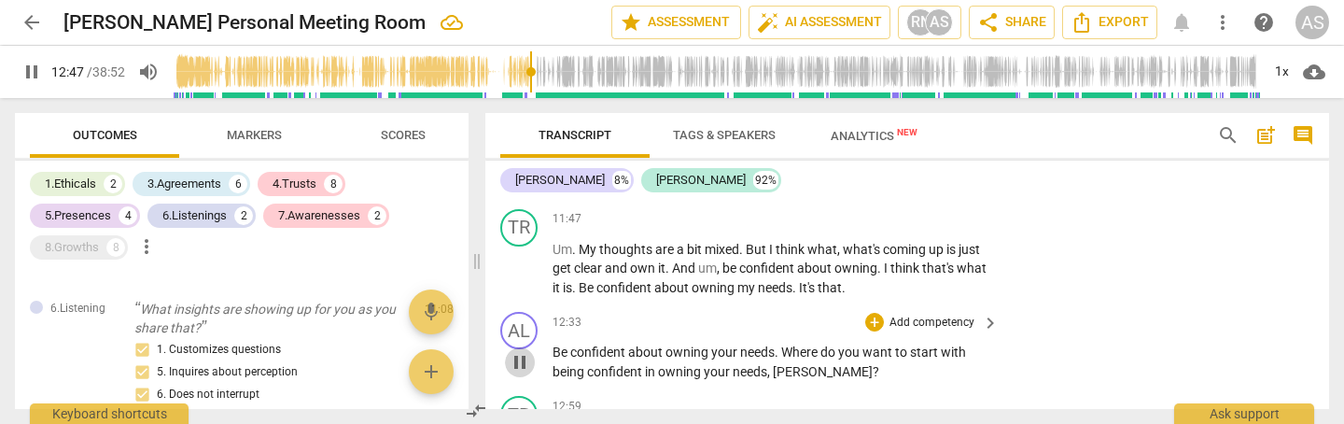
click at [514, 351] on span "pause" at bounding box center [520, 362] width 22 height 22
type input "767"
click at [934, 315] on p "Add competency" at bounding box center [932, 323] width 89 height 17
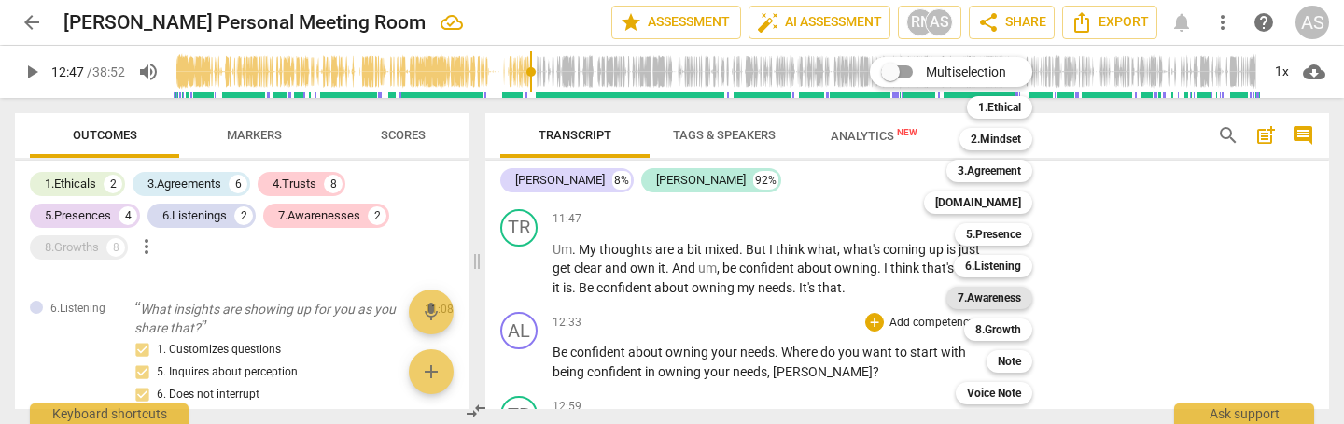
click at [987, 303] on b "7.Awareness" at bounding box center [989, 298] width 63 height 22
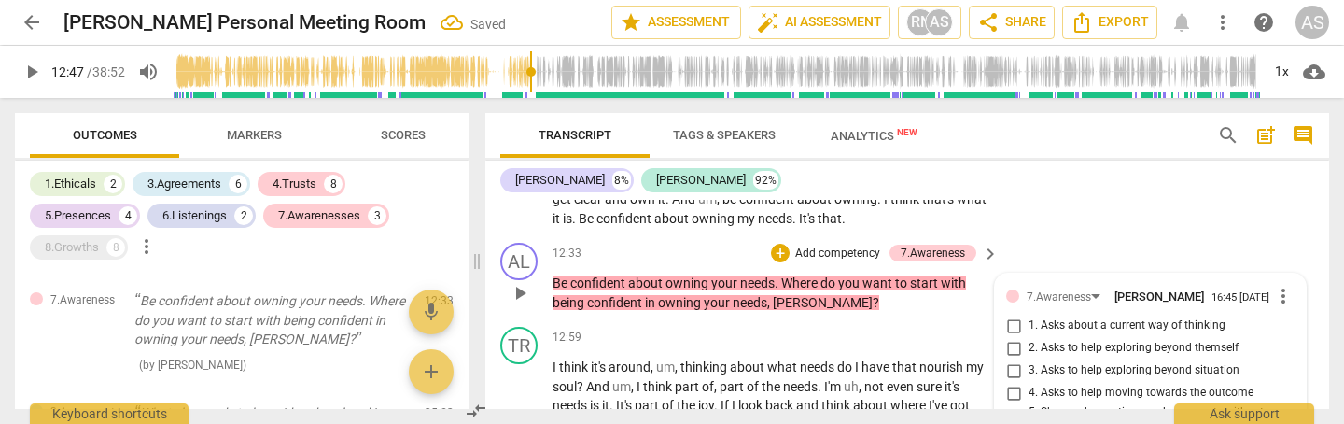
scroll to position [2944, 0]
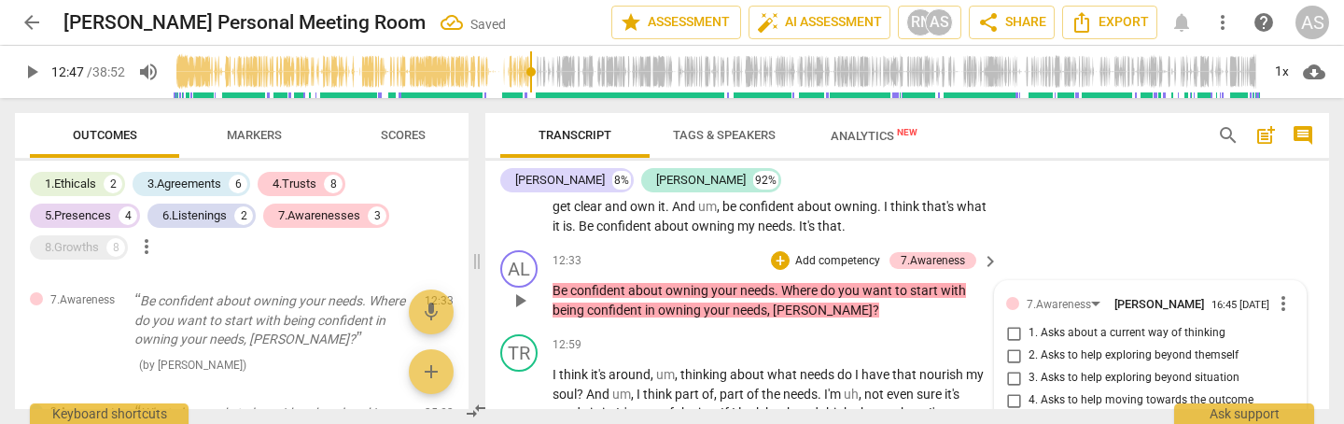
click at [1081, 347] on span "2. Asks to help exploring beyond themself" at bounding box center [1134, 355] width 210 height 17
click at [1029, 344] on input "2. Asks to help exploring beyond themself" at bounding box center [1014, 355] width 30 height 22
checkbox input "true"
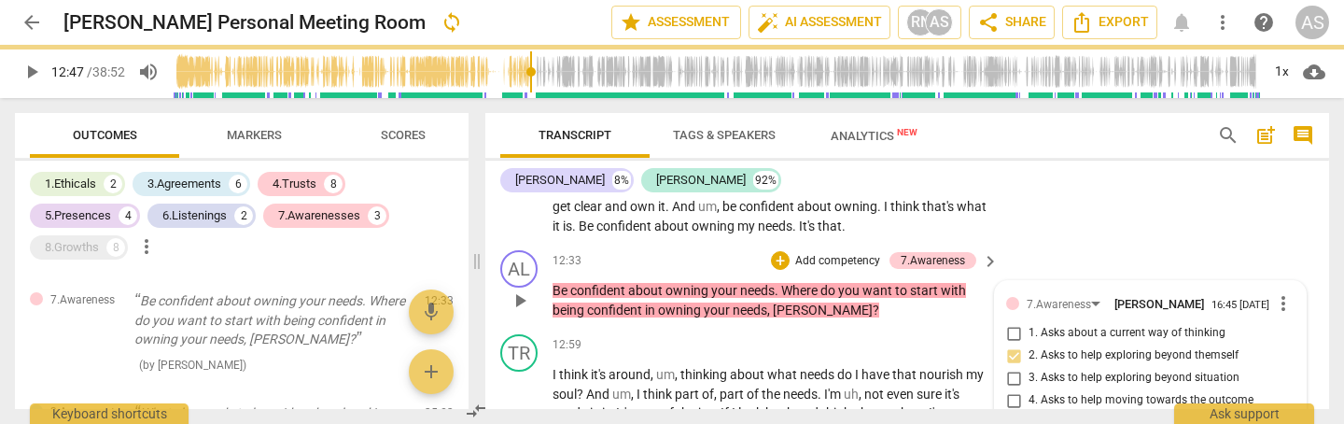
click at [1094, 370] on span "3. Asks to help exploring beyond situation" at bounding box center [1134, 378] width 211 height 17
click at [1029, 367] on input "3. Asks to help exploring beyond situation" at bounding box center [1014, 378] width 30 height 22
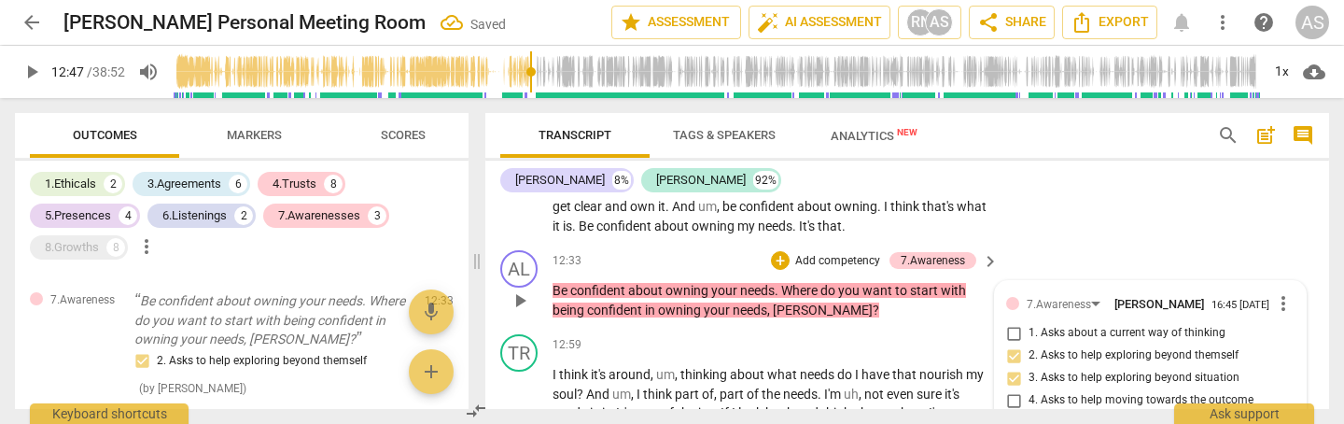
click at [1018, 367] on input "3. Asks to help exploring beyond situation" at bounding box center [1014, 378] width 30 height 22
click at [1010, 367] on input "3. Asks to help exploring beyond situation" at bounding box center [1014, 378] width 30 height 22
click at [1011, 367] on input "3. Asks to help exploring beyond situation" at bounding box center [1014, 378] width 30 height 22
checkbox input "true"
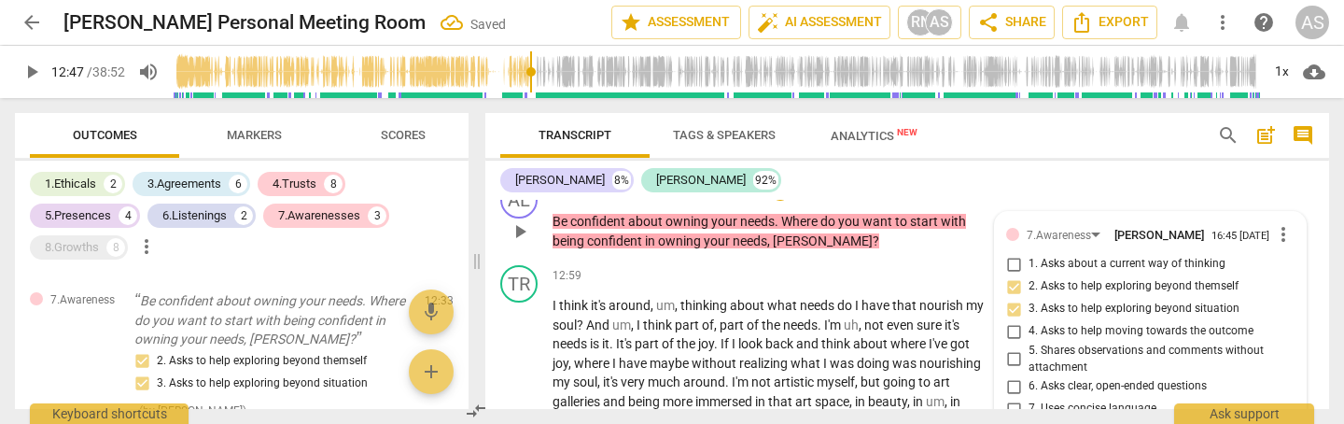
click at [1014, 320] on input "4. Asks to help moving towards the outcome" at bounding box center [1014, 331] width 30 height 22
checkbox input "true"
click at [1010, 398] on input "7. Uses concise language" at bounding box center [1014, 409] width 30 height 22
click at [1013, 398] on input "7. Uses concise language" at bounding box center [1014, 409] width 30 height 22
click at [1010, 398] on input "7. Uses concise language" at bounding box center [1014, 409] width 30 height 22
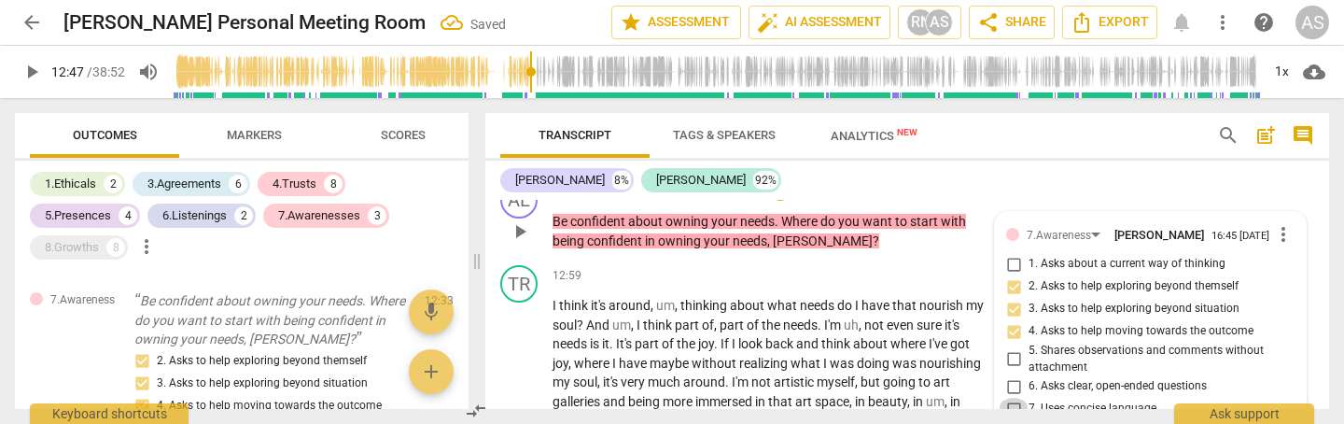
click at [1009, 398] on input "7. Uses concise language" at bounding box center [1014, 409] width 30 height 22
checkbox input "true"
click at [1012, 420] on input "8. Allows client most of the talking" at bounding box center [1014, 431] width 30 height 22
checkbox input "true"
click at [1011, 375] on input "6. Asks clear, open-ended questions" at bounding box center [1014, 386] width 30 height 22
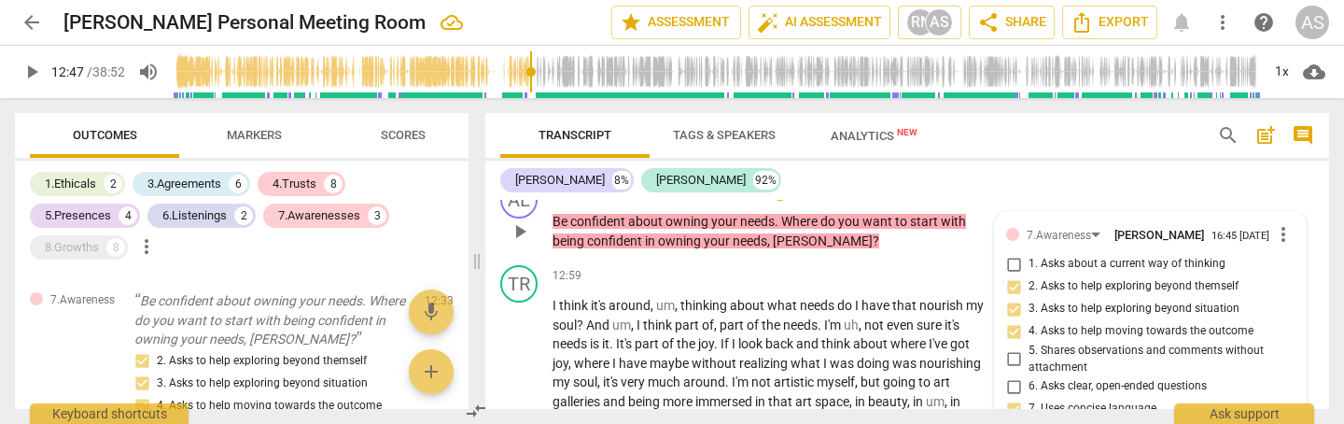
checkbox input "true"
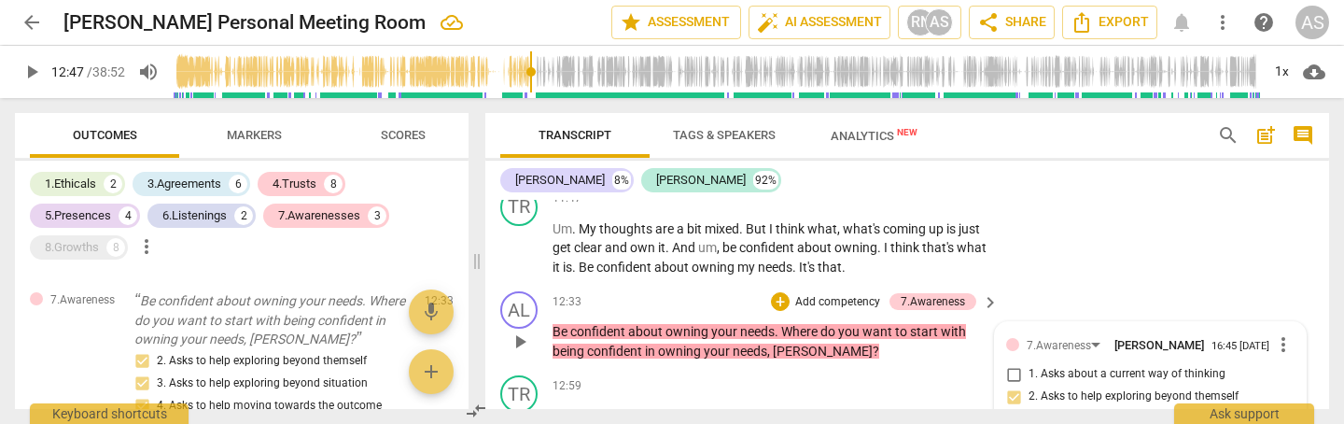
scroll to position [2901, 0]
click at [839, 296] on p "Add competency" at bounding box center [838, 304] width 89 height 17
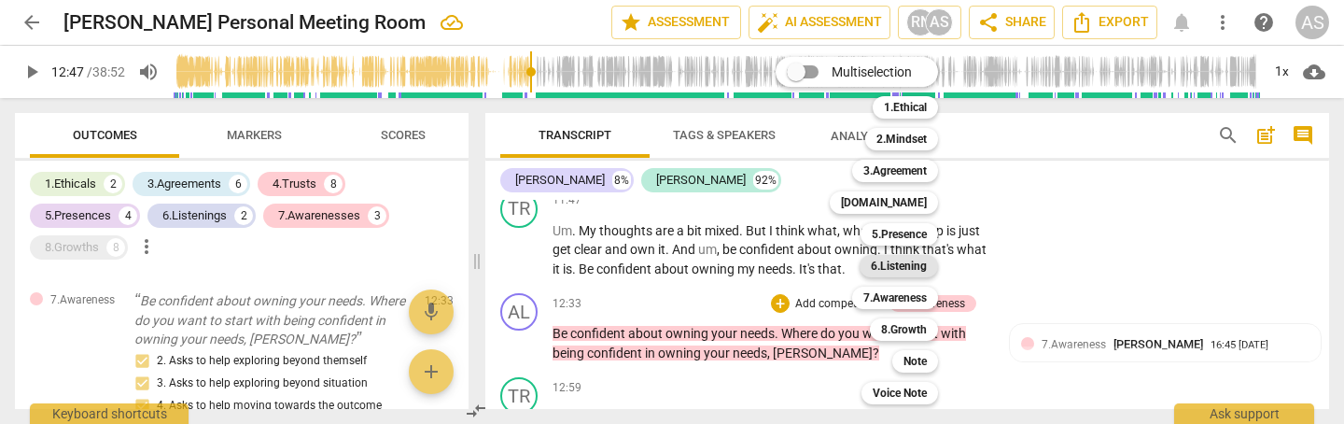
click at [906, 266] on b "6.Listening" at bounding box center [899, 266] width 56 height 22
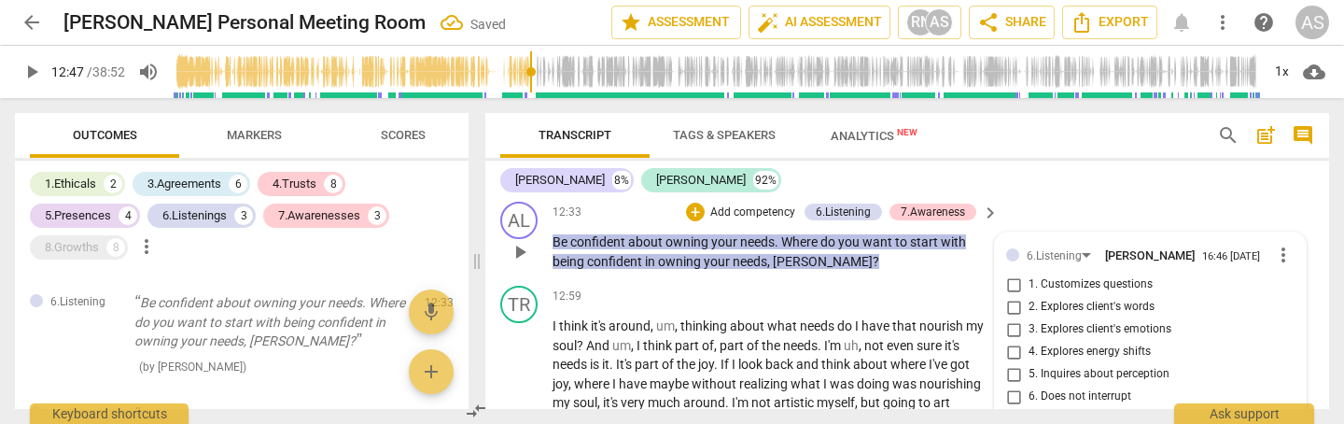
scroll to position [2990, 0]
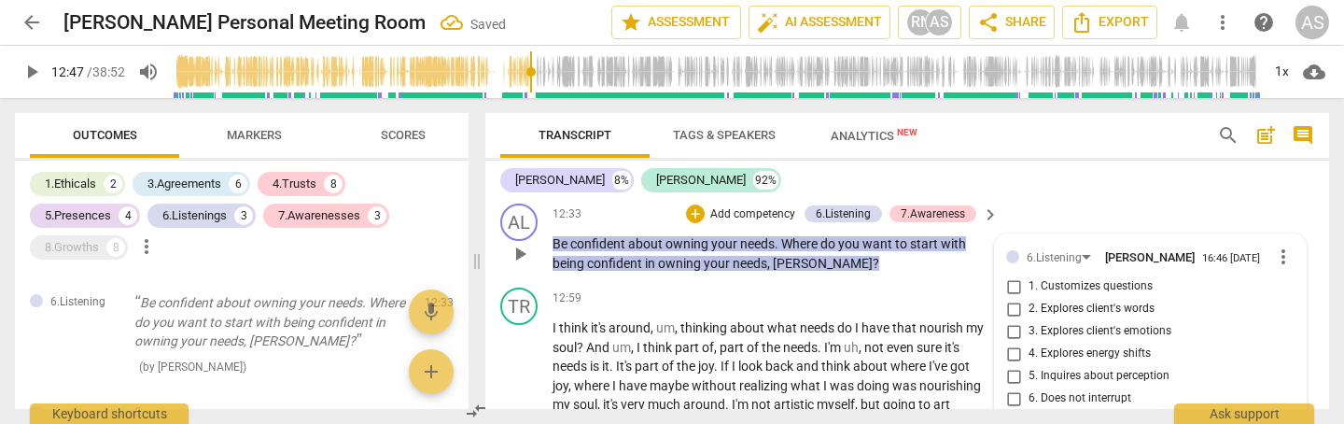
click at [1092, 278] on span "1. Customizes questions" at bounding box center [1091, 286] width 124 height 17
click at [1029, 275] on input "1. Customizes questions" at bounding box center [1014, 286] width 30 height 22
checkbox input "true"
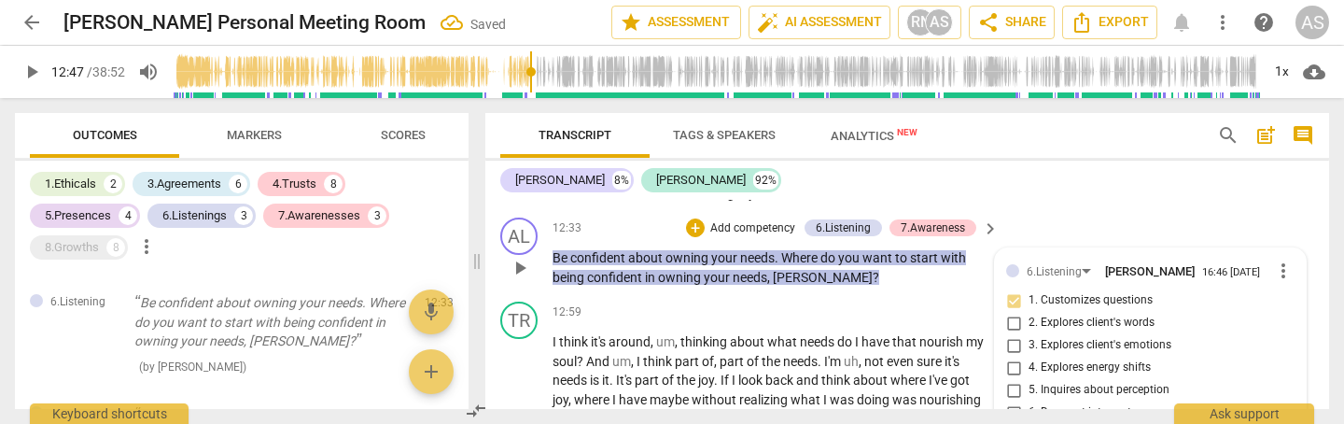
scroll to position [2973, 0]
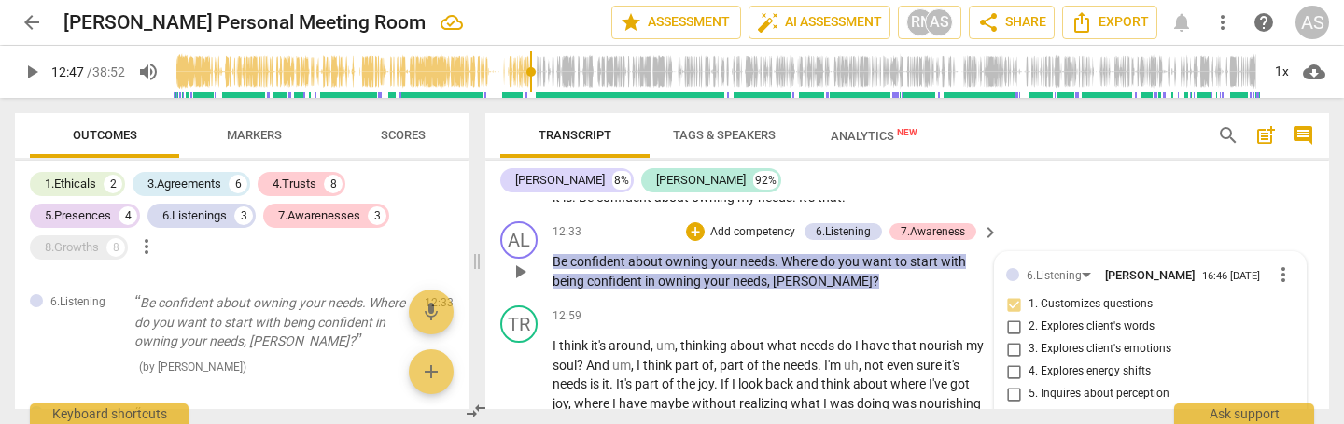
click at [1097, 318] on span "2. Explores client's words" at bounding box center [1092, 326] width 126 height 17
click at [1029, 316] on input "2. Explores client's words" at bounding box center [1014, 327] width 30 height 22
click at [1007, 316] on input "2. Explores client's words" at bounding box center [1014, 327] width 30 height 22
click at [1010, 316] on input "2. Explores client's words" at bounding box center [1014, 327] width 30 height 22
click at [1011, 316] on input "2. Explores client's words" at bounding box center [1014, 327] width 30 height 22
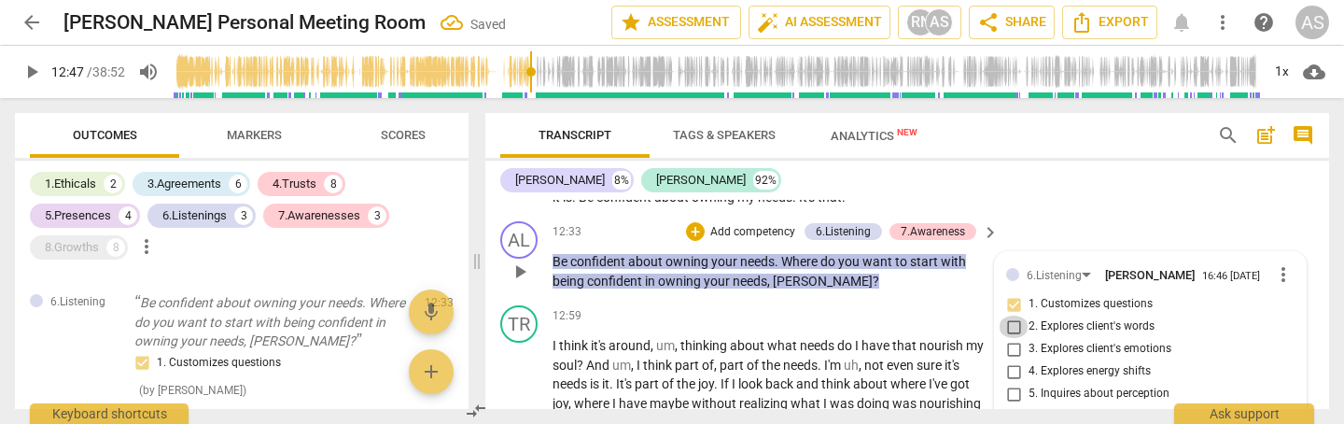
checkbox input "true"
click at [1011, 383] on input "5. Inquires about perception" at bounding box center [1014, 394] width 30 height 22
checkbox input "true"
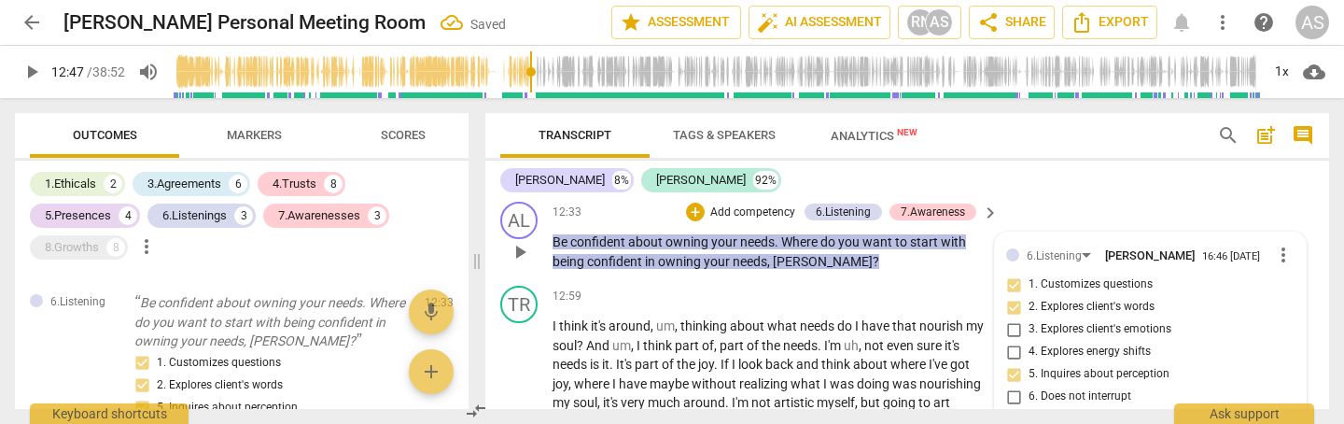
scroll to position [2993, 0]
click at [1008, 407] on input "7. Summarizes what communicated" at bounding box center [1014, 418] width 30 height 22
checkbox input "true"
click at [1009, 385] on input "6. Does not interrupt" at bounding box center [1014, 396] width 30 height 22
checkbox input "true"
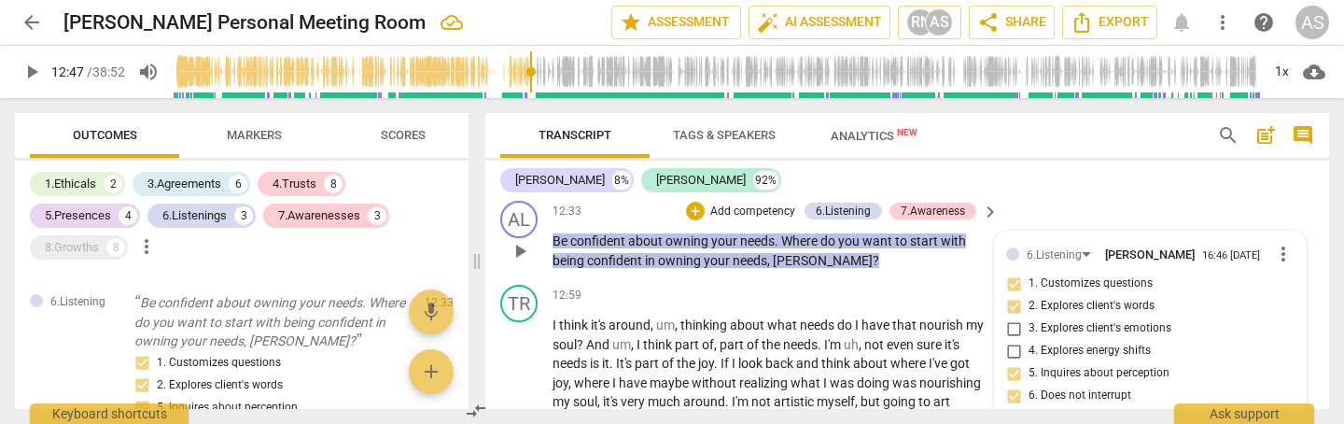
click at [1010, 317] on input "3. Explores client's emotions" at bounding box center [1014, 328] width 30 height 22
click at [1008, 317] on input "3. Explores client's emotions" at bounding box center [1014, 328] width 30 height 22
click at [1014, 317] on input "3. Explores client's emotions" at bounding box center [1014, 328] width 30 height 22
checkbox input "false"
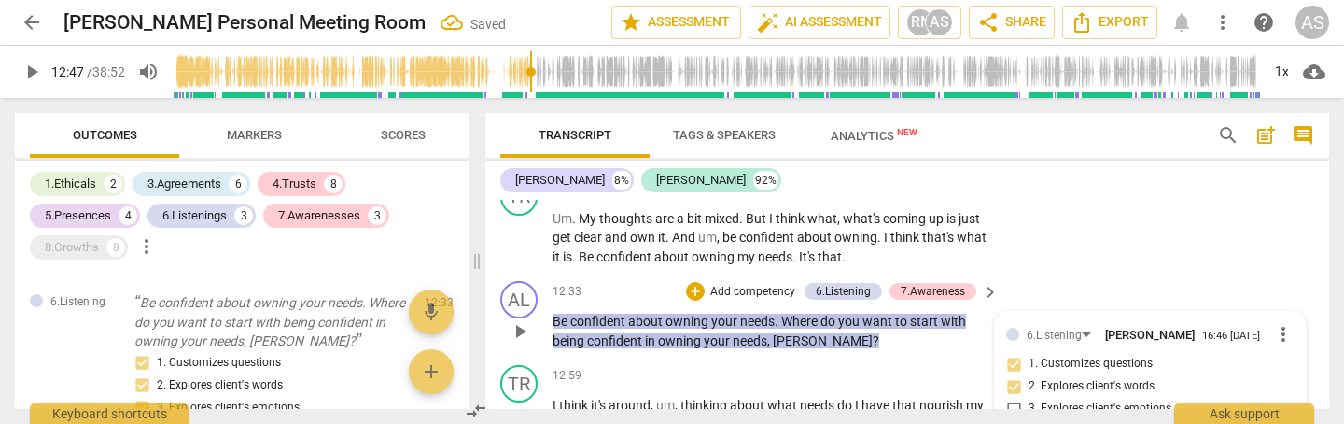
scroll to position [2915, 0]
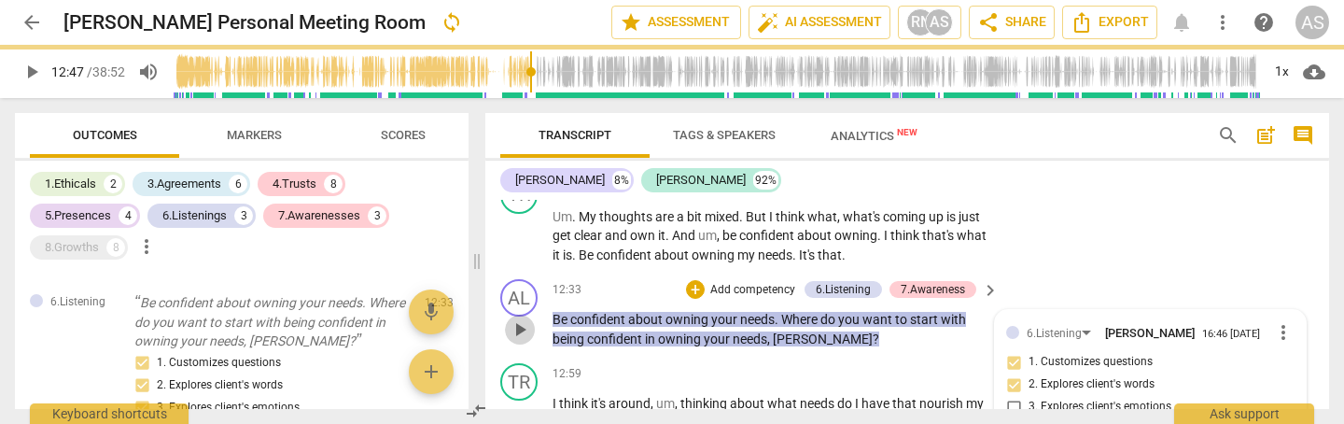
click at [531, 318] on span "play_arrow" at bounding box center [520, 329] width 22 height 22
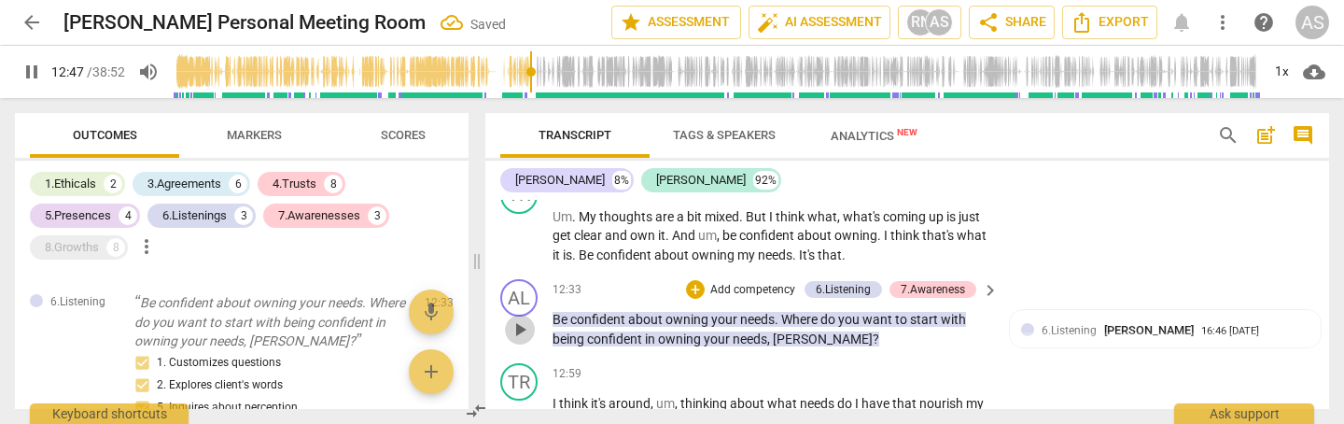
click at [520, 318] on span "play_arrow" at bounding box center [520, 329] width 22 height 22
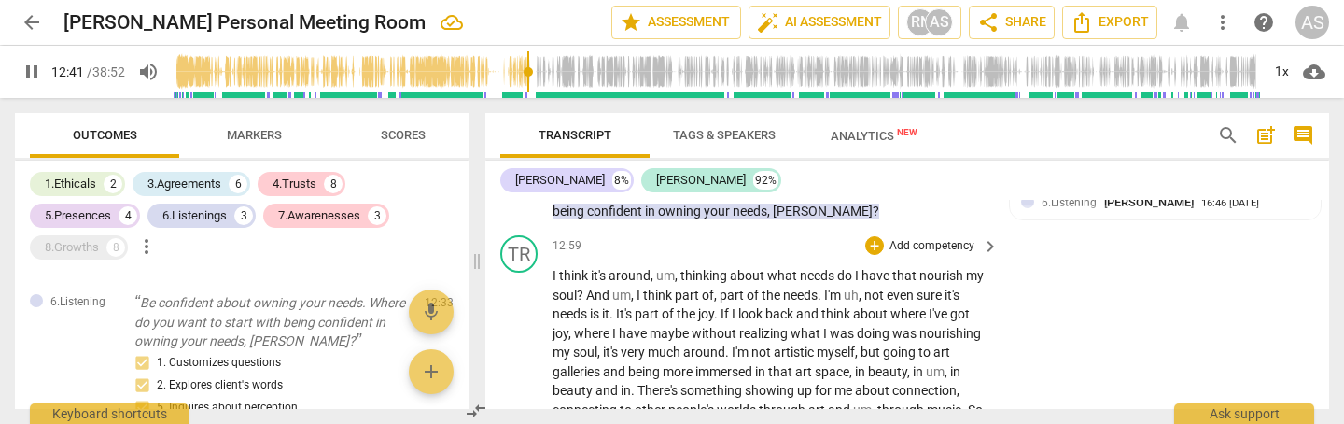
scroll to position [3045, 0]
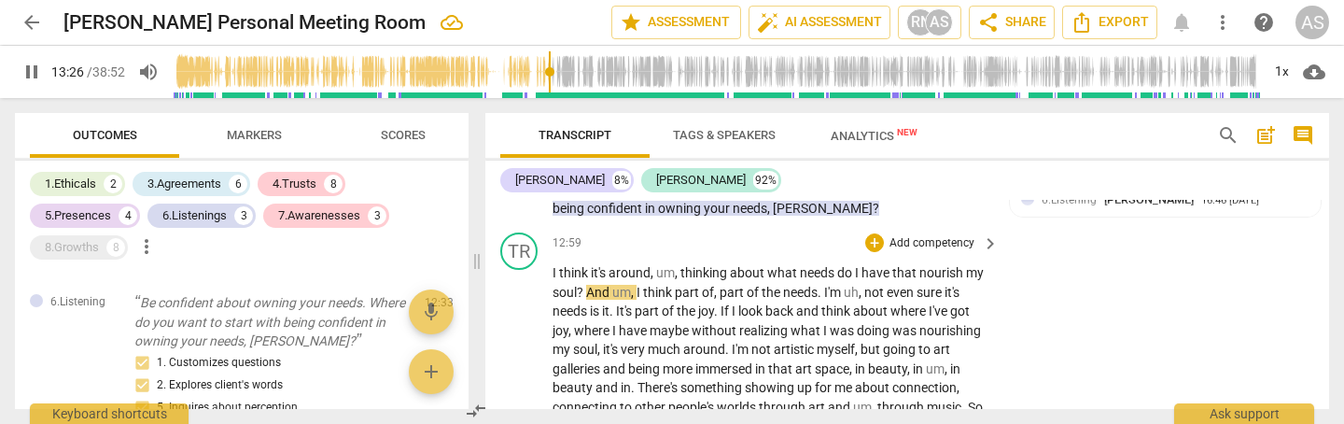
click at [581, 285] on span "?" at bounding box center [581, 292] width 9 height 15
type input "810"
drag, startPoint x: 632, startPoint y: 235, endPoint x: 636, endPoint y: 263, distance: 28.3
click at [630, 285] on span "," at bounding box center [629, 292] width 6 height 15
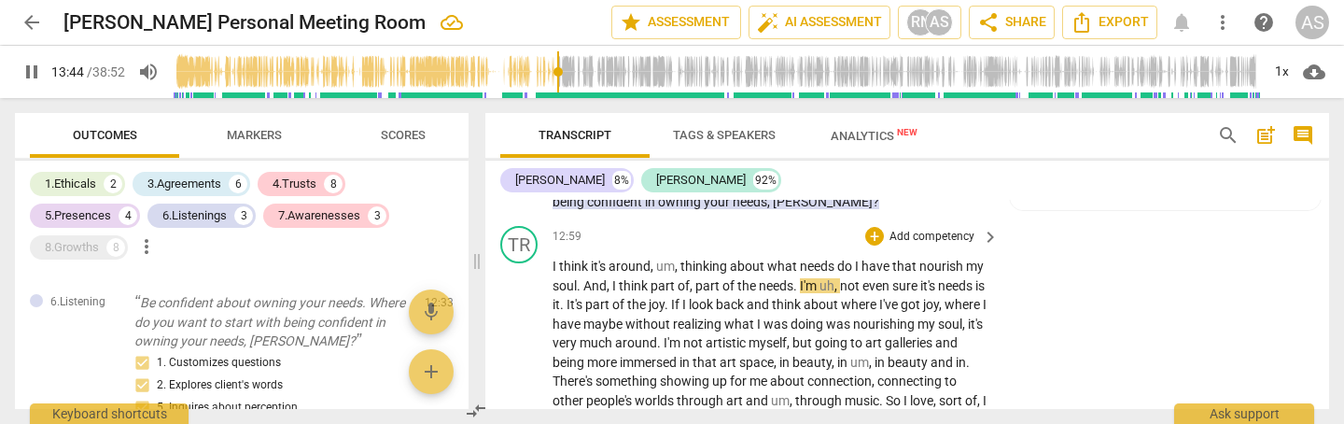
scroll to position [3051, 0]
drag, startPoint x: 822, startPoint y: 230, endPoint x: 842, endPoint y: 229, distance: 19.6
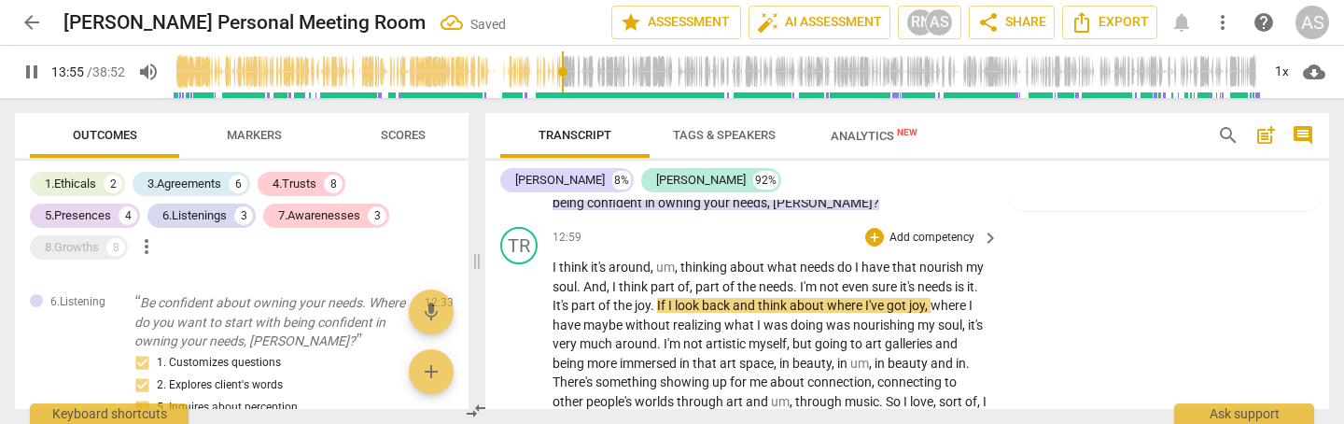
drag, startPoint x: 955, startPoint y: 228, endPoint x: 963, endPoint y: 247, distance: 21.3
click at [955, 279] on span "needs" at bounding box center [936, 286] width 37 height 15
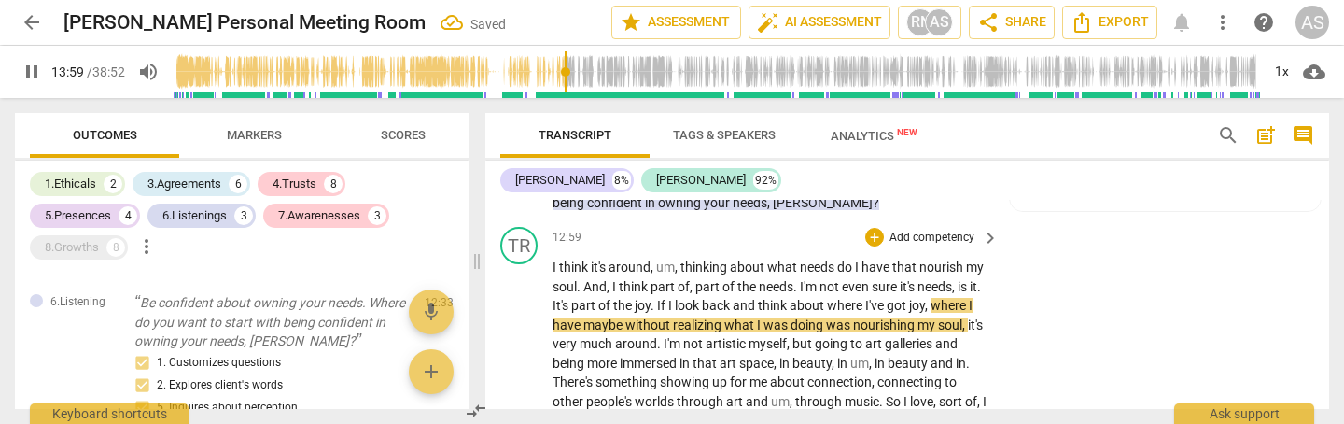
click at [977, 279] on span "." at bounding box center [979, 286] width 4 height 15
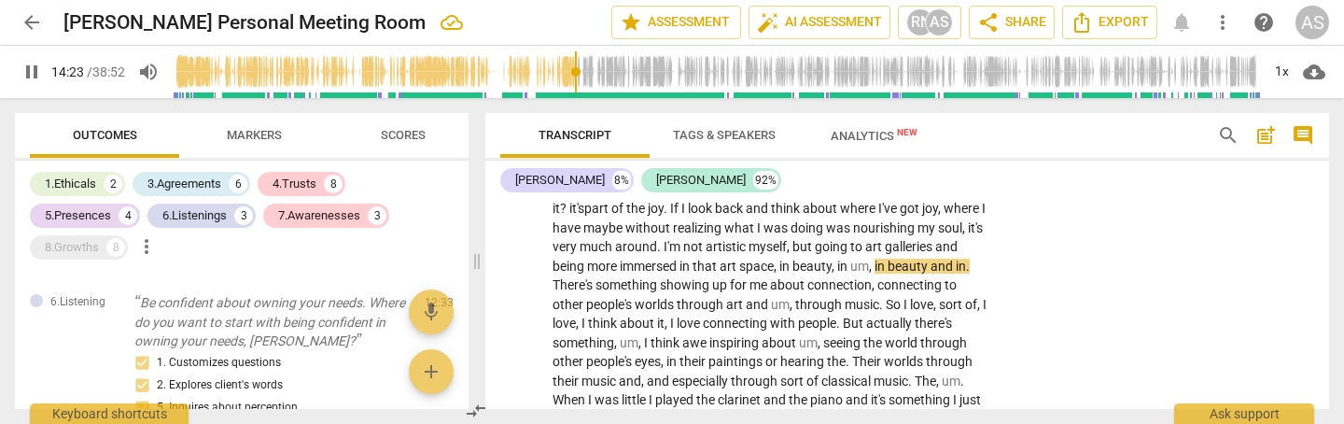
scroll to position [3149, 0]
drag, startPoint x: 904, startPoint y: 205, endPoint x: 903, endPoint y: 246, distance: 41.1
click at [888, 258] on span "in" at bounding box center [881, 265] width 13 height 15
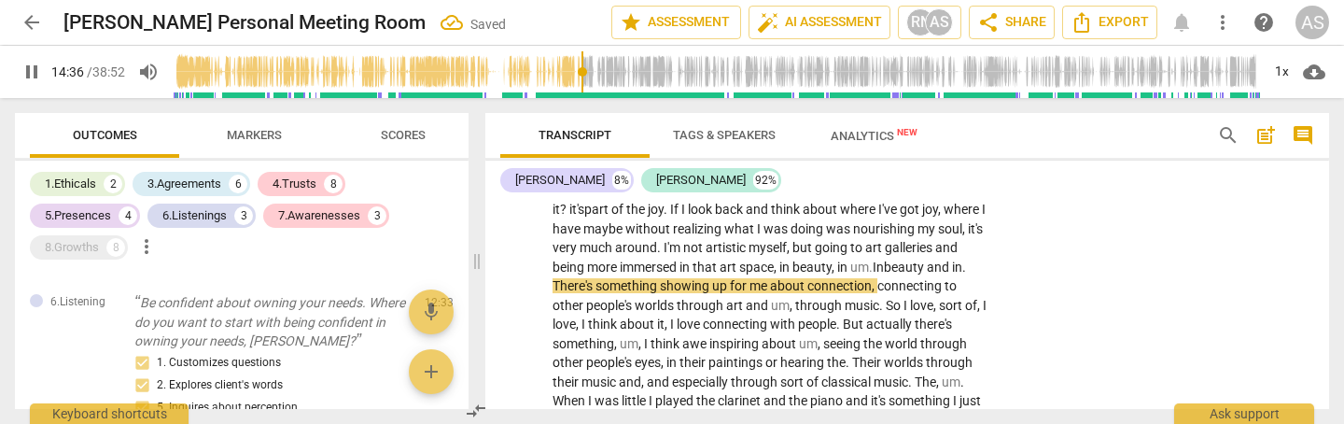
scroll to position [3148, 0]
drag, startPoint x: 566, startPoint y: 226, endPoint x: 583, endPoint y: 256, distance: 34.7
click at [963, 259] on span "." at bounding box center [965, 266] width 4 height 15
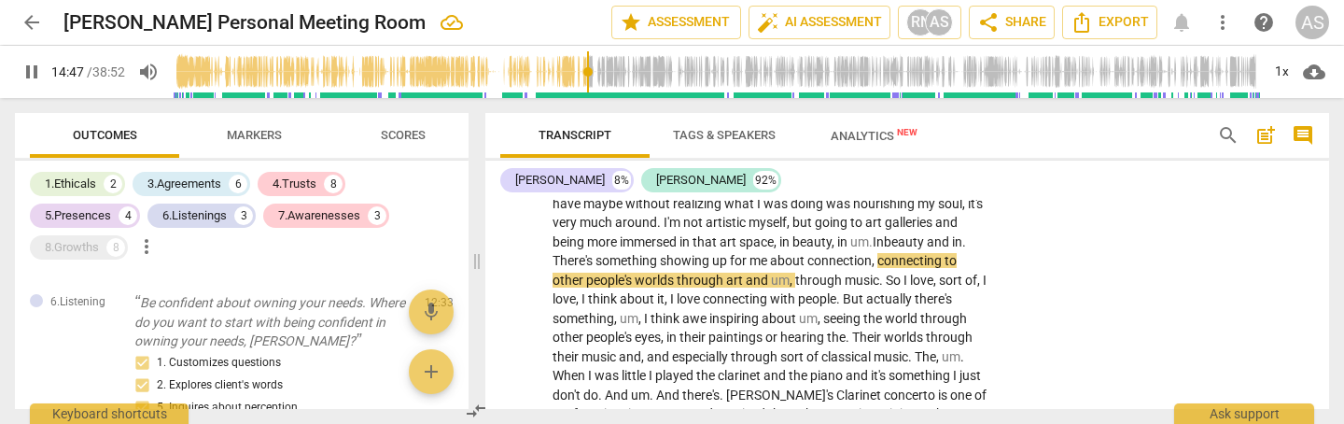
scroll to position [3173, 0]
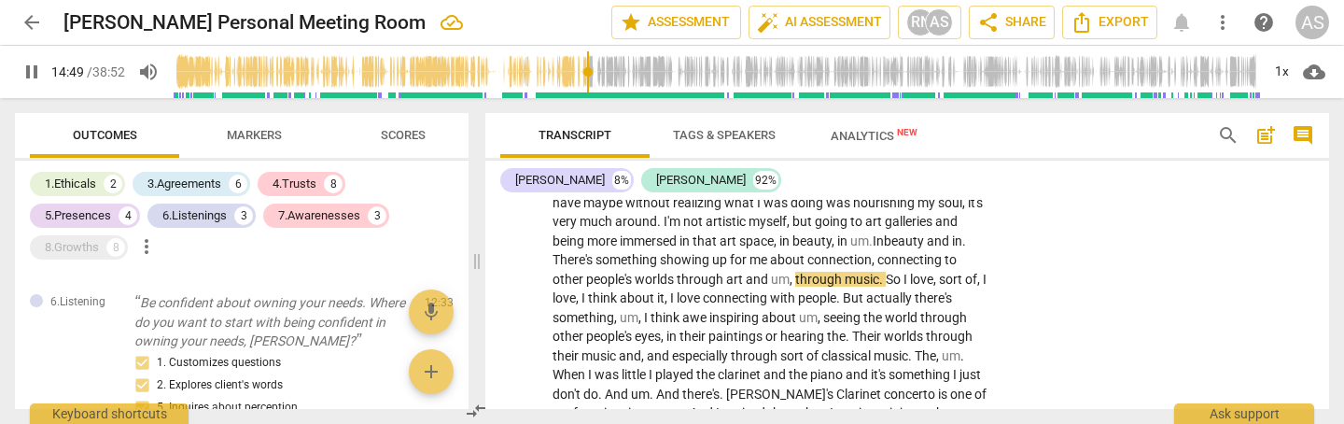
drag, startPoint x: 797, startPoint y: 220, endPoint x: 805, endPoint y: 249, distance: 29.9
click at [797, 272] on span "through" at bounding box center [819, 279] width 49 height 15
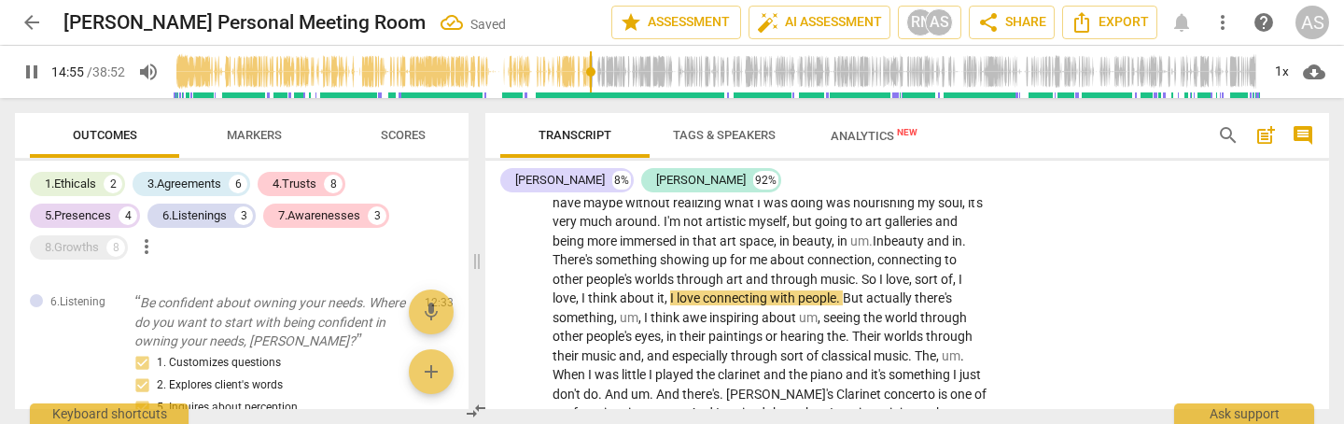
click at [915, 272] on span "," at bounding box center [912, 279] width 6 height 15
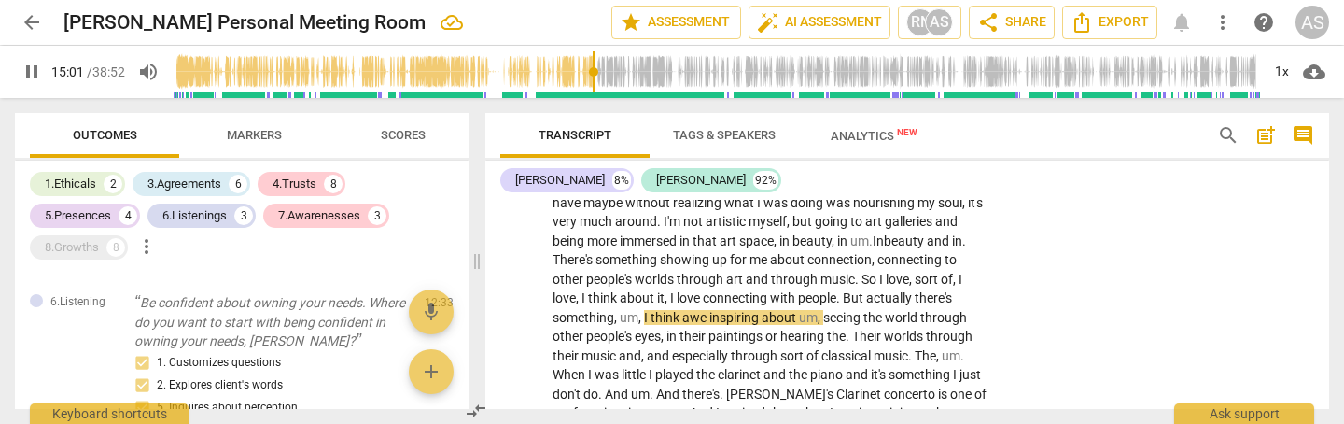
drag, startPoint x: 643, startPoint y: 257, endPoint x: 653, endPoint y: 289, distance: 34.0
click at [643, 310] on span "," at bounding box center [642, 317] width 6 height 15
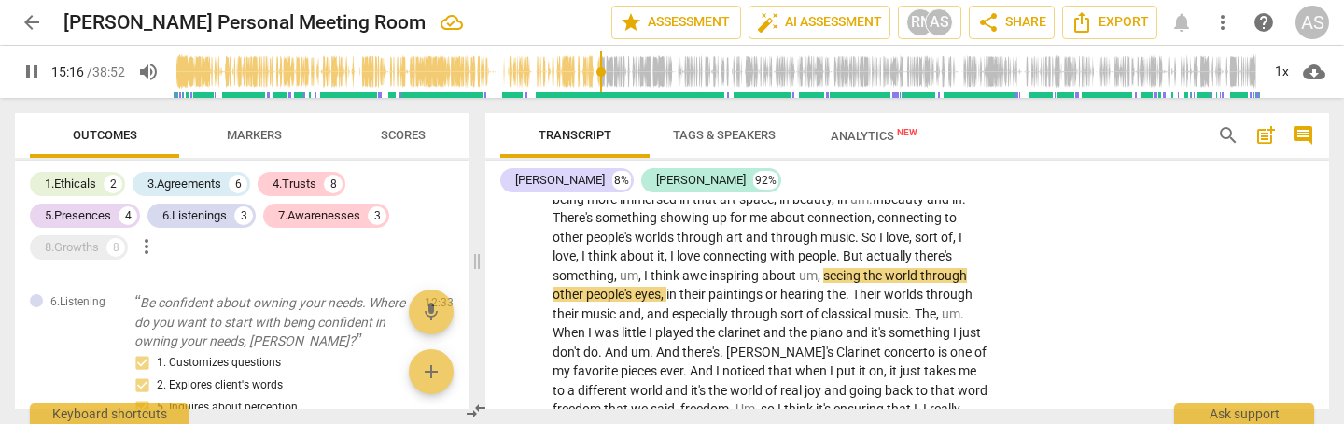
scroll to position [3220, 0]
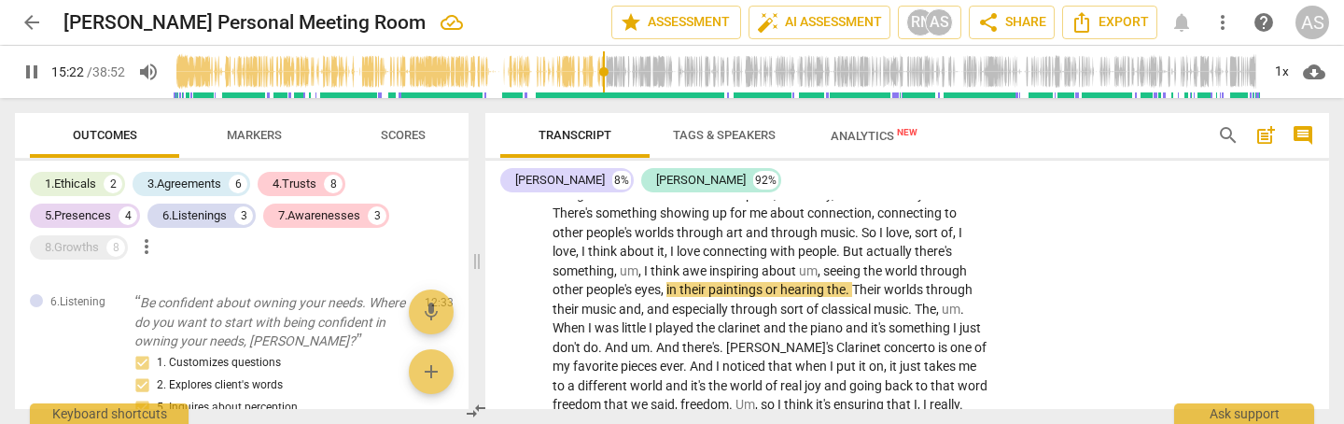
drag, startPoint x: 667, startPoint y: 230, endPoint x: 666, endPoint y: 277, distance: 47.6
click at [667, 282] on span "," at bounding box center [664, 289] width 6 height 15
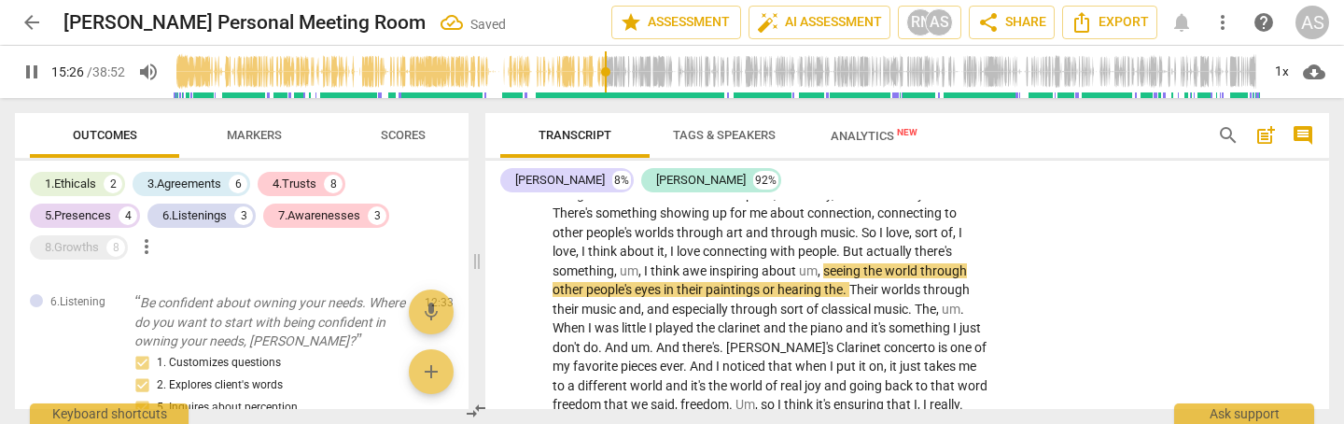
drag, startPoint x: 762, startPoint y: 231, endPoint x: 770, endPoint y: 252, distance: 23.1
click at [762, 282] on span "paintings" at bounding box center [734, 289] width 57 height 15
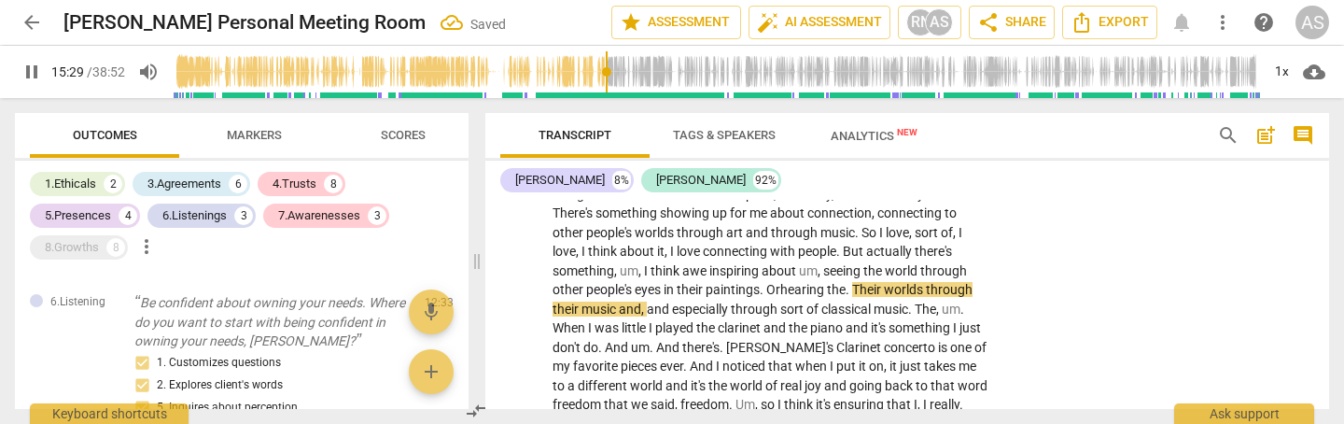
click at [859, 282] on span "Their" at bounding box center [868, 289] width 32 height 15
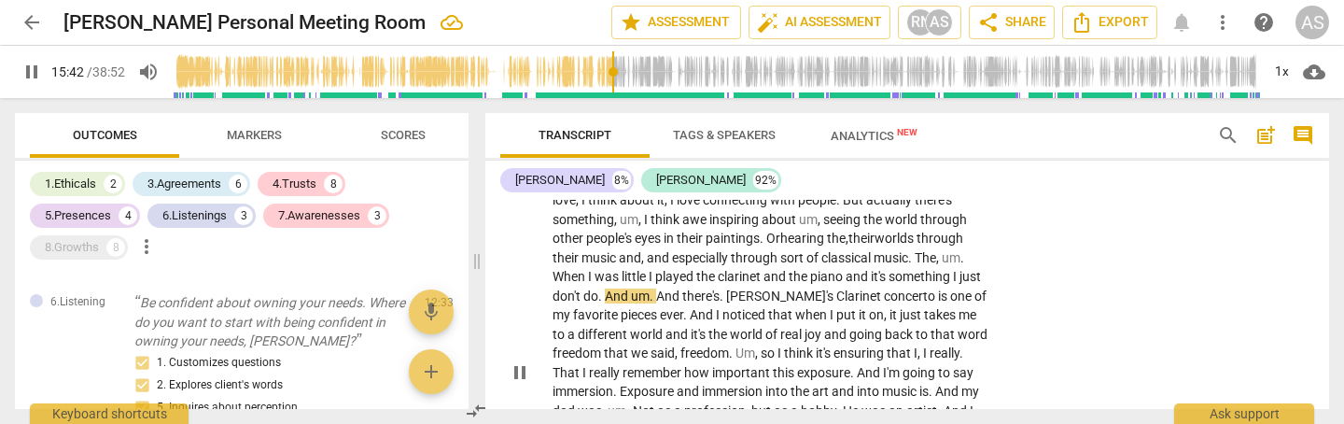
scroll to position [3267, 0]
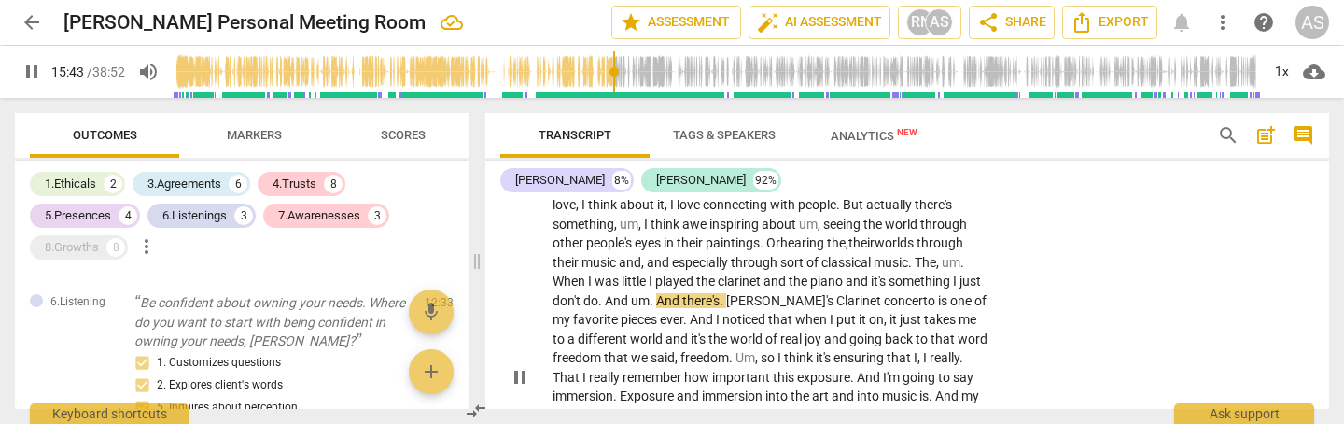
drag, startPoint x: 680, startPoint y: 238, endPoint x: 683, endPoint y: 254, distance: 16.3
click at [656, 293] on span "." at bounding box center [653, 300] width 7 height 15
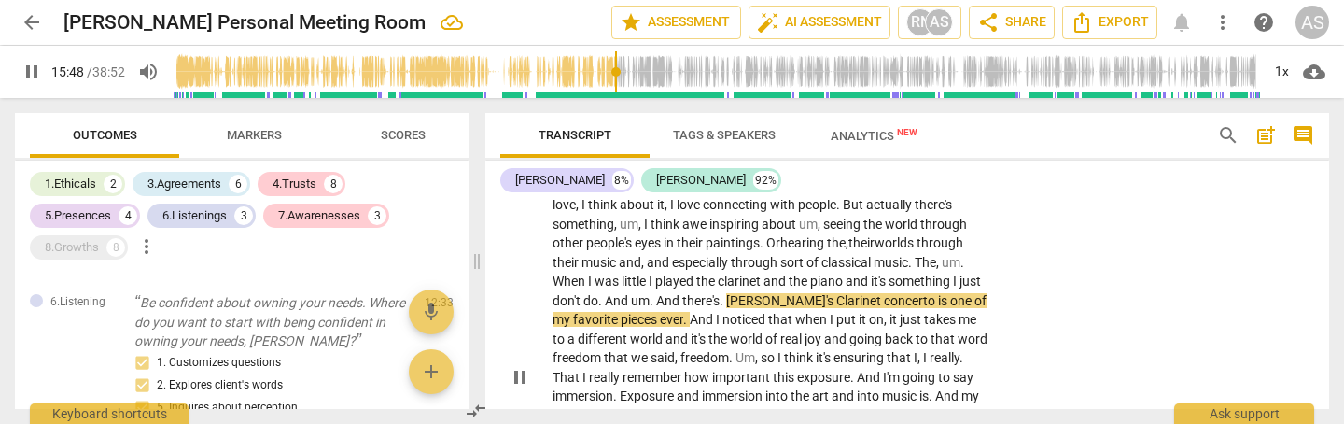
drag, startPoint x: 749, startPoint y: 237, endPoint x: 744, endPoint y: 279, distance: 42.3
click at [726, 293] on span "." at bounding box center [723, 300] width 7 height 15
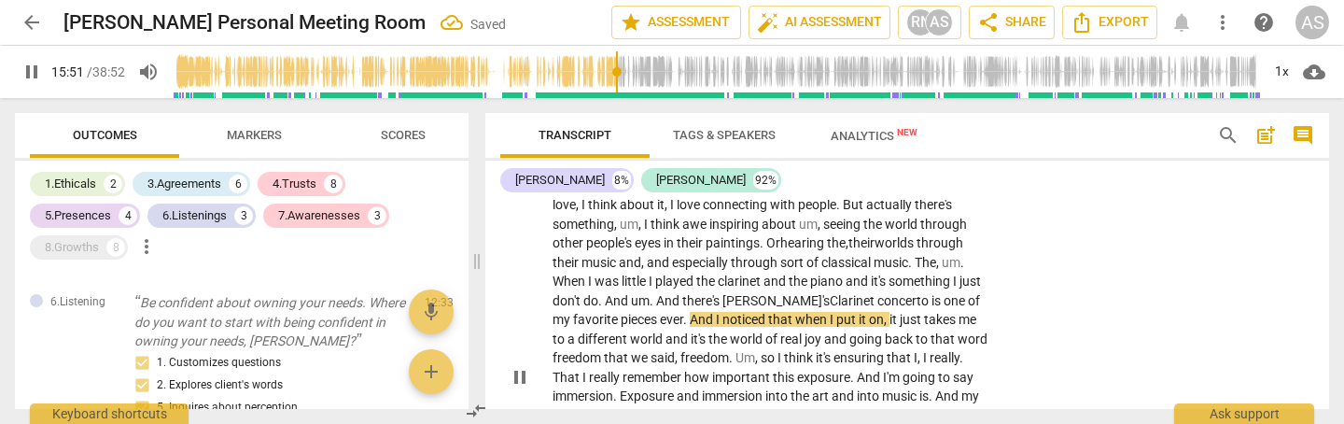
click at [759, 293] on span "[PERSON_NAME]'s" at bounding box center [776, 300] width 107 height 15
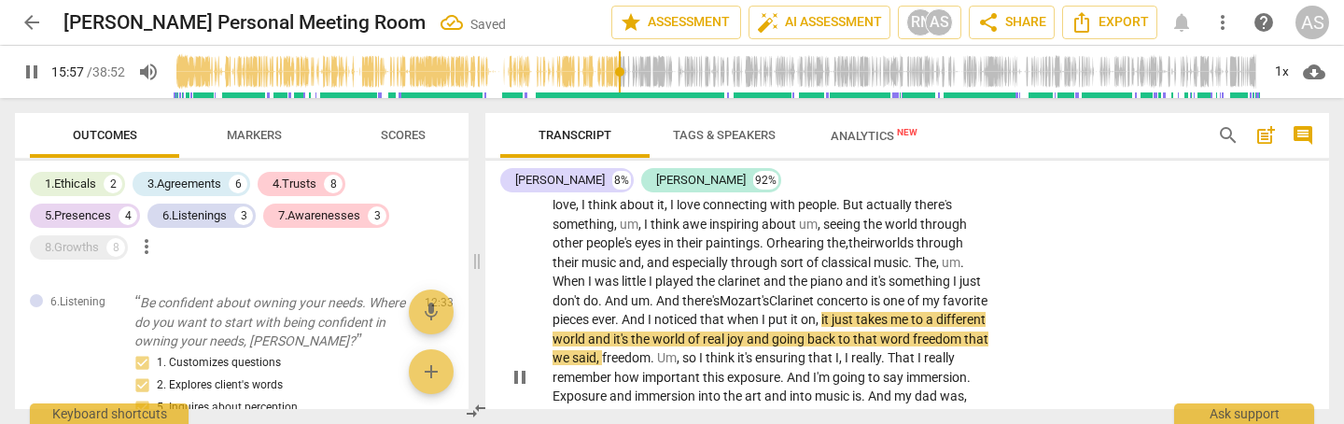
scroll to position [3251, 0]
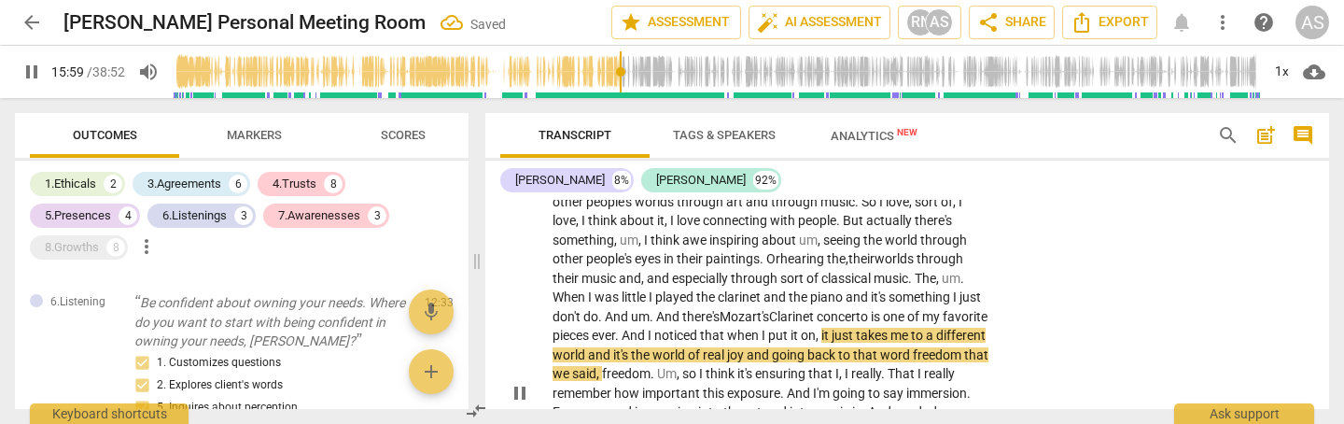
drag, startPoint x: 747, startPoint y: 276, endPoint x: 751, endPoint y: 292, distance: 16.3
click at [700, 328] on span "noticed" at bounding box center [677, 335] width 46 height 15
drag, startPoint x: 637, startPoint y: 293, endPoint x: 665, endPoint y: 375, distance: 86.8
click at [588, 347] on span "world" at bounding box center [570, 354] width 35 height 15
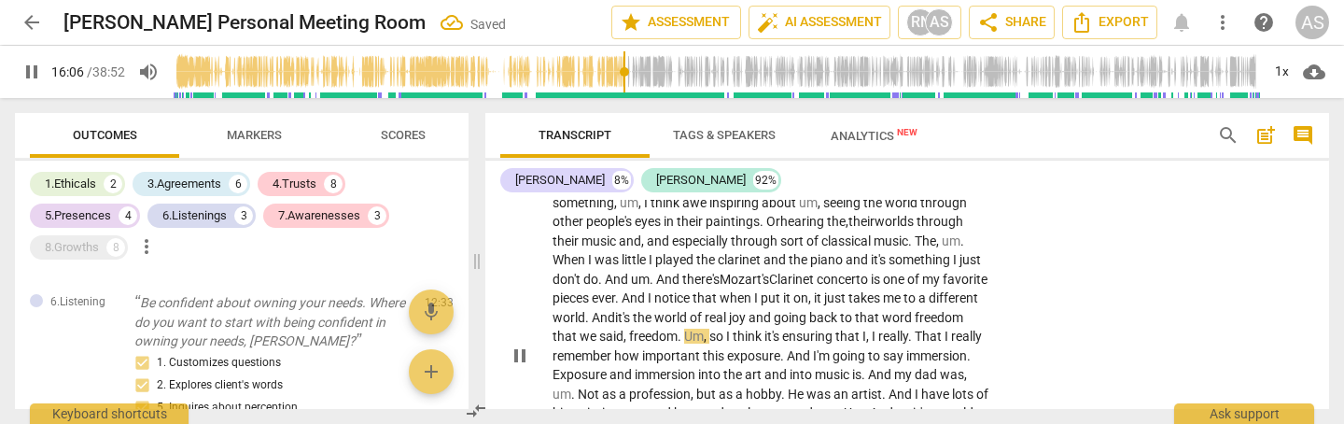
scroll to position [3308, 0]
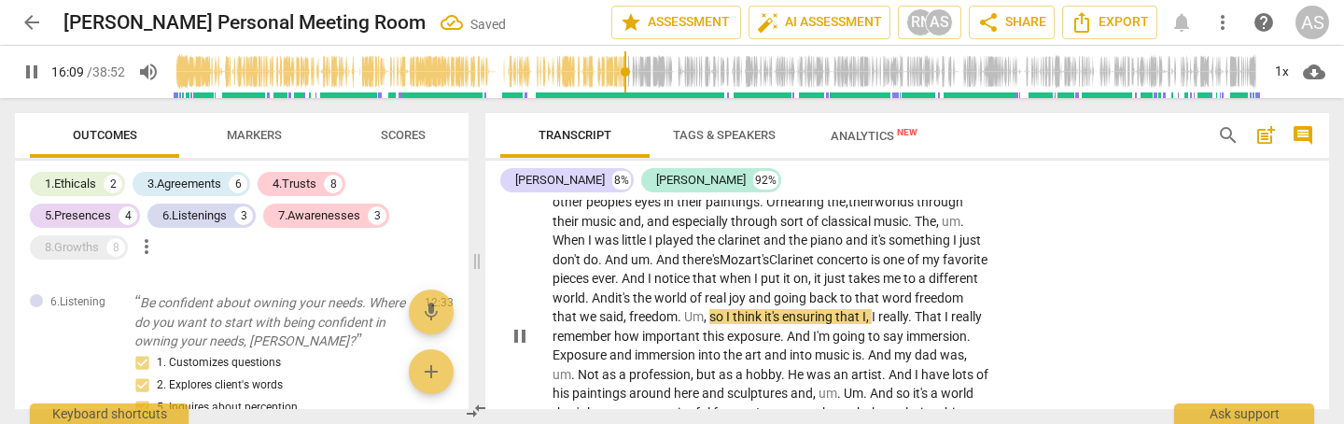
drag, startPoint x: 801, startPoint y: 235, endPoint x: 814, endPoint y: 277, distance: 44.0
click at [749, 290] on span "joy" at bounding box center [739, 297] width 20 height 15
drag, startPoint x: 683, startPoint y: 255, endPoint x: 695, endPoint y: 310, distance: 56.2
click at [678, 309] on span "freedom" at bounding box center [653, 316] width 49 height 15
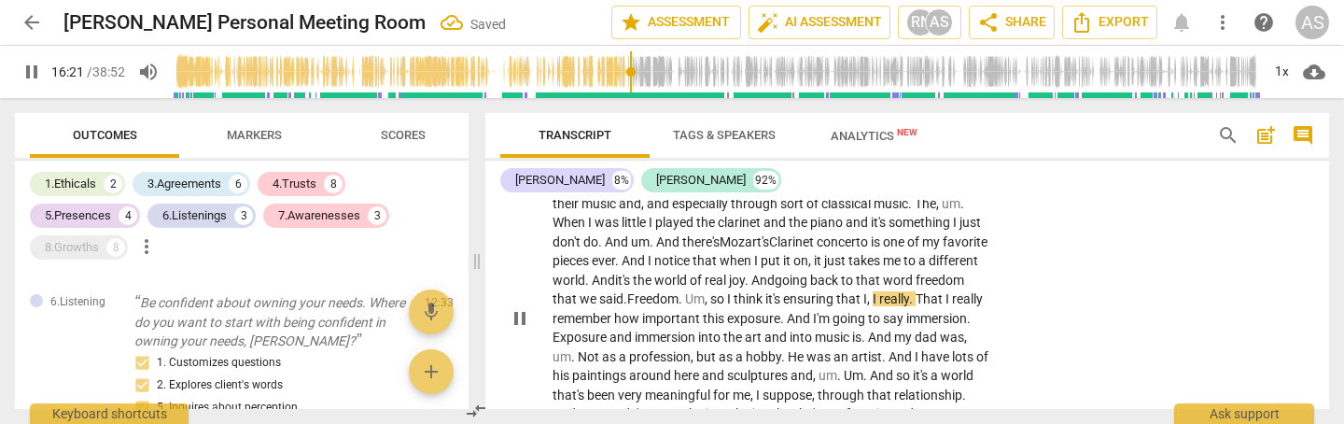
scroll to position [3330, 0]
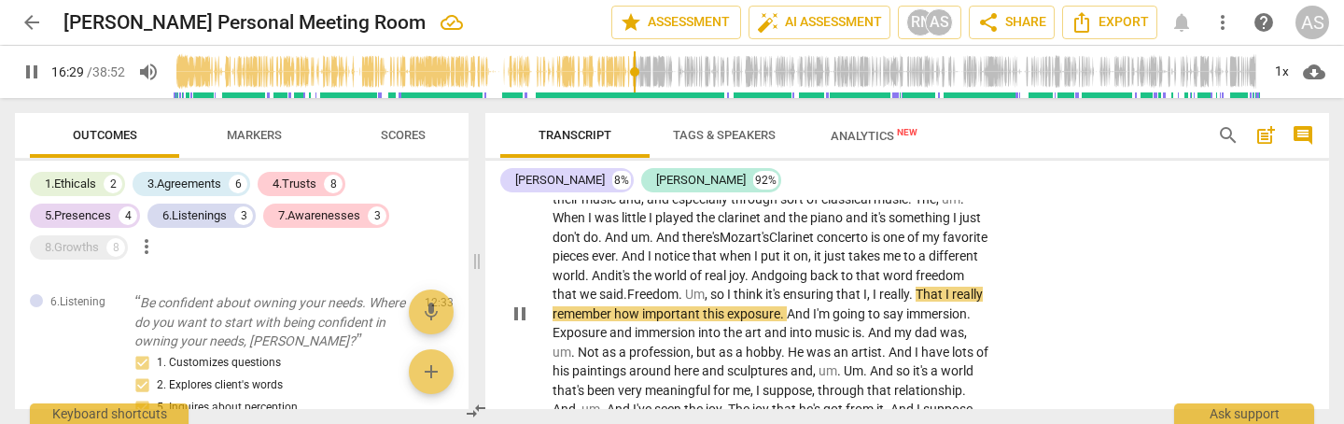
drag, startPoint x: 553, startPoint y: 247, endPoint x: 557, endPoint y: 273, distance: 25.6
click at [916, 287] on span "That" at bounding box center [931, 294] width 30 height 15
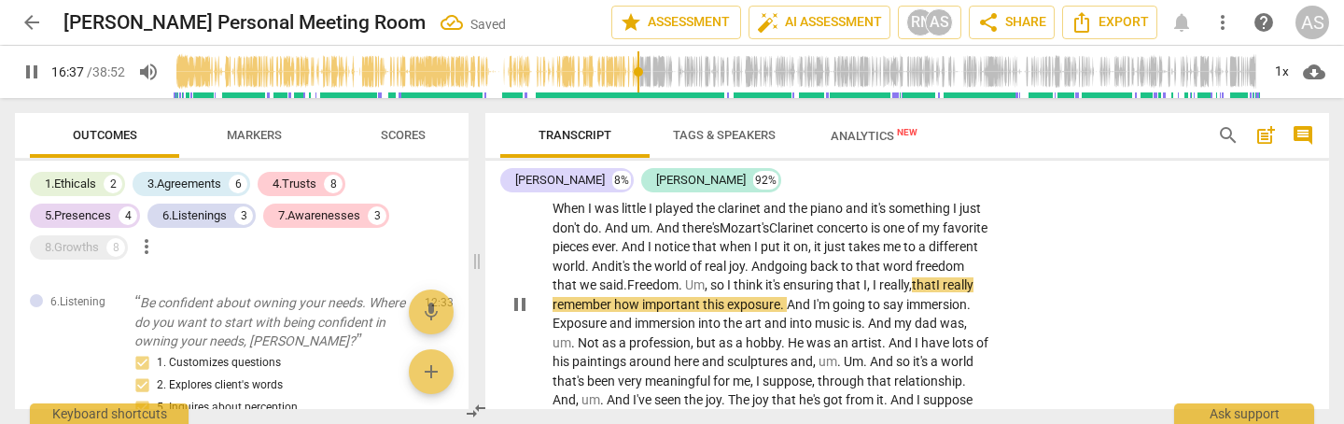
click at [787, 297] on span "." at bounding box center [783, 304] width 7 height 15
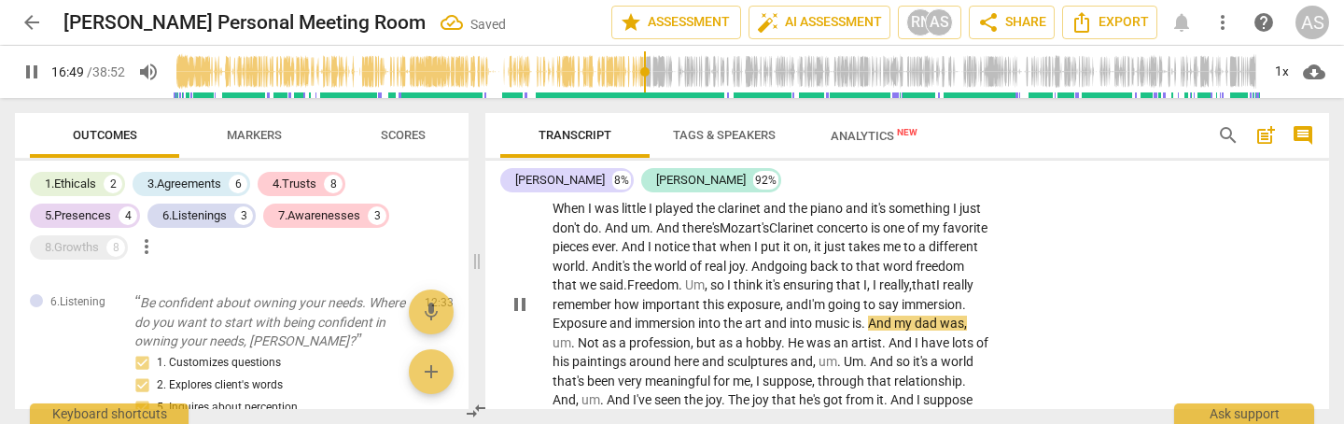
scroll to position [3359, 0]
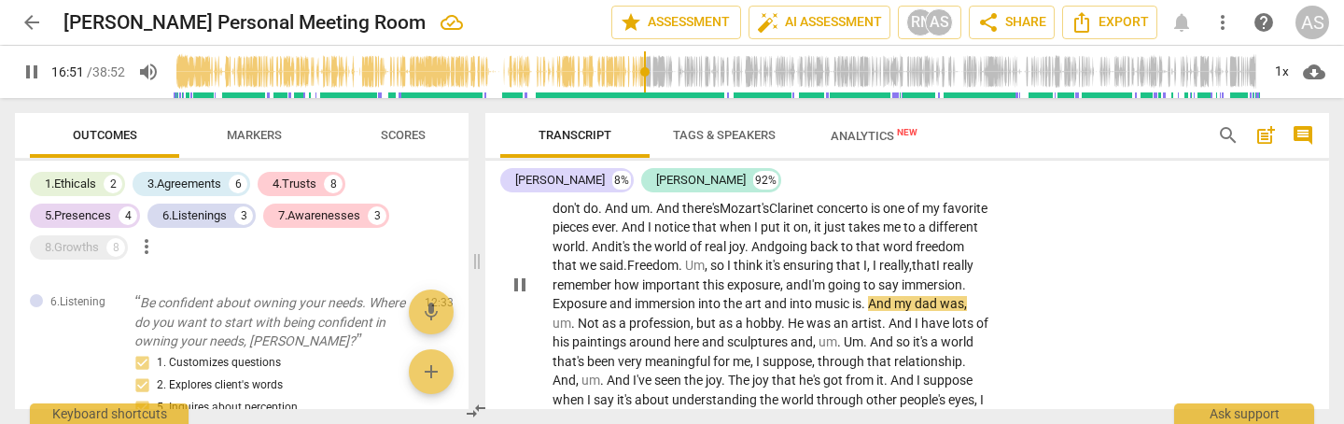
click at [963, 277] on span "." at bounding box center [965, 284] width 4 height 15
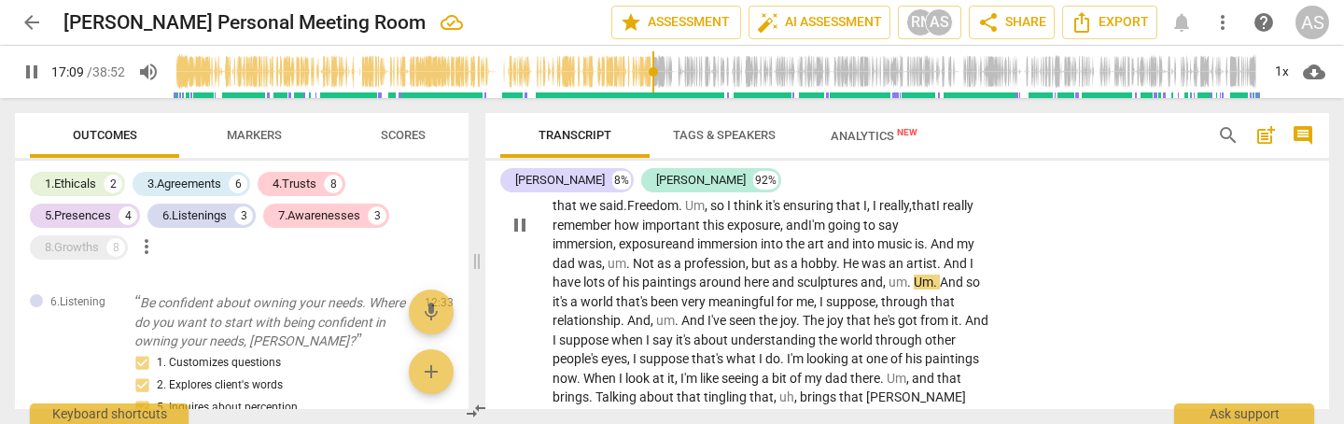
scroll to position [3418, 0]
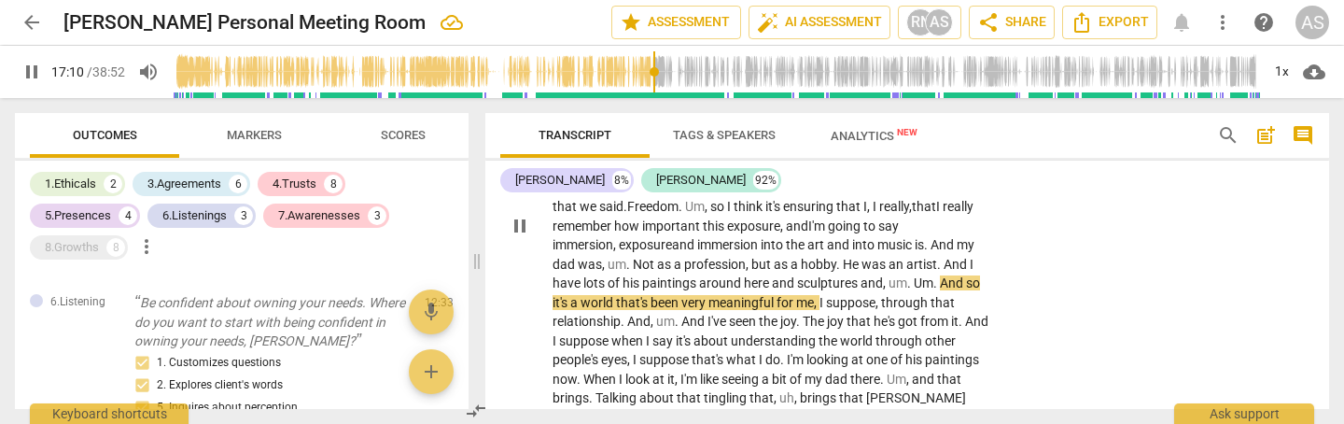
click at [942, 275] on span "And" at bounding box center [953, 282] width 26 height 15
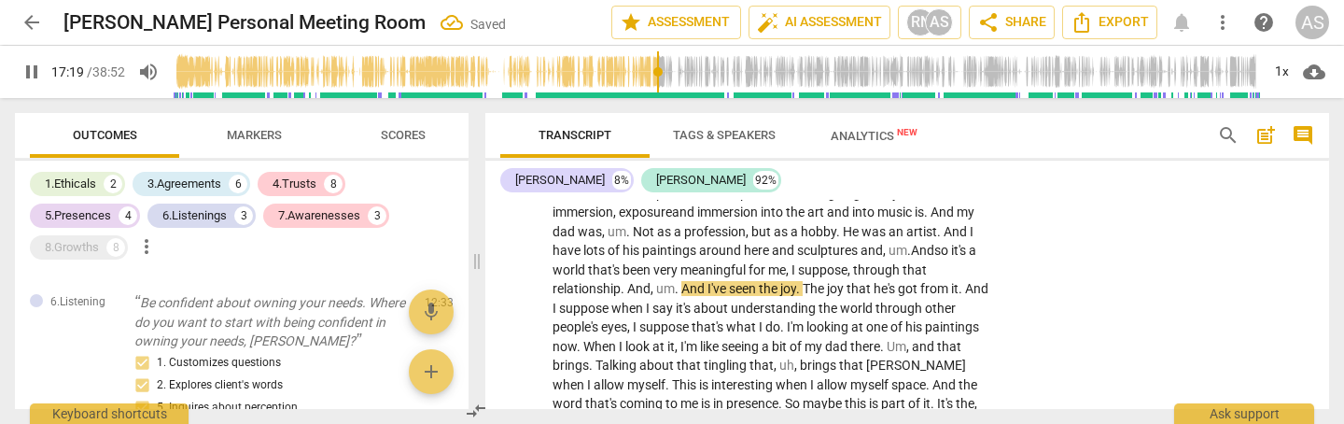
scroll to position [3448, 0]
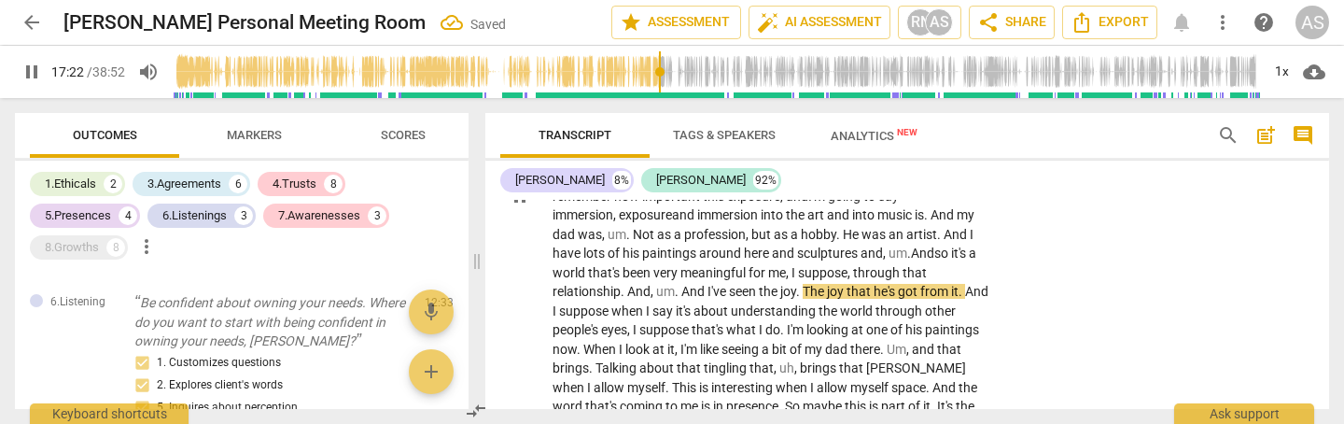
drag, startPoint x: 800, startPoint y: 230, endPoint x: 838, endPoint y: 279, distance: 62.6
click at [801, 284] on span "." at bounding box center [799, 291] width 7 height 15
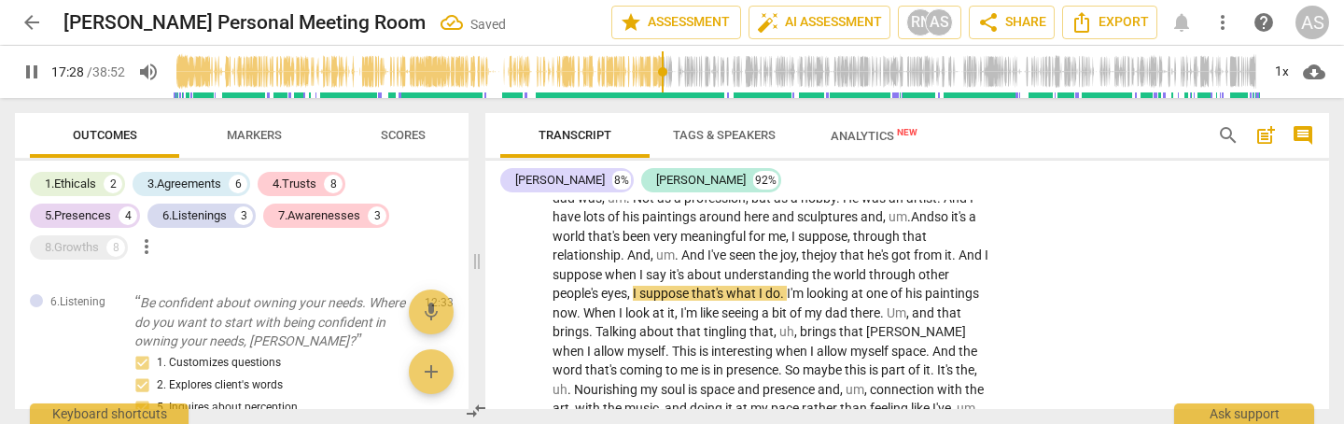
scroll to position [3487, 0]
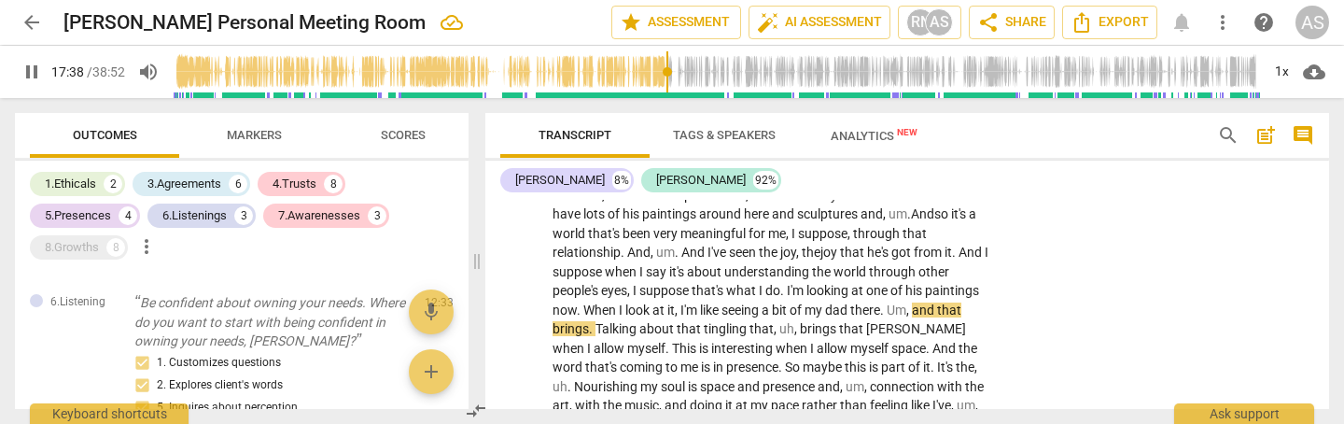
drag, startPoint x: 592, startPoint y: 264, endPoint x: 590, endPoint y: 310, distance: 45.8
click at [592, 321] on span "." at bounding box center [592, 328] width 7 height 15
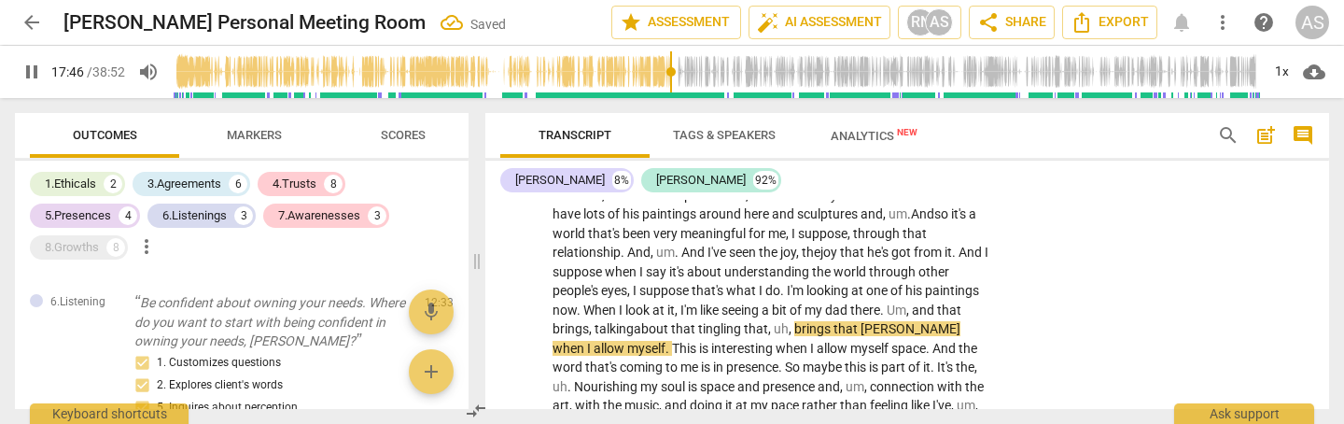
click at [795, 321] on span "brings" at bounding box center [813, 328] width 39 height 15
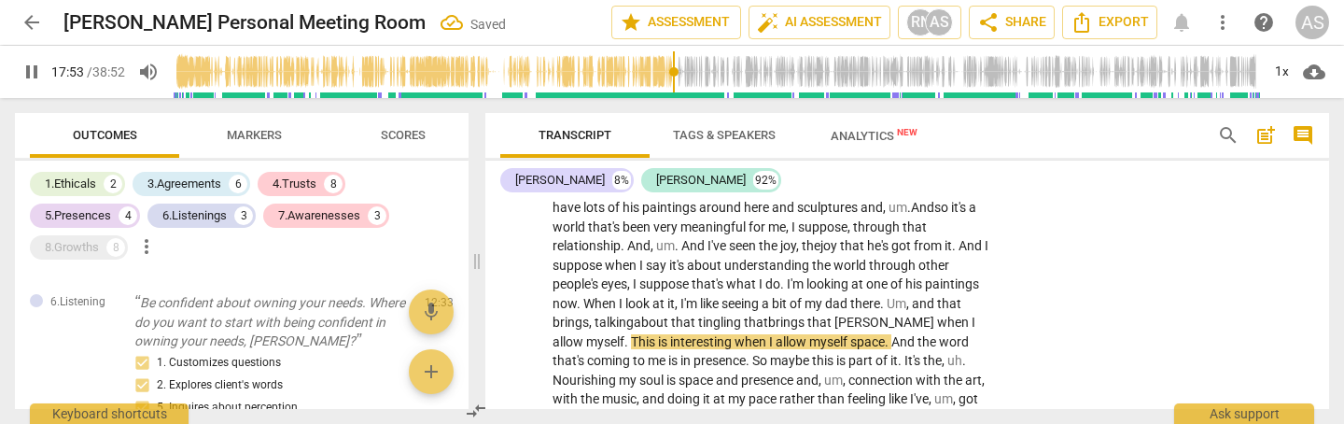
scroll to position [3490, 0]
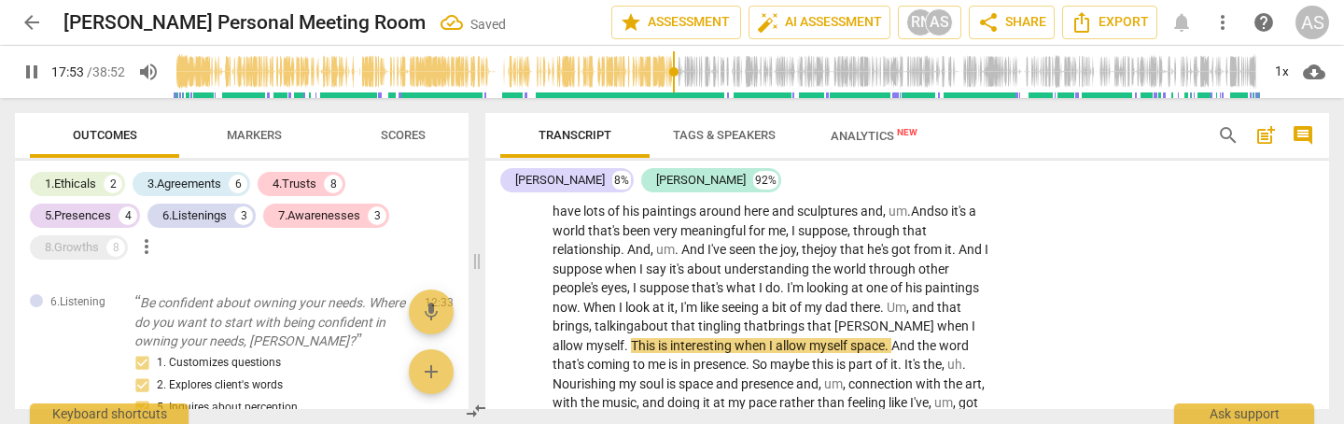
click at [870, 318] on span "[PERSON_NAME]" at bounding box center [886, 325] width 103 height 15
click at [937, 318] on span "when" at bounding box center [954, 325] width 35 height 15
click at [625, 338] on span "." at bounding box center [628, 345] width 7 height 15
click at [701, 337] on span "interesting" at bounding box center [702, 344] width 64 height 15
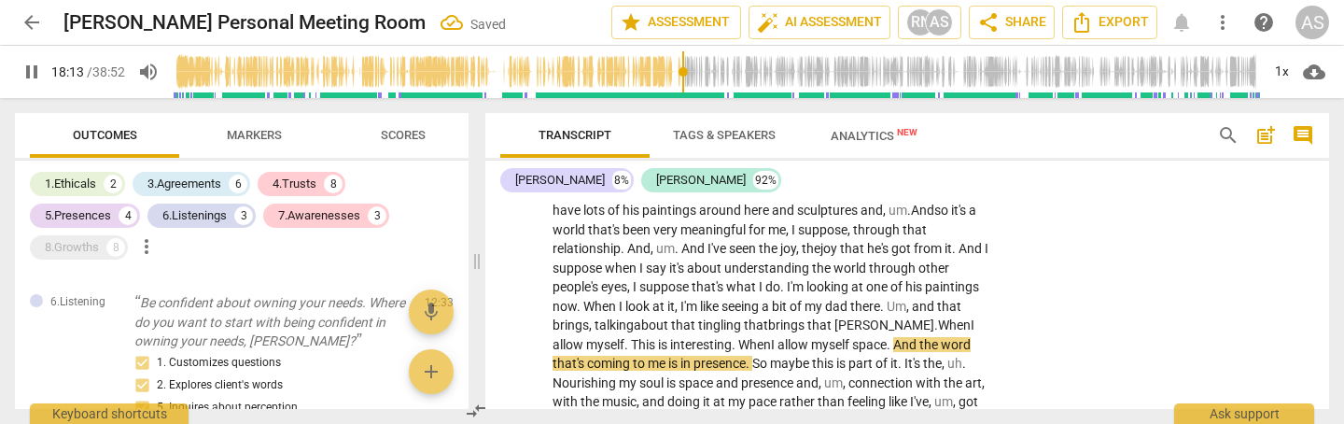
drag, startPoint x: 867, startPoint y: 280, endPoint x: 878, endPoint y: 307, distance: 29.0
click at [887, 337] on span "." at bounding box center [890, 344] width 7 height 15
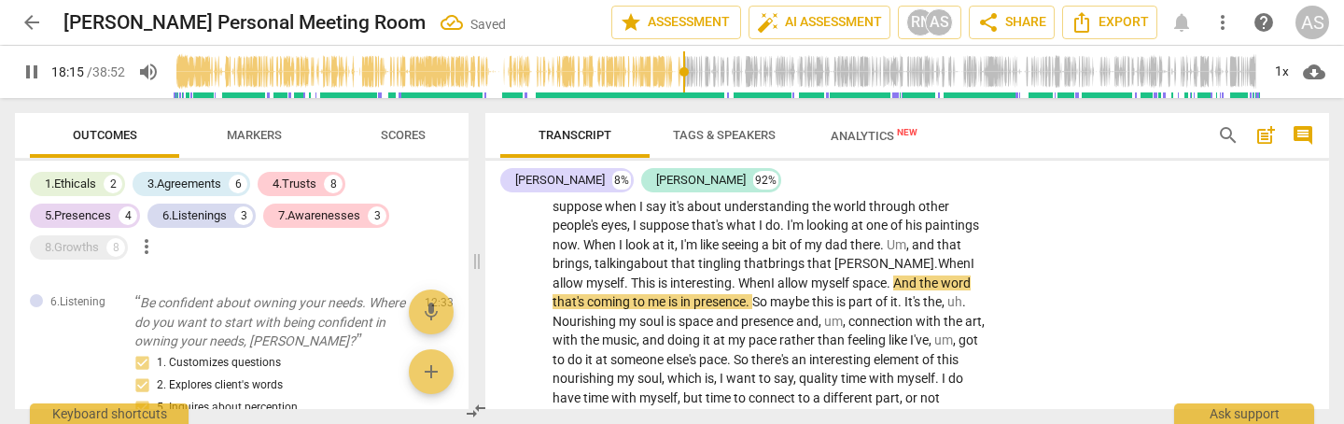
scroll to position [3554, 0]
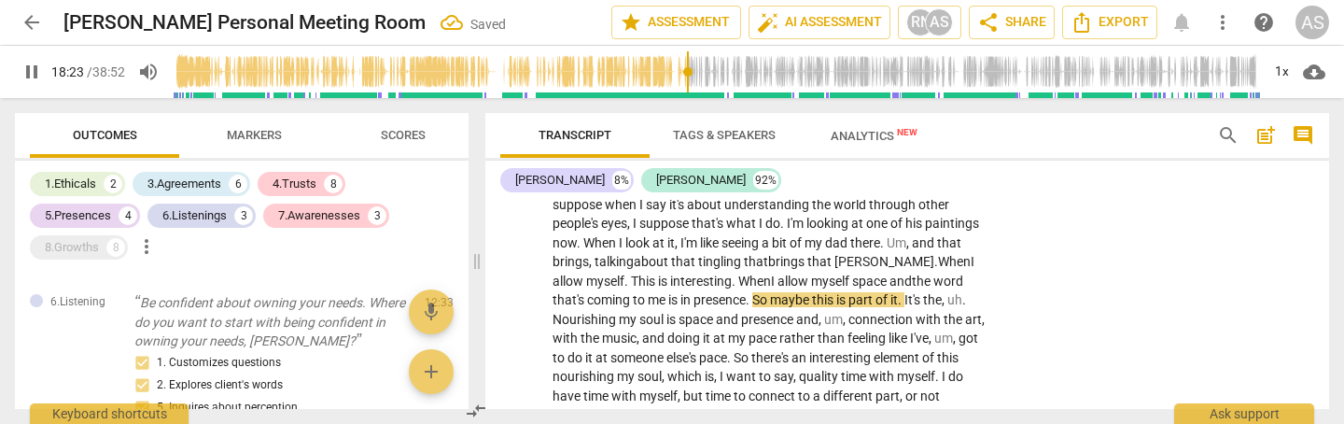
click at [694, 292] on span "presence" at bounding box center [720, 299] width 52 height 15
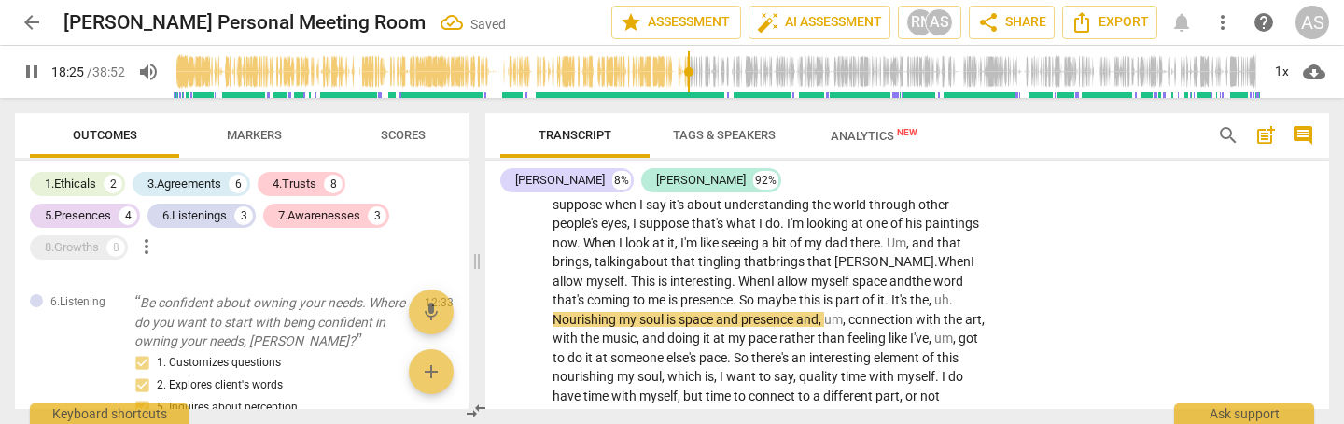
drag, startPoint x: 857, startPoint y: 227, endPoint x: 882, endPoint y: 268, distance: 48.2
click at [885, 292] on span "." at bounding box center [888, 299] width 7 height 15
drag, startPoint x: 918, startPoint y: 231, endPoint x: 927, endPoint y: 249, distance: 20.9
click at [935, 291] on span "uh" at bounding box center [942, 298] width 15 height 15
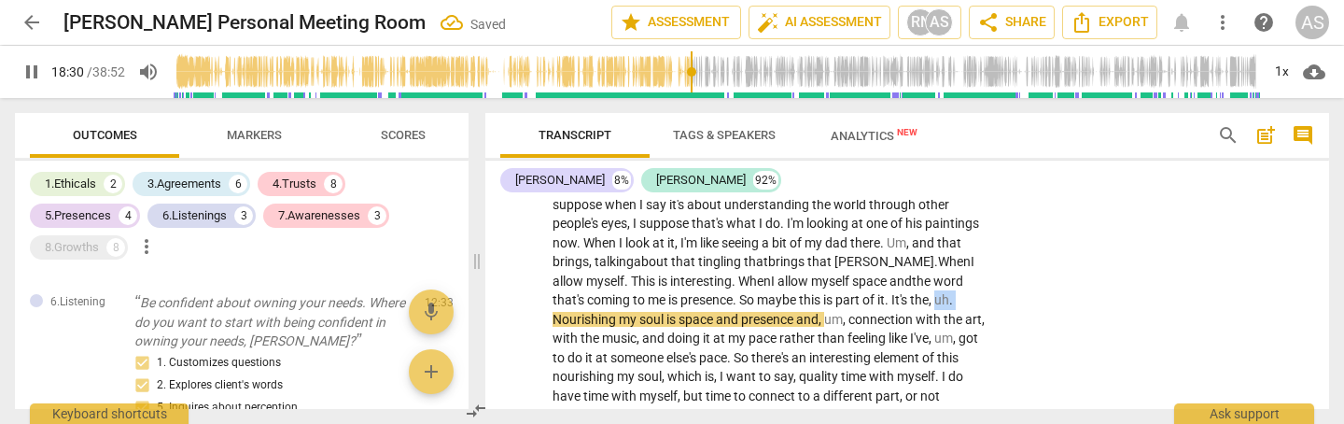
click at [928, 230] on p "I think it's around , um , thinking about what needs do I have that nourish my …" at bounding box center [771, 89] width 437 height 670
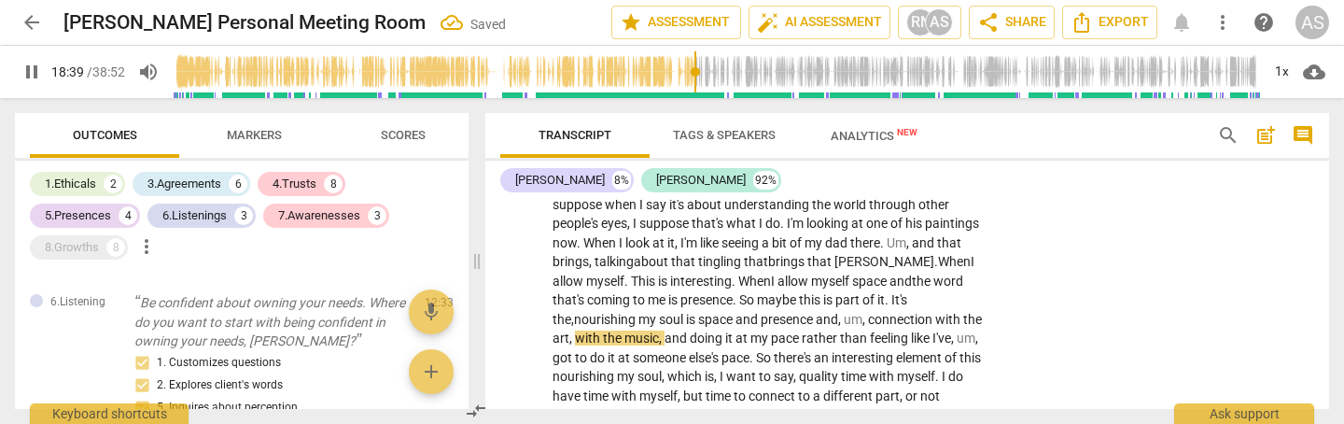
drag, startPoint x: 923, startPoint y: 248, endPoint x: 923, endPoint y: 279, distance: 30.8
click at [575, 330] on span "," at bounding box center [572, 337] width 6 height 15
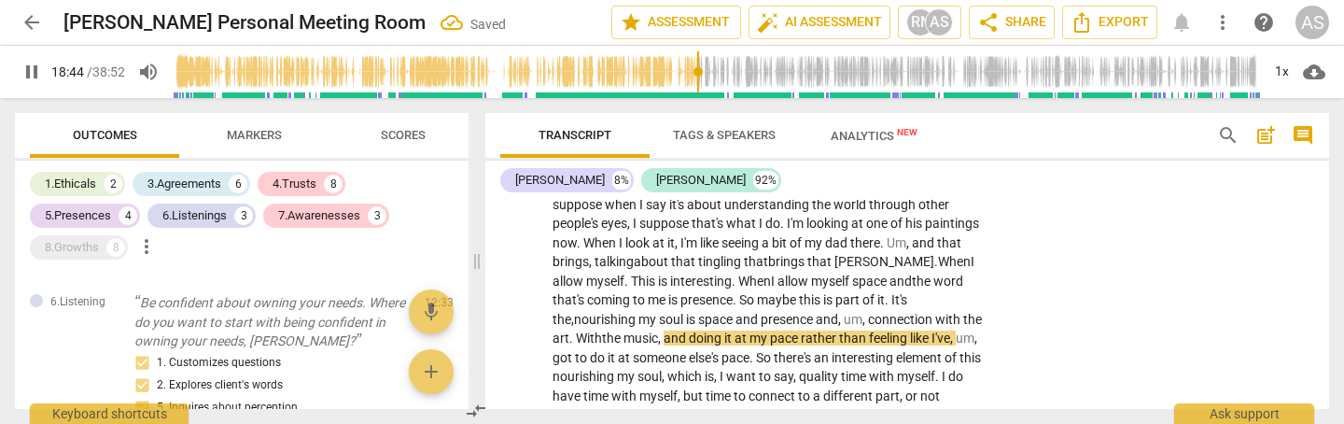
click at [624, 330] on span "the" at bounding box center [612, 337] width 21 height 15
click at [680, 330] on span "and" at bounding box center [692, 337] width 25 height 15
drag, startPoint x: 752, startPoint y: 267, endPoint x: 754, endPoint y: 288, distance: 21.6
click at [786, 330] on span "pace" at bounding box center [801, 337] width 31 height 15
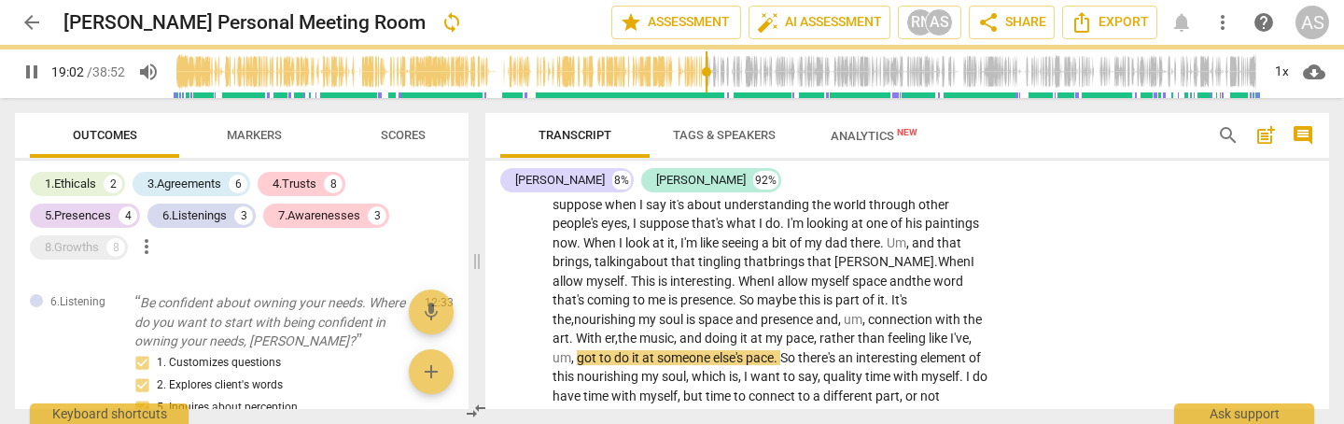
click at [929, 330] on span "like" at bounding box center [939, 337] width 21 height 15
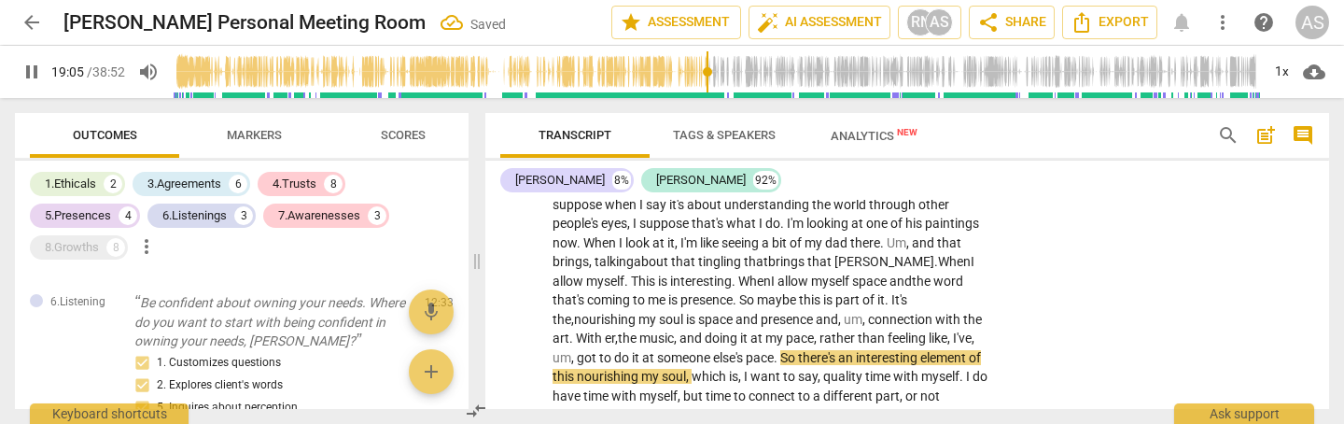
click at [577, 350] on span "," at bounding box center [574, 357] width 6 height 15
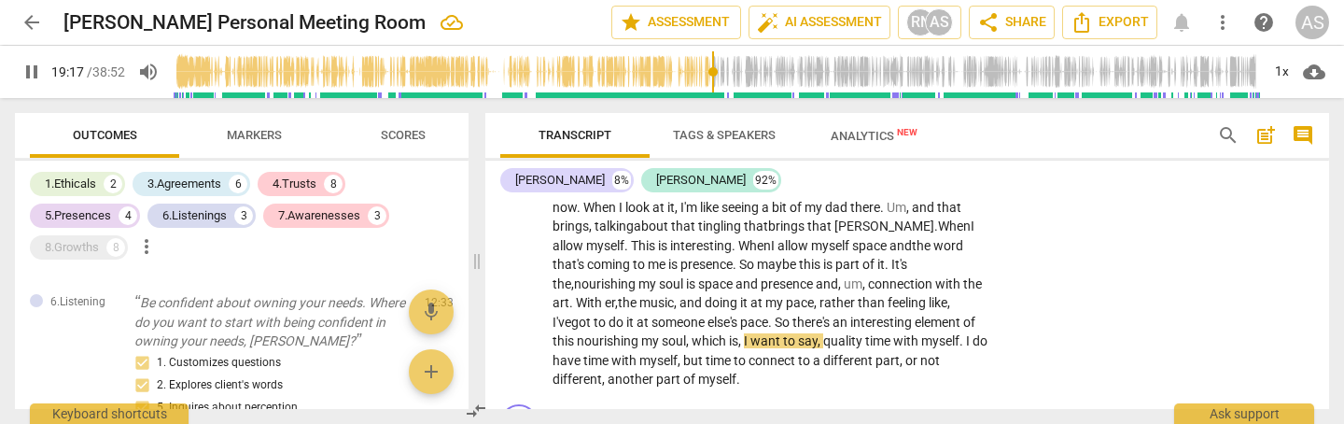
scroll to position [3592, 0]
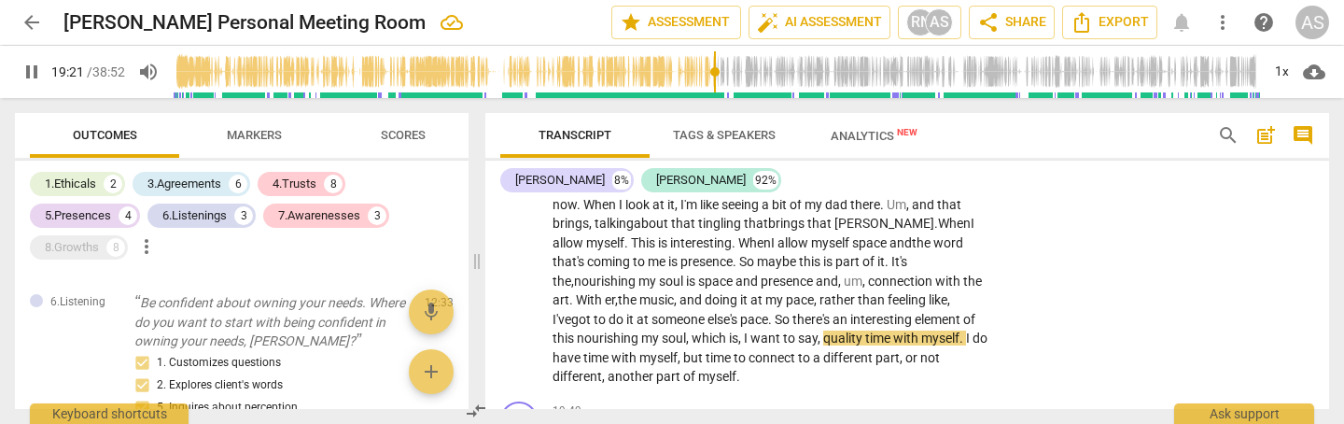
drag, startPoint x: 719, startPoint y: 269, endPoint x: 733, endPoint y: 310, distance: 43.4
click at [738, 330] on span "," at bounding box center [741, 337] width 6 height 15
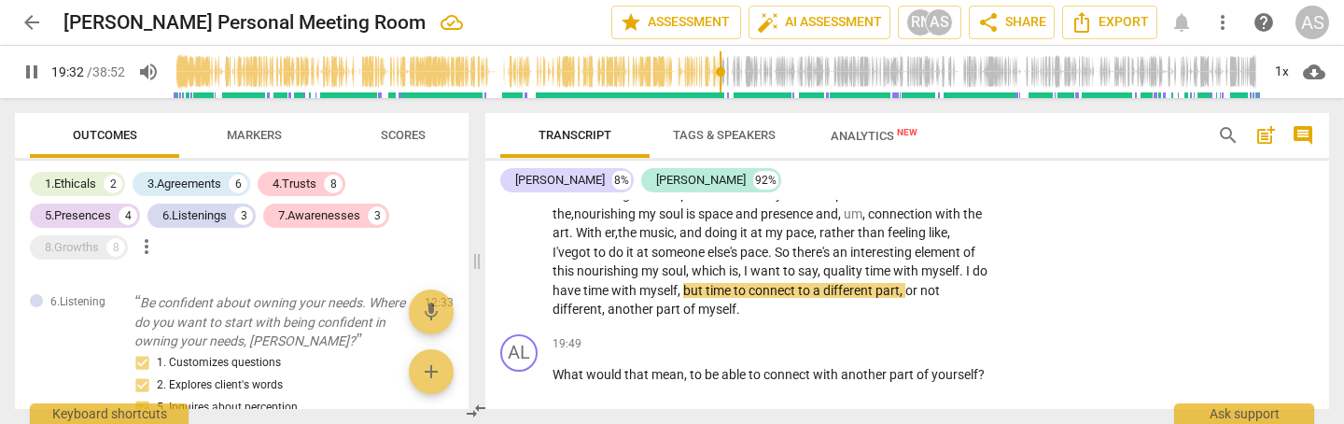
scroll to position [3648, 0]
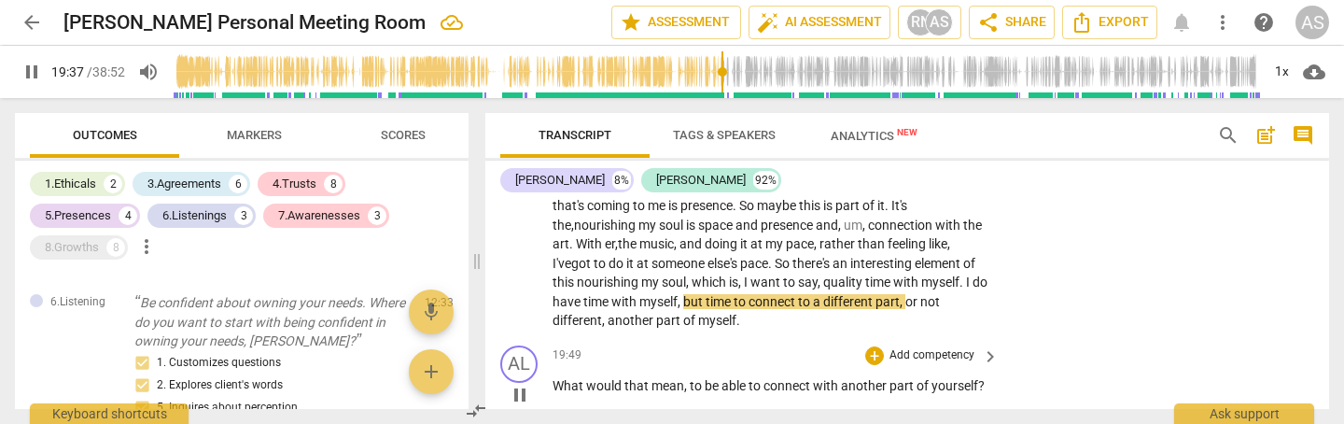
drag, startPoint x: 904, startPoint y: 234, endPoint x: 917, endPoint y: 279, distance: 46.7
click at [905, 294] on span "," at bounding box center [903, 301] width 6 height 15
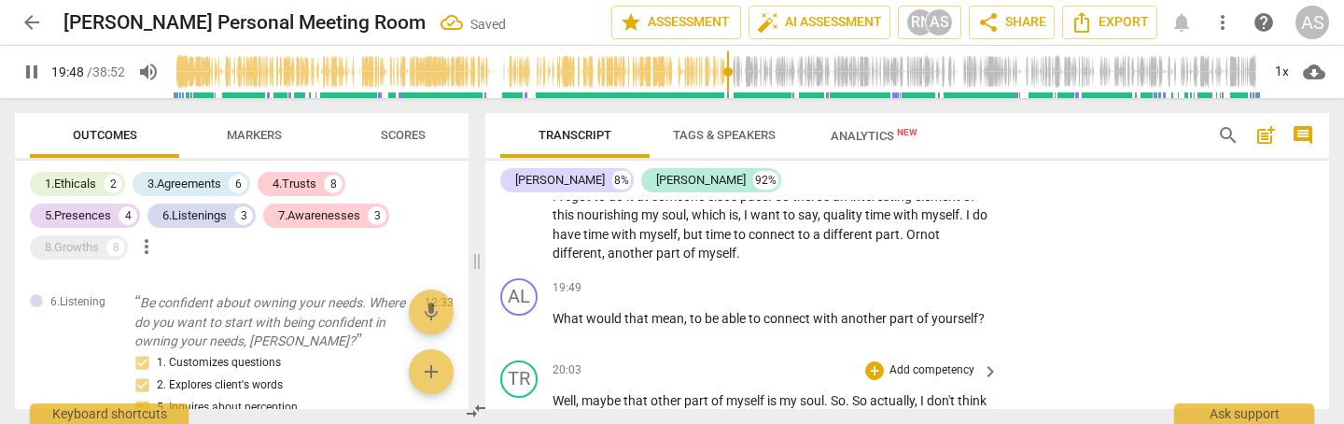
scroll to position [3714, 0]
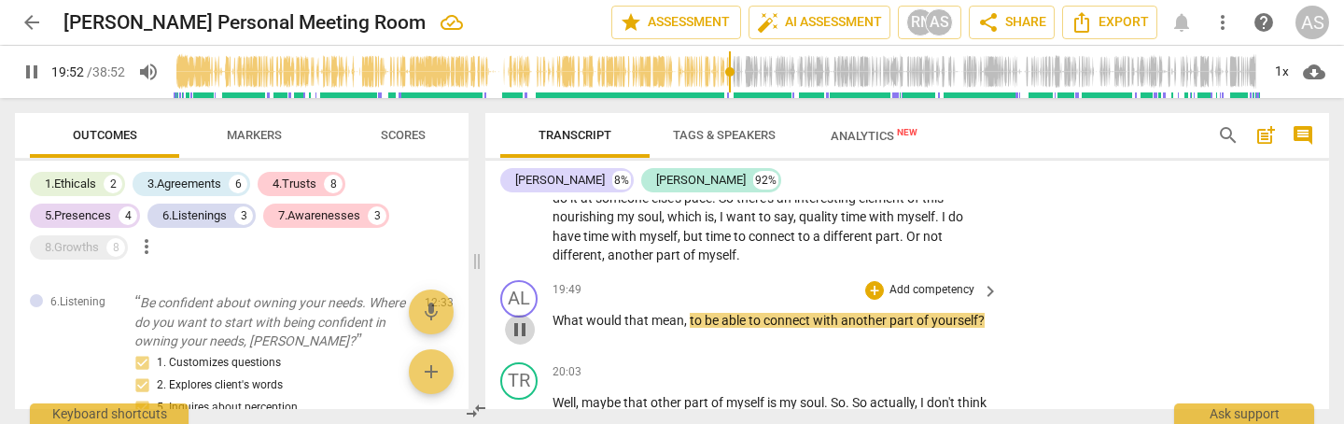
drag, startPoint x: 526, startPoint y: 259, endPoint x: 693, endPoint y: 257, distance: 167.1
click at [526, 318] on span "pause" at bounding box center [520, 329] width 22 height 22
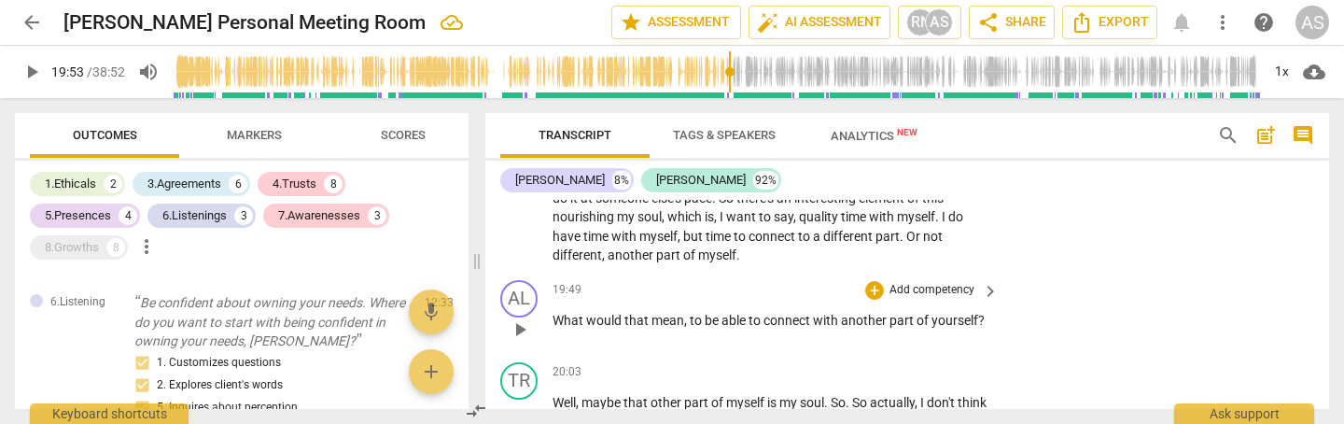
type input "1193"
drag, startPoint x: 685, startPoint y: 251, endPoint x: 701, endPoint y: 283, distance: 35.5
click at [685, 313] on span "," at bounding box center [687, 320] width 6 height 15
click at [940, 282] on p "Add competency" at bounding box center [932, 290] width 89 height 17
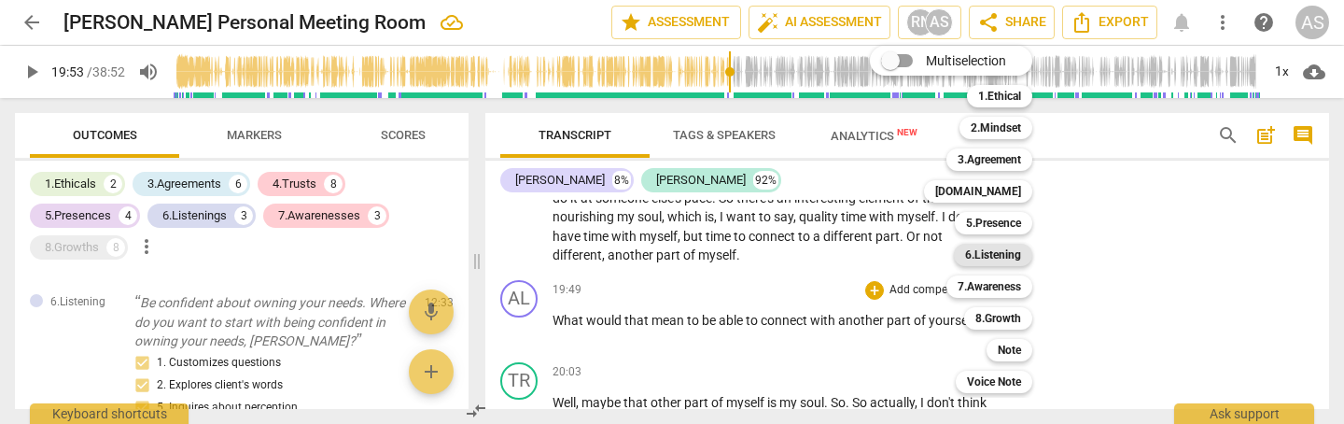
click at [1005, 254] on b "6.Listening" at bounding box center [993, 255] width 56 height 22
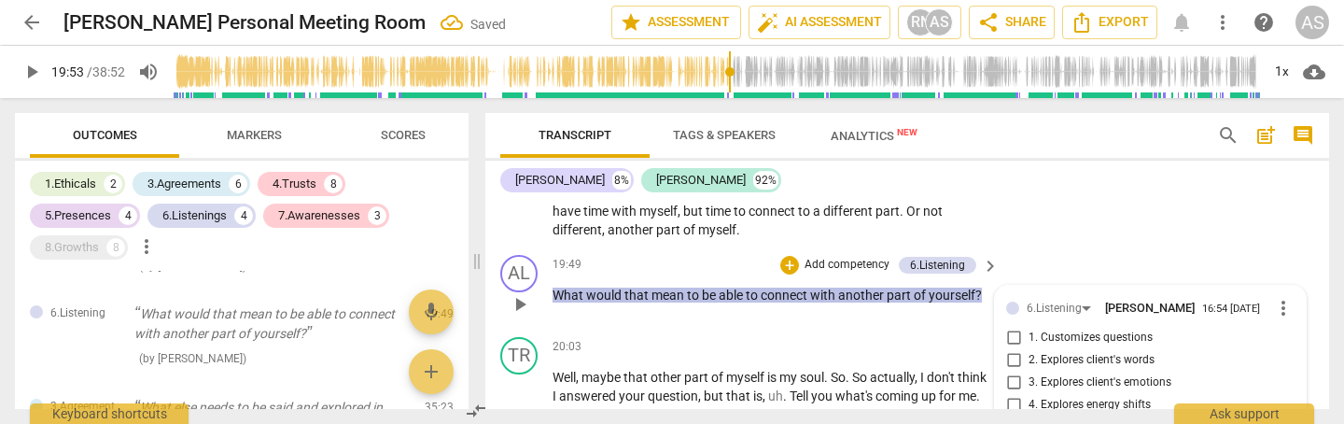
scroll to position [3742, 0]
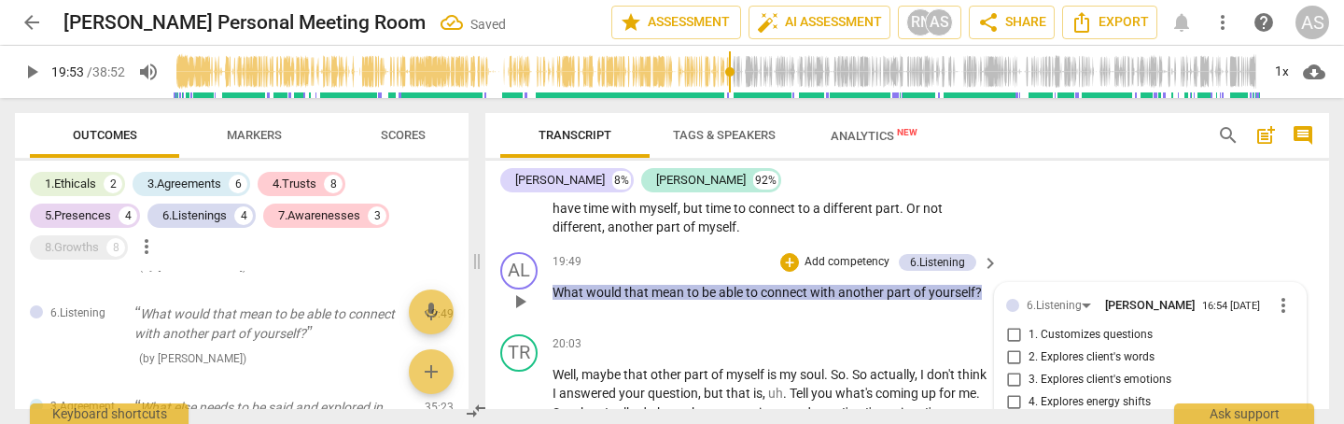
click at [1086, 327] on span "1. Customizes questions" at bounding box center [1091, 335] width 124 height 17
click at [1029, 324] on input "1. Customizes questions" at bounding box center [1014, 335] width 30 height 22
checkbox input "true"
click at [1090, 349] on span "2. Explores client's words" at bounding box center [1092, 357] width 126 height 17
click at [1029, 346] on input "2. Explores client's words" at bounding box center [1014, 357] width 30 height 22
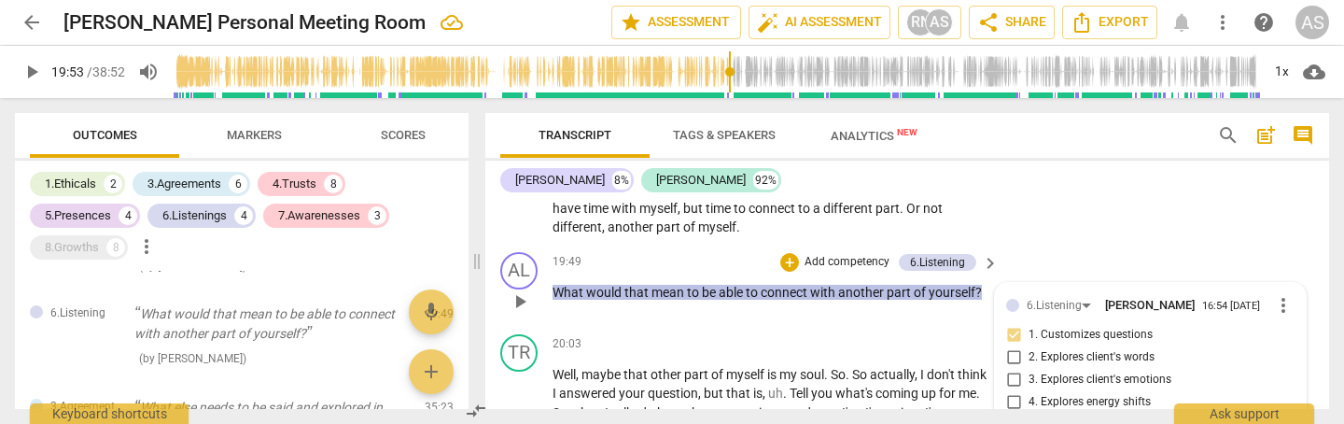
checkbox input "true"
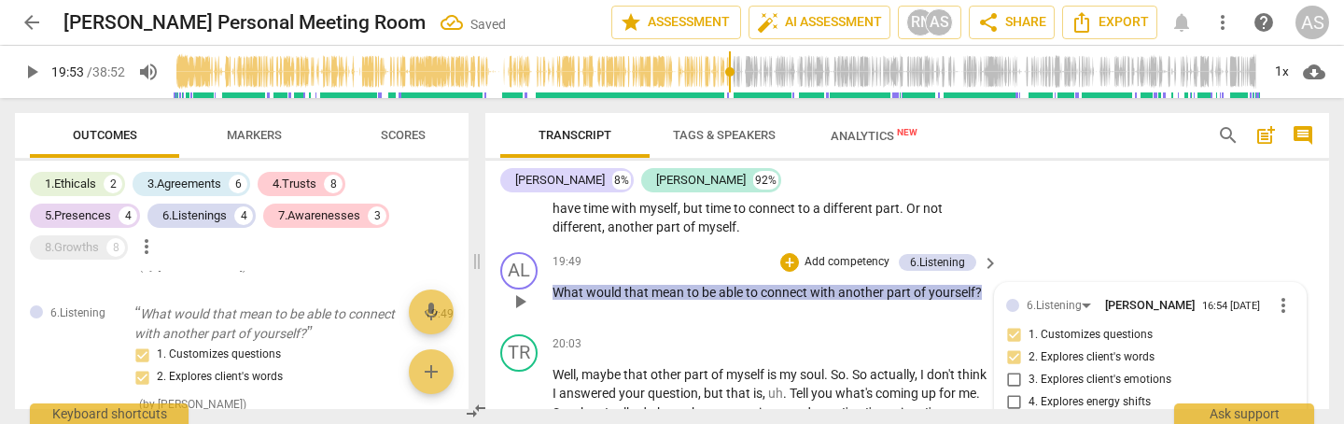
drag, startPoint x: 1114, startPoint y: 321, endPoint x: 1018, endPoint y: 317, distance: 96.2
click at [1114, 416] on span "5. Inquires about perception" at bounding box center [1099, 424] width 141 height 17
click at [1029, 414] on input "5. Inquires about perception" at bounding box center [1014, 425] width 30 height 22
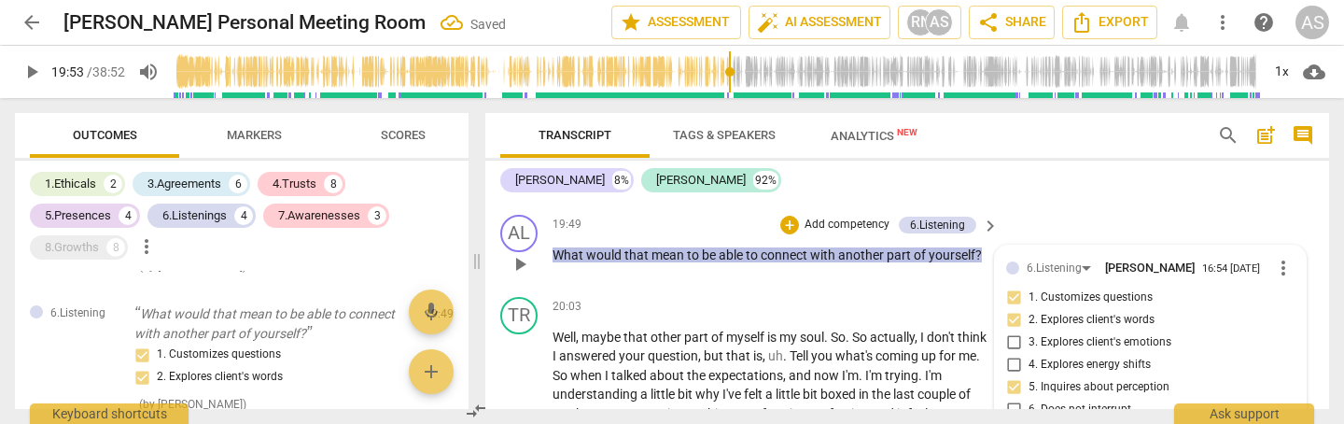
click at [1018, 376] on input "5. Inquires about perception" at bounding box center [1014, 387] width 30 height 22
click at [1011, 376] on input "5. Inquires about perception" at bounding box center [1014, 387] width 30 height 22
click at [1008, 376] on input "5. Inquires about perception" at bounding box center [1014, 387] width 30 height 22
checkbox input "true"
drag, startPoint x: 1010, startPoint y: 343, endPoint x: 1019, endPoint y: 364, distance: 23.4
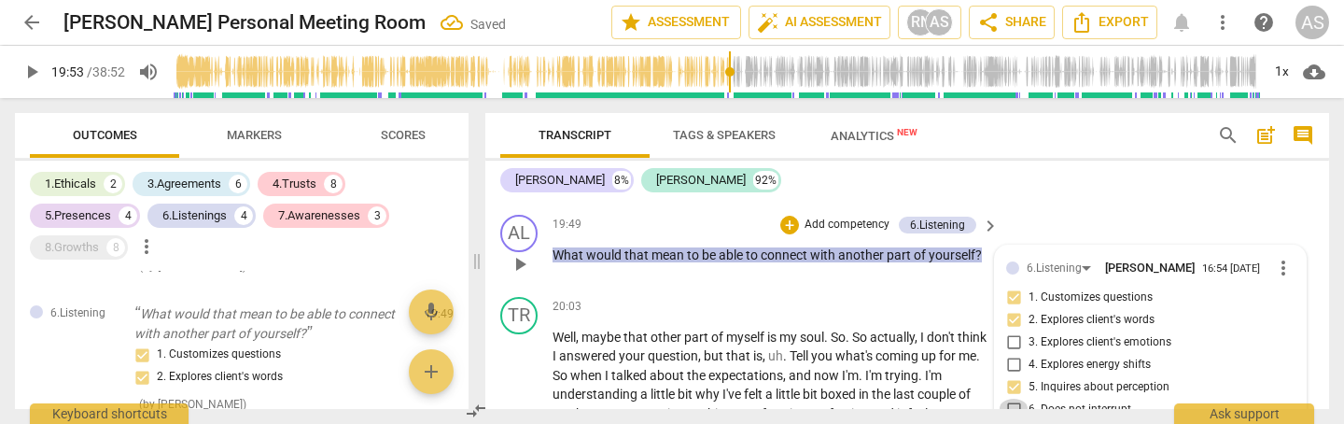
click at [1010, 399] on input "6. Does not interrupt" at bounding box center [1014, 410] width 30 height 22
checkbox input "true"
click at [1013, 421] on input "7. Summarizes what communicated" at bounding box center [1014, 432] width 30 height 22
checkbox input "true"
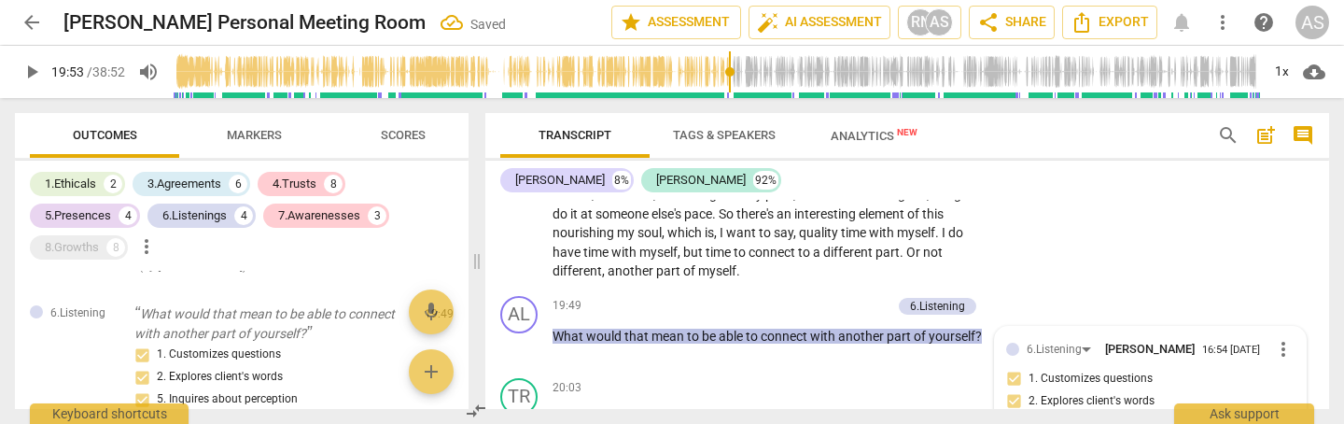
scroll to position [3699, 0]
click at [825, 297] on p "Add competency" at bounding box center [847, 305] width 89 height 17
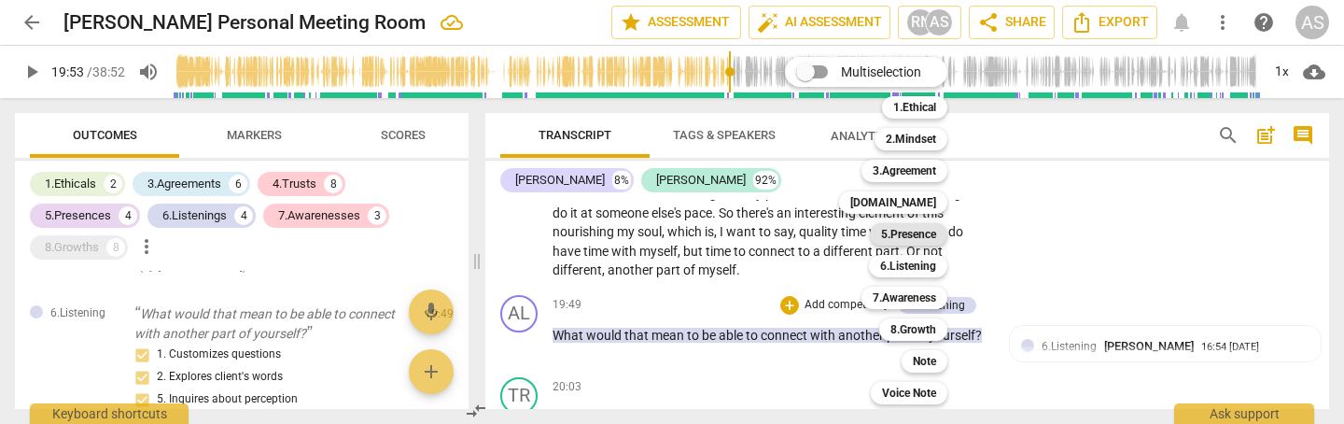
click at [924, 236] on b "5.Presence" at bounding box center [908, 234] width 55 height 22
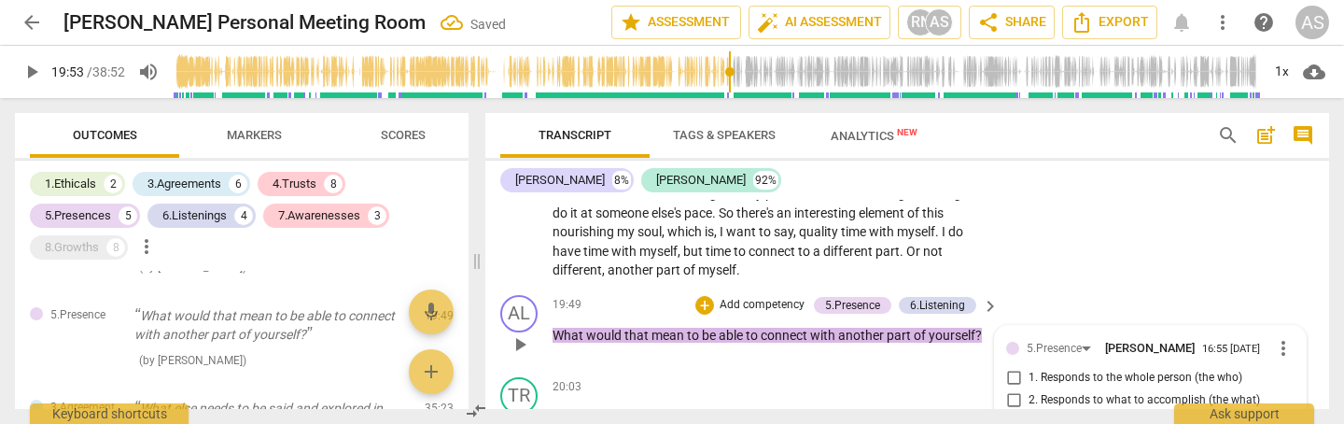
scroll to position [3840, 0]
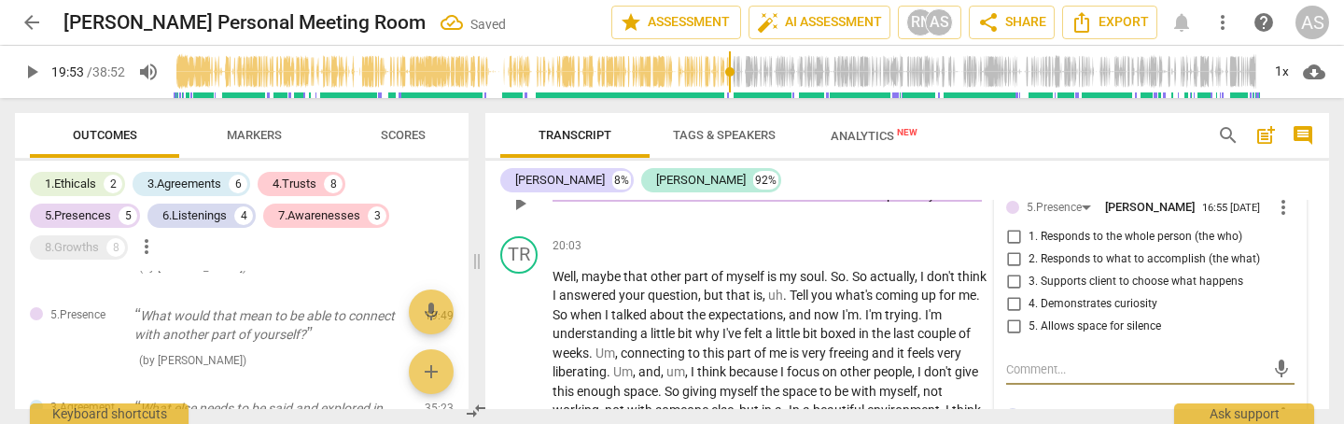
click at [1061, 360] on textarea at bounding box center [1135, 369] width 259 height 18
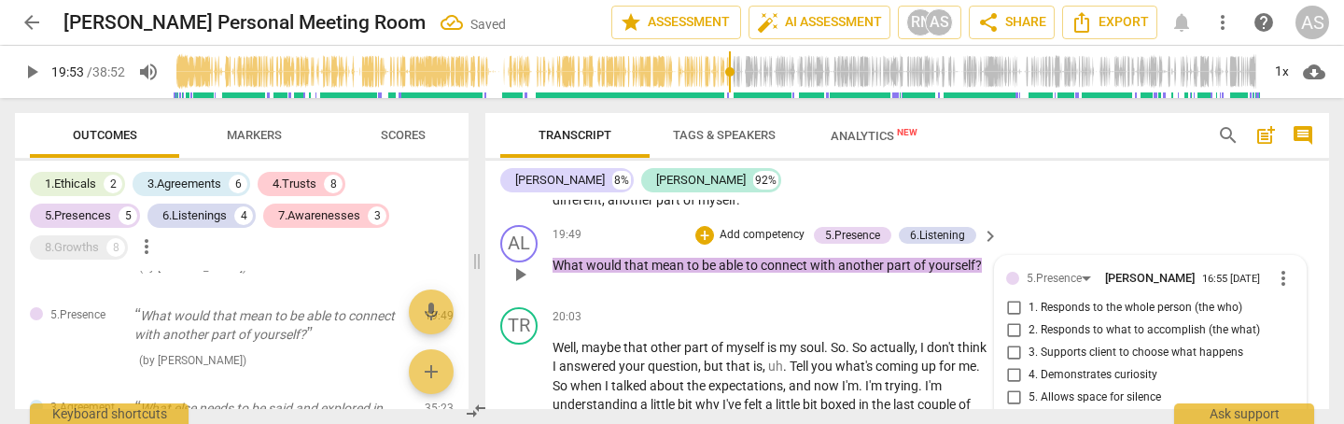
scroll to position [3764, 0]
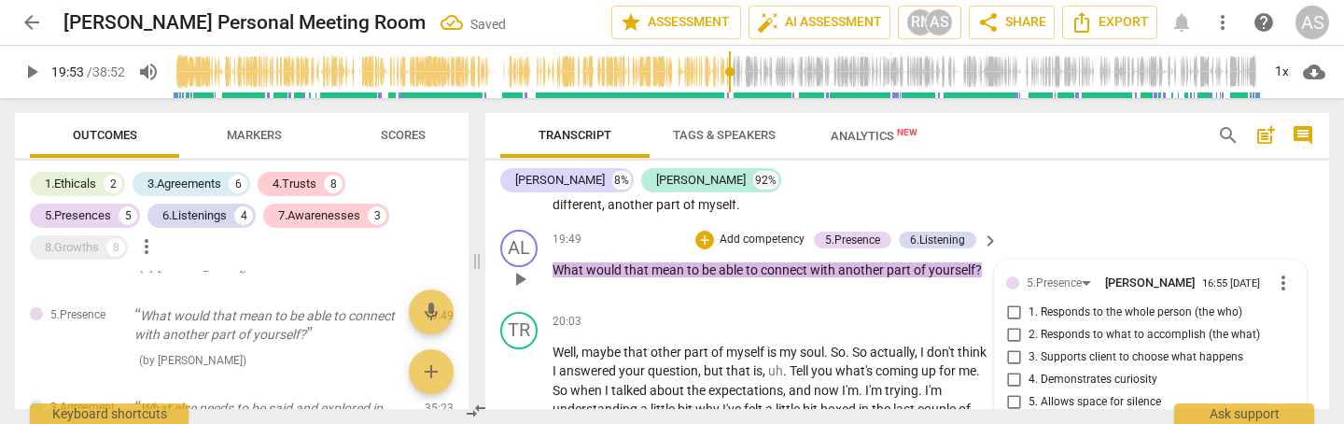
click at [1059, 304] on span "1. Responds to the whole person (the who)" at bounding box center [1136, 312] width 214 height 17
click at [1029, 302] on input "1. Responds to the whole person (the who)" at bounding box center [1014, 313] width 30 height 22
checkbox input "true"
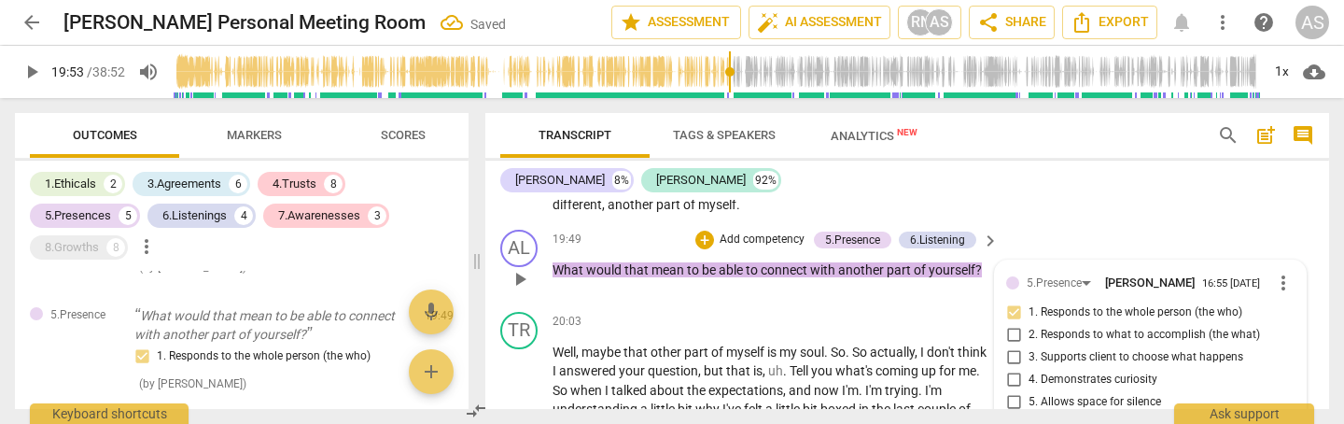
click at [1075, 372] on span "4. Demonstrates curiosity" at bounding box center [1093, 380] width 129 height 17
click at [1029, 369] on input "4. Demonstrates curiosity" at bounding box center [1014, 380] width 30 height 22
click at [1011, 369] on input "4. Demonstrates curiosity" at bounding box center [1014, 380] width 30 height 22
click at [1013, 369] on input "4. Demonstrates curiosity" at bounding box center [1014, 380] width 30 height 22
click at [1014, 369] on input "4. Demonstrates curiosity" at bounding box center [1014, 380] width 30 height 22
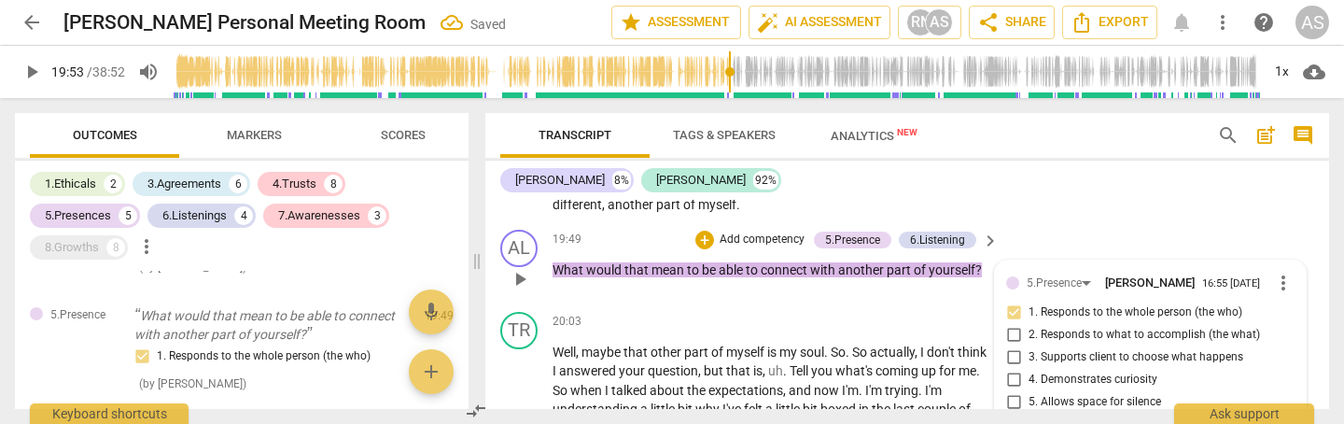
checkbox input "true"
click at [1012, 391] on input "5. Allows space for silence" at bounding box center [1014, 402] width 30 height 22
checkbox input "true"
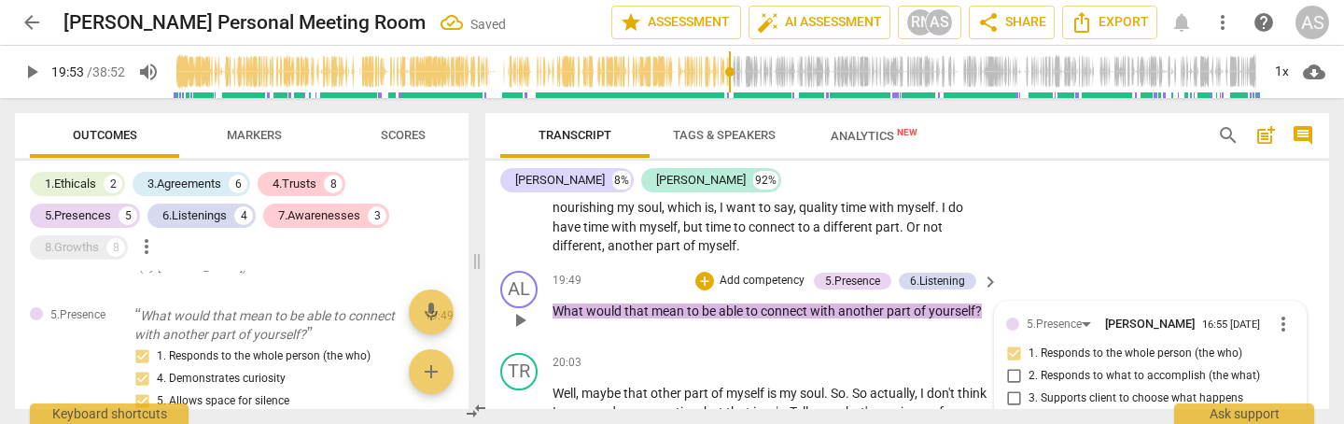
scroll to position [3684, 0]
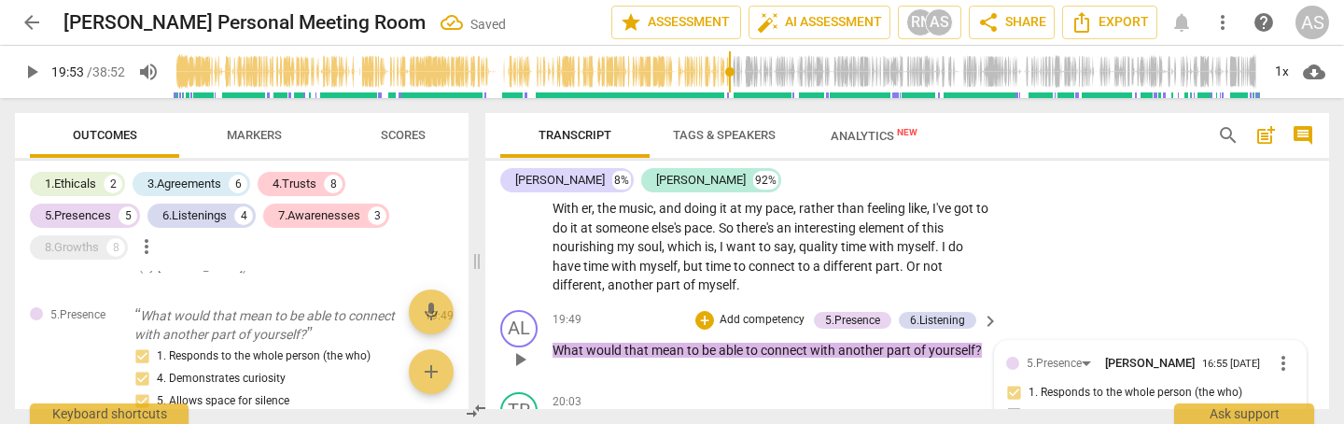
click at [758, 312] on p "Add competency" at bounding box center [762, 320] width 89 height 17
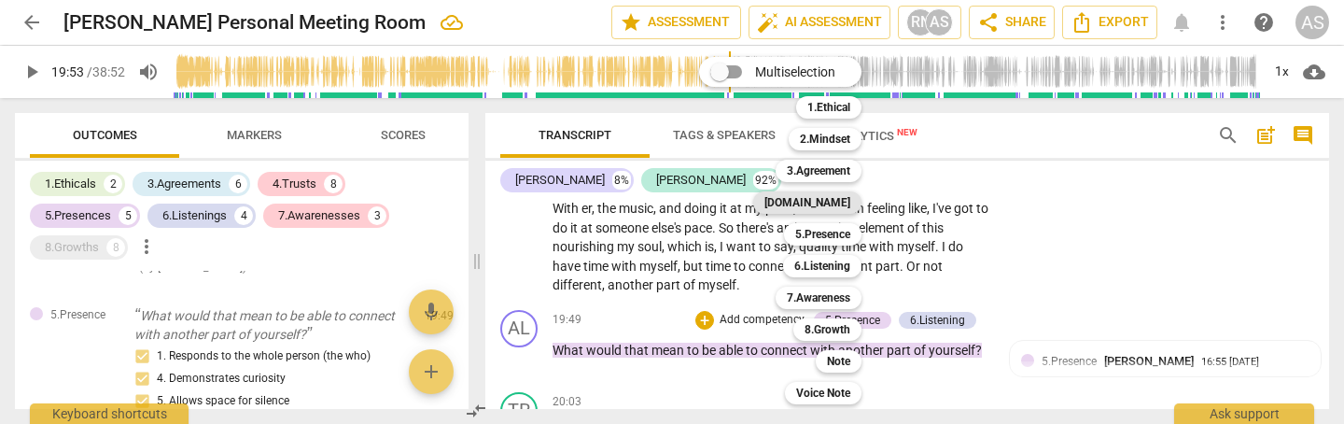
click at [832, 204] on b "[DOMAIN_NAME]" at bounding box center [808, 202] width 86 height 22
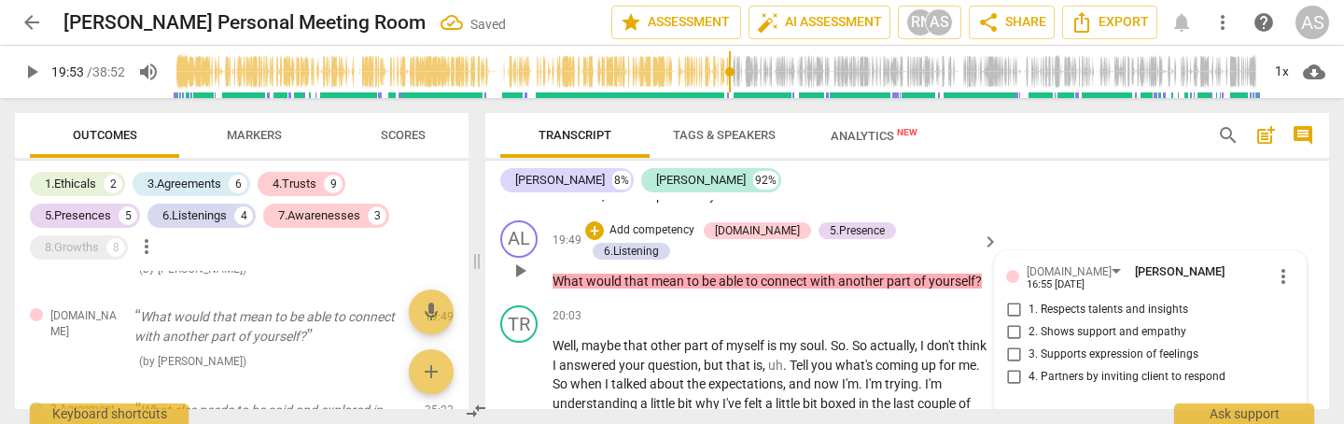
scroll to position [3761, 0]
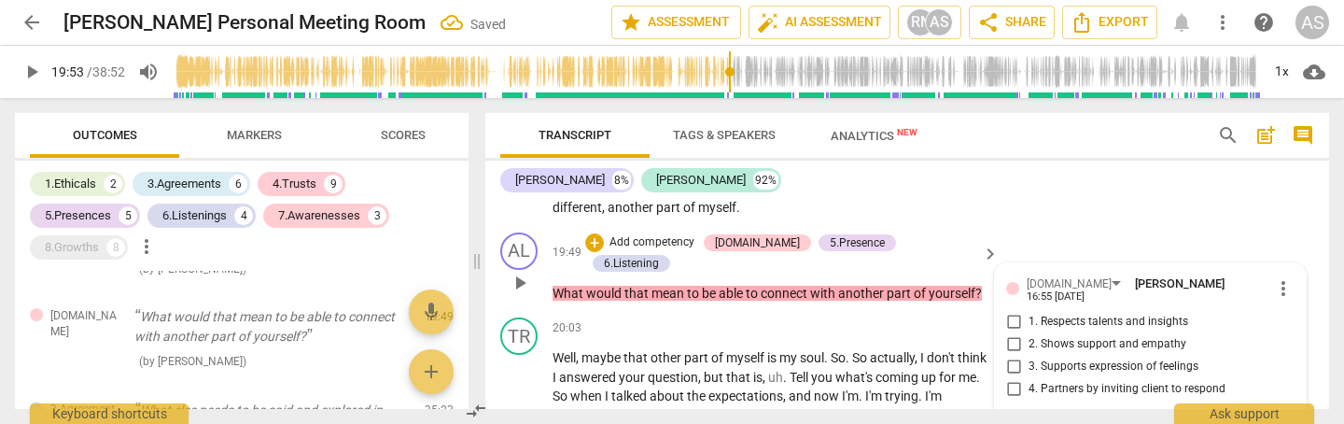
click at [1120, 381] on span "4. Partners by inviting client to respond" at bounding box center [1127, 389] width 197 height 17
click at [1029, 378] on input "4. Partners by inviting client to respond" at bounding box center [1014, 389] width 30 height 22
click at [1120, 381] on span "4. Partners by inviting client to respond" at bounding box center [1127, 389] width 197 height 17
click at [1029, 378] on input "4. Partners by inviting client to respond" at bounding box center [1014, 389] width 30 height 22
checkbox input "true"
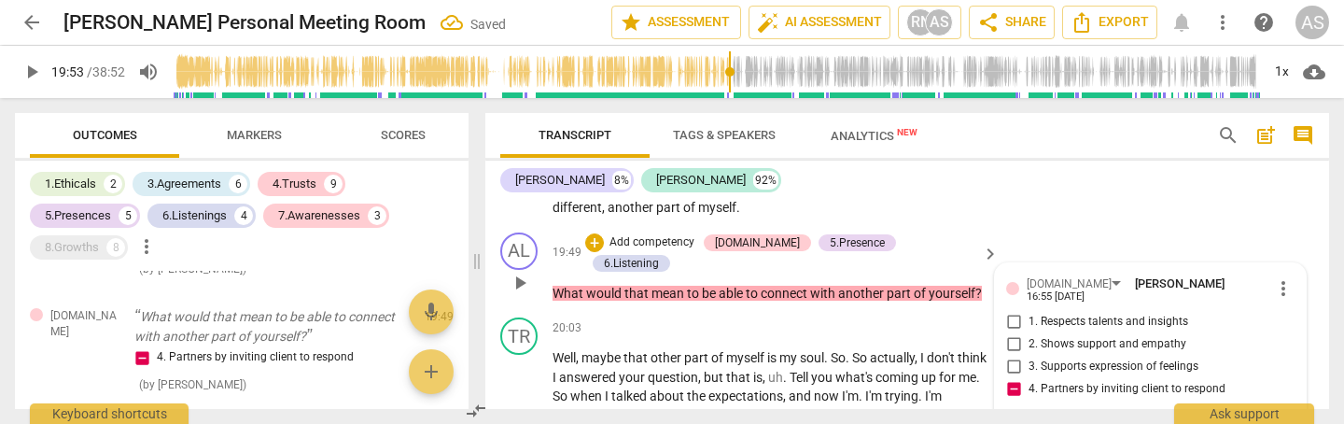
click at [1126, 358] on span "3. Supports expression of feelings" at bounding box center [1114, 366] width 170 height 17
click at [1029, 356] on input "3. Supports expression of feelings" at bounding box center [1014, 367] width 30 height 22
click at [1010, 356] on input "3. Supports expression of feelings" at bounding box center [1014, 367] width 30 height 22
click at [1011, 356] on input "3. Supports expression of feelings" at bounding box center [1014, 367] width 30 height 22
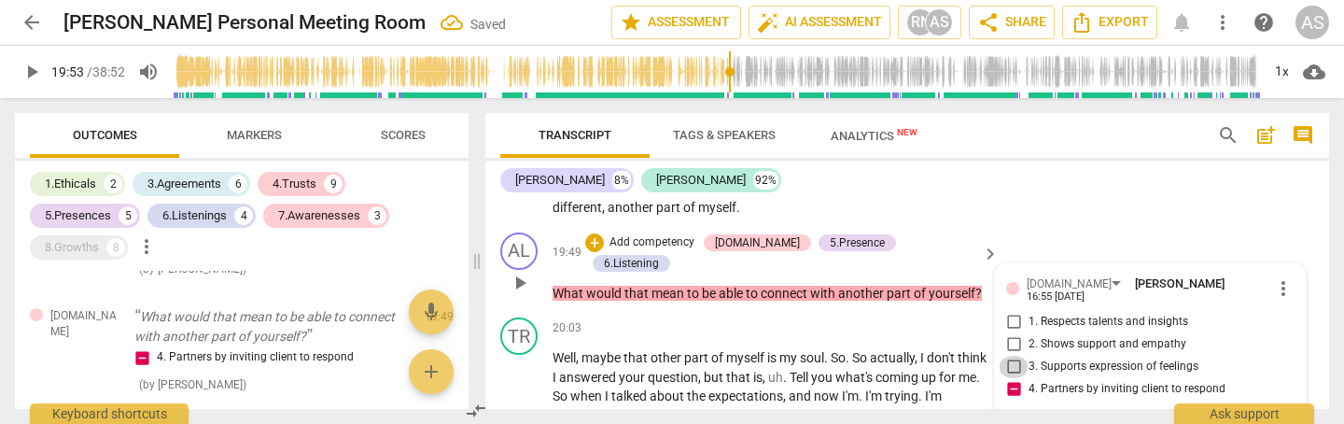
checkbox input "true"
click at [1011, 333] on input "2. Shows support and empathy" at bounding box center [1014, 344] width 30 height 22
checkbox input "true"
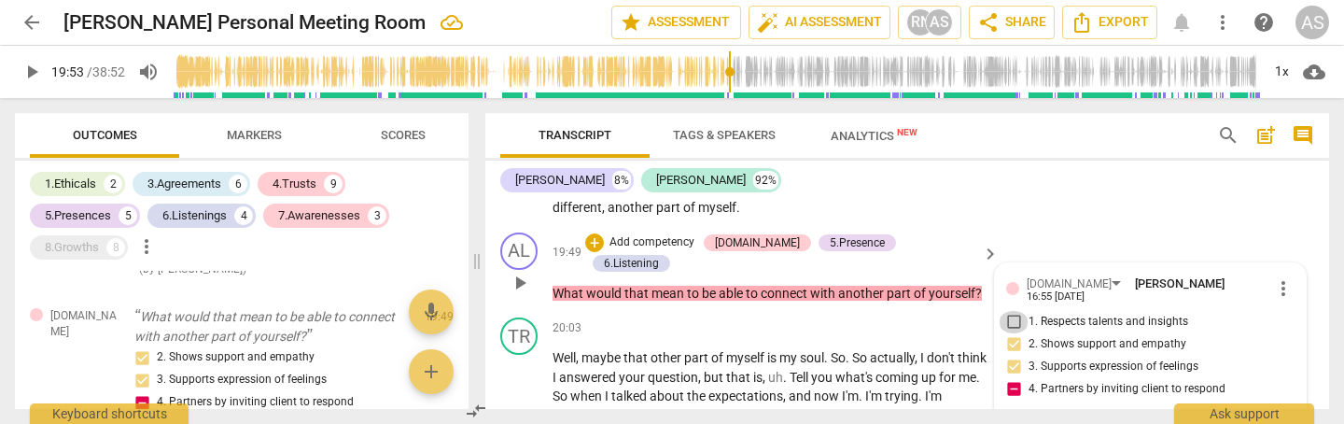
click at [1008, 311] on input "1. Respects talents and insights" at bounding box center [1014, 322] width 30 height 22
checkbox input "true"
click at [1015, 378] on input "4. Partners by inviting client to respond" at bounding box center [1014, 389] width 30 height 22
click at [1012, 378] on input "4. Partners by inviting client to respond" at bounding box center [1014, 389] width 30 height 22
checkbox input "true"
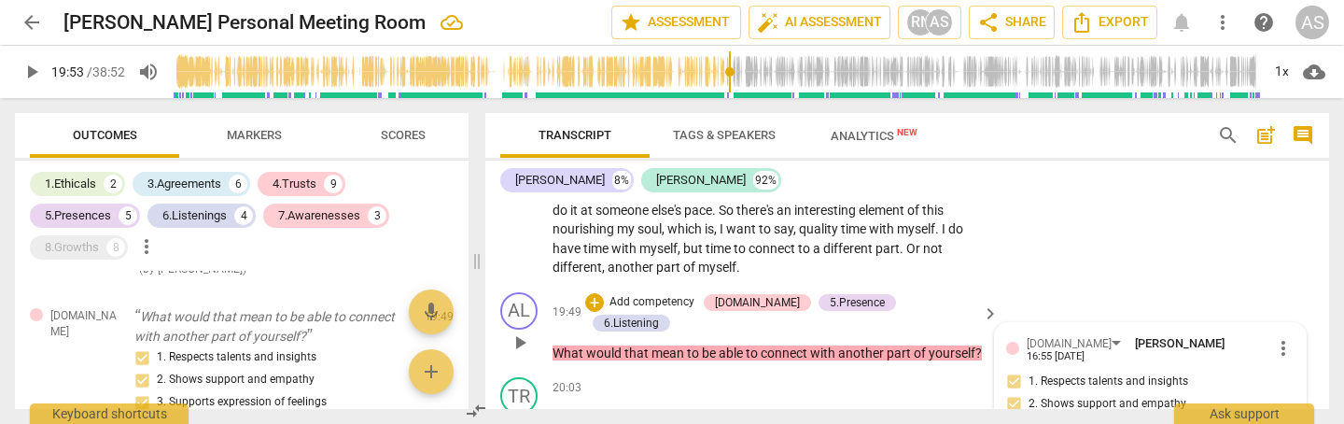
scroll to position [3700, 0]
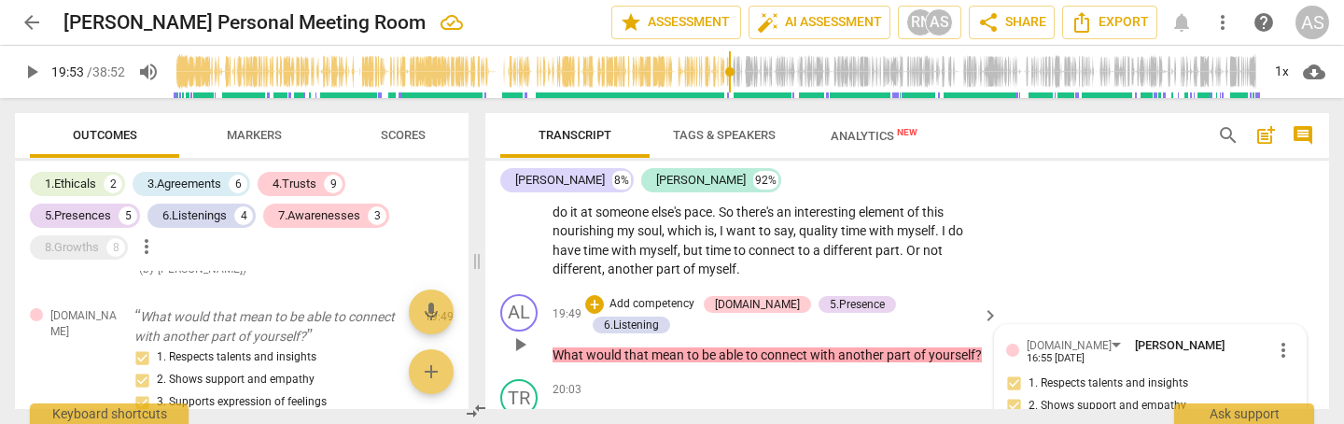
click at [696, 296] on p "Add competency" at bounding box center [652, 304] width 89 height 17
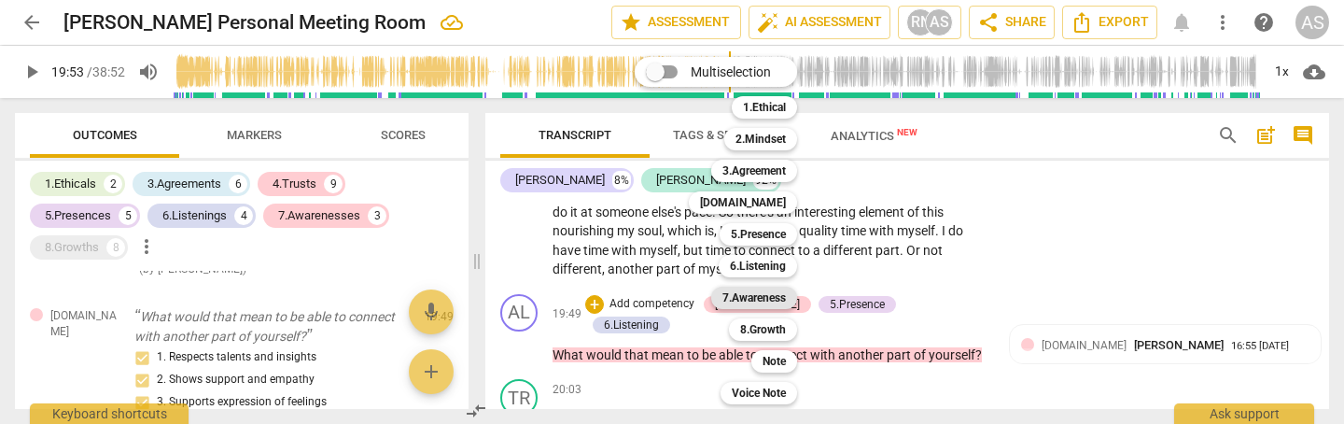
click at [758, 299] on b "7.Awareness" at bounding box center [754, 298] width 63 height 22
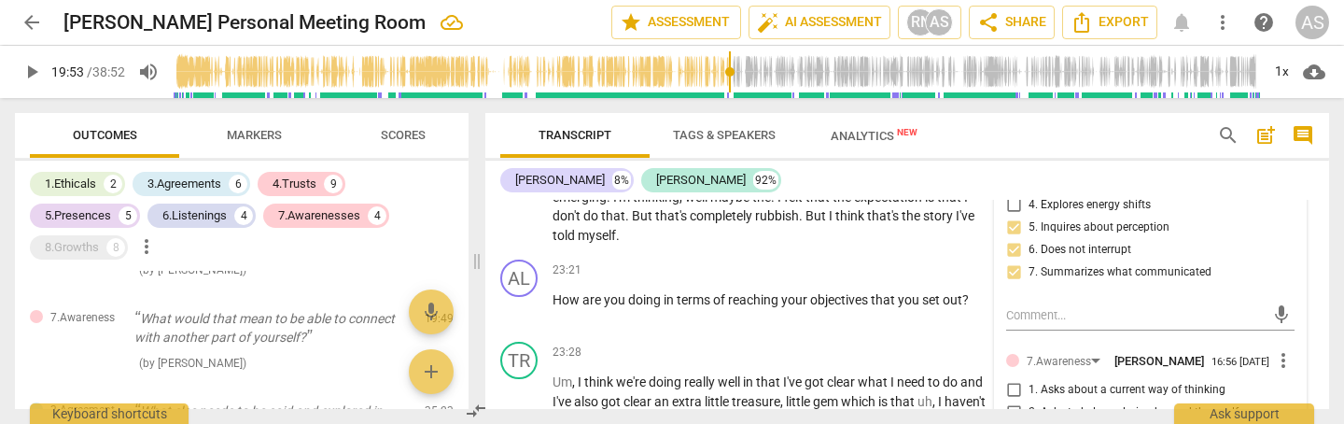
scroll to position [4382, 0]
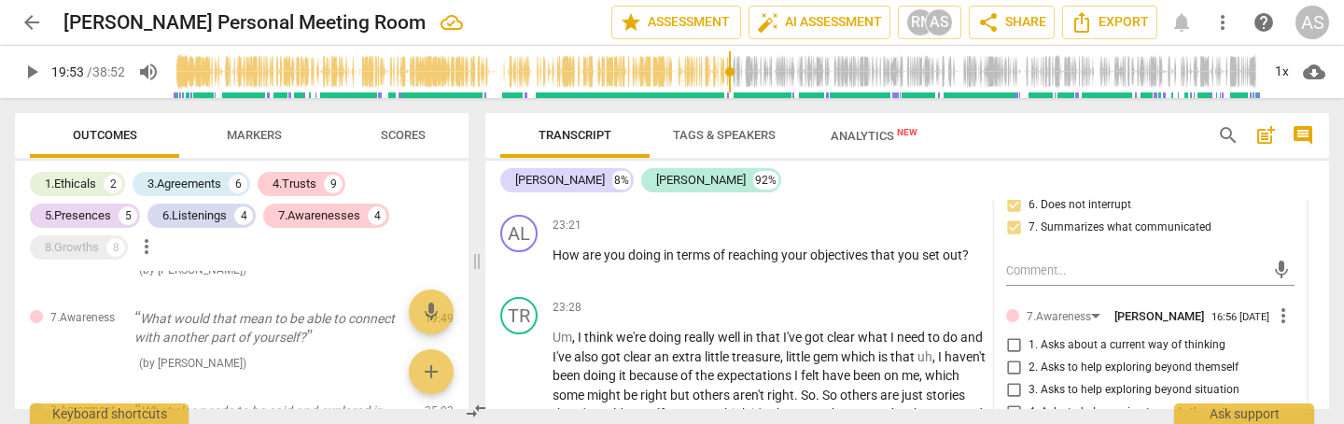
click at [1075, 359] on span "2. Asks to help exploring beyond themself" at bounding box center [1134, 367] width 210 height 17
click at [1029, 357] on input "2. Asks to help exploring beyond themself" at bounding box center [1014, 368] width 30 height 22
checkbox input "true"
click at [1056, 404] on span "4. Asks to help moving towards the outcome" at bounding box center [1141, 412] width 225 height 17
click at [1029, 401] on input "4. Asks to help moving towards the outcome" at bounding box center [1014, 412] width 30 height 22
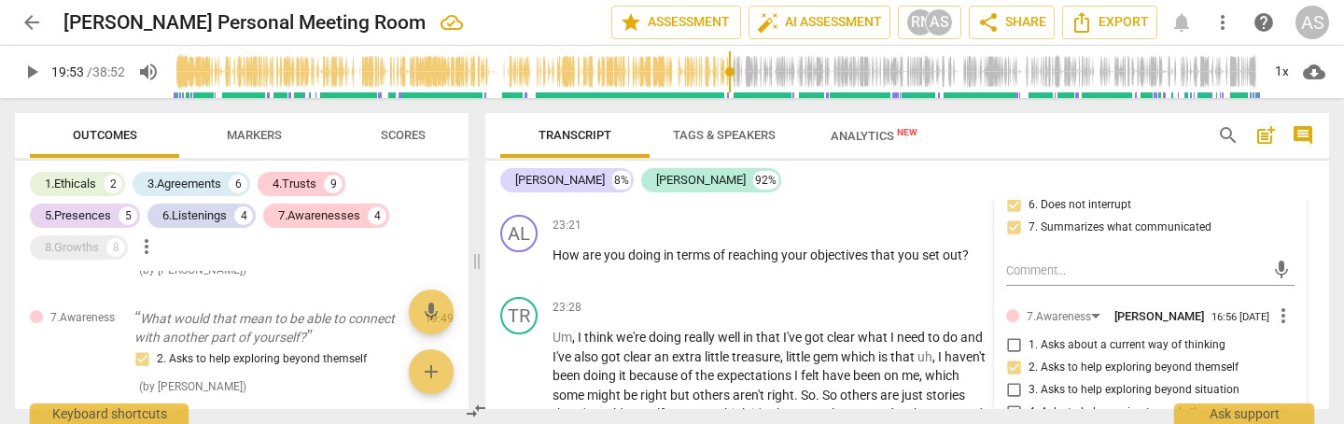
checkbox input "true"
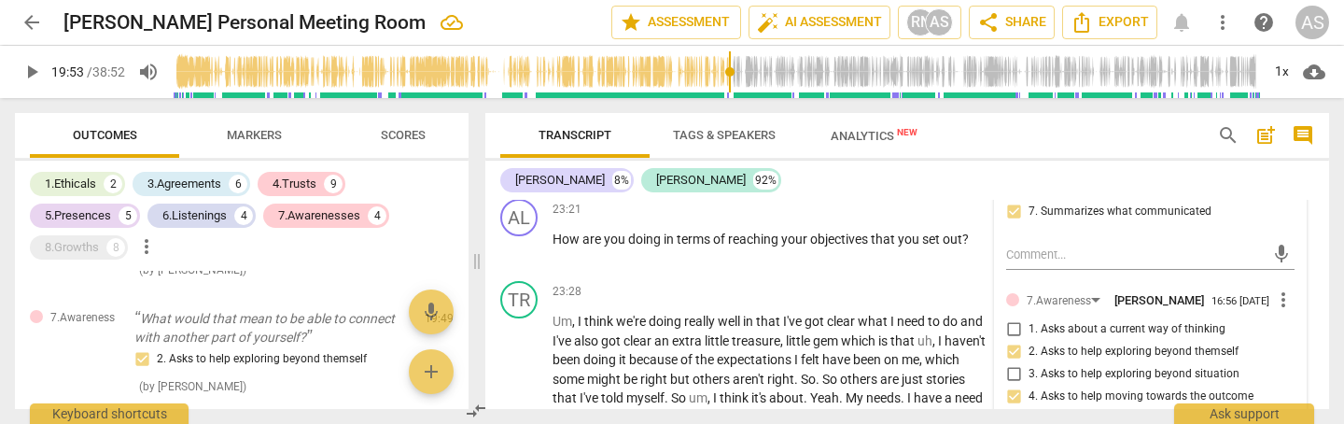
scroll to position [4420, 0]
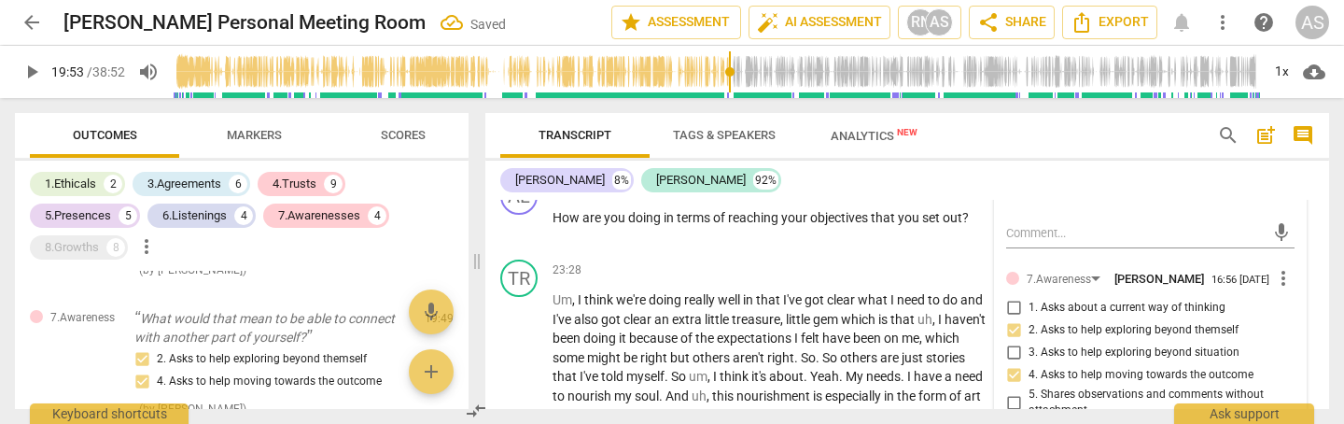
click at [1044, 422] on span "6. Asks clear, open-ended questions" at bounding box center [1118, 430] width 178 height 17
click at [1029, 419] on input "6. Asks clear, open-ended questions" at bounding box center [1014, 430] width 30 height 22
checkbox input "true"
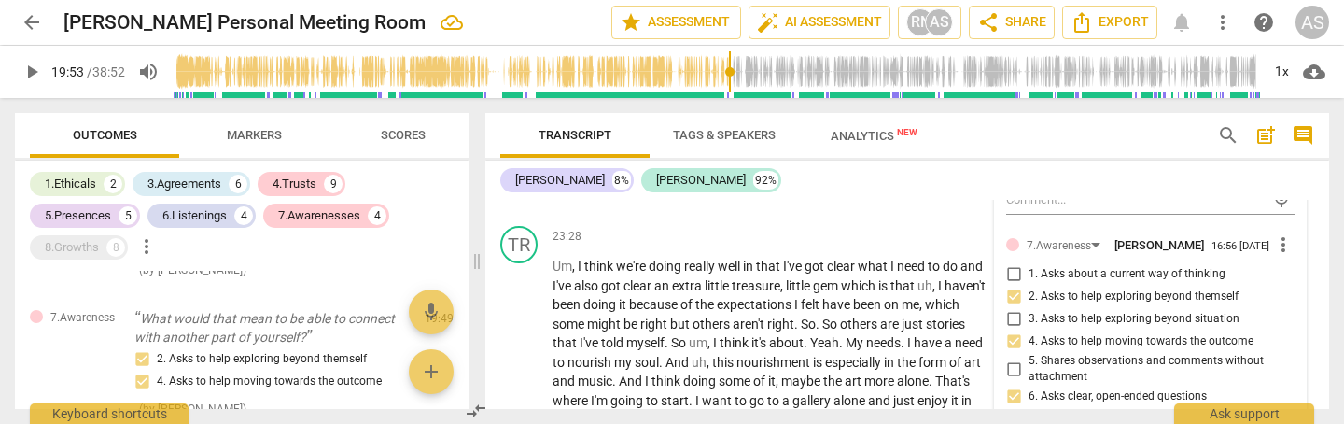
scroll to position [0, 1]
click at [1055, 411] on span "7. Uses concise language" at bounding box center [1093, 419] width 128 height 17
click at [1029, 408] on input "7. Uses concise language" at bounding box center [1014, 419] width 30 height 22
checkbox input "true"
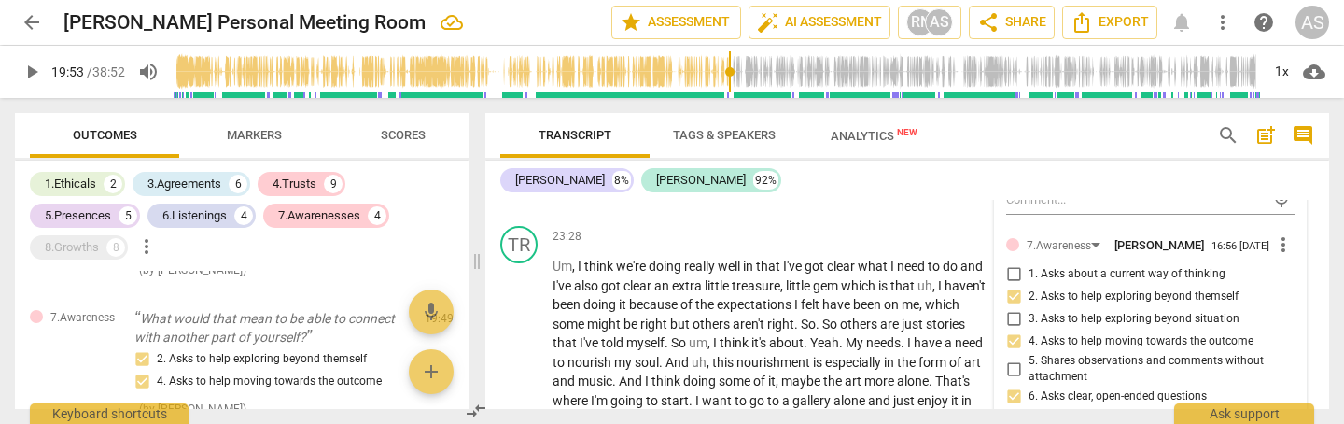
checkbox input "true"
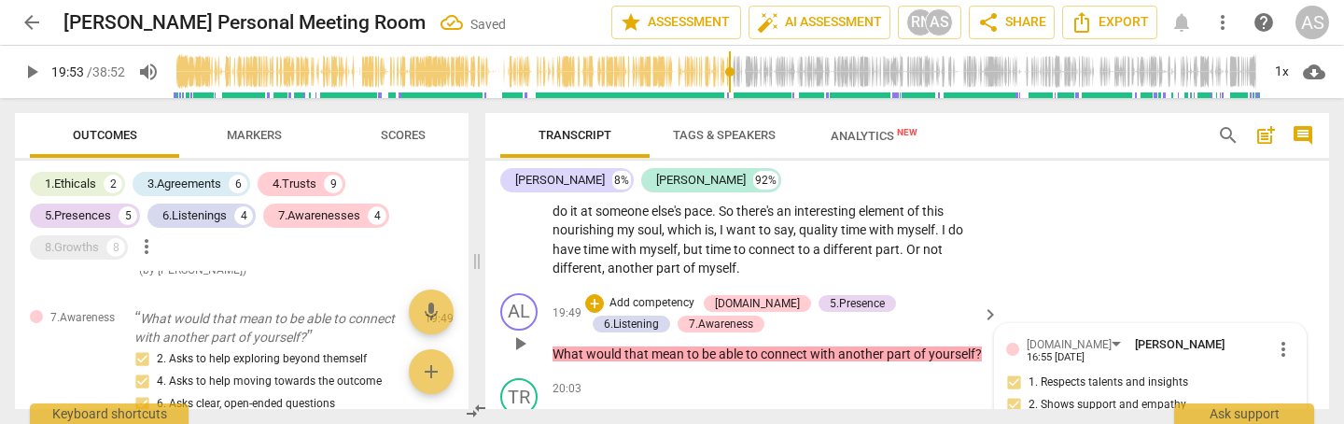
scroll to position [3699, 0]
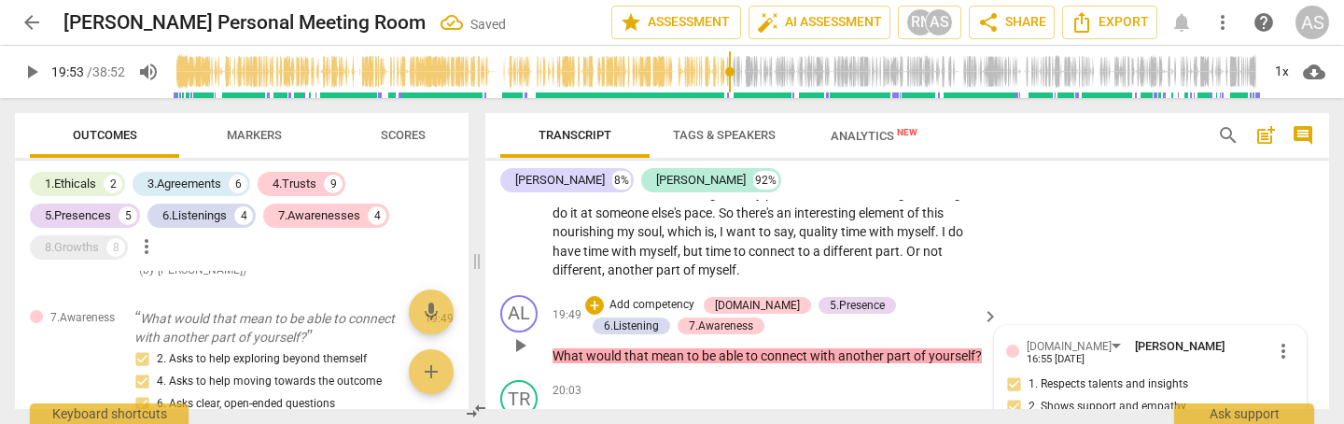
click at [520, 334] on span "play_arrow" at bounding box center [520, 345] width 22 height 22
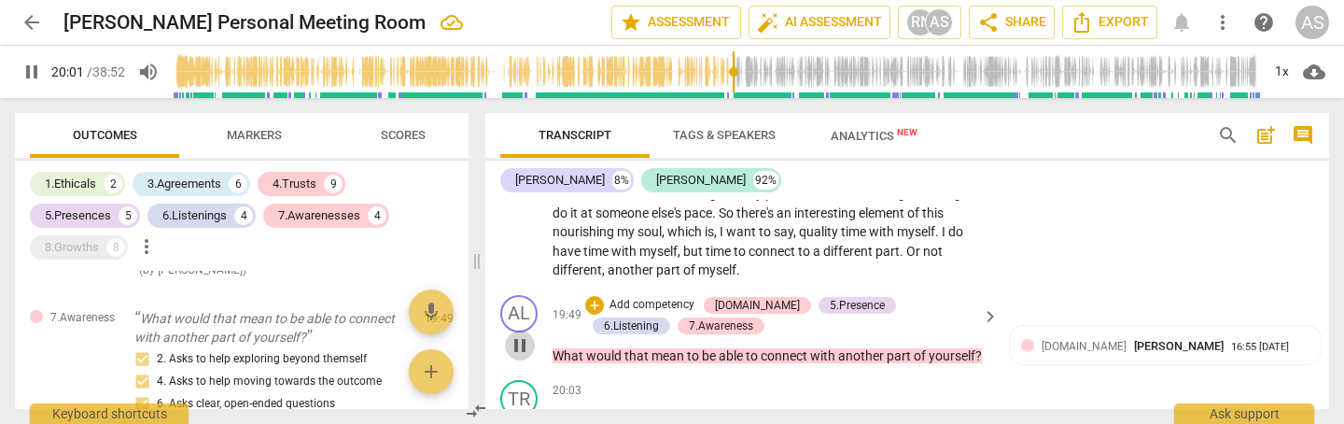
click at [522, 334] on span "pause" at bounding box center [520, 345] width 22 height 22
type input "1202"
